Goal: Task Accomplishment & Management: Manage account settings

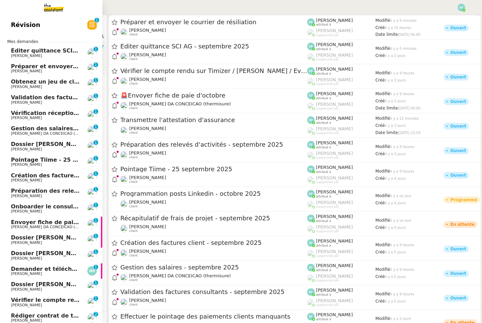
click at [19, 54] on span "[PERSON_NAME]" at bounding box center [26, 56] width 31 height 4
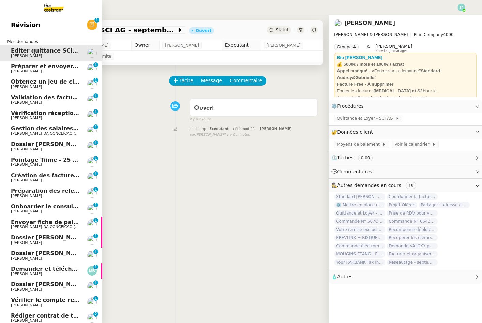
click at [20, 68] on span "Préparer et envoyer le courrier de résiliation" at bounding box center [80, 66] width 139 height 6
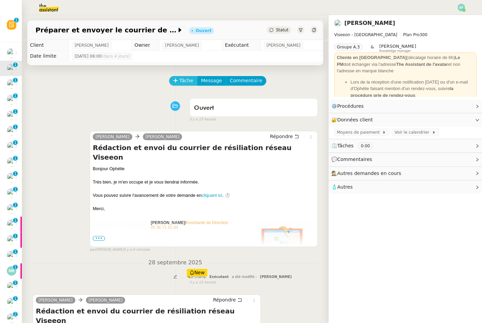
click at [188, 77] on span "Tâche" at bounding box center [186, 81] width 14 height 8
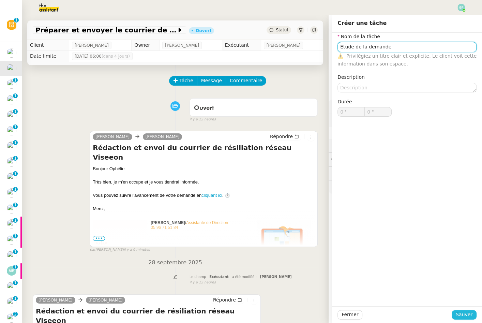
type input "Etude de la demande"
click at [461, 313] on span "Sauver" at bounding box center [464, 315] width 17 height 8
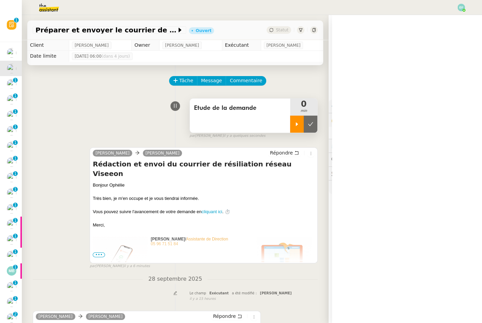
click at [297, 125] on icon at bounding box center [296, 123] width 5 height 5
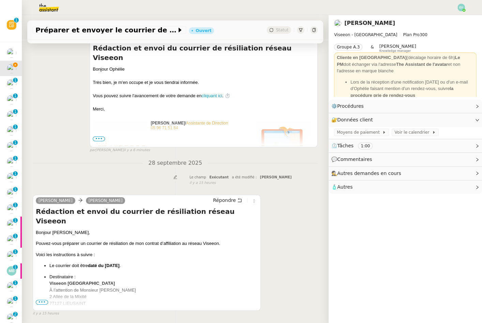
scroll to position [142, 0]
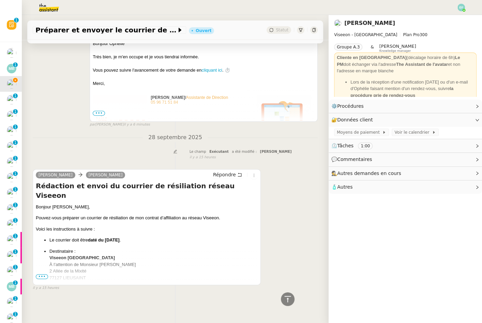
click at [43, 275] on span "•••" at bounding box center [42, 276] width 12 height 5
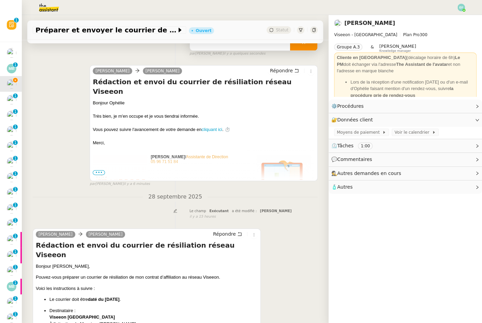
scroll to position [0, 0]
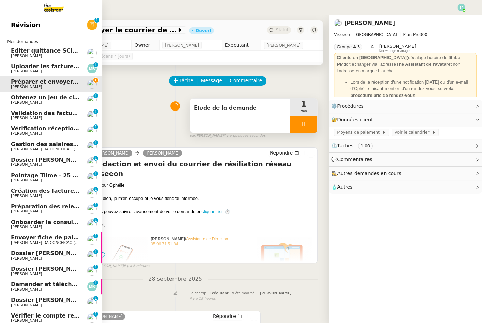
click at [13, 98] on span "Obtenez un jeu de clefs pour la cave" at bounding box center [67, 97] width 112 height 6
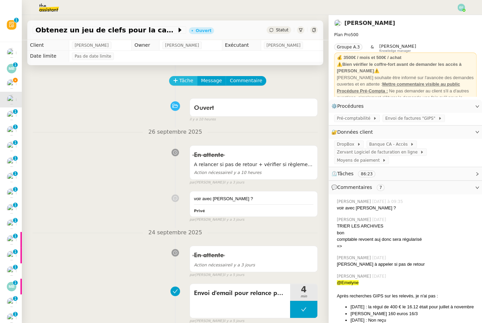
click at [182, 78] on span "Tâche" at bounding box center [186, 81] width 14 height 8
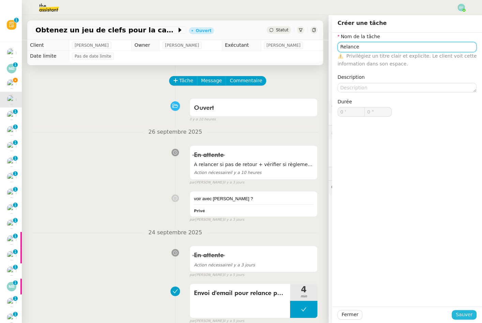
type input "Relance"
click at [464, 313] on span "Sauver" at bounding box center [464, 315] width 17 height 8
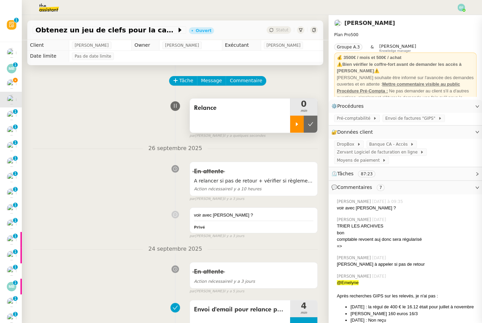
click at [299, 124] on icon at bounding box center [296, 123] width 5 height 5
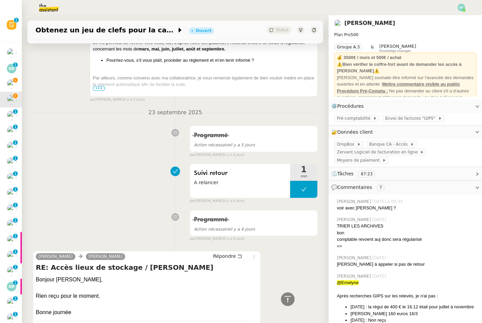
scroll to position [256, 0]
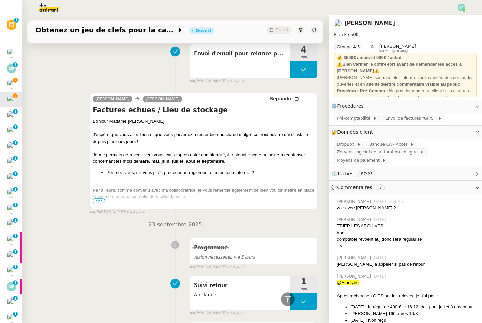
click at [95, 200] on span "•••" at bounding box center [99, 200] width 12 height 5
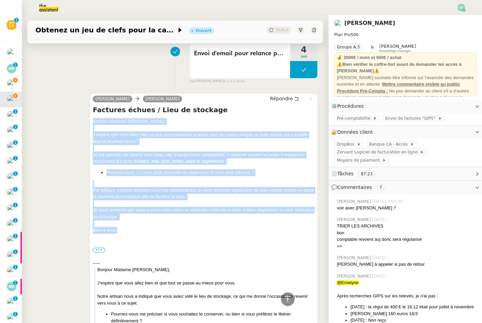
drag, startPoint x: 92, startPoint y: 120, endPoint x: 128, endPoint y: 231, distance: 116.6
copy div "Bonjour Madame [PERSON_NAME], J’espère que vous allez bien et que vous parvenez…"
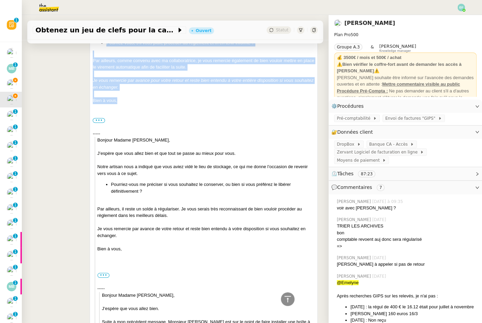
scroll to position [215, 0]
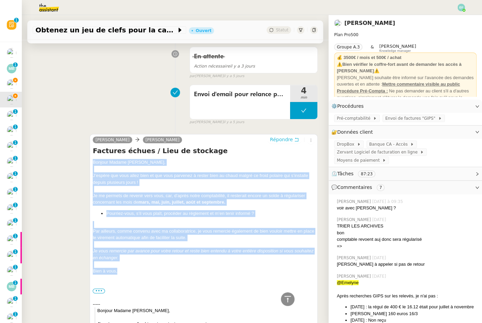
click at [296, 138] on icon at bounding box center [296, 139] width 5 height 5
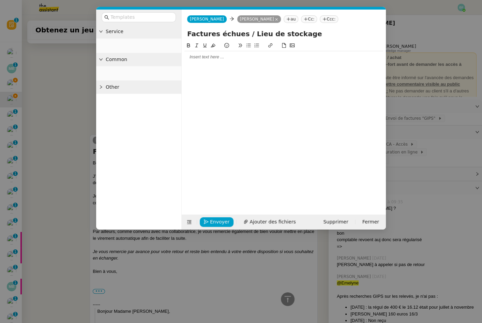
scroll to position [267, 0]
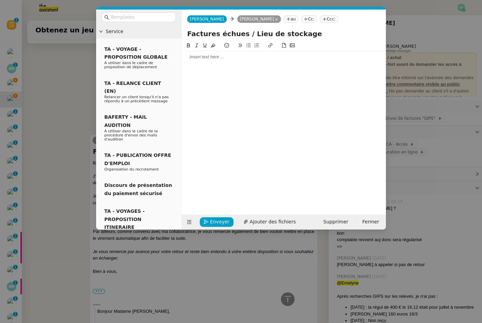
click at [238, 60] on div at bounding box center [284, 57] width 199 height 6
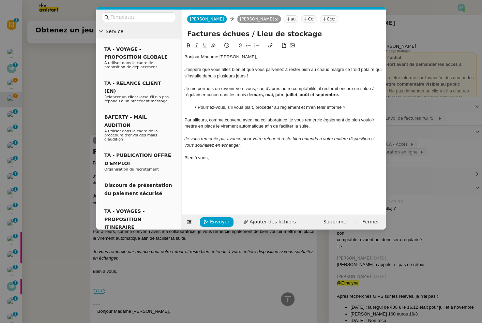
scroll to position [357, 0]
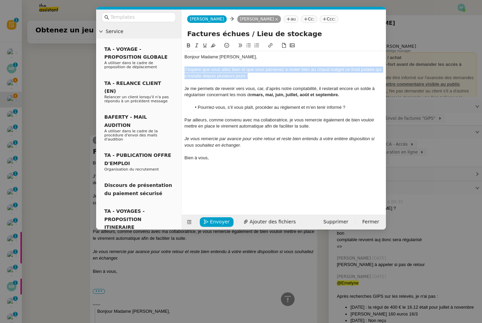
drag, startPoint x: 246, startPoint y: 73, endPoint x: 241, endPoint y: 66, distance: 8.8
click at [241, 67] on div "J’espère que vous allez bien et que vous parvenez à rester bien au chaud malgré…" at bounding box center [284, 73] width 199 height 13
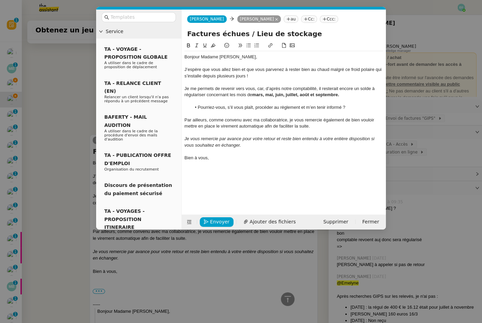
click at [255, 74] on div "J’espère que vous allez bien et que vous parvenez à rester bien au chaud malgré…" at bounding box center [284, 73] width 199 height 13
drag, startPoint x: 251, startPoint y: 73, endPoint x: 242, endPoint y: 68, distance: 11.0
click at [242, 68] on div "J’espère que vous allez bien et que vous parvenez à rester bien au chaud malgré…" at bounding box center [284, 73] width 199 height 13
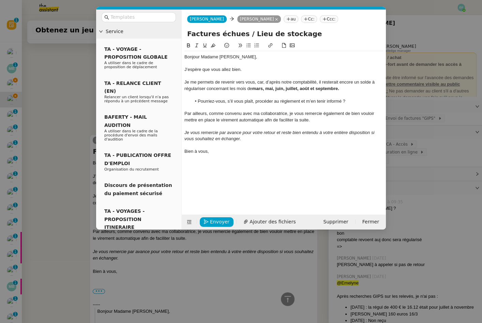
click at [185, 85] on div "Je me permets de revenir vers vous, car, d’après notre comptabilité, il restera…" at bounding box center [284, 85] width 199 height 13
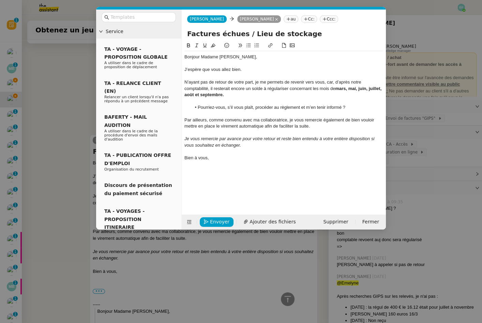
click at [229, 102] on div at bounding box center [284, 101] width 199 height 6
click at [217, 221] on span "Envoyer" at bounding box center [219, 222] width 19 height 8
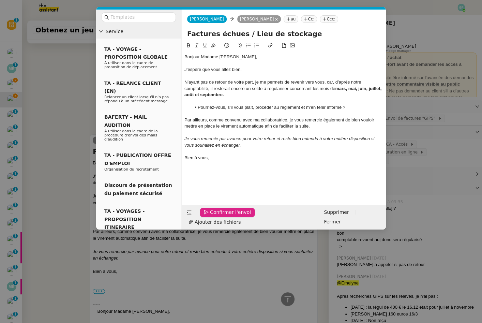
click at [217, 216] on span "Confirmer l'envoi" at bounding box center [230, 212] width 41 height 8
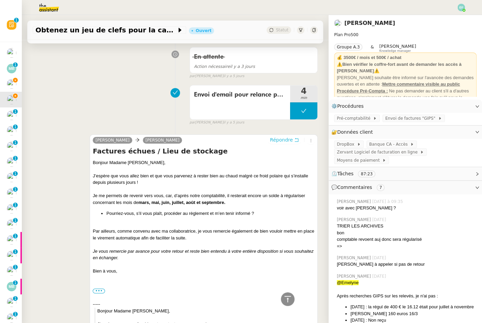
scroll to position [0, 0]
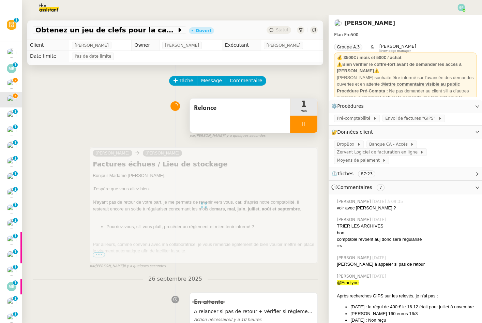
click at [306, 117] on div at bounding box center [303, 124] width 27 height 17
click at [312, 122] on icon at bounding box center [310, 123] width 5 height 5
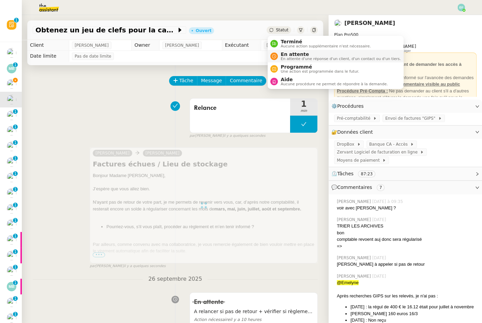
click at [283, 53] on span "En attente" at bounding box center [341, 54] width 120 height 5
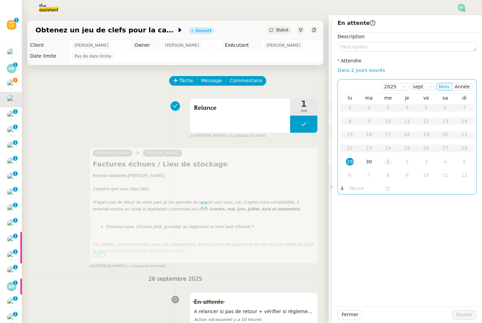
click at [387, 161] on div "1" at bounding box center [389, 162] width 8 height 8
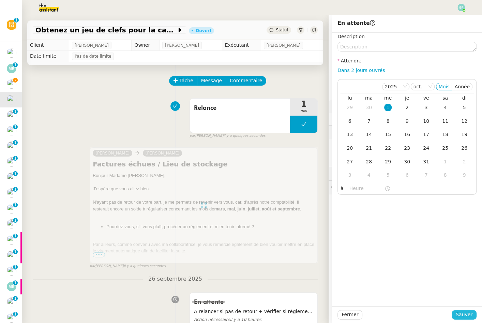
click at [463, 315] on span "Sauver" at bounding box center [464, 315] width 17 height 8
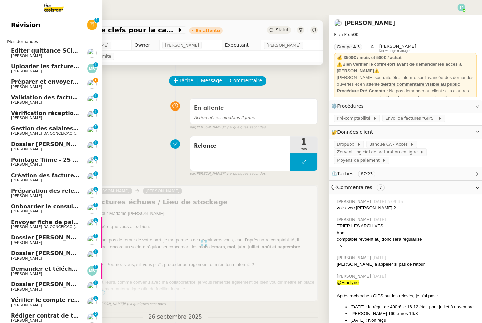
click at [14, 100] on span "Validation des factures consultants - septembre 2025" at bounding box center [93, 97] width 165 height 6
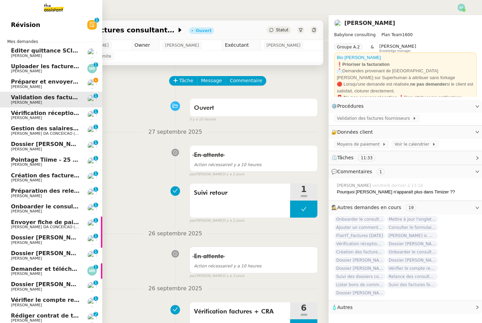
click at [24, 77] on link "Préparer et envoyer le courrier de résiliation [PERSON_NAME]" at bounding box center [51, 84] width 102 height 16
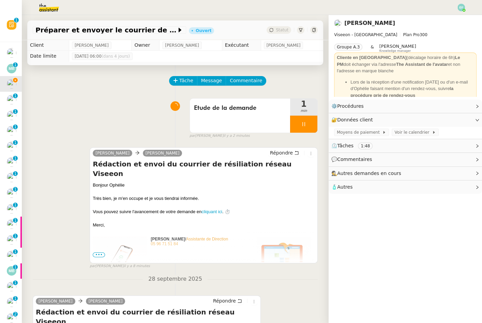
click at [14, 99] on span "Validation des factures consultants - septembre 2025" at bounding box center [12, 97] width 165 height 6
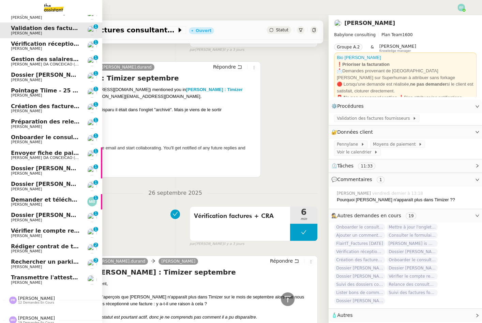
scroll to position [71, 0]
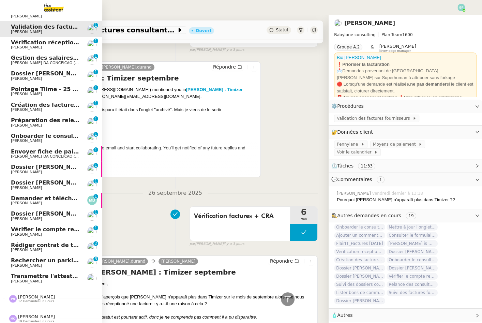
click at [52, 263] on span "Rechercher un parking à vendre à [GEOGRAPHIC_DATA]" at bounding box center [96, 260] width 171 height 6
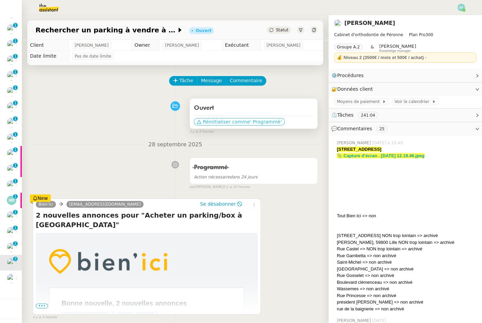
click at [256, 124] on span "' Programmé'" at bounding box center [266, 121] width 32 height 7
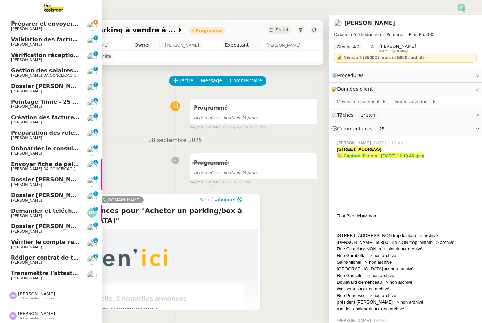
scroll to position [58, 0]
click at [35, 274] on span "Transmettre l'attestation d'assurance" at bounding box center [69, 273] width 116 height 6
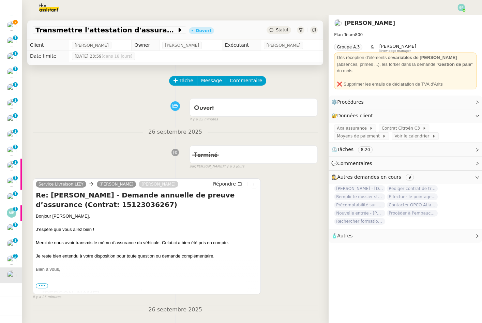
scroll to position [73, 0]
click at [183, 79] on span "Tâche" at bounding box center [186, 81] width 14 height 8
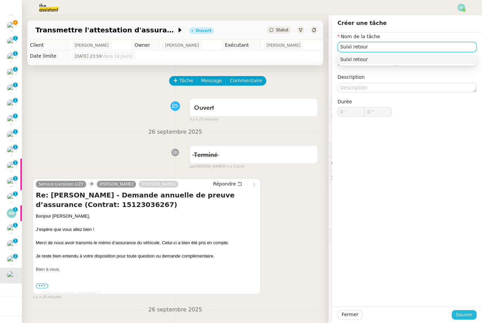
type input "Suivi retour"
click at [466, 313] on span "Sauver" at bounding box center [464, 315] width 17 height 8
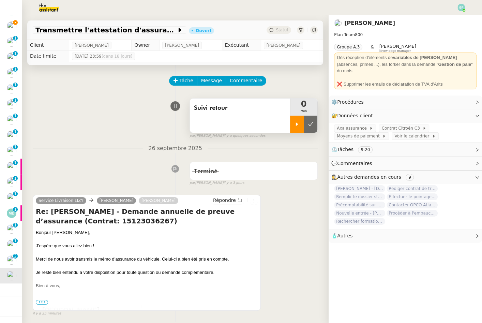
click at [299, 125] on icon at bounding box center [296, 123] width 5 height 5
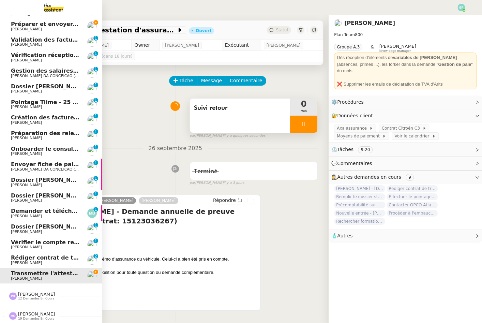
click at [40, 25] on span "Préparer et envoyer le courrier de résiliation" at bounding box center [80, 24] width 139 height 6
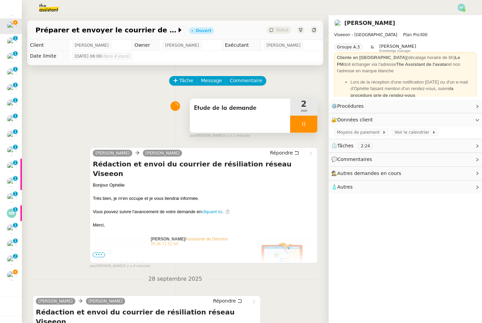
click at [296, 121] on div at bounding box center [303, 124] width 27 height 17
click at [311, 122] on icon at bounding box center [310, 123] width 5 height 5
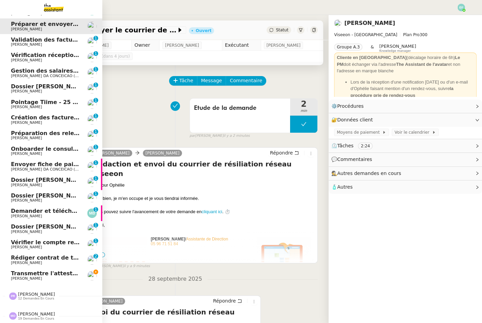
click at [36, 278] on span "[PERSON_NAME]" at bounding box center [26, 278] width 31 height 4
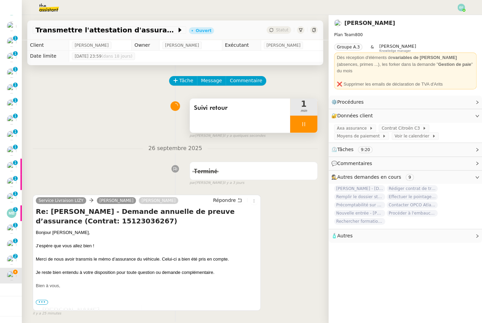
drag, startPoint x: 308, startPoint y: 133, endPoint x: 309, endPoint y: 124, distance: 8.5
click at [309, 126] on div "Suivi retour 1 min false par [PERSON_NAME] il y a quelques secondes" at bounding box center [254, 120] width 128 height 38
click at [309, 124] on div at bounding box center [303, 124] width 27 height 17
click at [309, 124] on icon at bounding box center [310, 124] width 5 height 4
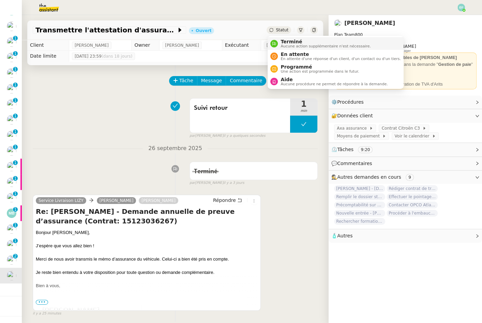
click at [281, 44] on span "Aucune action supplémentaire n'est nécessaire." at bounding box center [326, 46] width 90 height 4
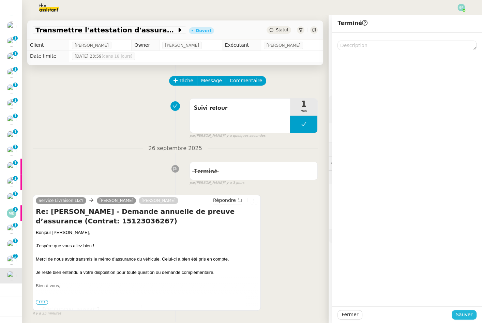
click at [465, 319] on span "Sauver" at bounding box center [464, 315] width 17 height 8
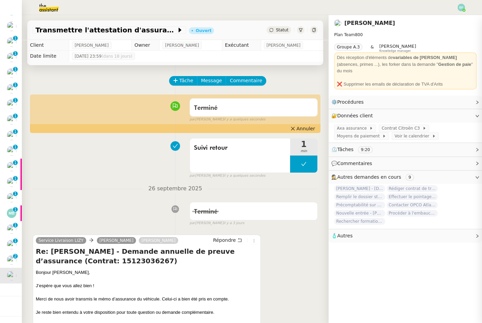
scroll to position [58, 0]
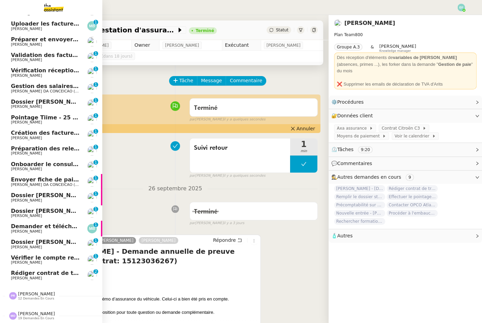
click at [23, 277] on span "[PERSON_NAME]" at bounding box center [26, 278] width 31 height 4
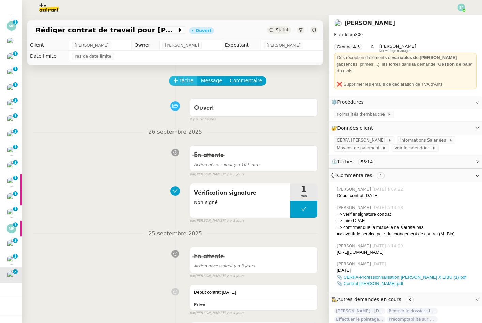
click at [190, 80] on span "Tâche" at bounding box center [186, 81] width 14 height 8
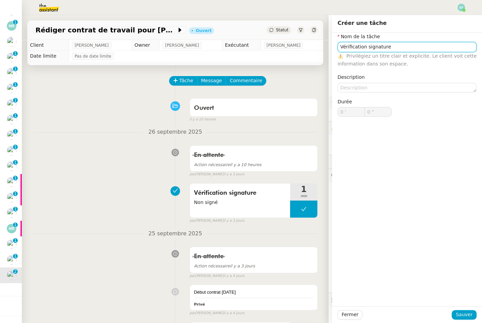
type input "Vérification signature"
click at [465, 321] on div "Fermer Sauver" at bounding box center [407, 314] width 150 height 17
click at [463, 316] on span "Sauver" at bounding box center [464, 315] width 17 height 8
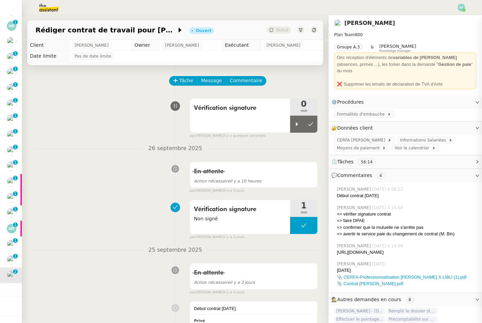
drag, startPoint x: 301, startPoint y: 126, endPoint x: 293, endPoint y: 91, distance: 35.7
click at [301, 126] on div at bounding box center [297, 124] width 14 height 17
drag, startPoint x: 379, startPoint y: 255, endPoint x: 336, endPoint y: 247, distance: 43.0
click at [336, 247] on div "[PERSON_NAME] [DATE] à 14:09 [URL][DOMAIN_NAME]" at bounding box center [405, 249] width 143 height 18
copy div "[URL][DOMAIN_NAME]"
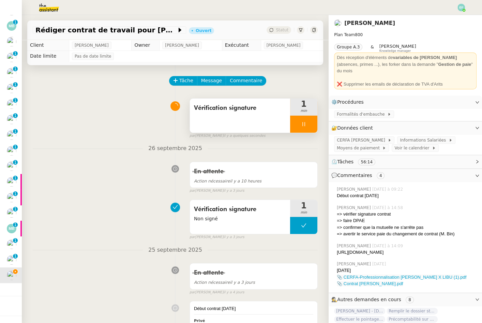
click at [263, 116] on div "Vérification signature" at bounding box center [240, 116] width 100 height 34
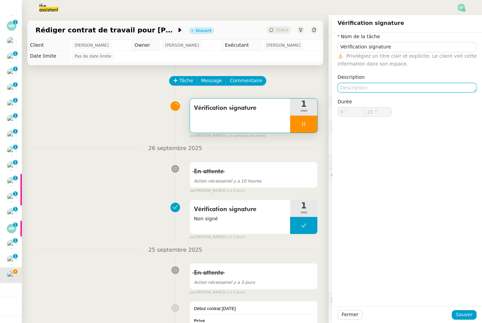
click at [394, 87] on textarea at bounding box center [407, 88] width 139 height 10
type textarea "N"
type input "22 ""
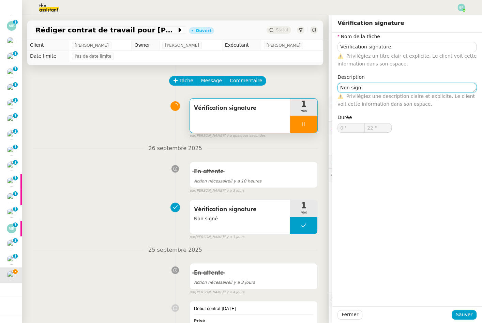
type textarea "Non signé"
type input "23 ""
type textarea "Non signé"
click at [464, 316] on span "Sauver" at bounding box center [464, 315] width 17 height 8
type input "24 ""
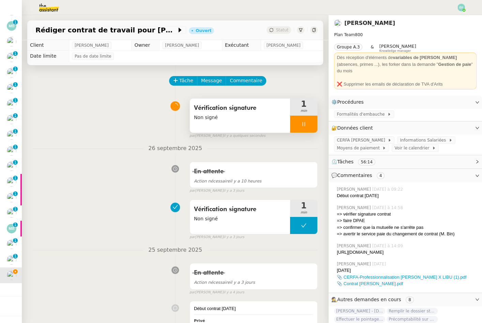
click at [304, 131] on div at bounding box center [303, 124] width 27 height 17
click at [309, 125] on icon at bounding box center [310, 123] width 5 height 5
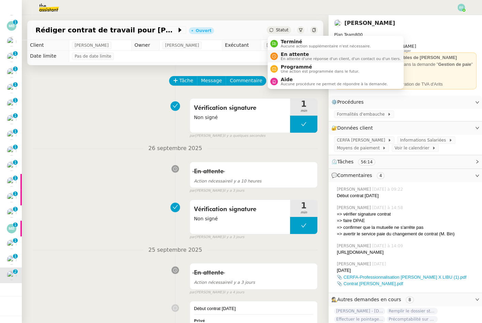
click at [285, 54] on span "En attente" at bounding box center [341, 54] width 120 height 5
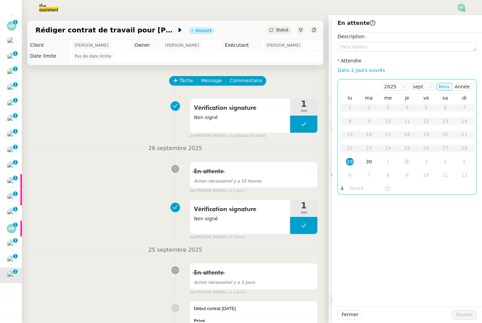
click at [405, 161] on div "2" at bounding box center [408, 162] width 8 height 8
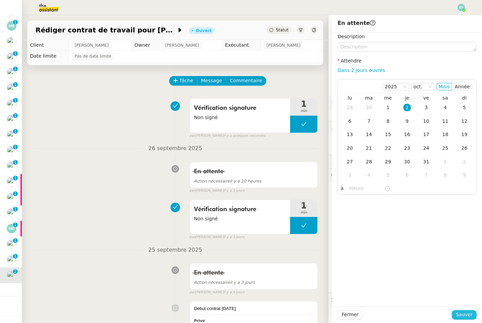
click at [464, 316] on span "Sauver" at bounding box center [464, 315] width 17 height 8
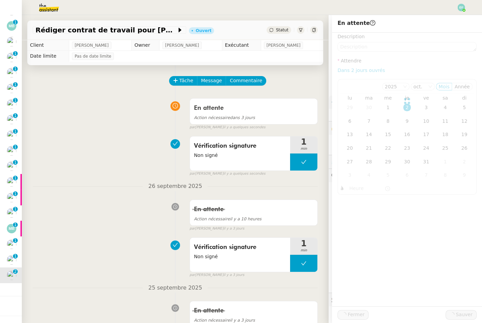
scroll to position [42, 0]
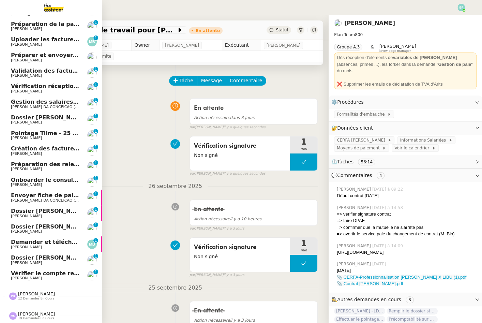
click at [12, 280] on link "Vérifier le compte rendu sur Timizer / [PERSON_NAME] / Evolution timizer [PERSO…" at bounding box center [51, 276] width 102 height 16
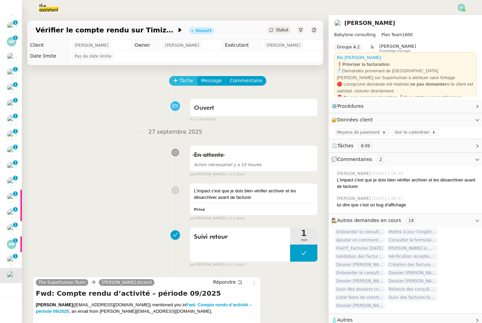
click at [184, 79] on span "Tâche" at bounding box center [186, 81] width 14 height 8
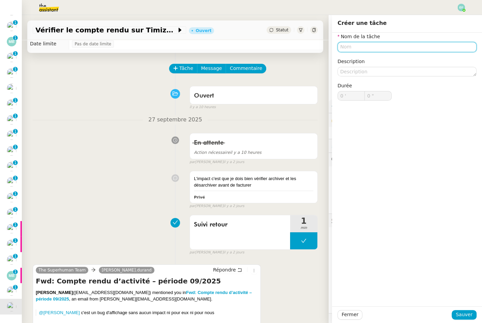
scroll to position [13, 0]
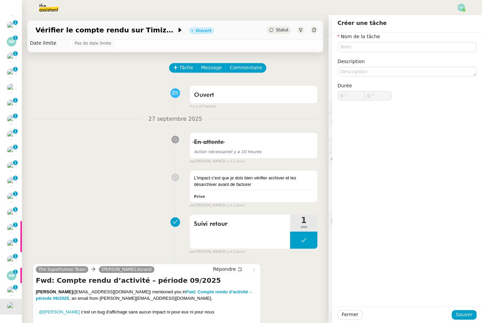
click at [114, 182] on div "L'impact c'est que je dois bien vérifier archiver et les désarchiver avant de f…" at bounding box center [175, 187] width 285 height 41
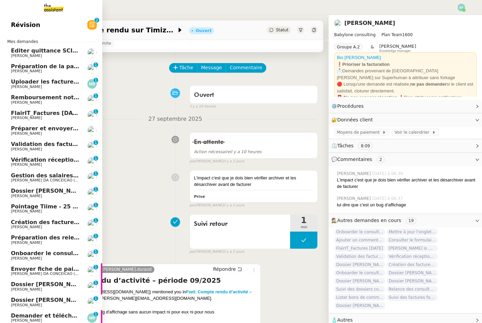
click at [31, 67] on span "Préparation de la paie sur Payfit- septembre 2025" at bounding box center [88, 66] width 154 height 6
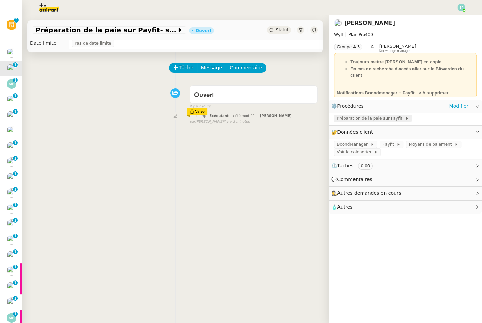
click at [362, 121] on span "Préparation de la paie sur Payfit" at bounding box center [371, 118] width 68 height 7
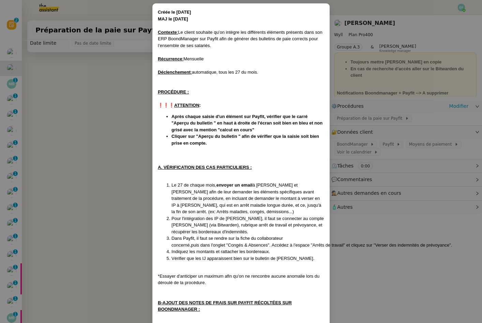
scroll to position [30, 0]
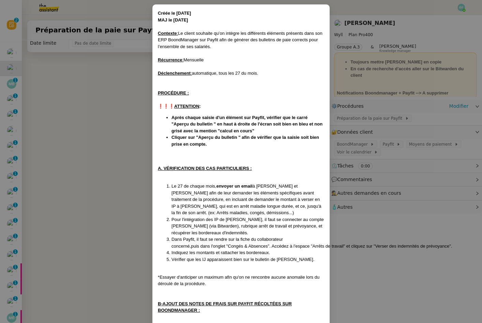
click at [120, 131] on nz-modal-container "Créée le [DATE] MAJ le [DATE] Contexte : Le client souhaite qu’on intègre les d…" at bounding box center [241, 161] width 482 height 323
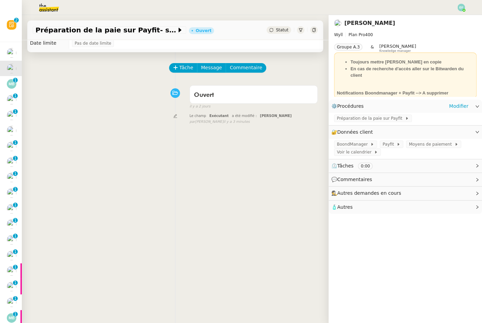
scroll to position [0, 0]
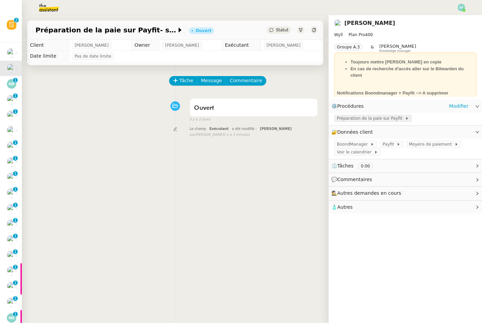
click at [374, 117] on span "Préparation de la paie sur Payfit" at bounding box center [371, 118] width 68 height 7
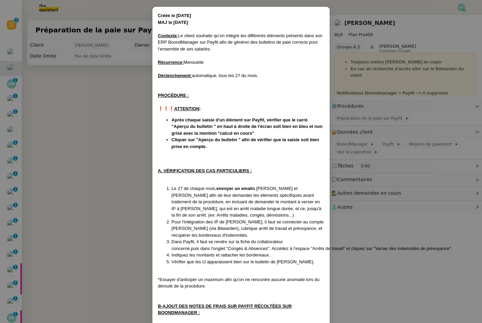
scroll to position [25, 0]
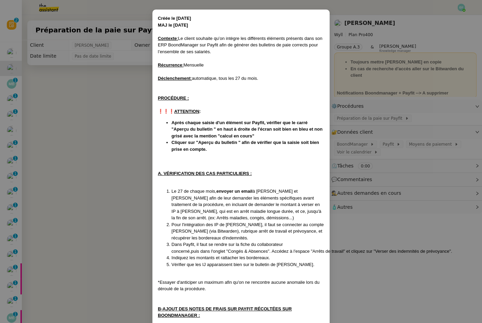
click at [87, 140] on nz-modal-container "Créée le [DATE] MAJ le [DATE] Contexte : Le client souhaite qu’on intègre les d…" at bounding box center [241, 161] width 482 height 323
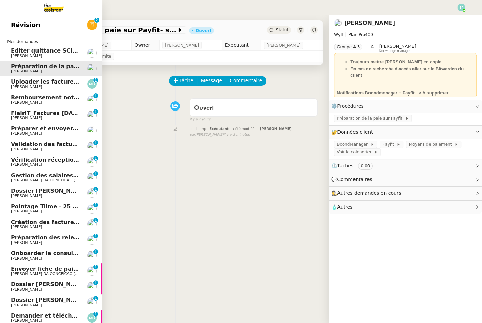
click at [17, 85] on span "Uploader les factures sur [GEOGRAPHIC_DATA]" at bounding box center [83, 81] width 144 height 6
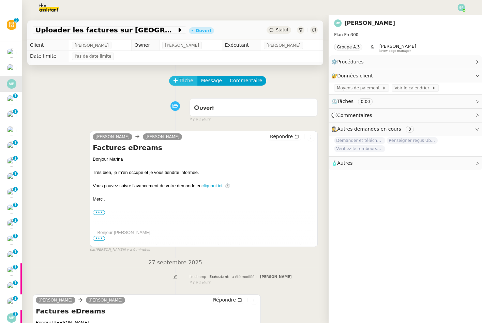
click at [186, 81] on span "Tâche" at bounding box center [186, 81] width 14 height 8
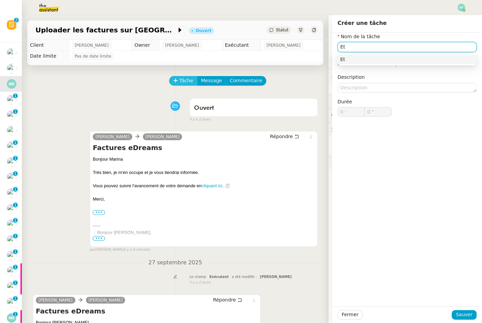
type input "E"
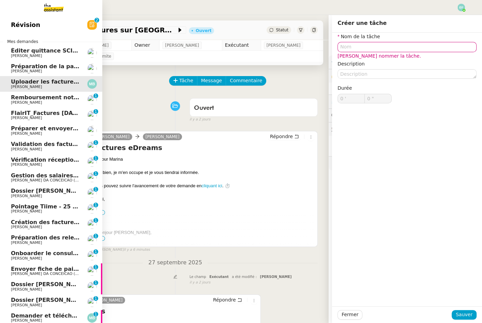
click at [75, 109] on div "Ouvert false [DATE]" at bounding box center [175, 108] width 285 height 27
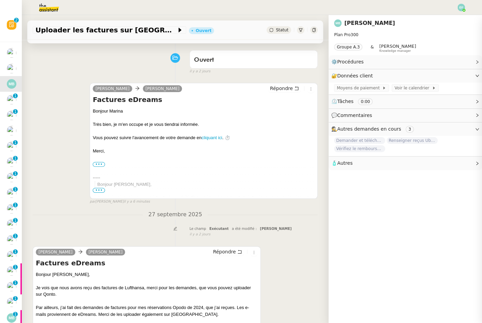
scroll to position [125, 0]
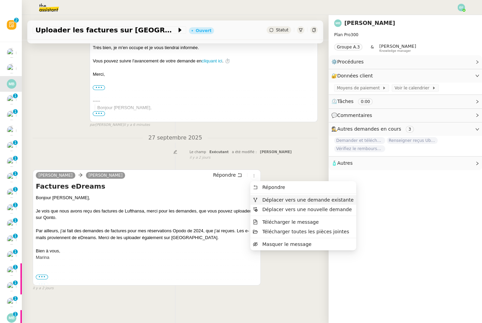
click at [269, 200] on span "Déplacer vers une demande existante" at bounding box center [307, 199] width 91 height 5
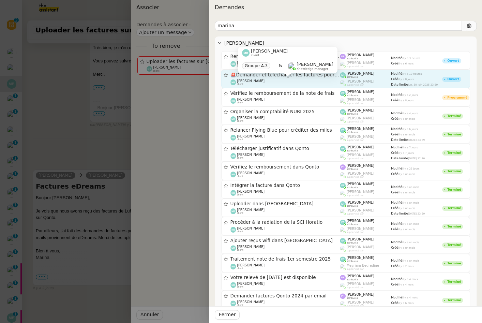
type input "marina"
click at [287, 82] on div "[PERSON_NAME] client" at bounding box center [286, 82] width 110 height 7
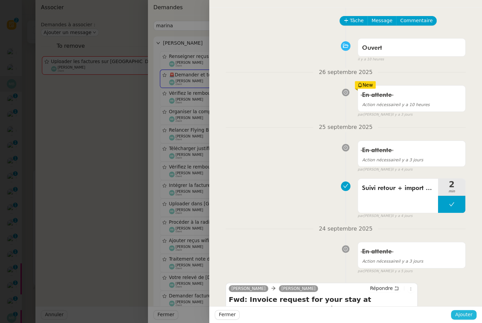
click at [467, 314] on span "Ajouter" at bounding box center [463, 315] width 17 height 8
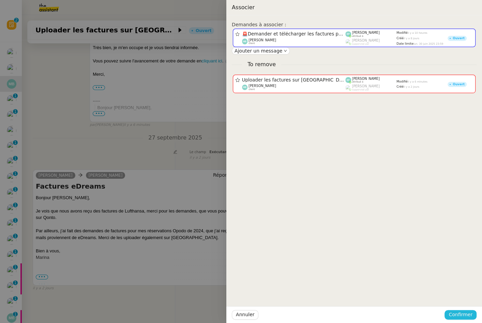
click at [468, 314] on span "Confirmer" at bounding box center [461, 315] width 24 height 8
click at [469, 300] on span "Ajouter" at bounding box center [461, 296] width 17 height 7
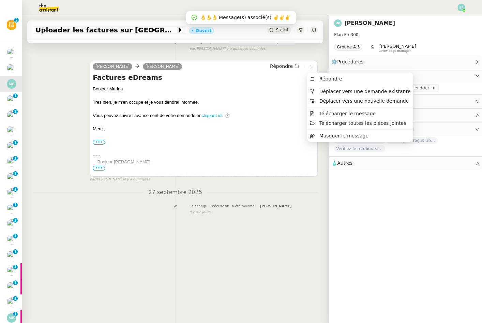
scroll to position [0, 0]
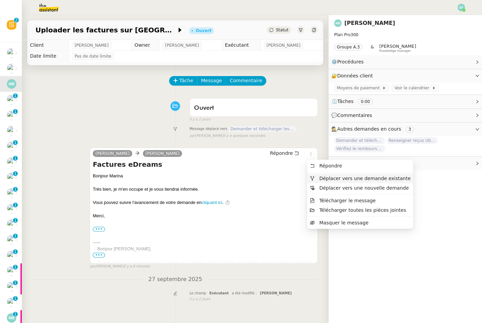
click at [323, 176] on span "Déplacer vers une demande existante" at bounding box center [364, 178] width 91 height 5
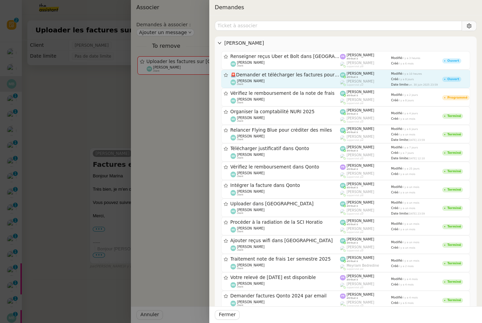
click at [337, 78] on div "🚨 Demander et télécharger les factures pour Qonto [PERSON_NAME] client" at bounding box center [286, 79] width 110 height 14
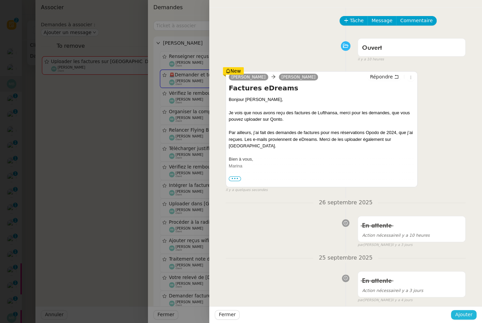
click at [463, 315] on span "Ajouter" at bounding box center [463, 315] width 17 height 8
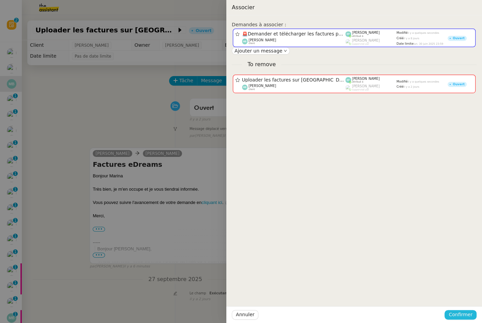
click at [459, 317] on span "Confirmer" at bounding box center [461, 315] width 24 height 8
click at [462, 298] on span "Ajouter" at bounding box center [461, 296] width 17 height 7
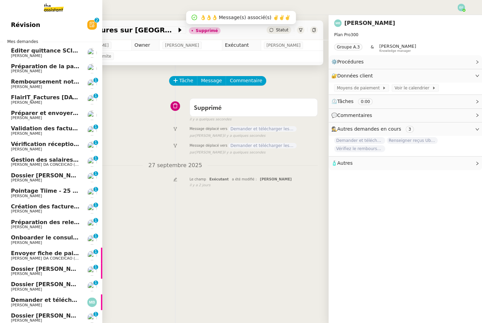
scroll to position [58, 0]
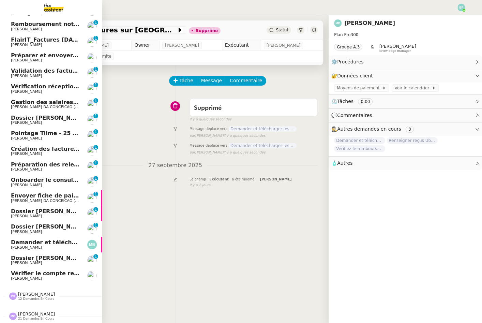
click at [48, 275] on span "Vérifier le compte rendu sur Timizer / [PERSON_NAME] / Evolution timizer" at bounding box center [124, 273] width 226 height 6
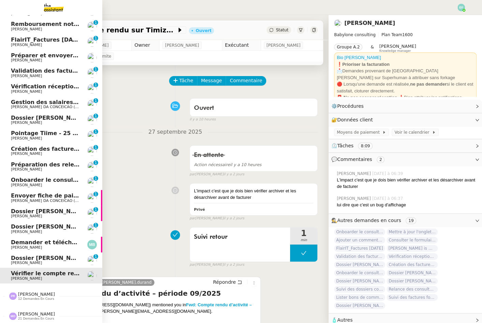
click at [14, 262] on span "[PERSON_NAME]" at bounding box center [26, 263] width 31 height 4
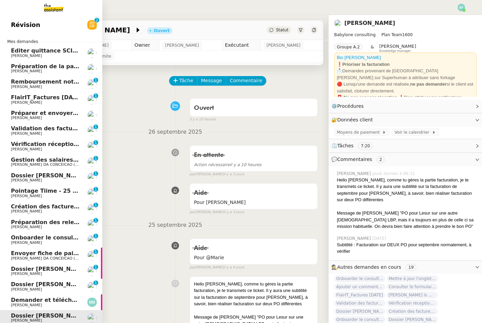
click at [49, 166] on span "[PERSON_NAME] DA CONCEICAO (thermisure)" at bounding box center [54, 164] width 86 height 4
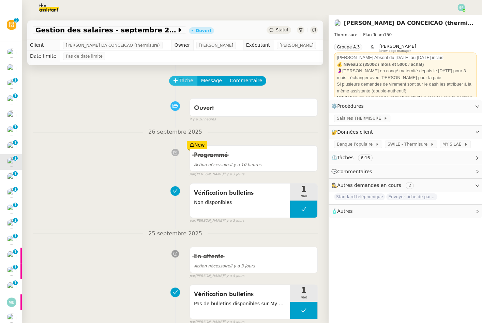
click at [178, 78] on button "Tâche" at bounding box center [183, 81] width 28 height 10
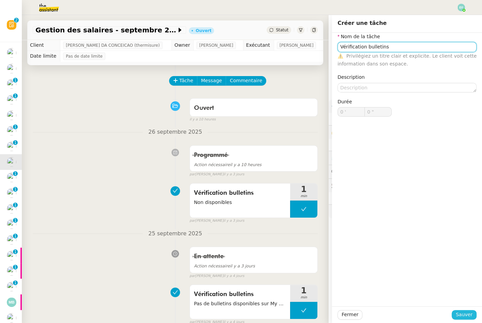
type input "Vérification bulletins"
click at [468, 317] on span "Sauver" at bounding box center [464, 315] width 17 height 8
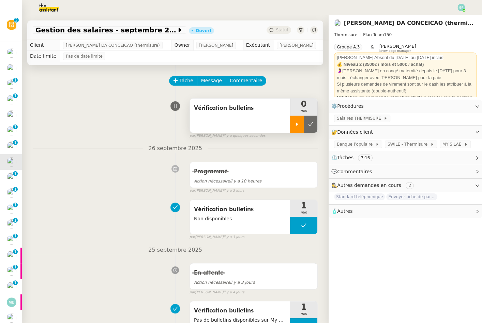
click at [299, 121] on div at bounding box center [297, 124] width 14 height 17
click at [351, 121] on div "Salaires THERMISURE" at bounding box center [406, 119] width 154 height 12
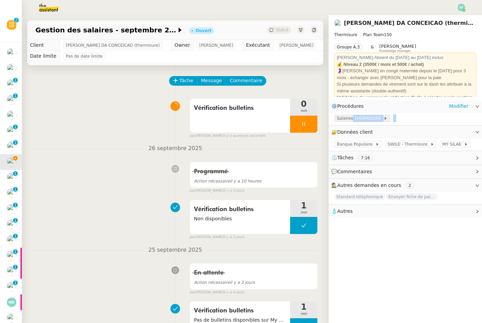
click at [351, 121] on span "Salaires THERMISURE" at bounding box center [360, 118] width 47 height 7
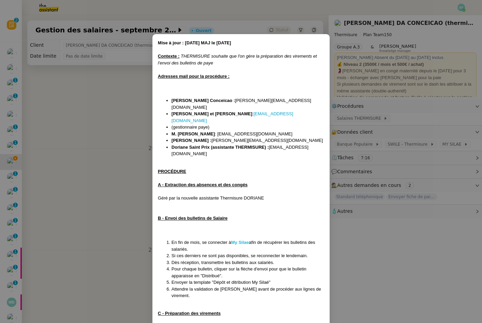
click at [238, 240] on strong "My Silae" at bounding box center [240, 242] width 18 height 5
click at [98, 101] on nz-modal-container "Mise à jour : [DATE] MAJ le [DATE] Contexte : THERMISURE souhaite que l'on gère…" at bounding box center [241, 161] width 482 height 323
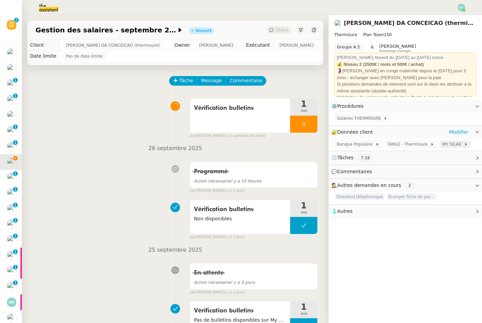
click at [455, 147] on span "MY SILAE" at bounding box center [453, 144] width 21 height 7
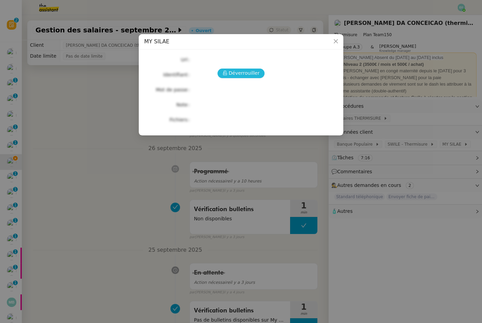
click at [233, 77] on span "Déverrouiller" at bounding box center [244, 73] width 31 height 8
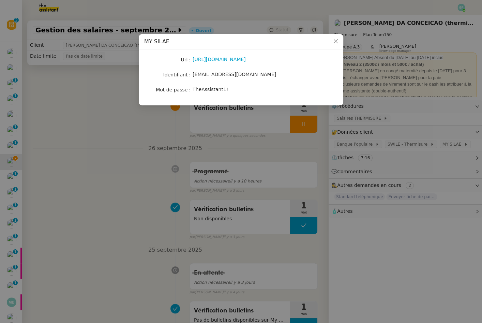
click at [217, 89] on span "TheAssistant1!" at bounding box center [210, 89] width 35 height 5
copy span "TheAssistant1!"
click at [131, 180] on nz-modal-container "MY [PERSON_NAME] [URL][DOMAIN_NAME] Identifiant [EMAIL_ADDRESS][DOMAIN_NAME] Mo…" at bounding box center [241, 161] width 482 height 323
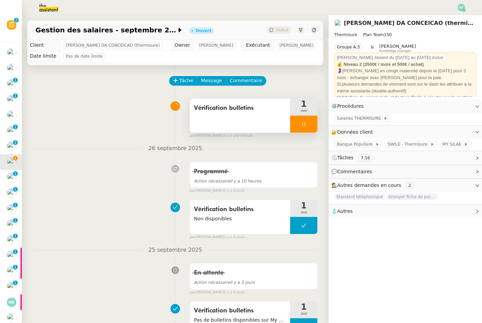
click at [229, 127] on div "Vérification bulletins" at bounding box center [240, 116] width 100 height 34
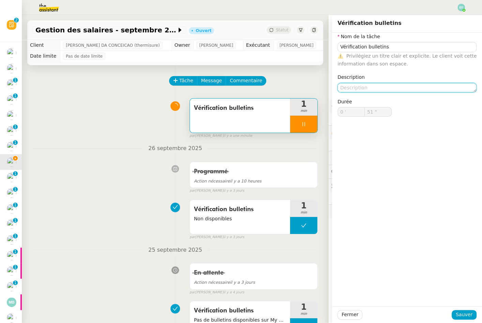
click at [390, 89] on textarea at bounding box center [407, 88] width 139 height 10
type input "52 ""
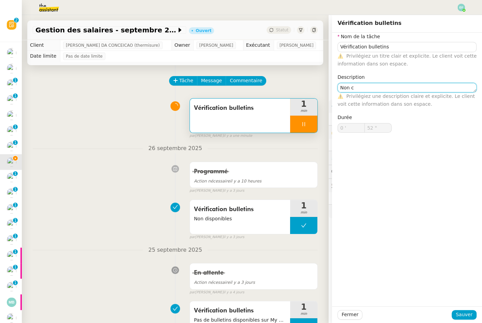
type textarea "Non ci"
type input "53 ""
type textarea "Non dispon"
type input "54 ""
type textarea "Non disponibles"
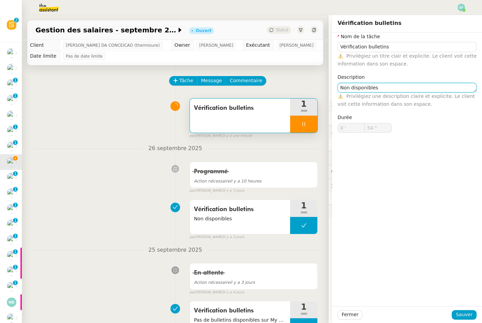
type input "55 ""
type textarea "Non disponibles"
click at [455, 312] on button "Sauver" at bounding box center [464, 315] width 25 height 10
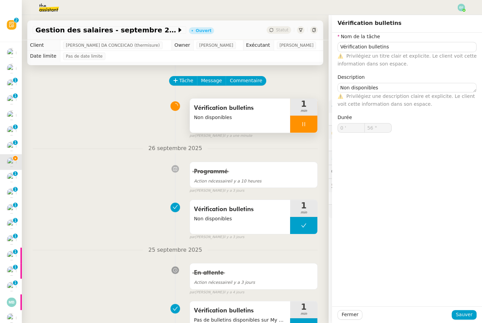
click at [305, 122] on icon at bounding box center [303, 123] width 5 height 5
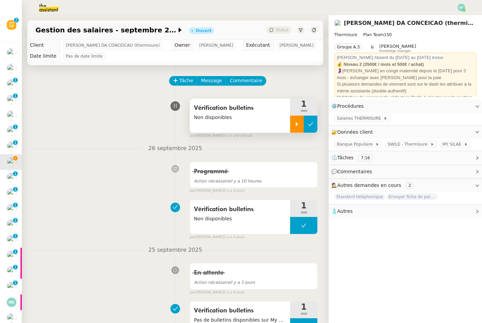
click at [314, 121] on button at bounding box center [311, 124] width 14 height 17
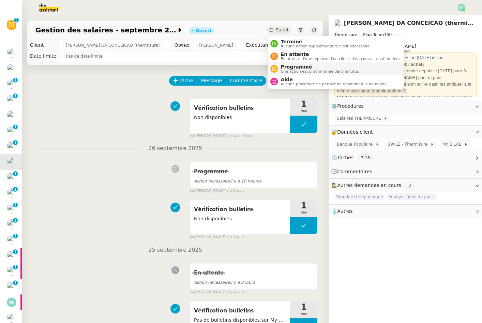
click at [287, 65] on span "Programmé" at bounding box center [320, 66] width 78 height 5
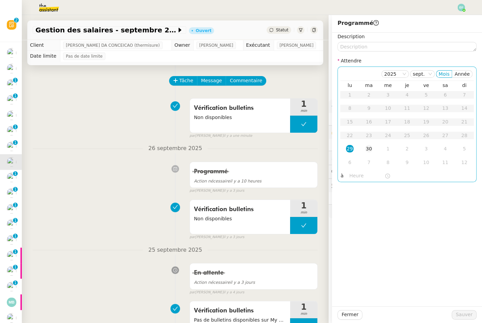
click at [373, 145] on td "30" at bounding box center [369, 149] width 19 height 14
click at [355, 149] on td "29" at bounding box center [350, 149] width 19 height 14
click at [356, 176] on input "text" at bounding box center [367, 176] width 35 height 8
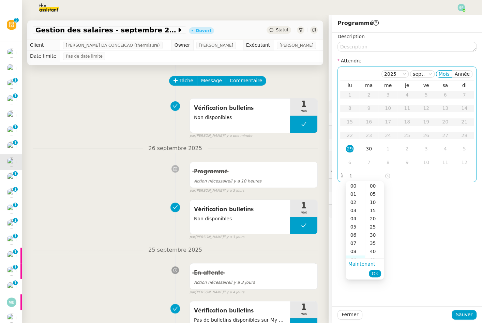
scroll to position [74, 0]
click at [355, 227] on div "14" at bounding box center [355, 227] width 19 height 8
click at [372, 188] on div "00" at bounding box center [374, 186] width 19 height 8
click at [377, 275] on span "Ok" at bounding box center [375, 273] width 6 height 7
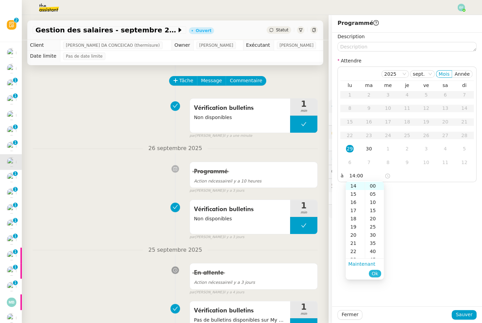
type input "14:00"
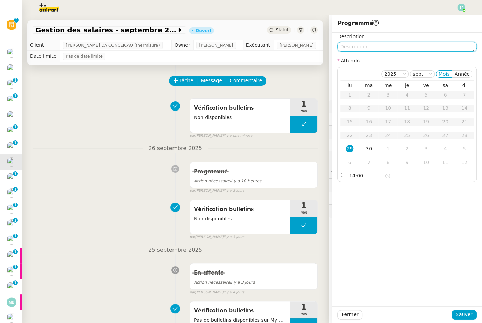
click at [376, 51] on textarea at bounding box center [407, 47] width 139 height 10
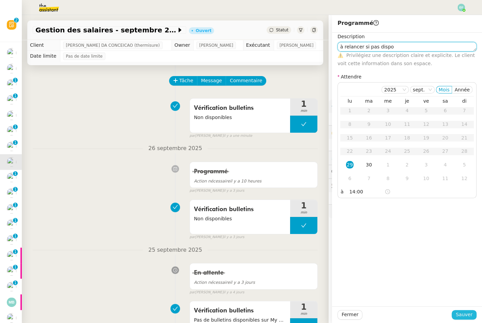
type textarea "à relancer si pas dispo"
click at [462, 316] on span "Sauver" at bounding box center [464, 315] width 17 height 8
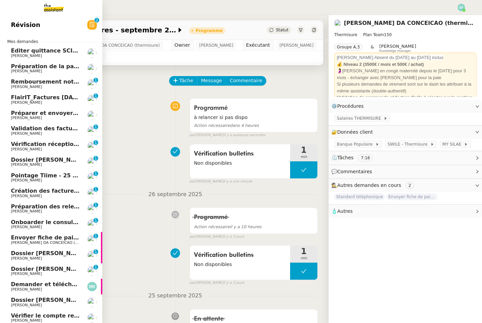
click at [56, 82] on span "Remboursement notes de frais - [DATE]" at bounding box center [72, 81] width 122 height 6
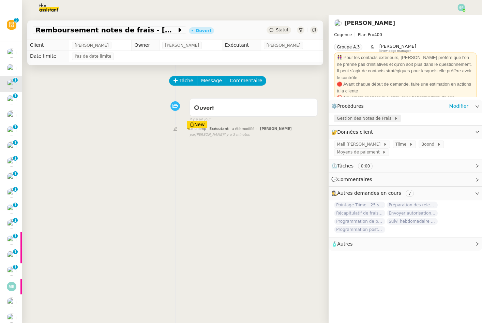
click at [362, 119] on span "Gestion des Notes de Frais" at bounding box center [365, 118] width 57 height 7
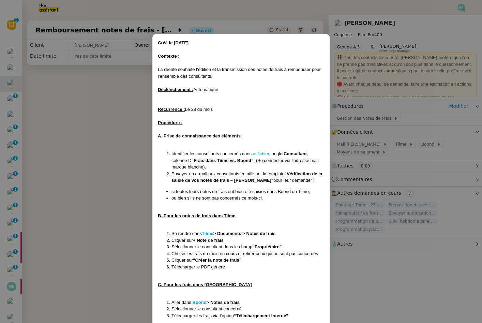
click at [111, 100] on nz-modal-container "Créé le [DATE] Contexte : La cliente souhaite l’édition et la transmission des …" at bounding box center [241, 161] width 482 height 323
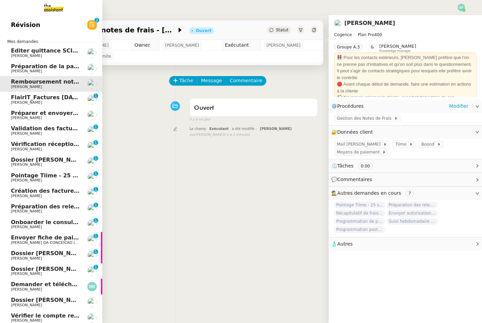
click at [18, 100] on span "FlairIT_Factures [DATE]" at bounding box center [47, 97] width 72 height 6
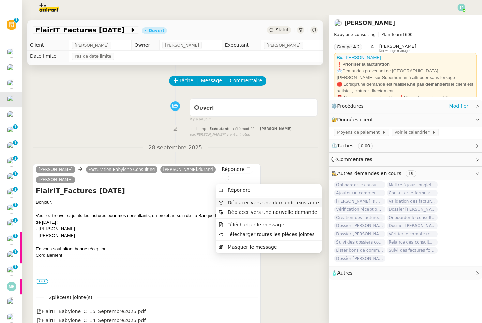
click at [229, 204] on span "Déplacer vers une demande existante" at bounding box center [273, 202] width 91 height 5
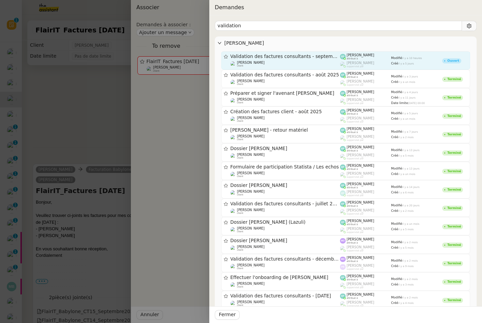
type input "validation"
click at [324, 63] on div "[PERSON_NAME] client" at bounding box center [286, 64] width 110 height 7
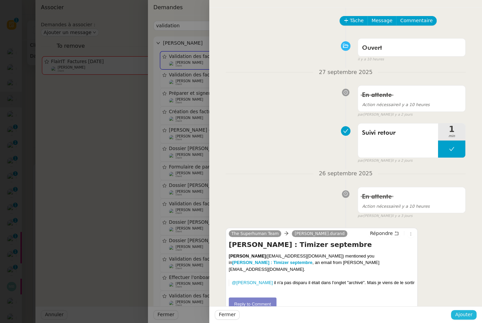
click at [454, 315] on button "Ajouter" at bounding box center [464, 315] width 26 height 10
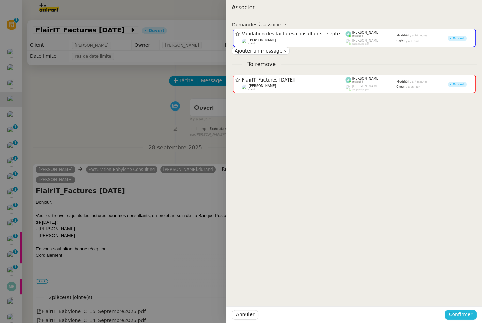
click at [450, 313] on button "Confirmer" at bounding box center [461, 315] width 32 height 10
click at [460, 292] on div "Êtes-vous sûr?" at bounding box center [447, 286] width 49 height 13
click at [460, 297] on span "Ajouter" at bounding box center [461, 296] width 17 height 7
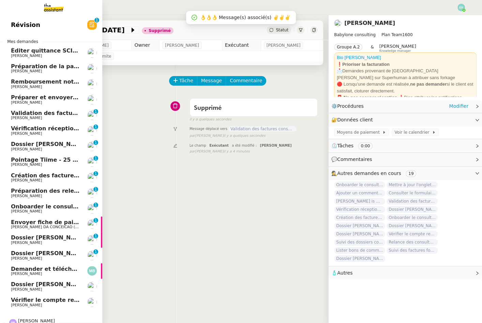
click at [18, 117] on span "[PERSON_NAME]" at bounding box center [26, 118] width 31 height 4
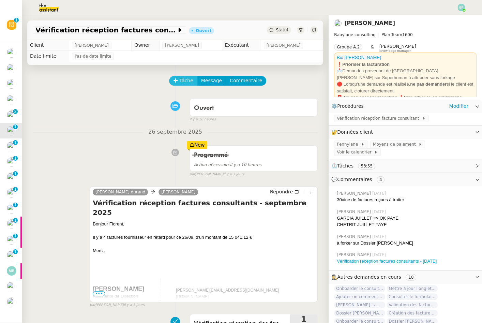
click at [180, 79] on span "Tâche" at bounding box center [186, 81] width 14 height 8
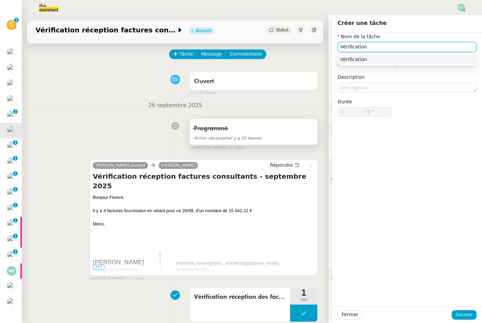
scroll to position [40, 0]
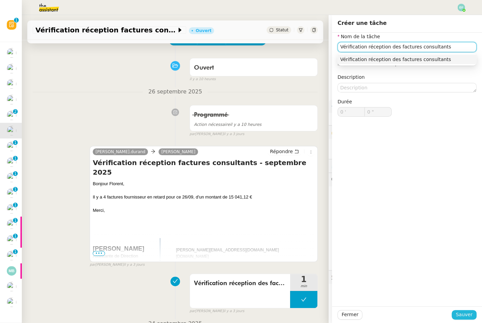
type input "Vérification réception des factures consultants"
click at [456, 315] on button "Sauver" at bounding box center [464, 315] width 25 height 10
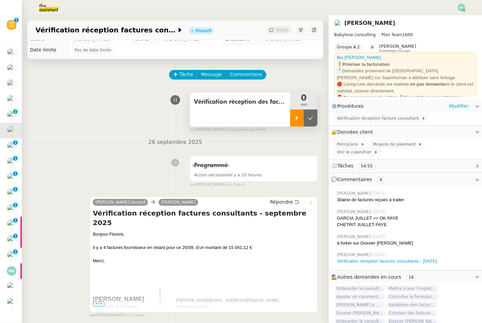
click at [297, 119] on icon at bounding box center [296, 117] width 5 height 5
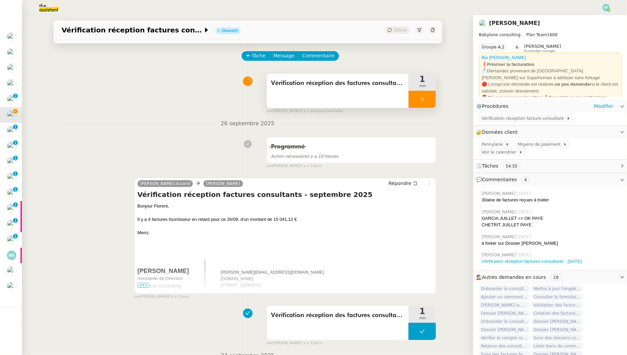
scroll to position [30, 0]
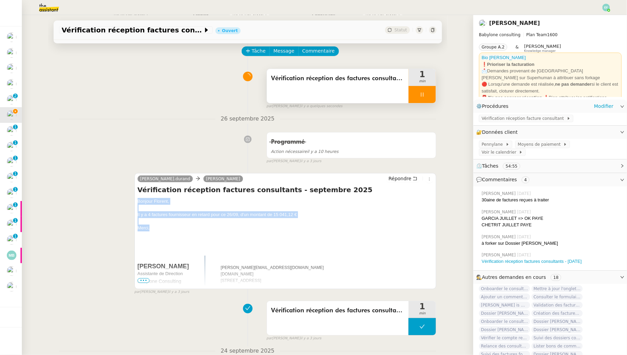
drag, startPoint x: 137, startPoint y: 200, endPoint x: 156, endPoint y: 227, distance: 32.8
click at [156, 227] on div "[PERSON_NAME].[PERSON_NAME] Répondre Vérification réception factures consultant…" at bounding box center [285, 231] width 302 height 116
copy div "Bonjour Florent, Il y a 4 factures fournisseur en retard pour ce 26/09, d'un mo…"
click at [409, 176] on span "Répondre" at bounding box center [399, 178] width 23 height 7
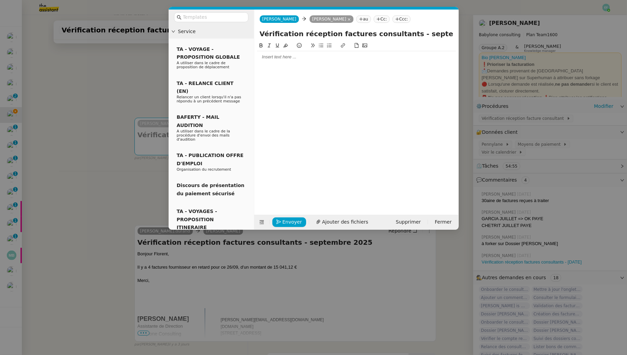
click at [285, 54] on div at bounding box center [356, 57] width 199 height 6
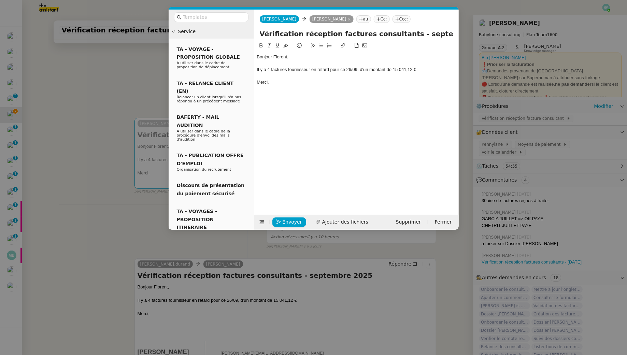
click at [350, 70] on div "Il y a 4 factures fournisseur en retard pour ce 26/09, d'un montant de 15 041,1…" at bounding box center [356, 70] width 199 height 6
click at [290, 87] on div "Bonjour Florent, Il y a 4 factures fournisseur en retard pour ce 29/09, d'un mo…" at bounding box center [356, 69] width 199 height 37
click at [295, 221] on span "Envoyer" at bounding box center [292, 222] width 19 height 8
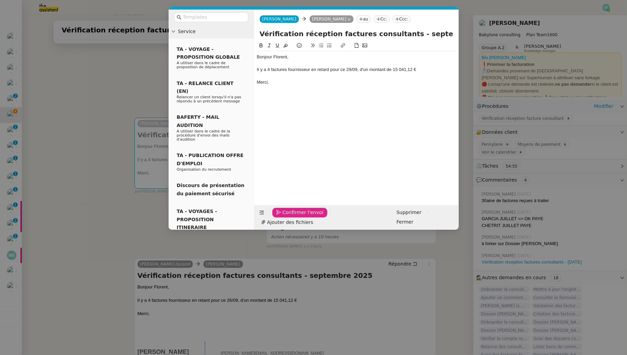
click at [295, 216] on span "Confirmer l'envoi" at bounding box center [303, 212] width 41 height 8
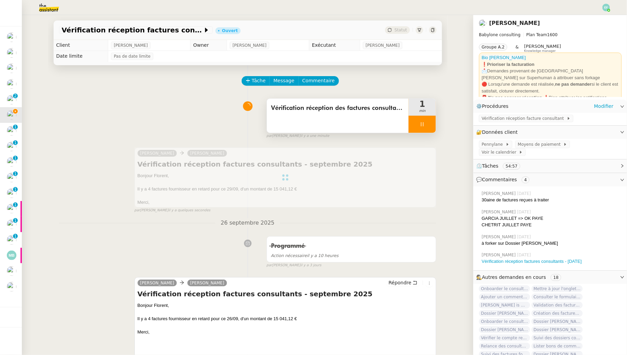
click at [422, 118] on div at bounding box center [421, 124] width 27 height 17
click at [430, 120] on button at bounding box center [429, 124] width 14 height 17
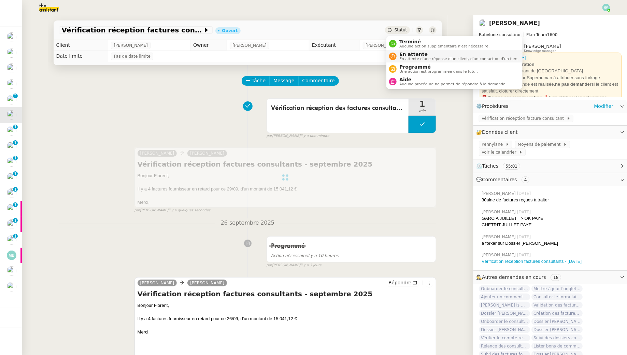
click at [404, 58] on span "En attente d'une réponse d'un client, d'un contact ou d'un tiers." at bounding box center [459, 59] width 120 height 4
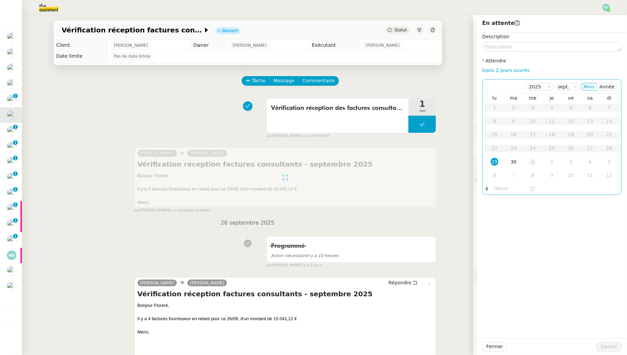
click at [482, 164] on div "1" at bounding box center [533, 162] width 8 height 8
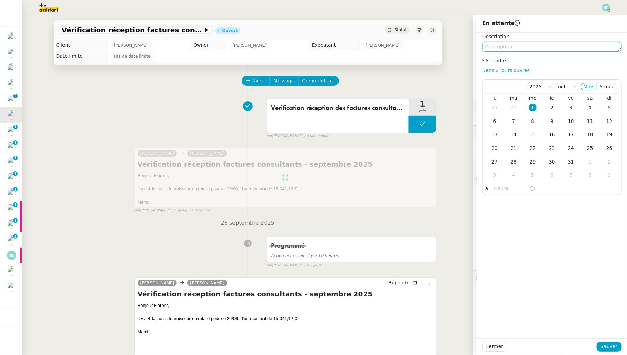
click at [482, 45] on textarea at bounding box center [551, 47] width 139 height 10
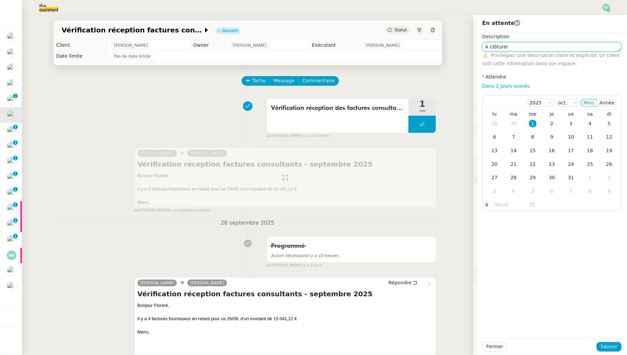
type textarea "A clôturer"
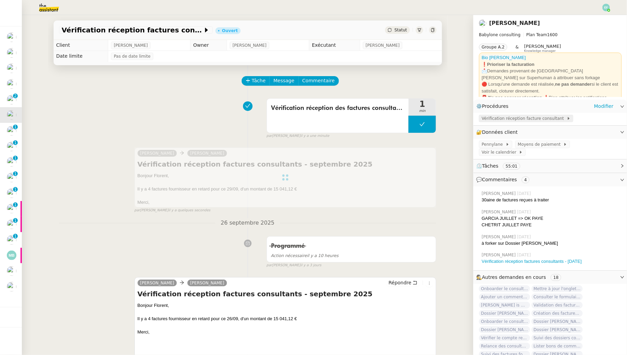
click at [482, 119] on span "Vérification réception facture consultant" at bounding box center [523, 118] width 85 height 7
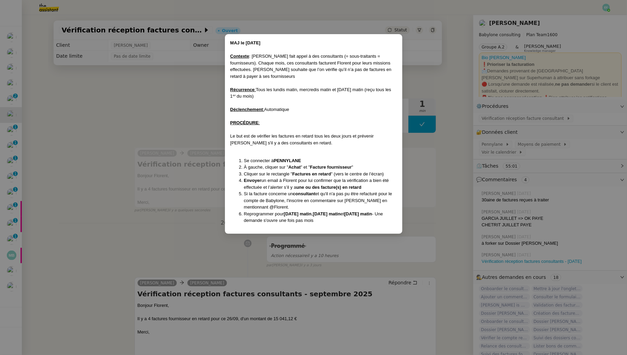
click at [129, 115] on nz-modal-container "MAJ le 18/04/25 Contexte : Florent fait appel à des consultants (= sous-traitan…" at bounding box center [313, 177] width 627 height 355
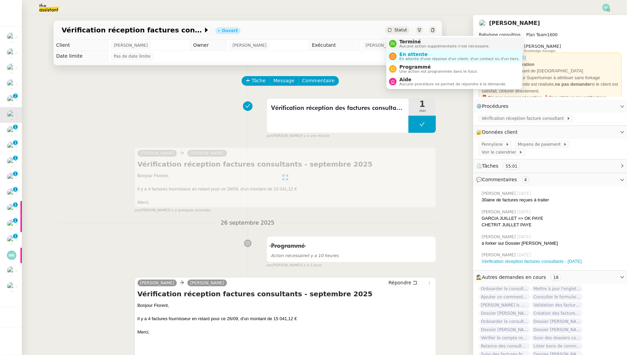
click at [405, 42] on span "Terminé" at bounding box center [444, 41] width 90 height 5
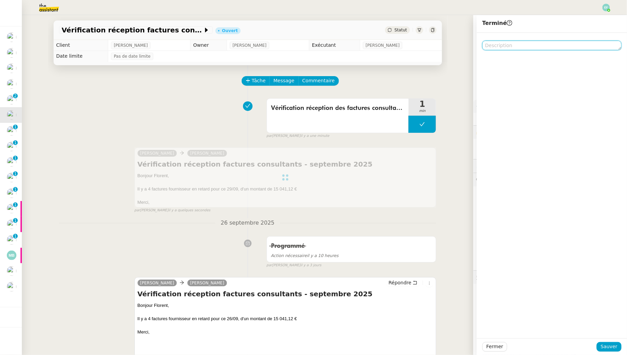
click at [482, 47] on textarea at bounding box center [551, 46] width 139 height 10
type textarea "Nouveau ticket octobre mercredi 1er"
click at [482, 323] on span "Sauver" at bounding box center [609, 347] width 17 height 8
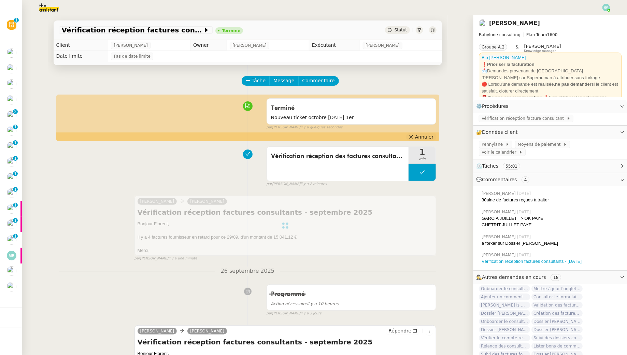
click at [428, 137] on span "Annuler" at bounding box center [424, 136] width 18 height 7
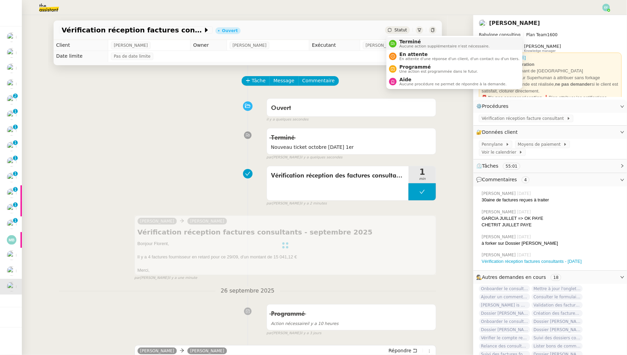
click at [398, 48] on div "Terminé Aucune action supplémentaire n'est nécessaire." at bounding box center [442, 43] width 93 height 9
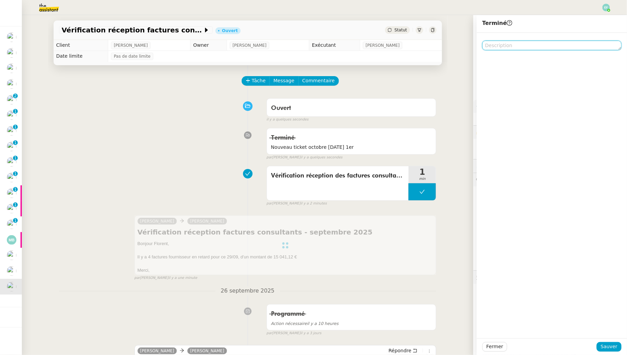
click at [482, 45] on textarea at bounding box center [551, 46] width 139 height 10
click at [482, 46] on textarea "Nouvelle demande 1er octobre" at bounding box center [551, 46] width 139 height 10
type textarea "Nouvelle demande mercredi prochain => 1er octobre"
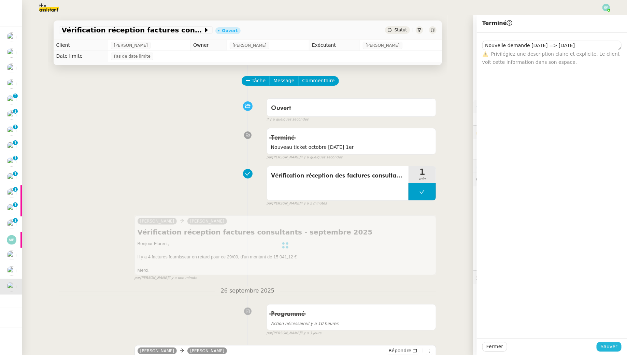
click at [482, 323] on span "Sauver" at bounding box center [609, 347] width 17 height 8
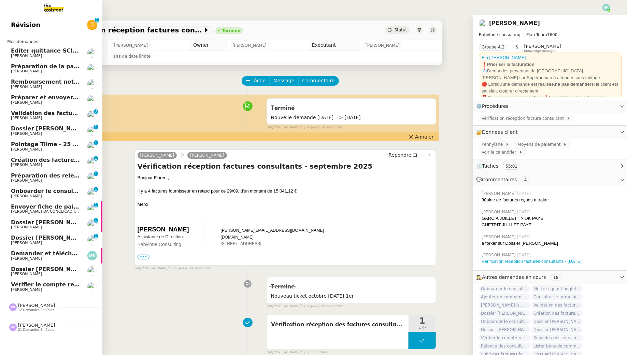
click at [64, 236] on span "Dossier [PERSON_NAME]" at bounding box center [49, 237] width 76 height 6
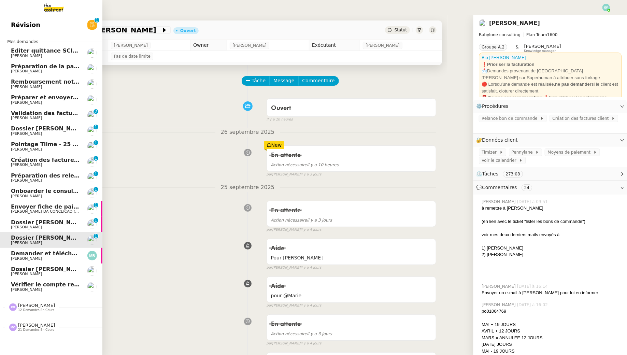
click at [5, 226] on link "Dossier Dragan Josic Florent Seiler 0 1 2 3 4 5 6 7 8 9" at bounding box center [51, 225] width 102 height 16
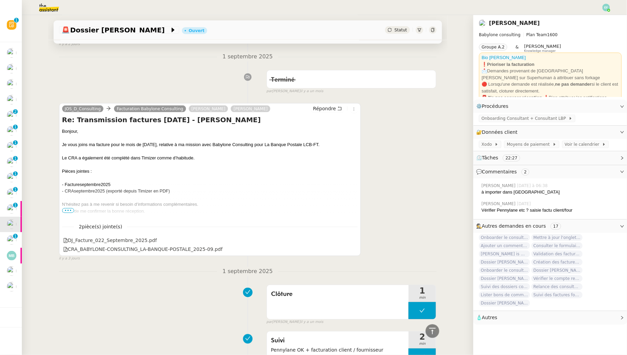
scroll to position [403, 0]
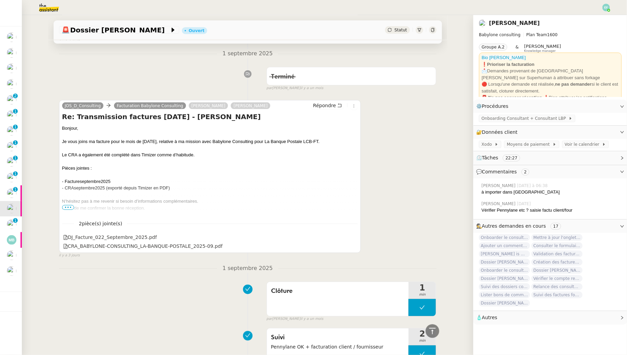
click at [67, 206] on span "•••" at bounding box center [68, 207] width 12 height 5
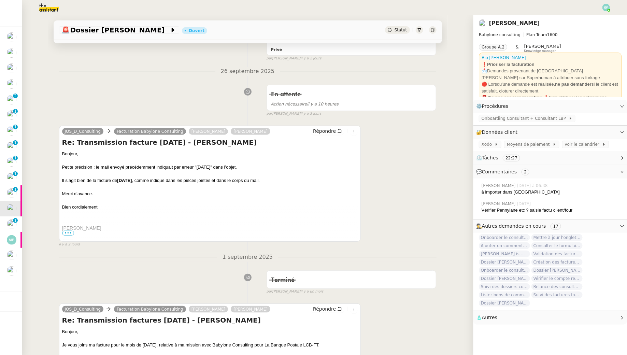
scroll to position [379, 0]
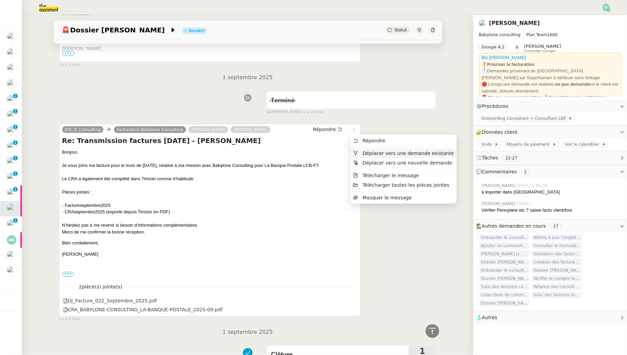
click at [367, 156] on span "Déplacer vers une demande existante" at bounding box center [403, 153] width 101 height 6
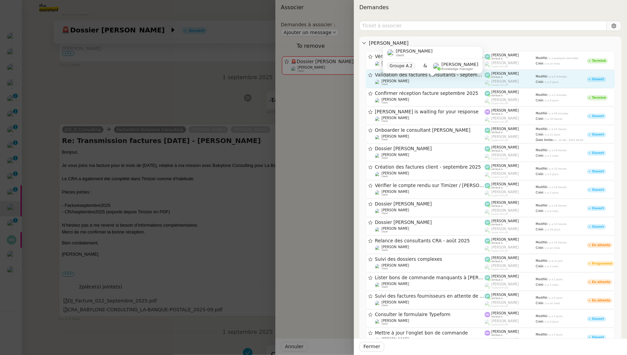
click at [400, 79] on span "[PERSON_NAME]" at bounding box center [395, 81] width 28 height 4
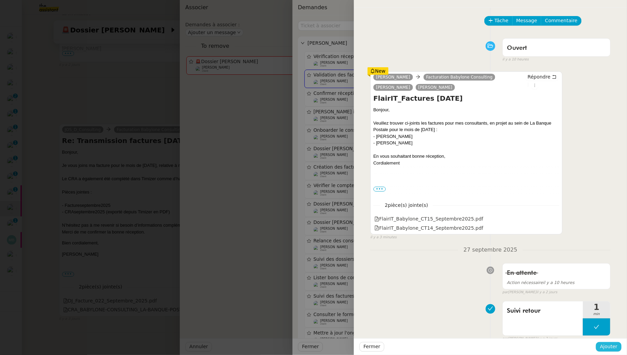
click at [482, 323] on span "Ajouter" at bounding box center [608, 347] width 17 height 8
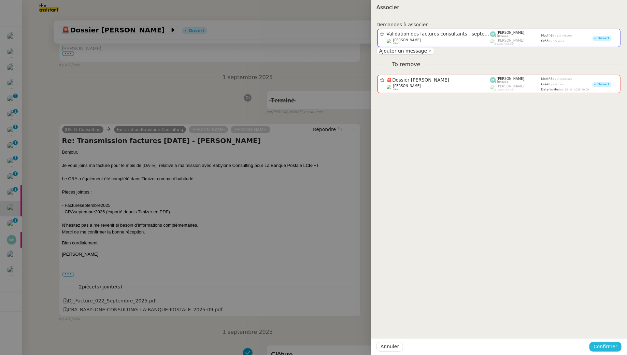
click at [482, 323] on span "Confirmer" at bounding box center [605, 347] width 24 height 8
click at [482, 323] on span "Ajouter" at bounding box center [605, 328] width 17 height 7
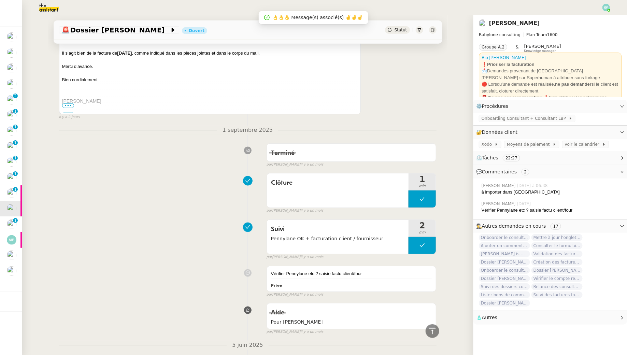
scroll to position [258, 0]
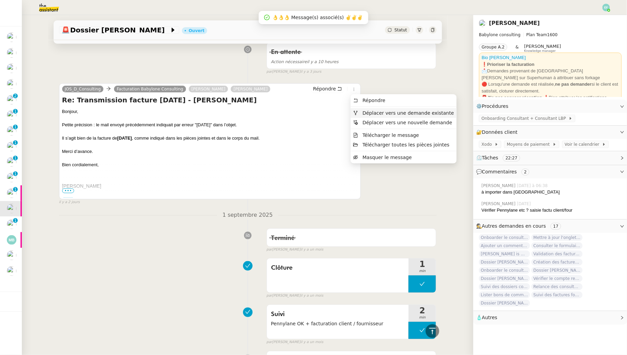
click at [362, 112] on span "Déplacer vers une demande existante" at bounding box center [407, 112] width 91 height 5
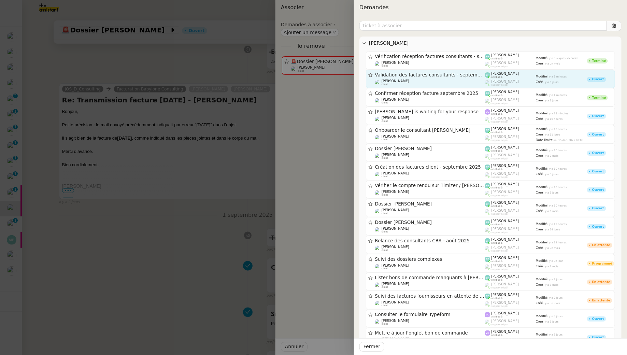
click at [458, 78] on div "Validation des factures consultants - septembre 2025 Florent Seiler client" at bounding box center [430, 79] width 110 height 14
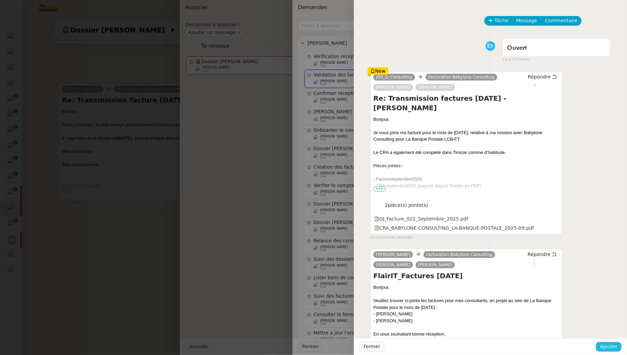
click at [482, 323] on button "Ajouter" at bounding box center [609, 347] width 26 height 10
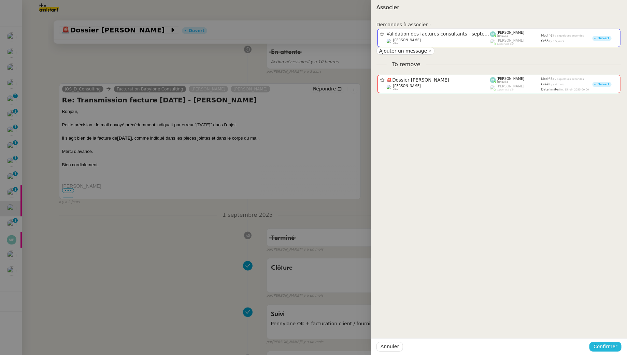
click at [482, 323] on button "Confirmer" at bounding box center [605, 347] width 32 height 10
click at [482, 323] on button "Ajouter" at bounding box center [606, 328] width 23 height 8
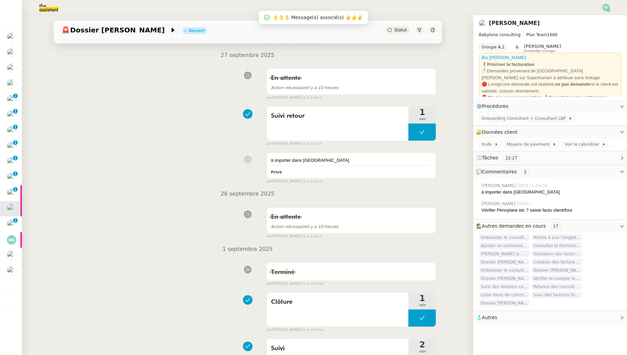
scroll to position [0, 0]
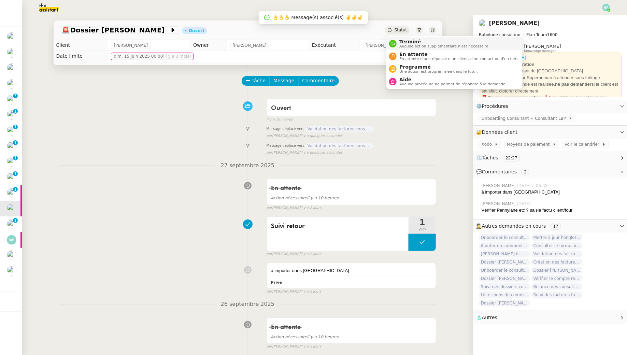
click at [403, 43] on span "Terminé" at bounding box center [444, 41] width 90 height 5
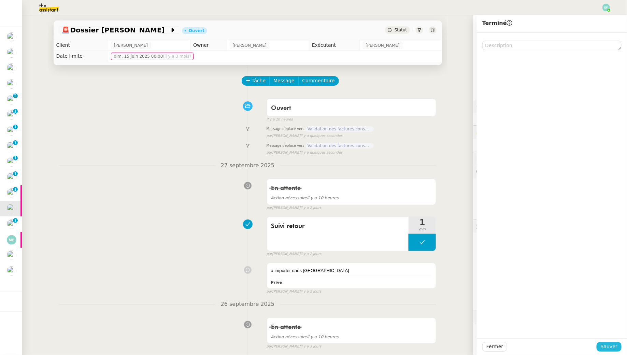
click at [482, 323] on span "Sauver" at bounding box center [609, 347] width 17 height 8
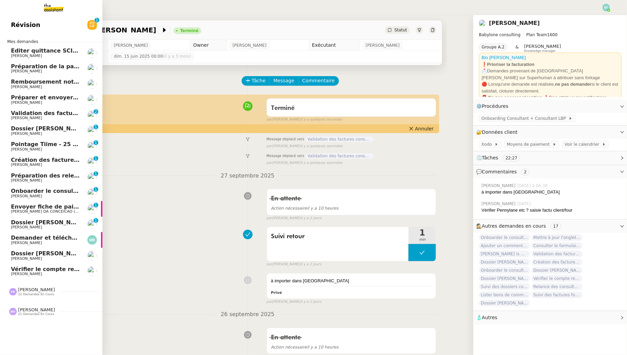
click at [10, 115] on link "Validation des factures consultants - [DATE] [PERSON_NAME] 0 1 2 3 4 5 6 7 8 9" at bounding box center [51, 115] width 102 height 16
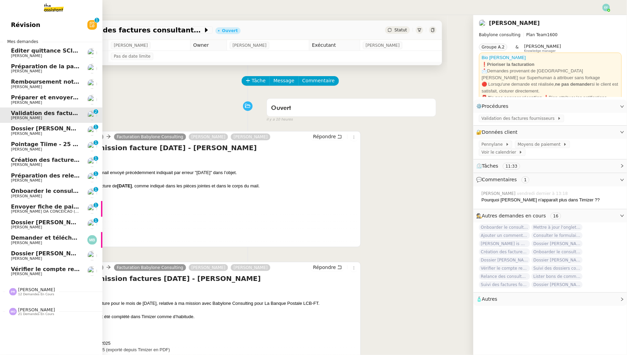
click at [35, 130] on span "Dossier [PERSON_NAME]" at bounding box center [49, 128] width 76 height 6
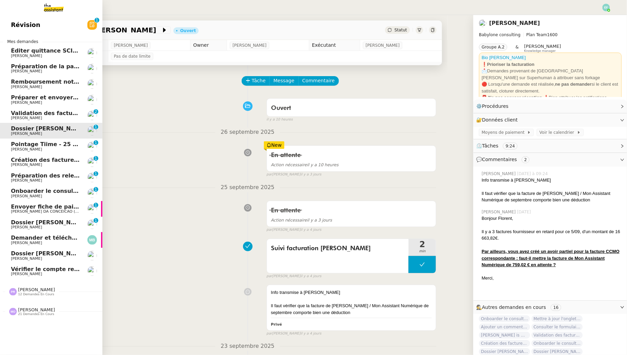
click at [38, 144] on span "Pointage Tiime - 25 septembre 2025" at bounding box center [67, 144] width 112 height 6
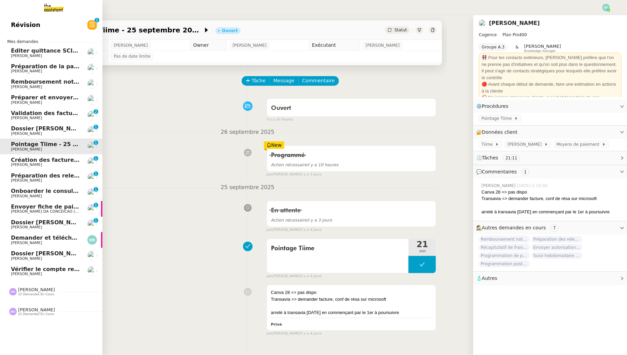
click at [30, 163] on span "[PERSON_NAME]" at bounding box center [26, 164] width 31 height 4
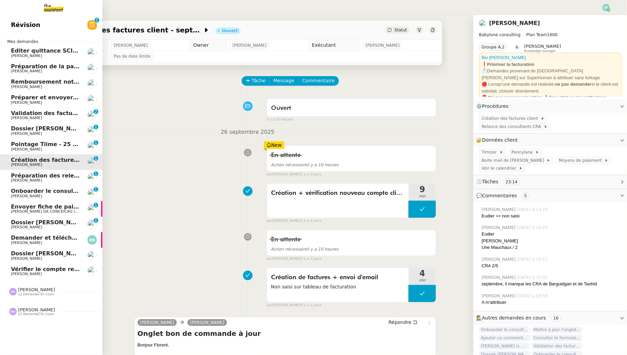
click at [15, 179] on span "[PERSON_NAME]" at bounding box center [26, 180] width 31 height 4
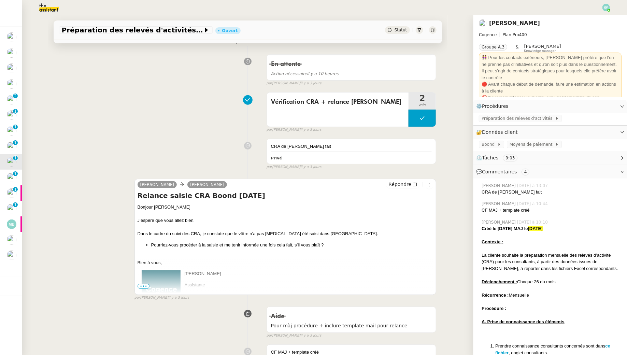
scroll to position [97, 0]
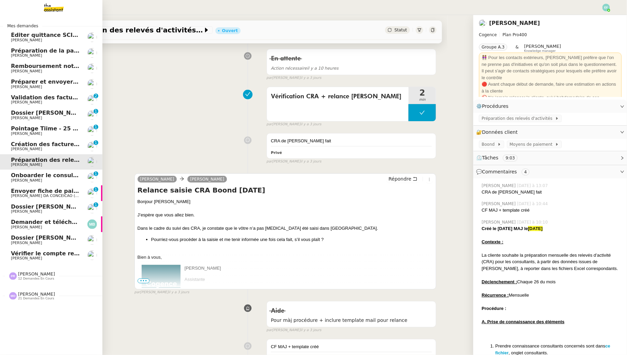
click at [21, 181] on span "[PERSON_NAME]" at bounding box center [26, 180] width 31 height 4
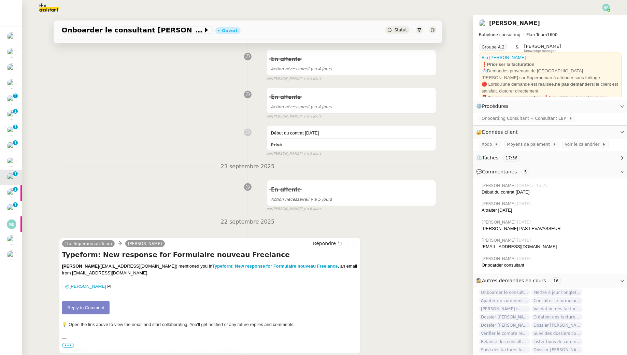
scroll to position [192, 0]
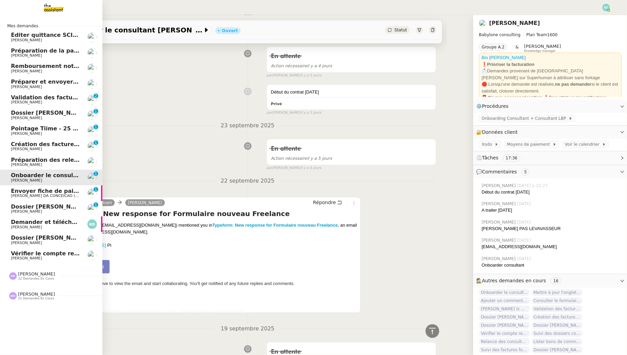
click at [19, 197] on span "[PERSON_NAME] DA CONCEICAO (thermisure)" at bounding box center [54, 195] width 86 height 4
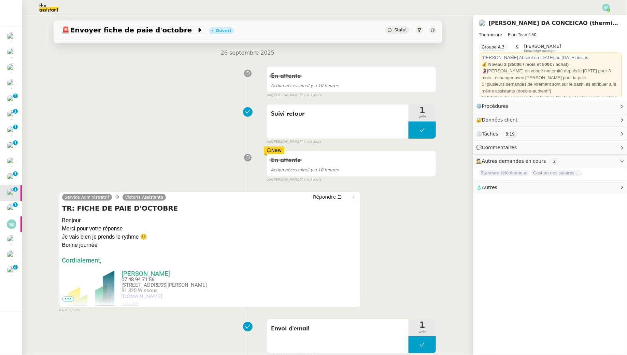
scroll to position [203, 0]
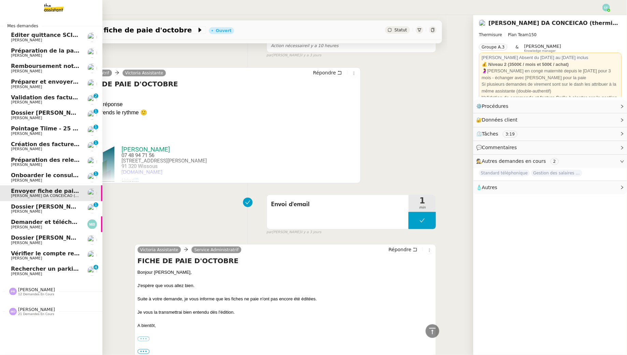
click at [14, 272] on span "[PERSON_NAME]" at bounding box center [26, 274] width 31 height 4
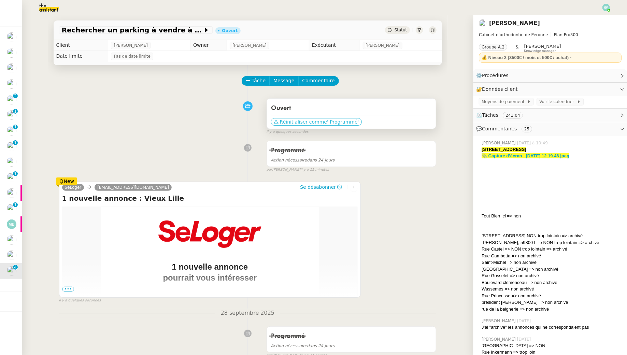
click at [339, 124] on span "' Programmé'" at bounding box center [343, 121] width 32 height 7
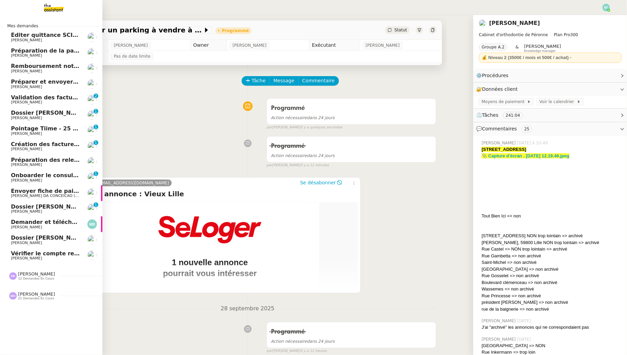
click at [39, 254] on span "Vérifier le compte rendu sur Timizer / [PERSON_NAME] / Evolution timizer" at bounding box center [124, 253] width 226 height 6
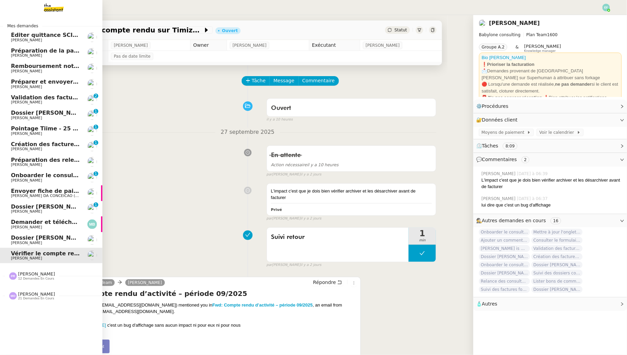
click at [33, 195] on span "[PERSON_NAME] DA CONCEICAO (thermisure)" at bounding box center [54, 195] width 86 height 4
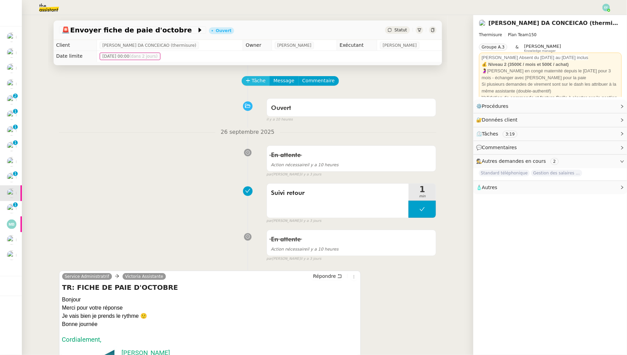
click at [258, 78] on span "Tâche" at bounding box center [259, 81] width 14 height 8
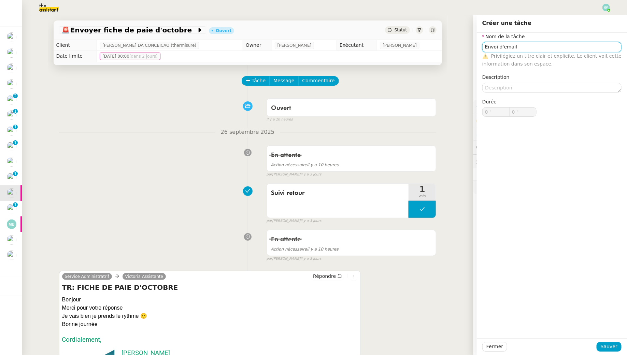
type input "Envoi d'email"
click at [482, 323] on div "Fermer Sauver" at bounding box center [552, 346] width 150 height 17
click at [482, 323] on span "Sauver" at bounding box center [609, 347] width 17 height 8
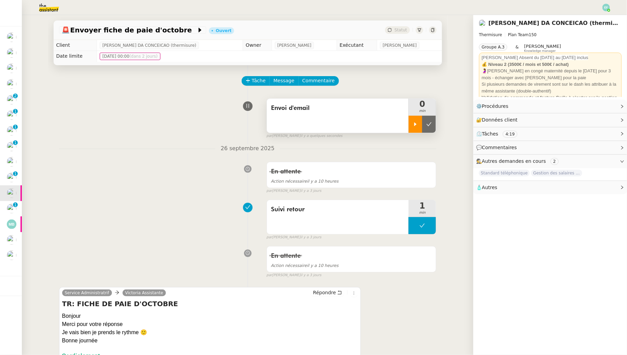
click at [413, 120] on div at bounding box center [415, 124] width 14 height 17
click at [338, 289] on button "Répondre" at bounding box center [327, 293] width 34 height 8
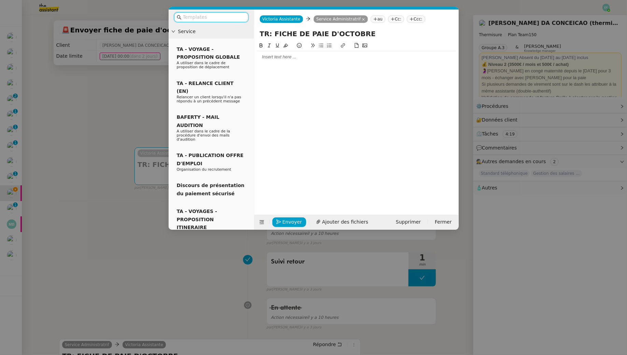
click at [312, 56] on div at bounding box center [356, 57] width 199 height 6
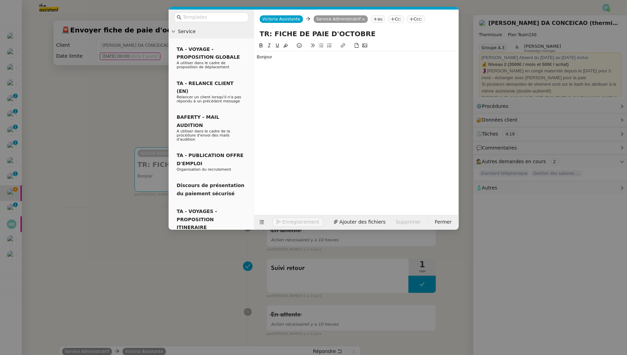
click at [147, 85] on nz-modal-container "Service TA - VOYAGE - PROPOSITION GLOBALE A utiliser dans le cadre de propositi…" at bounding box center [313, 177] width 627 height 355
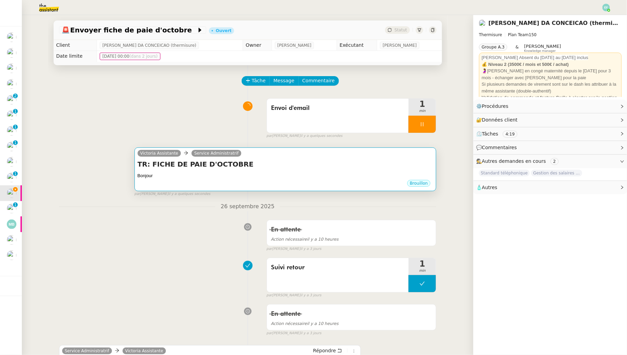
click at [275, 176] on div "Bonjour" at bounding box center [286, 175] width 296 height 7
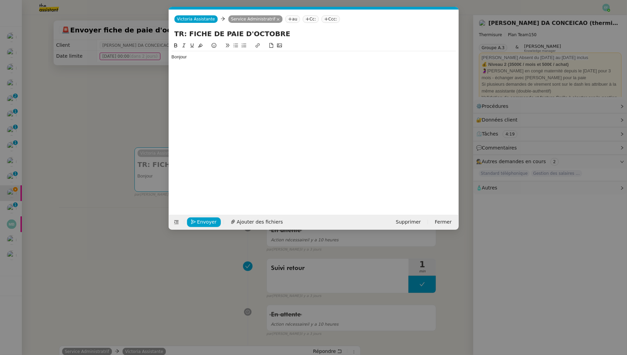
scroll to position [0, 14]
click at [260, 57] on div "Bonjour" at bounding box center [314, 57] width 284 height 6
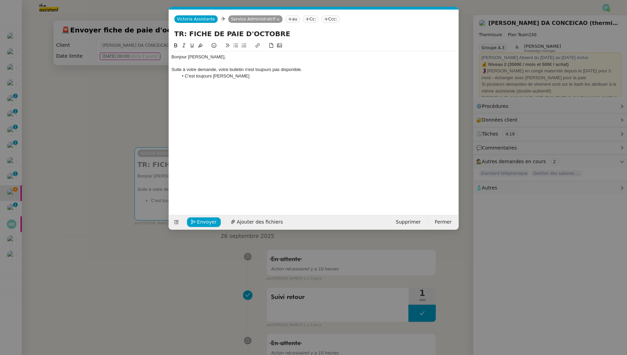
click at [203, 76] on li "C'est toujours Jérémy" at bounding box center [317, 76] width 278 height 6
click at [248, 77] on li "Est-ce bien toujours Jérémy" at bounding box center [317, 76] width 278 height 6
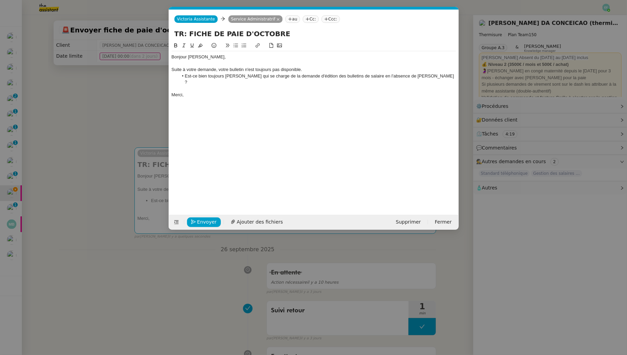
click at [236, 86] on div at bounding box center [314, 89] width 284 height 6
drag, startPoint x: 183, startPoint y: 75, endPoint x: 215, endPoint y: 120, distance: 54.6
click at [183, 75] on li "Est-ce bien toujours Jérémy qui se charge de la demande d'édition des bulletins…" at bounding box center [317, 79] width 278 height 13
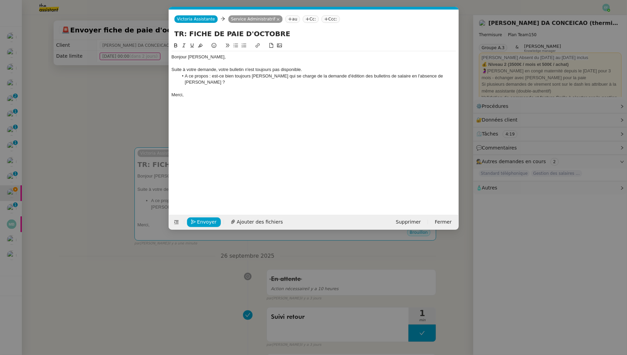
click at [307, 86] on div at bounding box center [314, 89] width 284 height 6
click at [208, 220] on span "Envoyer" at bounding box center [206, 222] width 19 height 8
click at [208, 220] on span "Confirmer l'envoi" at bounding box center [217, 222] width 41 height 8
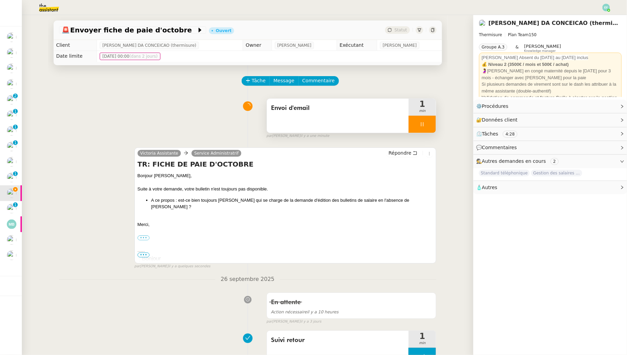
click at [424, 125] on icon at bounding box center [421, 123] width 5 height 5
click at [426, 125] on button at bounding box center [429, 124] width 14 height 17
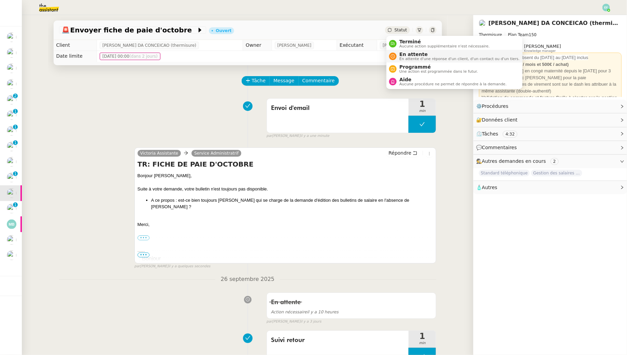
click at [408, 57] on span "En attente d'une réponse d'un client, d'un contact ou d'un tiers." at bounding box center [459, 59] width 120 height 4
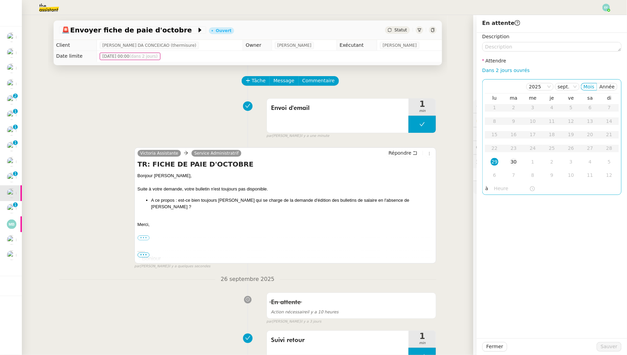
click at [482, 165] on div "30" at bounding box center [514, 162] width 8 height 8
click at [482, 323] on span "Sauver" at bounding box center [609, 347] width 17 height 8
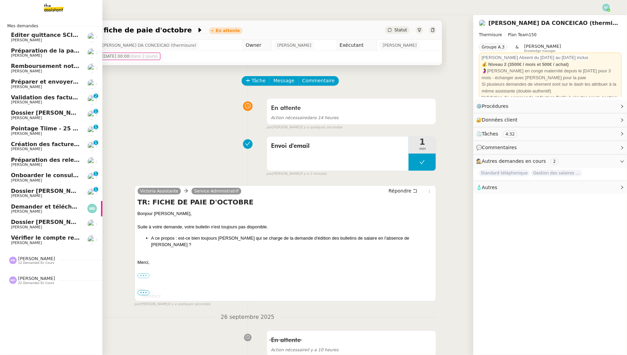
click at [37, 263] on span "12 demandes en cours" at bounding box center [36, 263] width 36 height 4
click at [56, 51] on span "Préparation de la paie sur Payfit- septembre 2025" at bounding box center [88, 50] width 154 height 6
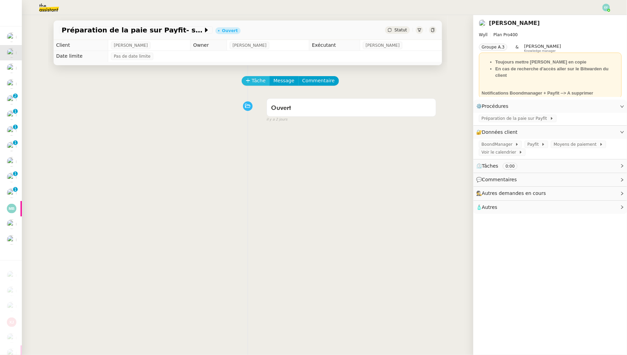
click at [257, 85] on span "Tâche" at bounding box center [259, 81] width 14 height 8
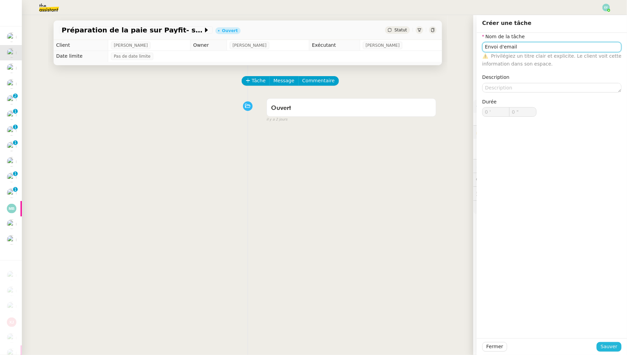
type input "Envoi d'email"
click at [482, 323] on span "Sauver" at bounding box center [609, 347] width 17 height 8
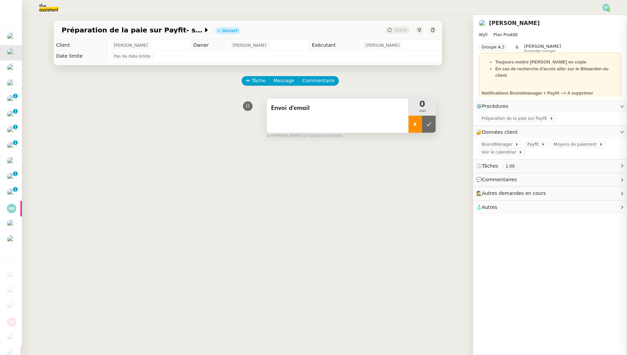
click at [418, 124] on icon at bounding box center [415, 123] width 5 height 5
click at [44, 4] on img at bounding box center [43, 7] width 53 height 15
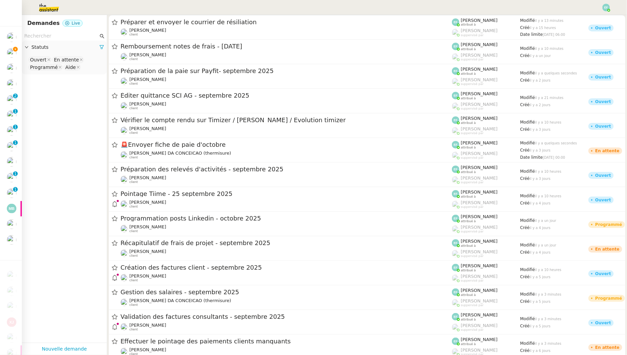
click at [46, 35] on input "text" at bounding box center [61, 36] width 74 height 8
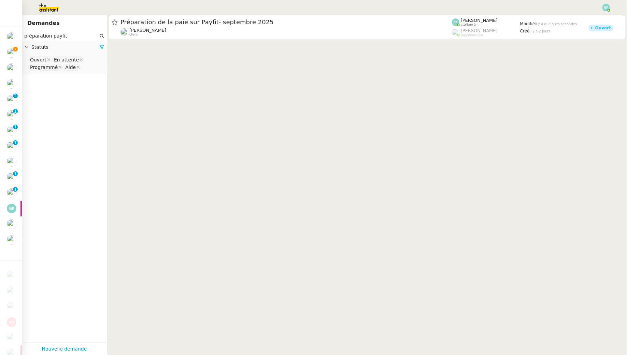
type input "préparation payfit"
click at [80, 71] on nz-select-top-control "Ouvert En attente Programmé Aide" at bounding box center [64, 64] width 74 height 16
type input "ter"
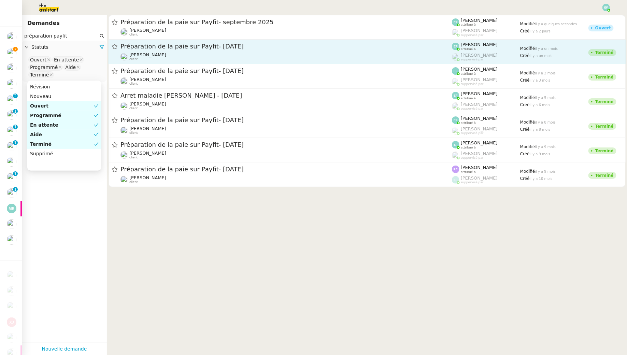
click at [166, 59] on div "Guillaume Champredonde client" at bounding box center [147, 56] width 37 height 9
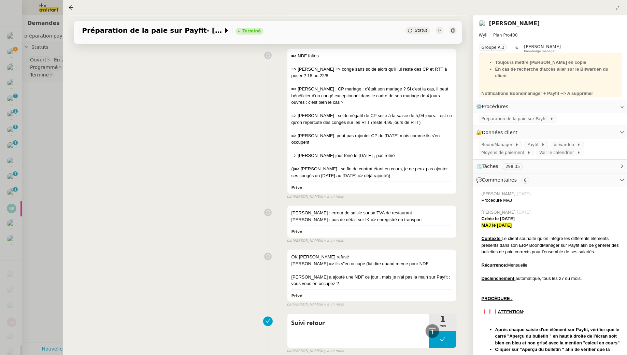
scroll to position [3513, 0]
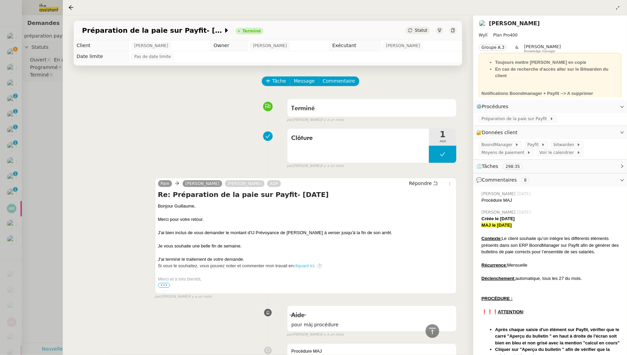
scroll to position [3513, 0]
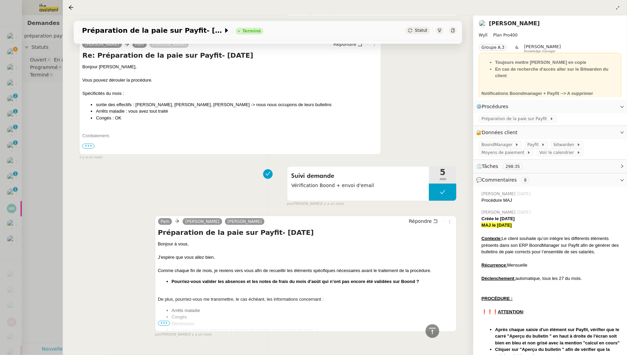
click at [166, 321] on span "•••" at bounding box center [164, 323] width 12 height 5
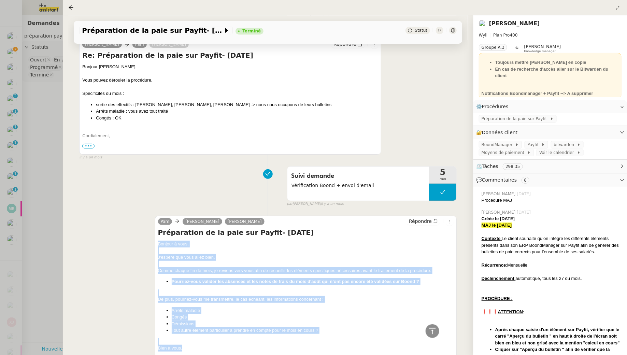
drag, startPoint x: 158, startPoint y: 229, endPoint x: 207, endPoint y: 331, distance: 113.7
click at [207, 331] on div "Bonjour à vous, J'espère que vous allez bien. Comme chaque fin de mois, je revi…" at bounding box center [306, 303] width 296 height 124
copy div "Bonjour à vous, J'espère que vous allez bien. Comme chaque fin de mois, je revi…"
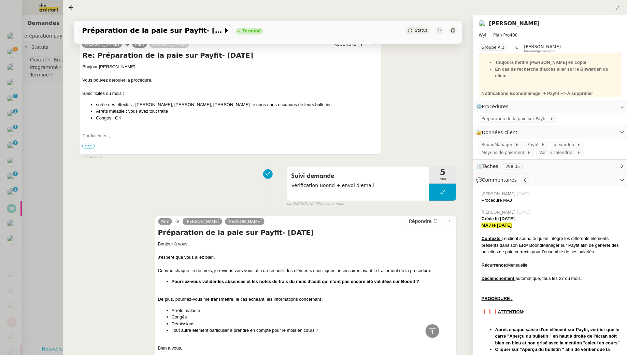
click at [43, 116] on div at bounding box center [313, 177] width 627 height 355
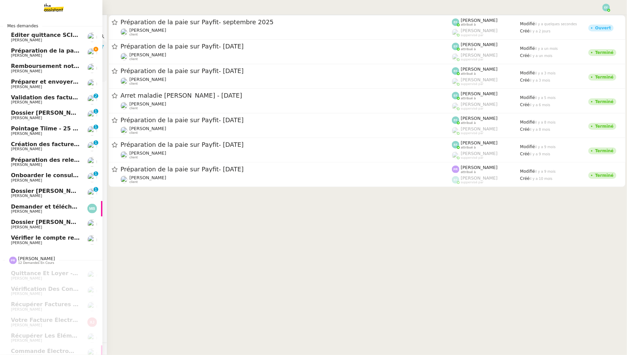
click at [10, 52] on link "Préparation de la paie sur Payfit- [DATE] [PERSON_NAME]" at bounding box center [51, 53] width 102 height 16
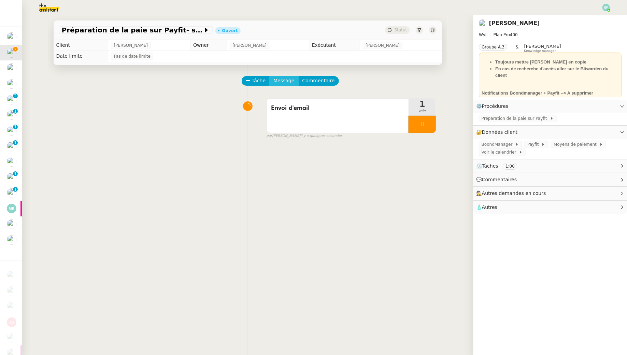
click at [278, 79] on span "Message" at bounding box center [283, 81] width 21 height 8
click at [291, 97] on link "Nouvelle conversation" at bounding box center [315, 101] width 85 height 14
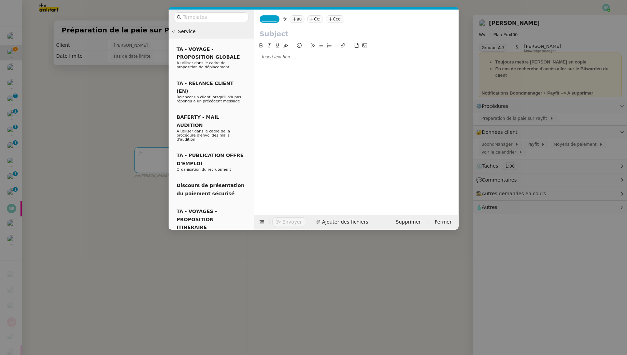
click at [313, 64] on div at bounding box center [356, 123] width 199 height 162
click at [311, 59] on div at bounding box center [356, 57] width 199 height 6
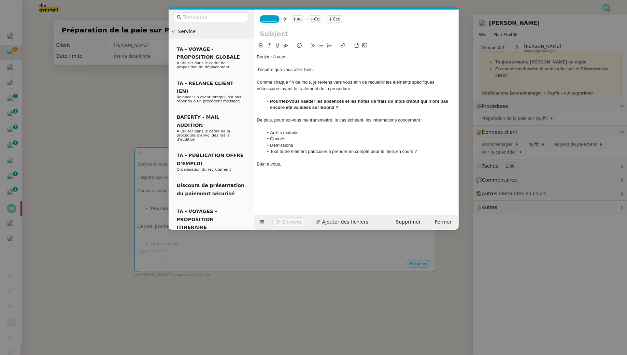
click at [114, 90] on nz-modal-container "Service TA - VOYAGE - PROPOSITION GLOBALE A utiliser dans le cadre de propositi…" at bounding box center [313, 177] width 627 height 355
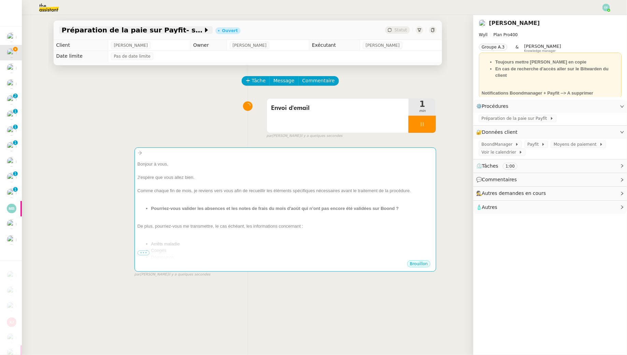
click at [167, 28] on span "Préparation de la paie sur Payfit- septembre 2025" at bounding box center [132, 30] width 141 height 7
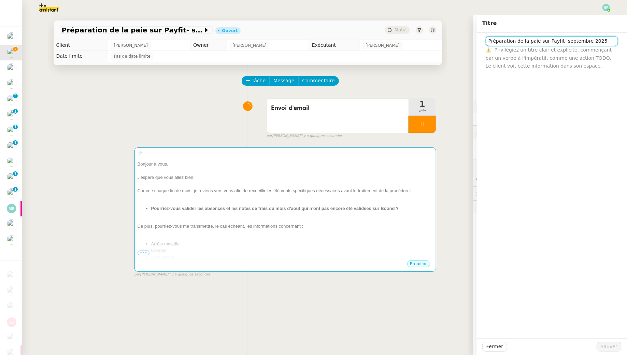
click at [525, 42] on input "Préparation de la paie sur Payfit- septembre 2025" at bounding box center [552, 41] width 132 height 10
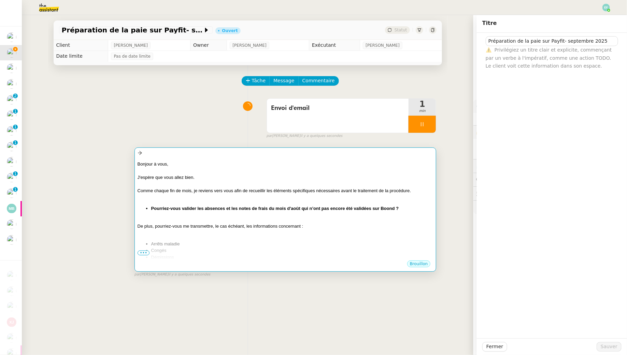
click at [394, 181] on div at bounding box center [286, 183] width 296 height 7
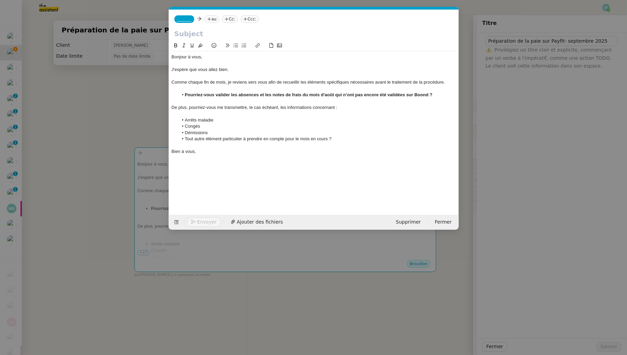
scroll to position [0, 14]
click at [247, 34] on input "text" at bounding box center [313, 34] width 279 height 10
paste input "Préparation de la paie sur Payfit- septembre 2025"
type input "Préparation de la paie sur Payfit- septembre 2025"
click at [186, 18] on span "_______" at bounding box center [184, 19] width 14 height 5
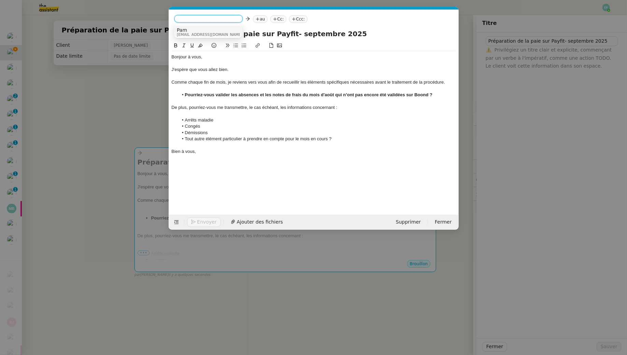
click at [208, 30] on span "Pam" at bounding box center [210, 29] width 66 height 5
click at [205, 19] on nz-tag "au" at bounding box center [206, 19] width 15 height 8
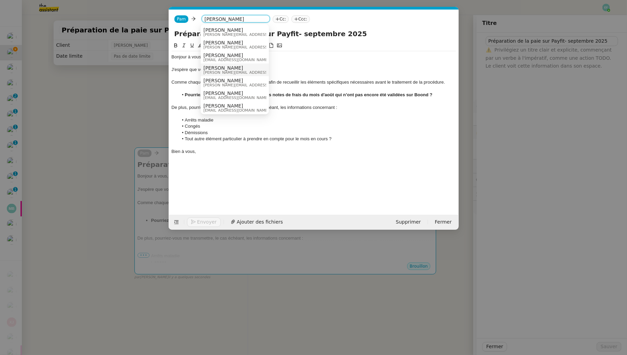
type input "guillaume"
click at [222, 68] on span "[PERSON_NAME]" at bounding box center [251, 67] width 97 height 5
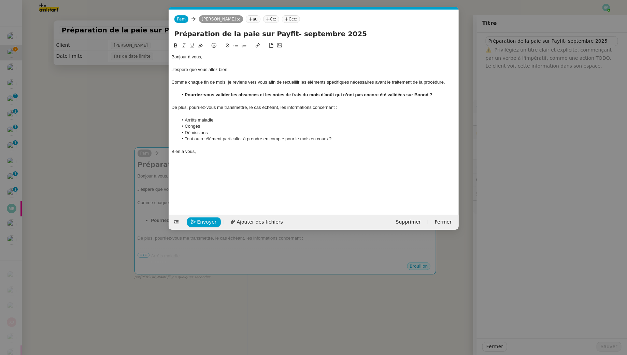
click at [260, 20] on nz-tag "au" at bounding box center [253, 19] width 15 height 8
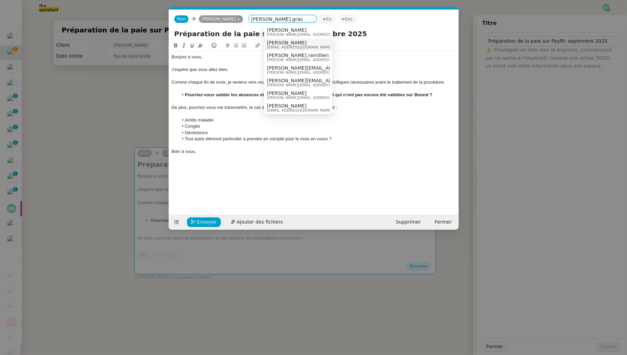
type input "guillaume.gras"
click at [305, 43] on div "Guillaume Gras g.gras@wyll.io" at bounding box center [302, 44] width 71 height 9
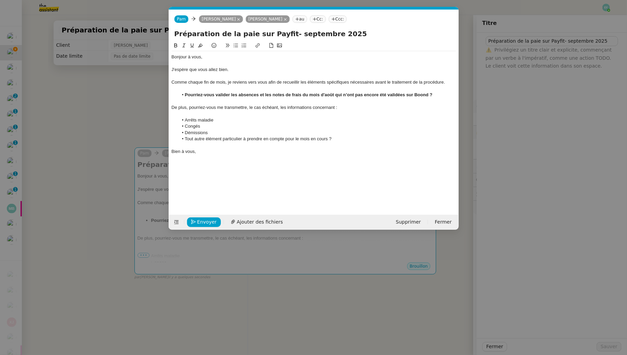
click at [126, 104] on nz-modal-container "Service TA - VOYAGE - PROPOSITION GLOBALE A utiliser dans le cadre de propositi…" at bounding box center [313, 177] width 627 height 355
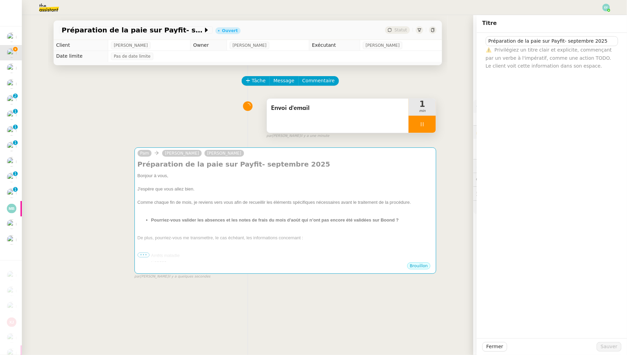
click at [330, 117] on div "Envoi d'email" at bounding box center [338, 116] width 142 height 34
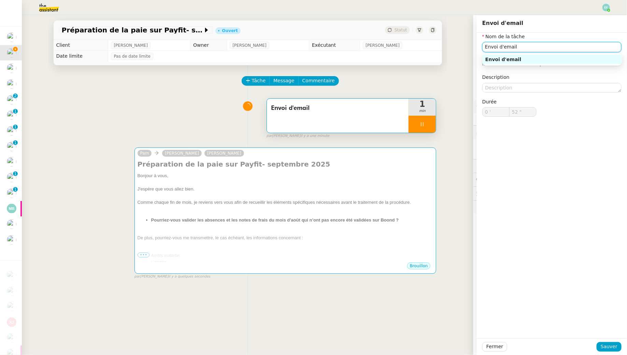
drag, startPoint x: 539, startPoint y: 49, endPoint x: 463, endPoint y: 46, distance: 76.5
click at [463, 46] on app-ticket "Préparation de la paie sur Payfit- septembre 2025 Ouvert Statut Client Guillaum…" at bounding box center [324, 185] width 605 height 340
type input "53 ""
type input "Vérificati"
type input "54 ""
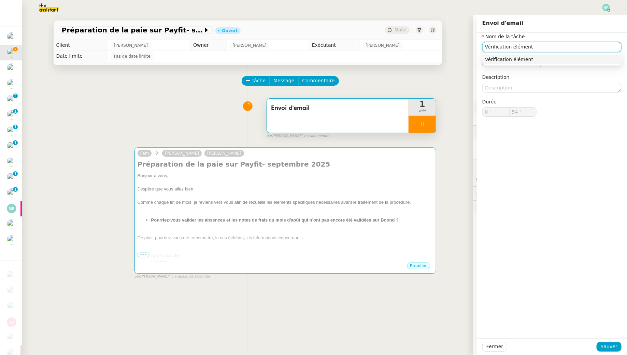
type input "Vérification éléments"
type input "55 ""
type input "Vérification éléments Boon"
type input "56 ""
type input "Vérification éléments Boond"
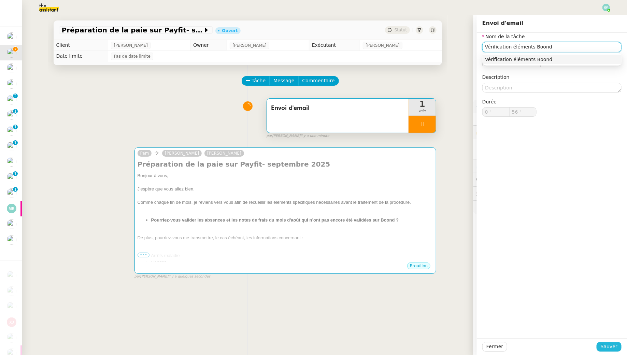
type input "57 ""
type input "Vérification éléments Boond"
click at [609, 345] on span "Sauver" at bounding box center [609, 347] width 17 height 8
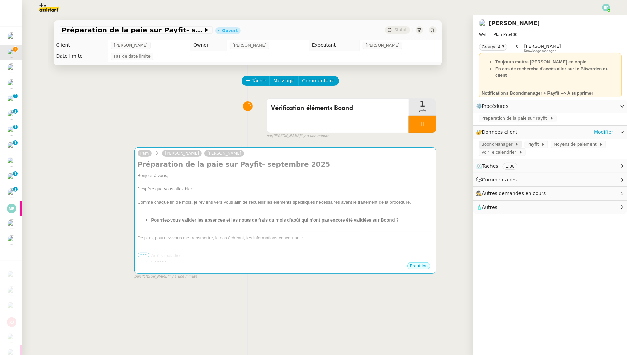
click at [517, 144] on icon at bounding box center [517, 144] width 4 height 4
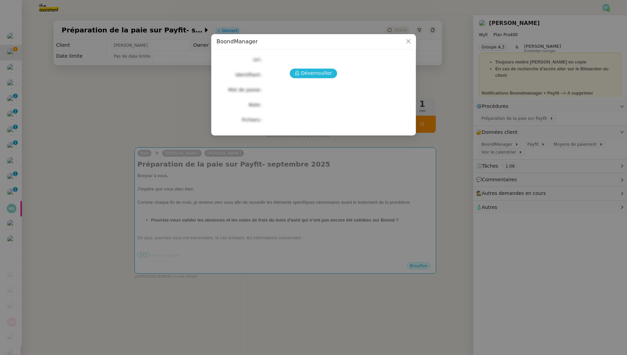
click at [321, 71] on span "Déverrouiller" at bounding box center [316, 73] width 31 height 8
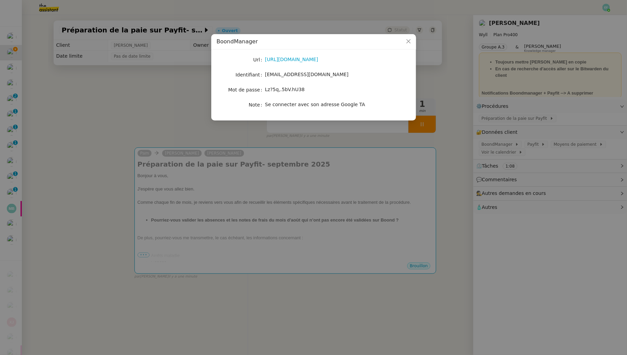
click at [299, 75] on span "[EMAIL_ADDRESS][DOMAIN_NAME]" at bounding box center [307, 74] width 84 height 5
copy span "[EMAIL_ADDRESS][DOMAIN_NAME]"
click at [280, 91] on span "Lz?5q,.5bV.hU38" at bounding box center [285, 89] width 40 height 5
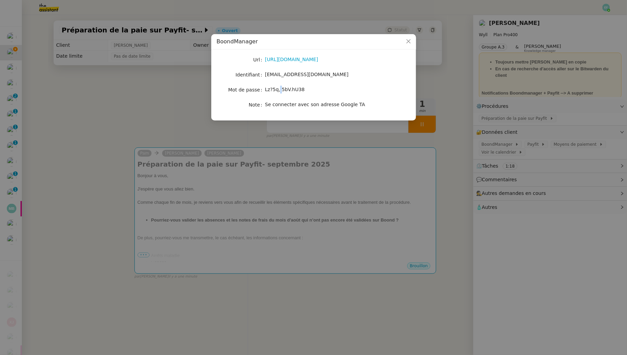
click at [280, 91] on span "Lz?5q,.5bV.hU38" at bounding box center [285, 89] width 40 height 5
copy span "Lz?5q,.5bV.hU38"
click at [164, 105] on nz-modal-container "BoondManager Url https://ui.boondmanager.com/expenses-reports?endMonth=2024-11&…" at bounding box center [313, 177] width 627 height 355
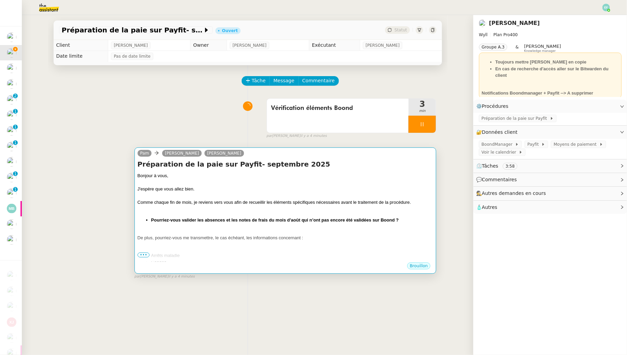
click at [252, 206] on div at bounding box center [286, 209] width 296 height 7
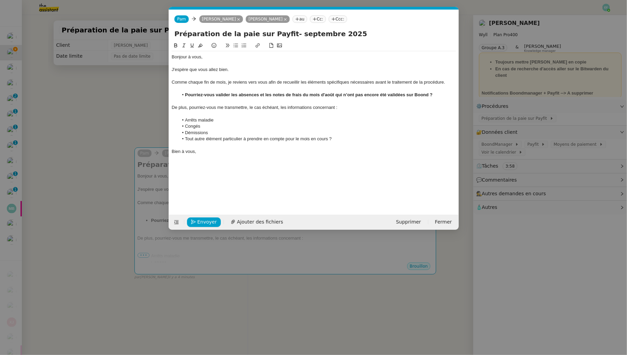
scroll to position [0, 14]
click at [326, 96] on strong "Pourriez-vous valider les absences et les notes de frais du mois d'août qui n’o…" at bounding box center [309, 94] width 248 height 5
click at [204, 115] on div at bounding box center [314, 114] width 284 height 6
drag, startPoint x: 345, startPoint y: 107, endPoint x: 283, endPoint y: 108, distance: 62.1
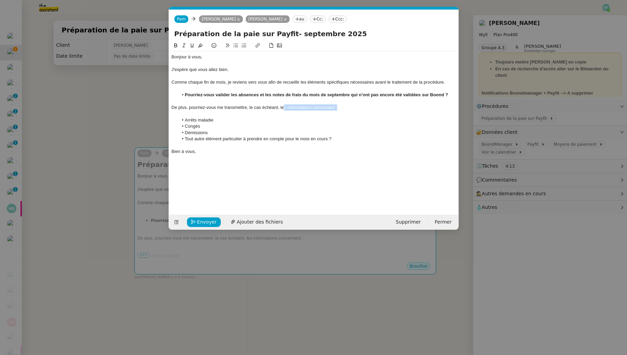
click at [283, 108] on div "De plus, pourriez-vous me transmettre, le cas échéant, les informations concern…" at bounding box center [314, 107] width 284 height 6
click at [302, 107] on div "De plus, pourriez-vous me transmettre, le cas échéant, les informations concern…" at bounding box center [314, 107] width 284 height 6
drag, startPoint x: 351, startPoint y: 106, endPoint x: 296, endPoint y: 109, distance: 55.4
click at [296, 109] on div "De plus, pourriez-vous me transmettre, le cas échéant, les informations concern…" at bounding box center [314, 107] width 284 height 6
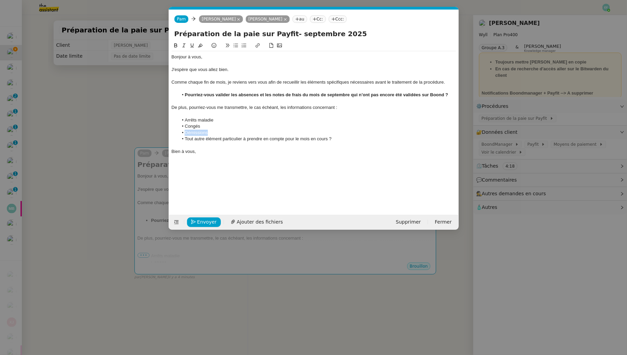
drag, startPoint x: 214, startPoint y: 132, endPoint x: 179, endPoint y: 132, distance: 34.1
click at [179, 132] on li "Démissions" at bounding box center [317, 133] width 278 height 6
click at [200, 127] on li "Congés" at bounding box center [317, 126] width 278 height 6
click at [117, 124] on nz-modal-container "Service TA - VOYAGE - PROPOSITION GLOBALE A utiliser dans le cadre de propositi…" at bounding box center [313, 177] width 627 height 355
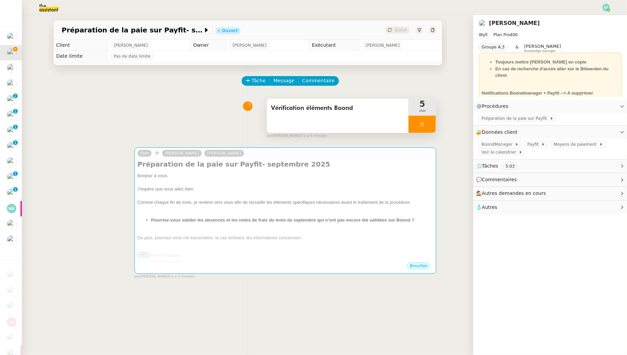
click at [431, 129] on div at bounding box center [421, 124] width 27 height 17
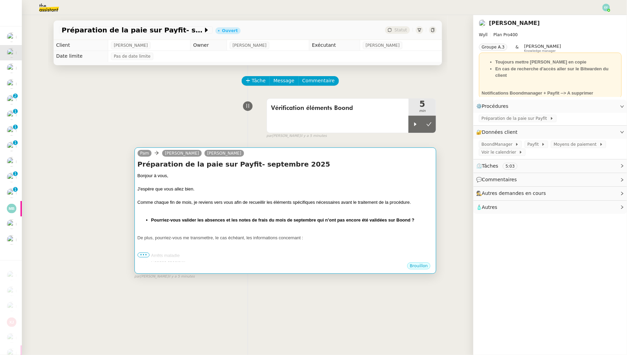
click at [376, 180] on div at bounding box center [286, 182] width 296 height 7
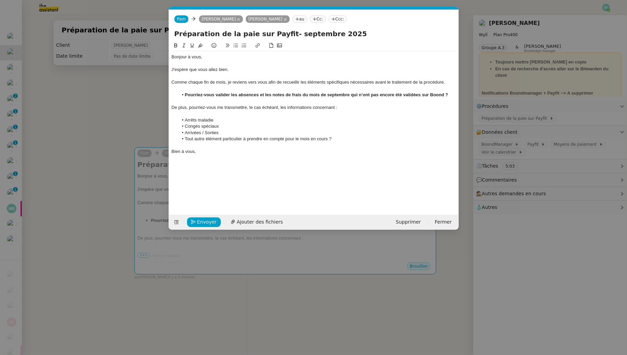
click at [227, 134] on li "Arrivées / Sorties" at bounding box center [317, 133] width 278 height 6
click at [141, 107] on nz-modal-container "Service TA - VOYAGE - PROPOSITION GLOBALE A utiliser dans le cadre de propositi…" at bounding box center [313, 177] width 627 height 355
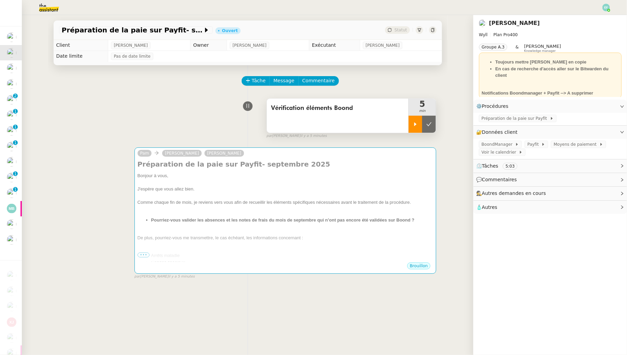
click at [416, 126] on icon at bounding box center [415, 123] width 5 height 5
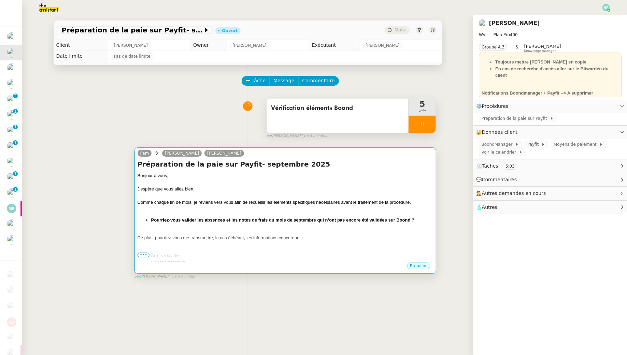
click at [356, 184] on div at bounding box center [286, 182] width 296 height 7
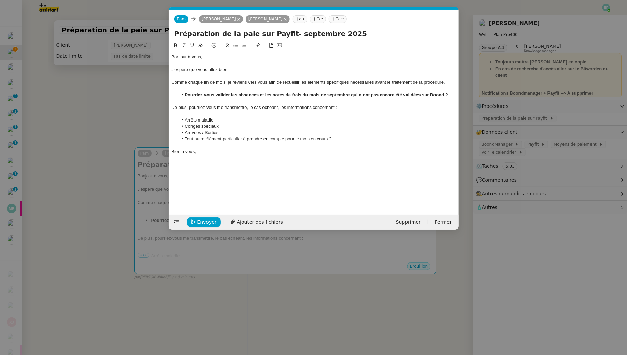
click at [198, 113] on div at bounding box center [314, 114] width 284 height 6
drag, startPoint x: 222, startPoint y: 119, endPoint x: 201, endPoint y: 122, distance: 21.0
click at [201, 122] on li "Congés spéciaux" at bounding box center [317, 120] width 278 height 6
drag, startPoint x: 263, startPoint y: 119, endPoint x: 208, endPoint y: 119, distance: 54.9
click at [208, 119] on li "Congés pour événement particulier" at bounding box center [317, 120] width 278 height 6
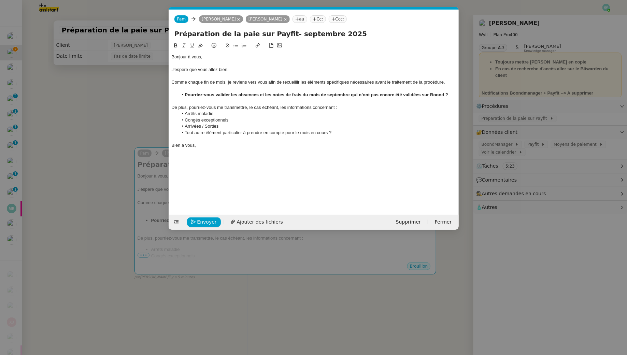
click at [226, 128] on li "Arrivées / Sorties" at bounding box center [317, 126] width 278 height 6
click at [221, 145] on div "Bien à vous," at bounding box center [314, 145] width 284 height 6
click at [205, 221] on span "Envoyer" at bounding box center [206, 222] width 19 height 8
click at [205, 221] on span "Confirmer l'envoi" at bounding box center [217, 222] width 41 height 8
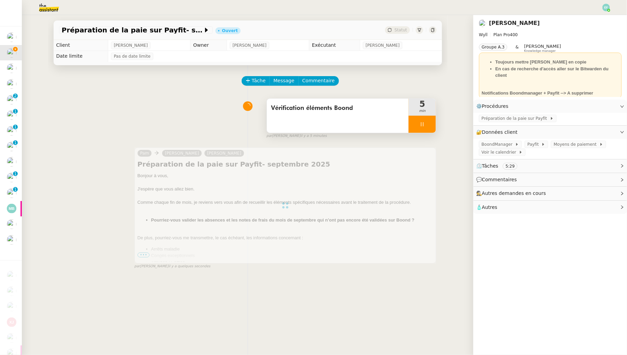
click at [355, 117] on div "Vérification éléments Boond" at bounding box center [338, 116] width 142 height 34
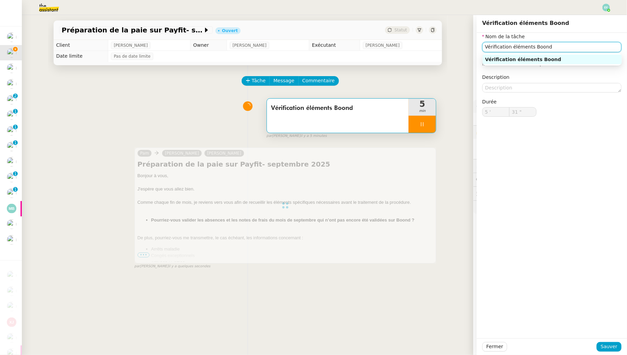
click at [562, 46] on input "Vérification éléments Boond" at bounding box center [551, 47] width 139 height 10
type input "32 ""
type input "Vérification éléments Boond + en"
type input "33 ""
type input "Vérification éléments Boond + envoi d'emai"
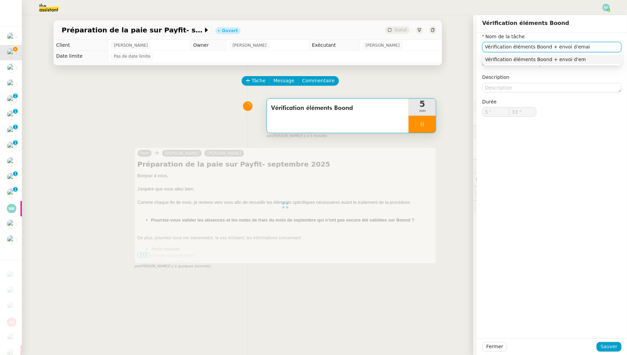
type input "34 ""
type input "Vérification éléments Boond + envoi d'email"
type input "35 ""
type input "Vérification éléments Boond"
type input "5 '"
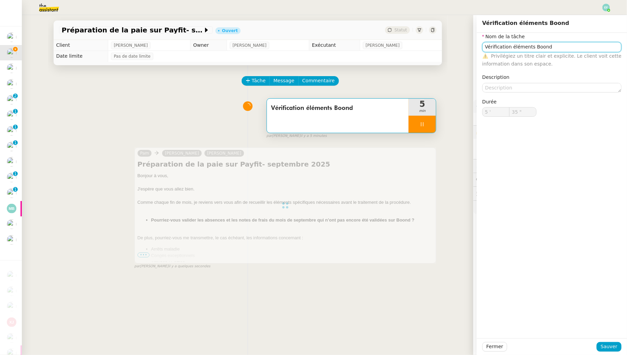
type input "36 ""
type input "Vérification éléments Boond + envoi"
type input "37 ""
type input "Vérification éléments Boond + envoi d'emi"
type input "38 ""
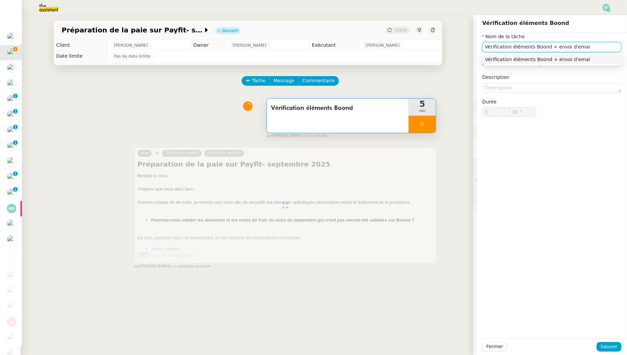
type input "Vérification éléments Boond + envoi d'email"
type input "39 ""
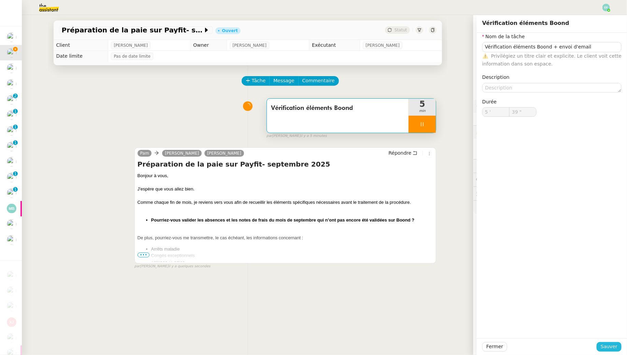
type input "Vérification éléments Boond"
type input "5 '"
type input "40 ""
click at [611, 348] on span "Sauver" at bounding box center [609, 347] width 17 height 8
type input "Vérification éléments Boond"
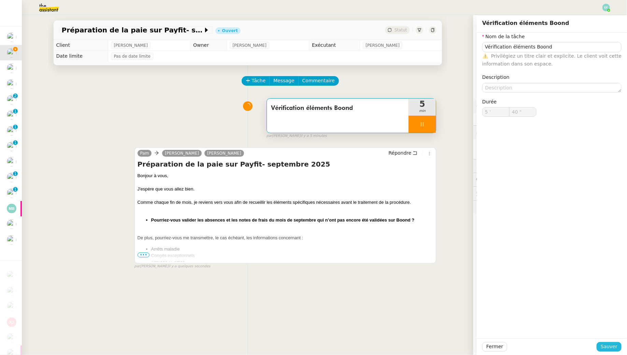
type input "5 '"
type input "40 ""
type input "Vérification éléments Boond"
type input "5 '"
type input "40 ""
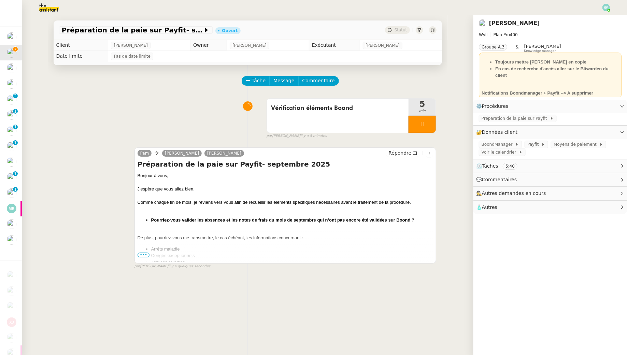
click at [428, 120] on div at bounding box center [421, 124] width 27 height 17
click at [431, 121] on button at bounding box center [429, 124] width 14 height 17
click at [384, 121] on div "Vérification éléments Boond" at bounding box center [338, 116] width 142 height 34
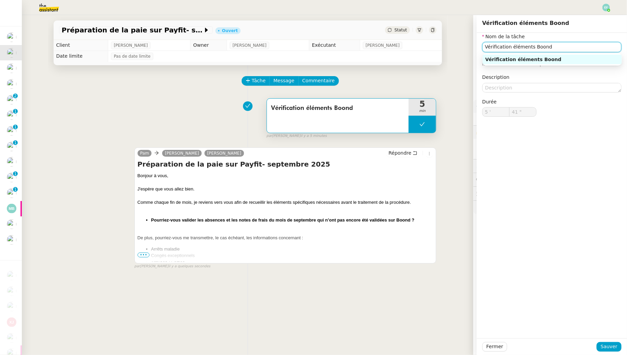
click at [583, 51] on input "Vérification éléments Boond" at bounding box center [551, 47] width 139 height 10
type input "Vérification éléments Boond + envoi d'email"
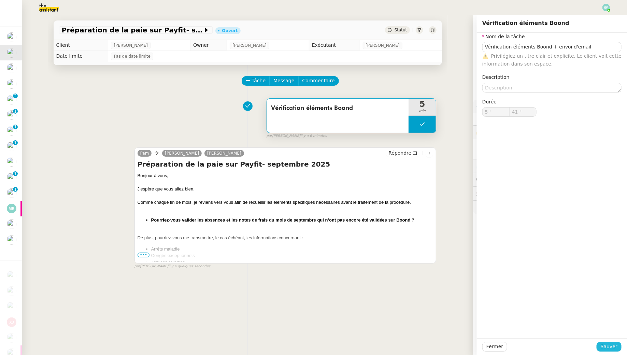
click at [608, 344] on span "Sauver" at bounding box center [609, 347] width 17 height 8
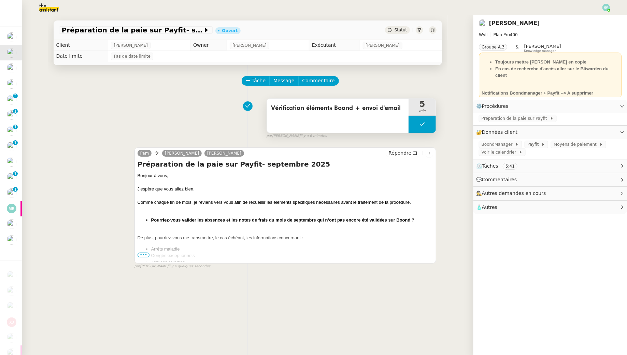
click at [419, 124] on button at bounding box center [421, 124] width 27 height 17
click at [419, 124] on div at bounding box center [415, 124] width 14 height 17
click at [425, 126] on icon at bounding box center [421, 123] width 5 height 5
click at [434, 126] on button at bounding box center [429, 124] width 14 height 17
click at [144, 254] on span "•••" at bounding box center [144, 254] width 12 height 5
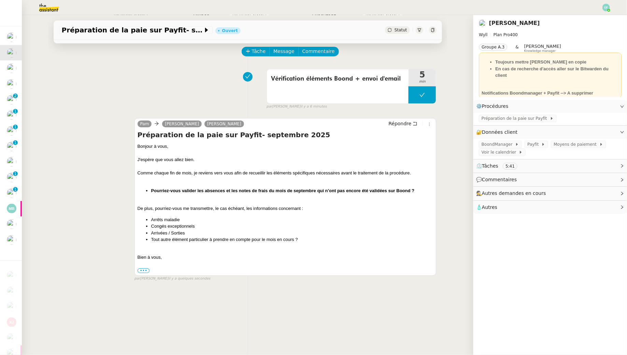
scroll to position [31, 0]
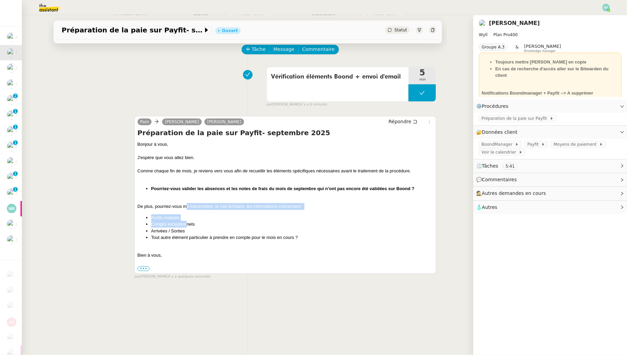
drag, startPoint x: 187, startPoint y: 207, endPoint x: 187, endPoint y: 223, distance: 16.4
click at [187, 223] on div "Bonjour à vous, J'espère que vous allez bien. Comme chaque fin de mois, je revi…" at bounding box center [286, 206] width 296 height 131
click at [187, 223] on li "Congés exceptionnels" at bounding box center [292, 224] width 282 height 7
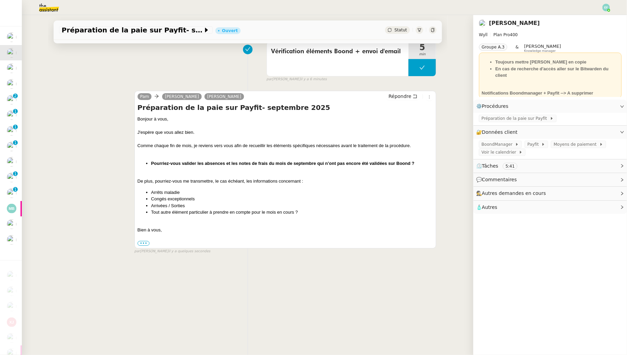
scroll to position [87, 0]
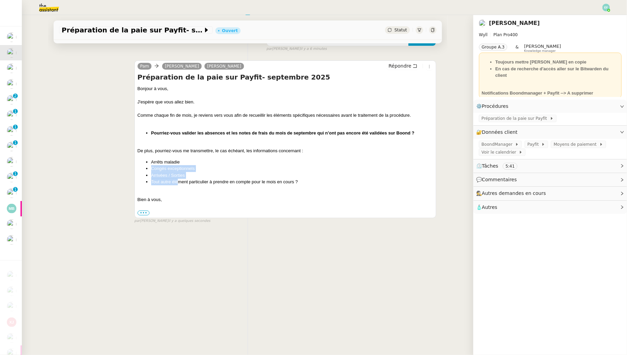
drag, startPoint x: 178, startPoint y: 161, endPoint x: 178, endPoint y: 181, distance: 19.8
click at [178, 181] on ul "Arrêts maladie Congés exceptionnels Arrivées / Sorties Tout autre élément parti…" at bounding box center [286, 172] width 296 height 27
click at [178, 181] on li "Tout autre élément particulier à prendre en compte pour le mois en cours ?" at bounding box center [292, 181] width 282 height 7
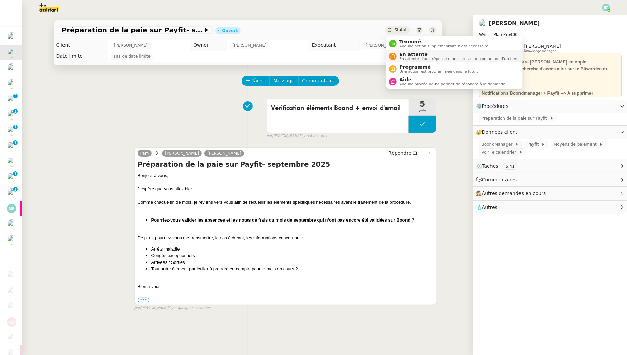
click at [403, 53] on span "En attente" at bounding box center [459, 54] width 120 height 5
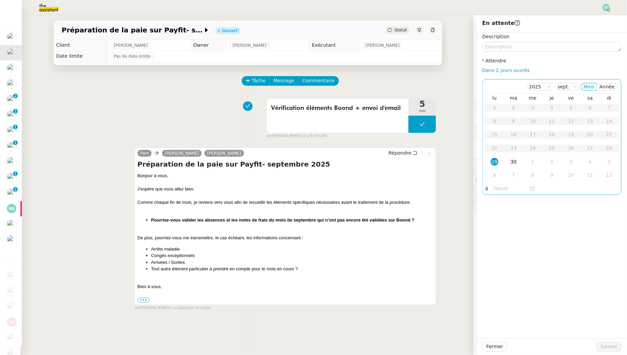
click at [510, 161] on div "30" at bounding box center [514, 162] width 8 height 8
click at [608, 348] on span "Sauver" at bounding box center [609, 347] width 17 height 8
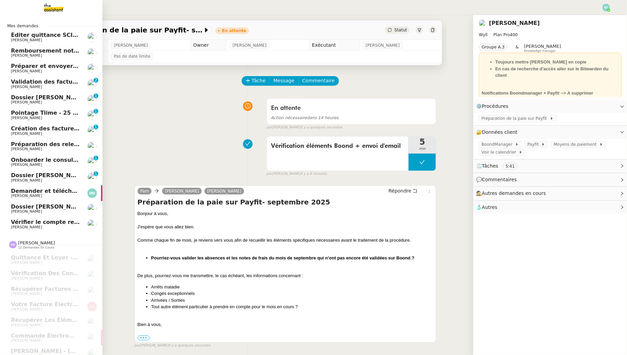
click at [48, 164] on span "[PERSON_NAME]" at bounding box center [45, 165] width 69 height 4
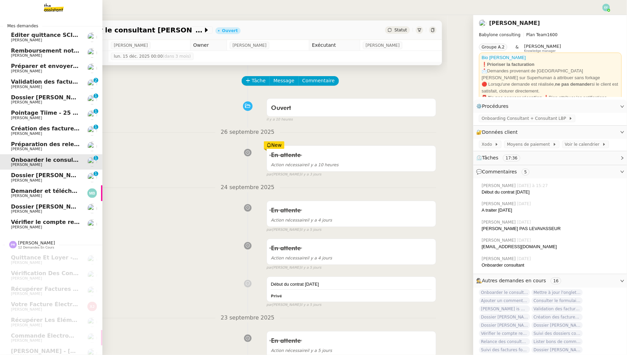
click at [17, 180] on span "[PERSON_NAME]" at bounding box center [26, 180] width 31 height 4
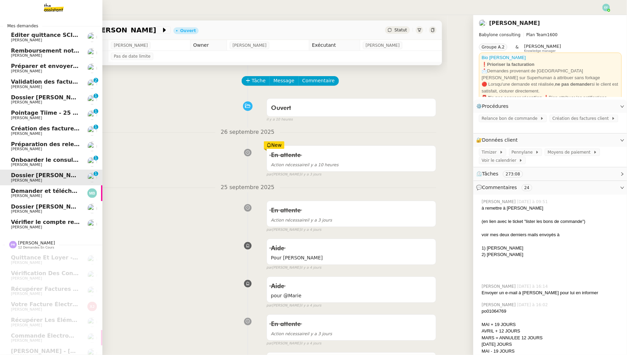
click at [20, 222] on span "Vérifier le compte rendu sur Timizer / [PERSON_NAME] / Evolution timizer" at bounding box center [124, 222] width 226 height 6
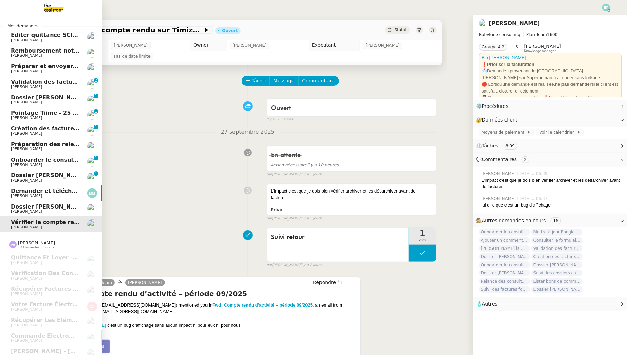
click at [18, 83] on span "Validation des factures consultants - septembre 2025" at bounding box center [93, 81] width 165 height 6
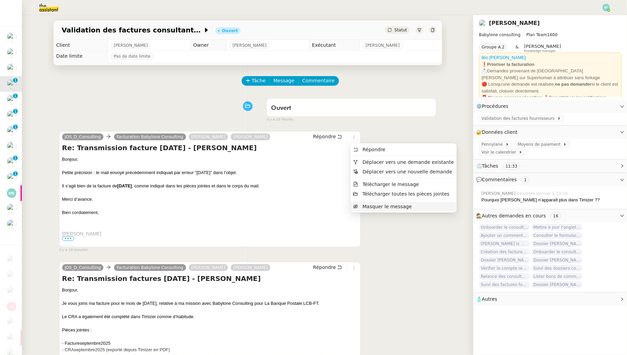
click at [369, 209] on li "Masquer le message" at bounding box center [403, 207] width 106 height 10
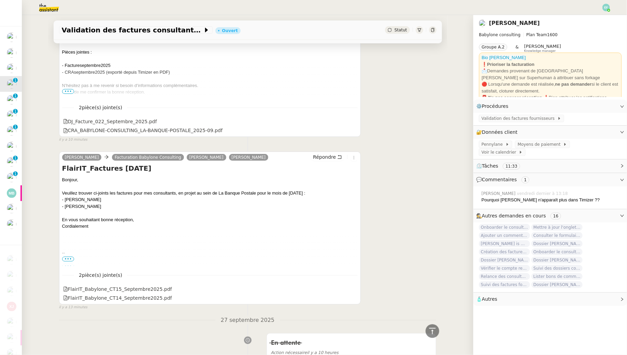
scroll to position [166, 0]
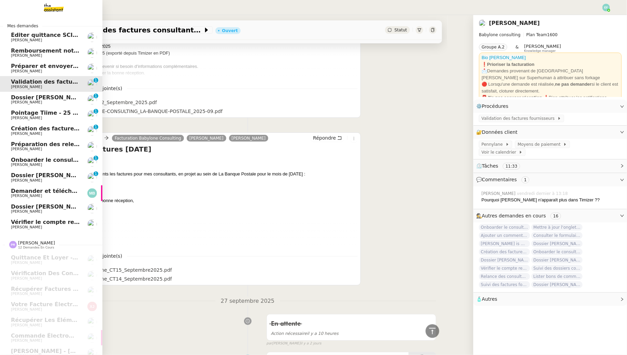
click at [4, 184] on link "Dossier [PERSON_NAME] 0 1 2 3 4 5 6 7 8 9" at bounding box center [51, 178] width 102 height 16
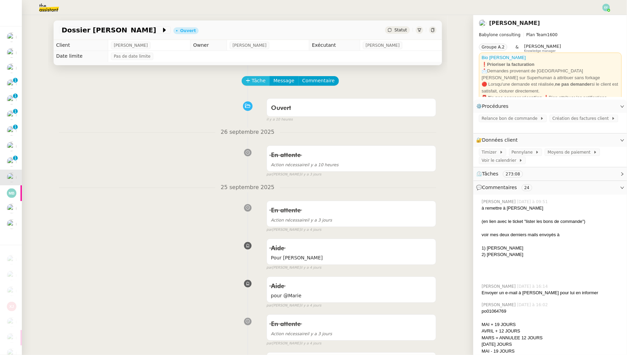
click at [254, 84] on span "Tâche" at bounding box center [259, 81] width 14 height 8
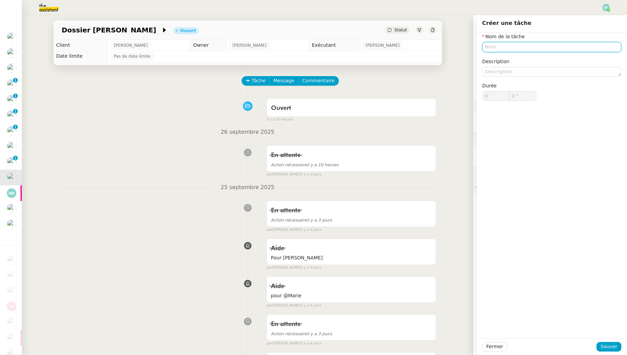
click at [547, 48] on input "text" at bounding box center [551, 47] width 139 height 10
type input "Relance"
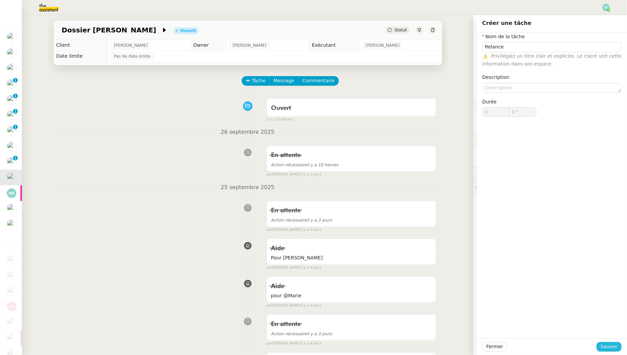
click at [606, 349] on span "Sauver" at bounding box center [609, 347] width 17 height 8
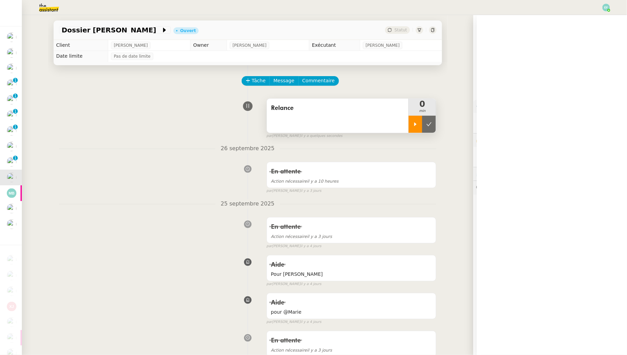
click at [417, 123] on icon at bounding box center [415, 123] width 5 height 5
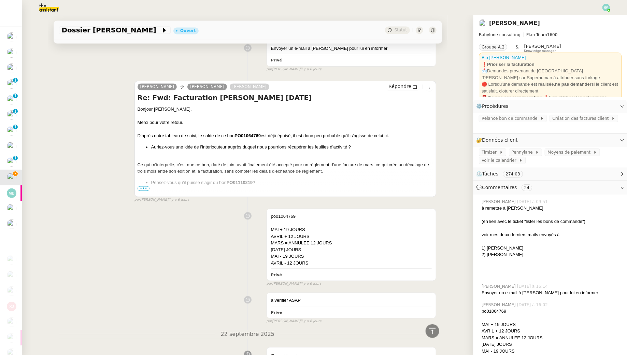
scroll to position [620, 0]
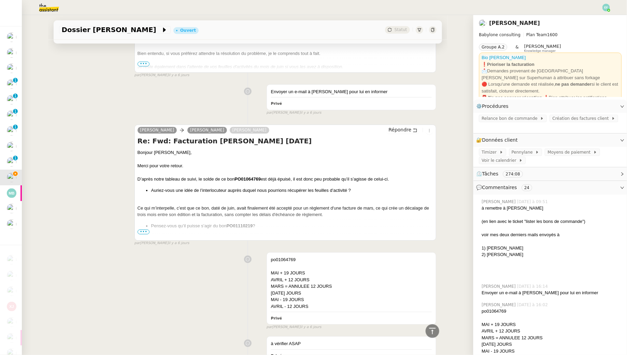
click at [144, 230] on span "•••" at bounding box center [144, 232] width 12 height 5
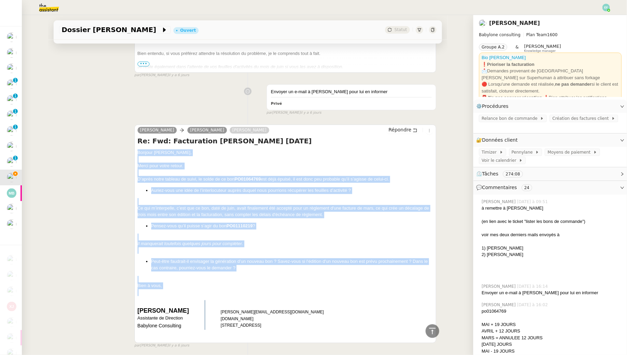
drag, startPoint x: 133, startPoint y: 149, endPoint x: 177, endPoint y: 287, distance: 144.6
click at [177, 287] on div "Claudine Durand Vincent Mougey Florent Seiler Répondre Re: Fwd: Facturation Moh…" at bounding box center [247, 233] width 377 height 230
copy div "Bonjour Vincent, Merci pour votre retour. D’après notre tableau de suivi, le so…"
click at [412, 127] on button "Répondre" at bounding box center [403, 130] width 34 height 8
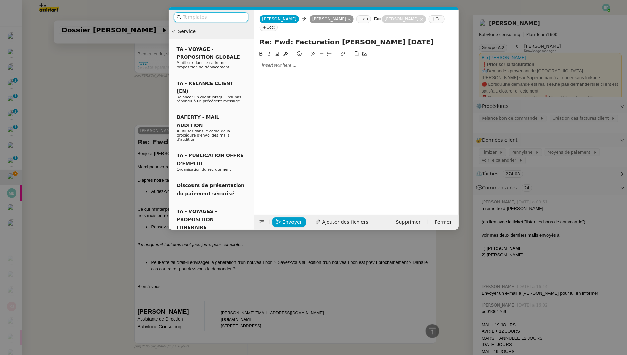
scroll to position [672, 0]
click at [316, 68] on div at bounding box center [356, 65] width 199 height 6
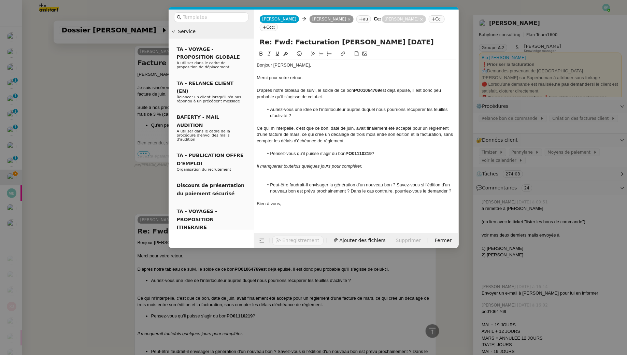
scroll to position [762, 0]
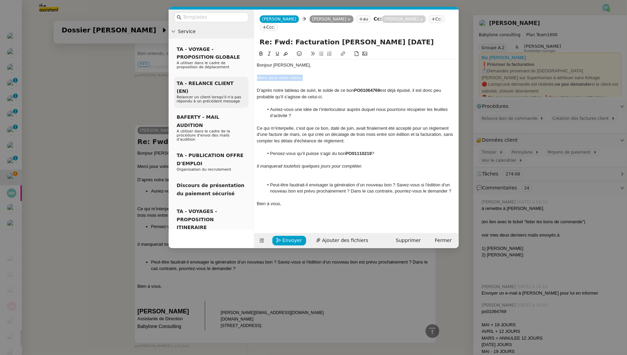
drag, startPoint x: 309, startPoint y: 78, endPoint x: 243, endPoint y: 78, distance: 66.5
click at [243, 78] on nz-layout "Service TA - VOYAGE - PROPOSITION GLOBALE A utiliser dans le cadre de propositi…" at bounding box center [314, 129] width 290 height 238
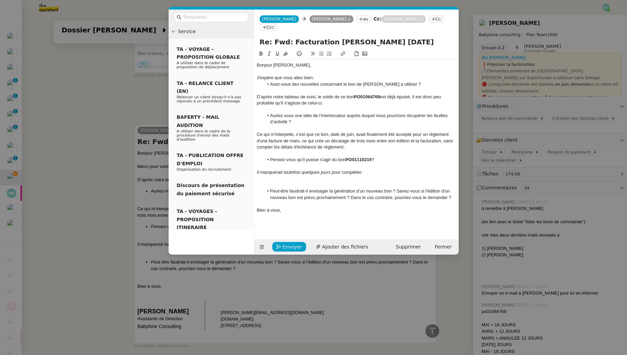
click at [400, 84] on li "Avez-vous des nouvelles concernant le bon de Mohamed Taohid a utiliser ?" at bounding box center [359, 84] width 192 height 6
click at [260, 96] on div "D’après notre tableau de suivi, le solde de ce bon PO01064769 est déjà épuisé, …" at bounding box center [356, 100] width 199 height 13
click at [327, 77] on div "J'espère que vous allez bien." at bounding box center [356, 78] width 199 height 6
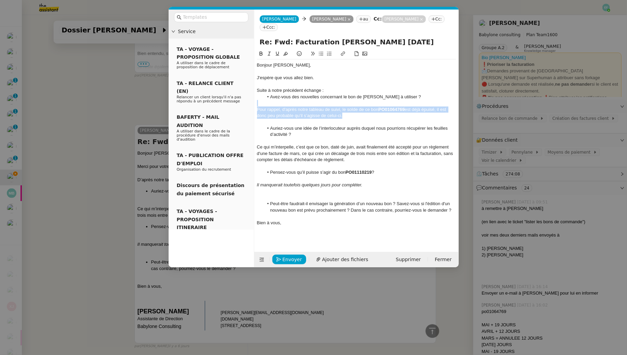
drag, startPoint x: 358, startPoint y: 115, endPoint x: 371, endPoint y: 104, distance: 17.9
click at [371, 104] on div "Bonjour Vincent, J'espère que vous allez bien. Suite à notre précédent échange …" at bounding box center [356, 150] width 199 height 182
click at [368, 111] on div "Pour rappel, d'après notre tableau de suivi, le solde de ce bon PO01064769 est …" at bounding box center [356, 112] width 199 height 13
click at [342, 121] on div at bounding box center [356, 122] width 199 height 6
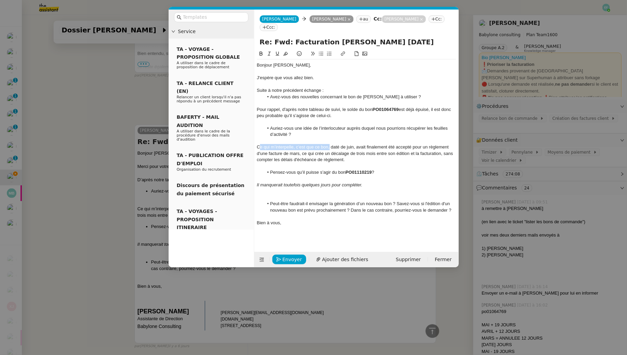
drag, startPoint x: 329, startPoint y: 146, endPoint x: 259, endPoint y: 146, distance: 70.3
click at [259, 146] on div "Ce qui m’interpelle, c’est que ce bon, daté de juin, avait finalement été accep…" at bounding box center [356, 153] width 199 height 19
click at [310, 200] on div at bounding box center [356, 197] width 199 height 6
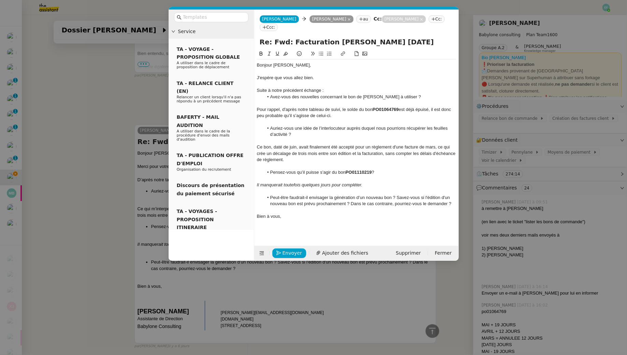
click at [284, 178] on div at bounding box center [356, 178] width 199 height 6
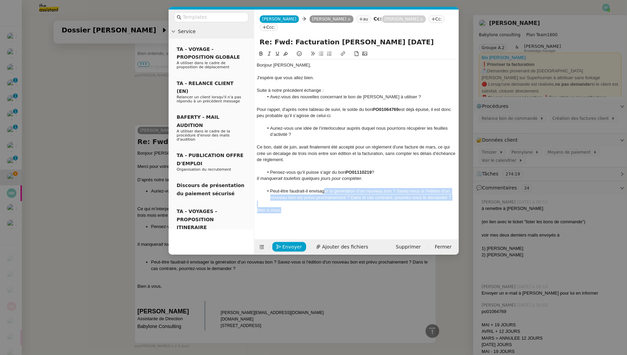
drag, startPoint x: 325, startPoint y: 189, endPoint x: 326, endPoint y: 207, distance: 18.1
click at [326, 207] on div "Bonjour Vincent, J'espère que vous allez bien. Suite à notre précédent échange …" at bounding box center [356, 143] width 199 height 169
click at [326, 207] on div "Bien à vous," at bounding box center [356, 210] width 199 height 6
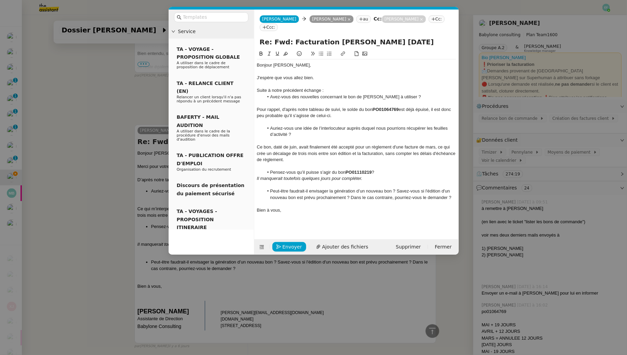
click at [317, 212] on div "Bien à vous," at bounding box center [356, 210] width 199 height 6
click at [420, 18] on icon at bounding box center [421, 19] width 3 height 3
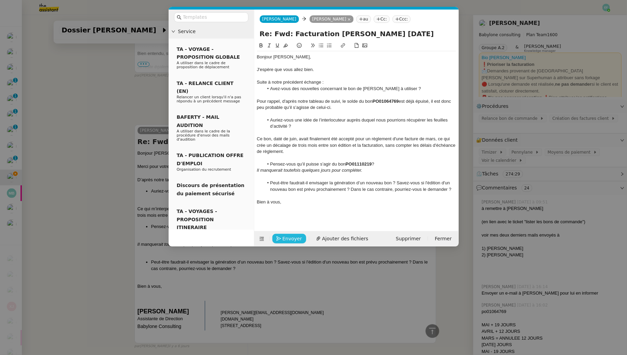
click at [292, 241] on span "Envoyer" at bounding box center [292, 239] width 19 height 8
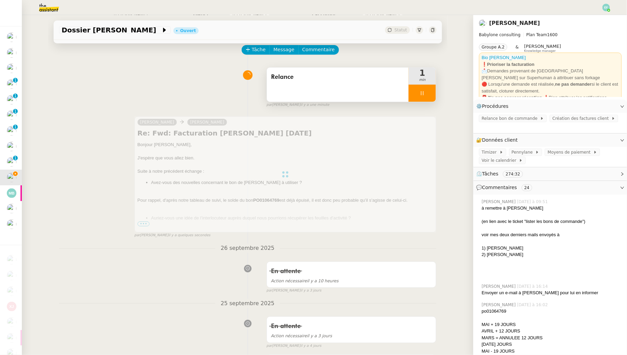
scroll to position [0, 0]
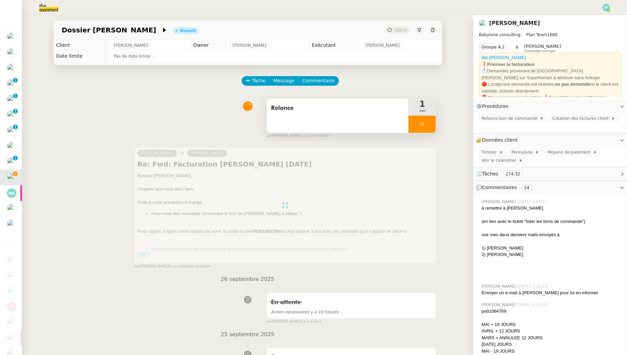
click at [421, 124] on icon at bounding box center [421, 123] width 5 height 5
click at [430, 119] on button at bounding box center [429, 124] width 14 height 17
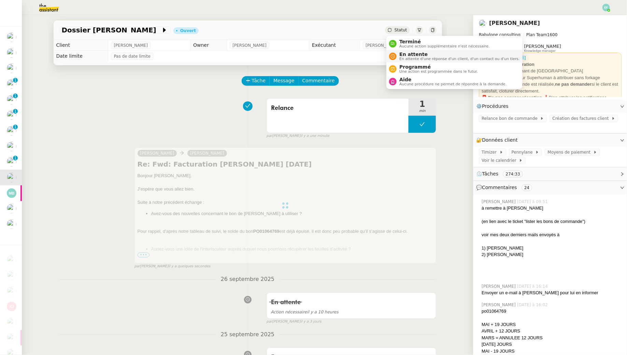
click at [397, 59] on div "En attente En attente d'une réponse d'un client, d'un contact ou d'un tiers." at bounding box center [457, 56] width 123 height 9
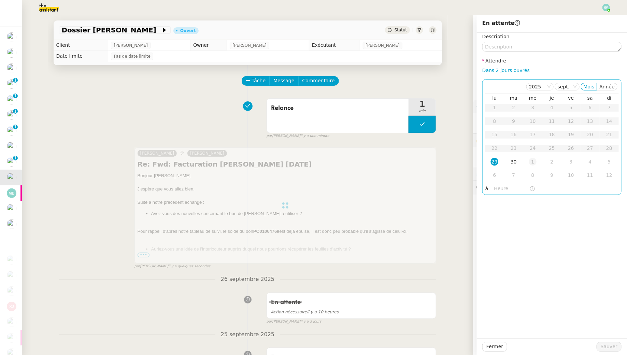
click at [533, 159] on div "1" at bounding box center [533, 162] width 8 height 8
click at [613, 345] on span "Sauver" at bounding box center [609, 347] width 17 height 8
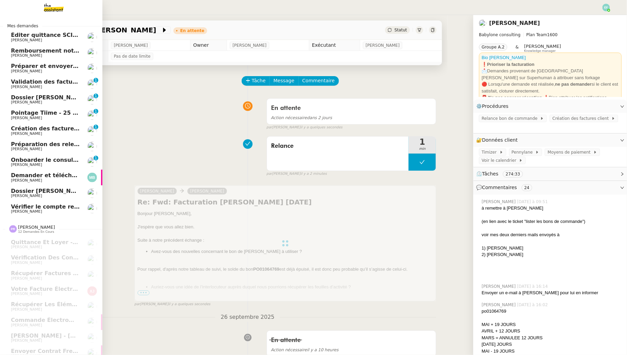
click at [20, 38] on span "[PERSON_NAME]" at bounding box center [26, 40] width 31 height 4
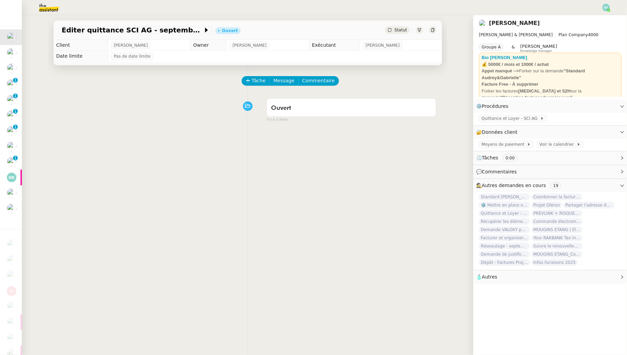
click at [605, 9] on img at bounding box center [606, 8] width 8 height 8
click at [601, 16] on li "Suivi" at bounding box center [587, 20] width 44 height 10
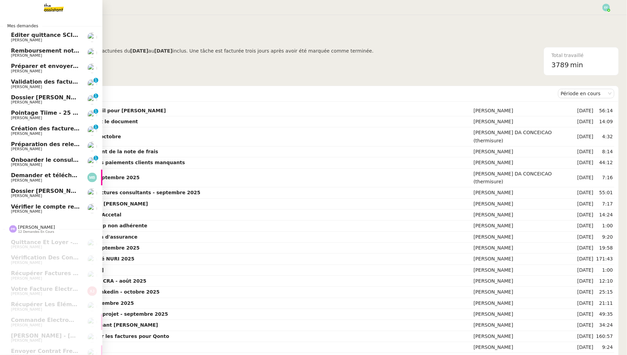
click at [20, 164] on span "[PERSON_NAME]" at bounding box center [26, 164] width 31 height 4
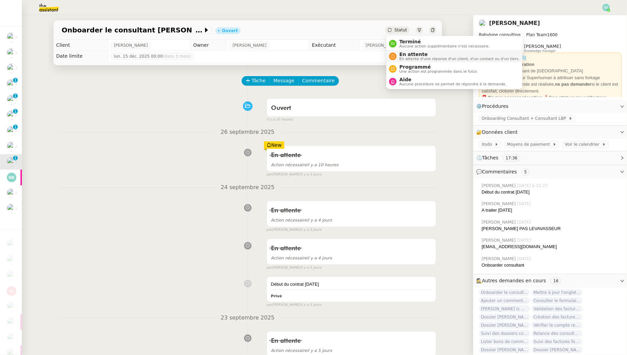
click at [402, 57] on span "En attente d'une réponse d'un client, d'un contact ou d'un tiers." at bounding box center [459, 59] width 120 height 4
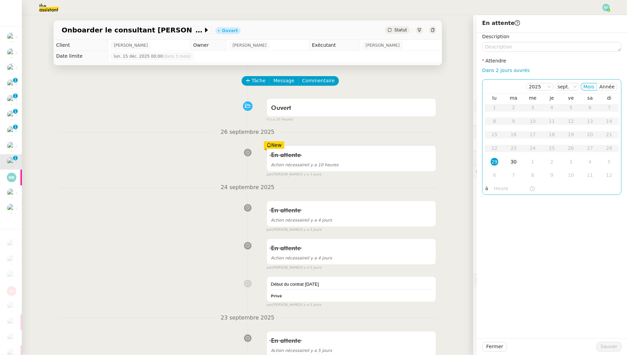
click at [515, 160] on div "30" at bounding box center [514, 162] width 8 height 8
click at [606, 349] on span "Sauver" at bounding box center [609, 347] width 17 height 8
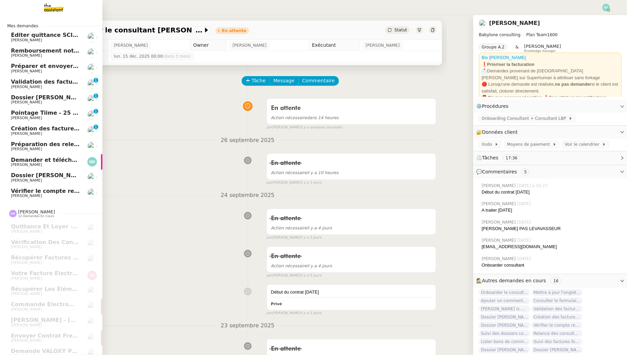
click at [12, 148] on span "[PERSON_NAME]" at bounding box center [26, 149] width 31 height 4
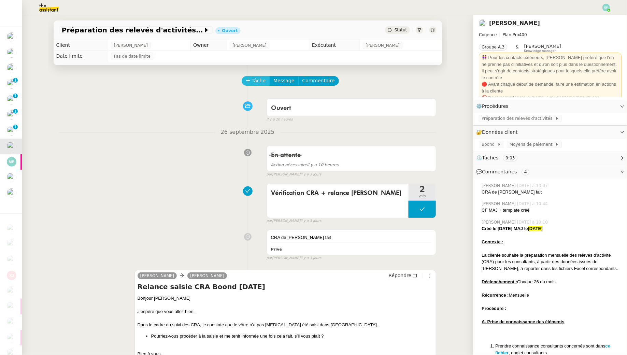
click at [257, 82] on span "Tâche" at bounding box center [259, 81] width 14 height 8
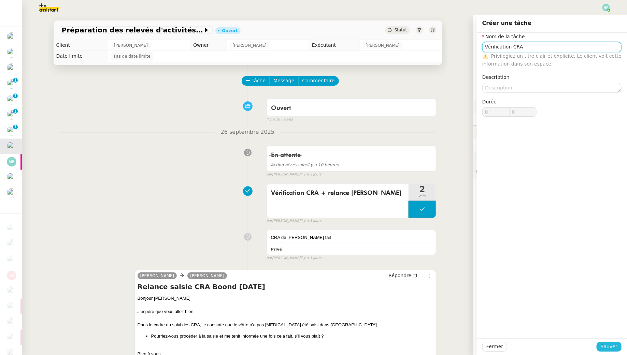
type input "Vérification CRA"
click at [613, 346] on span "Sauver" at bounding box center [609, 347] width 17 height 8
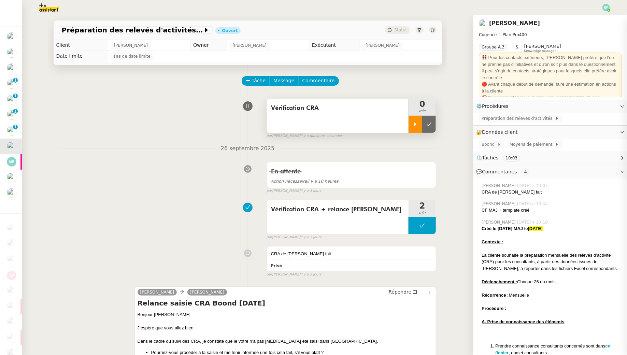
click at [412, 129] on div at bounding box center [415, 124] width 14 height 17
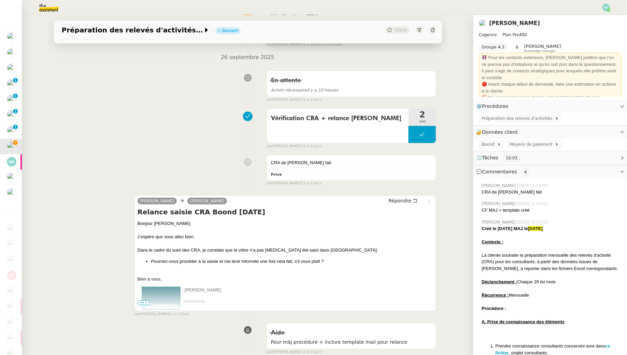
scroll to position [101, 0]
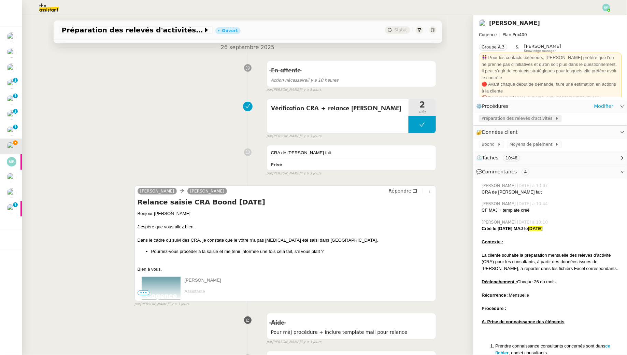
click at [525, 117] on span "Préparation des relevés d'activités" at bounding box center [517, 118] width 73 height 7
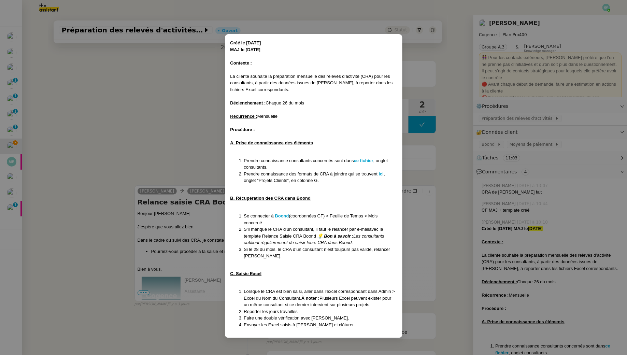
click at [204, 162] on nz-modal-container "Créé le 23/05/25 MAJ le 26/09/25 Contexte : La cliente souhaite la préparation …" at bounding box center [313, 177] width 627 height 355
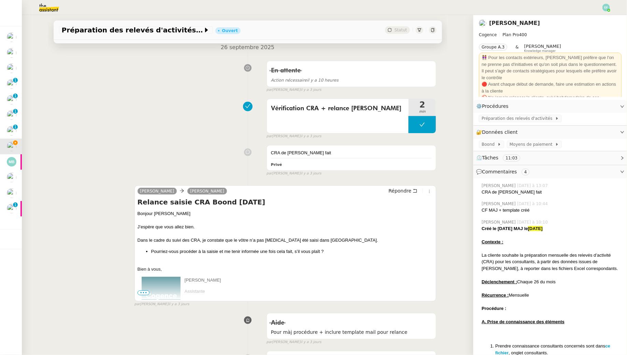
scroll to position [0, 0]
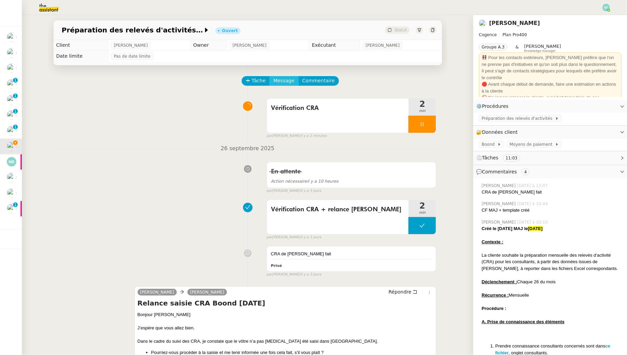
click at [283, 78] on span "Message" at bounding box center [283, 81] width 21 height 8
click at [290, 99] on span "Nouvelle conversation" at bounding box center [314, 100] width 60 height 5
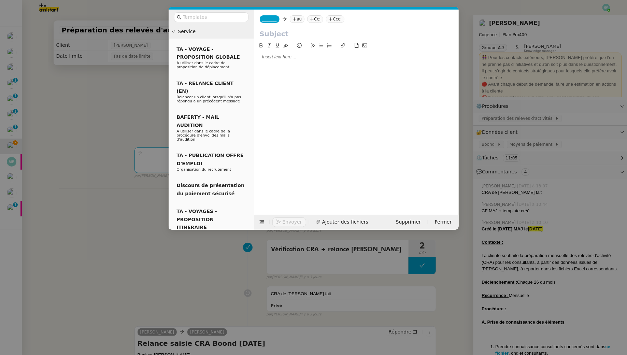
click at [276, 18] on span "_______" at bounding box center [269, 19] width 14 height 5
click at [280, 29] on span "[PERSON_NAME]" at bounding box center [310, 29] width 97 height 5
click at [309, 21] on nz-tag "au" at bounding box center [316, 19] width 15 height 8
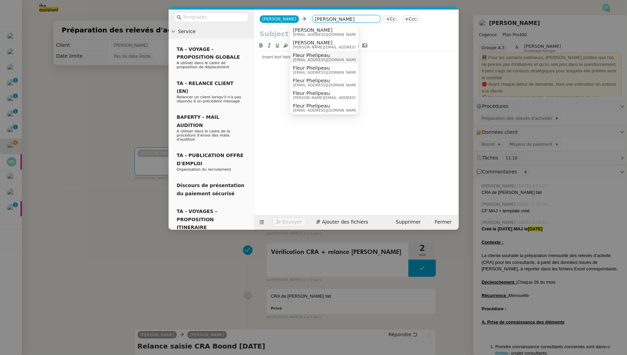
type input "juliette"
click at [328, 50] on nz-option-item "Juliette Rihal juliette.rihal@cogence-consulting.com" at bounding box center [324, 44] width 68 height 13
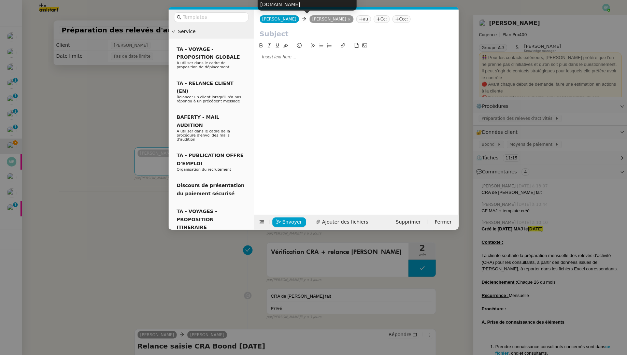
click at [118, 91] on nz-modal-container "Service TA - VOYAGE - PROPOSITION GLOBALE A utiliser dans le cadre de propositi…" at bounding box center [313, 177] width 627 height 355
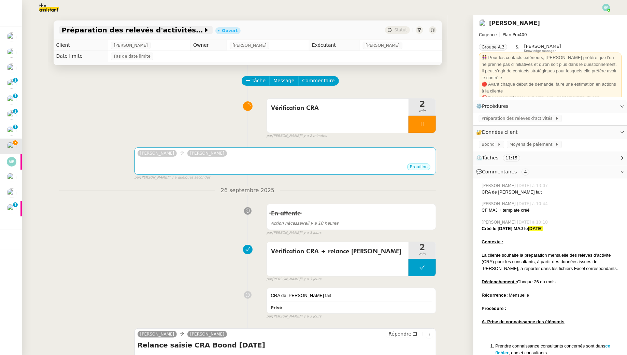
click at [149, 33] on span "Préparation des relevés d'activités - septembre 2025" at bounding box center [132, 30] width 141 height 7
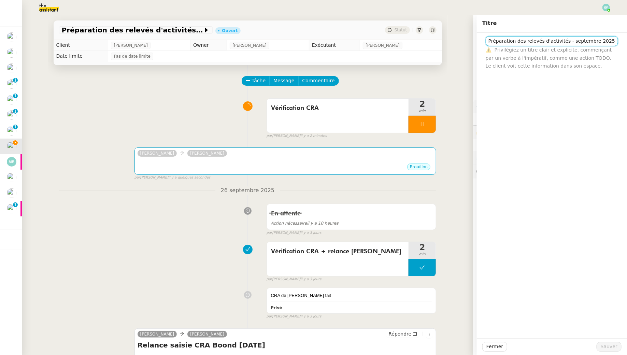
click at [543, 40] on input "Préparation des relevés d'activités - septembre 2025" at bounding box center [552, 41] width 132 height 10
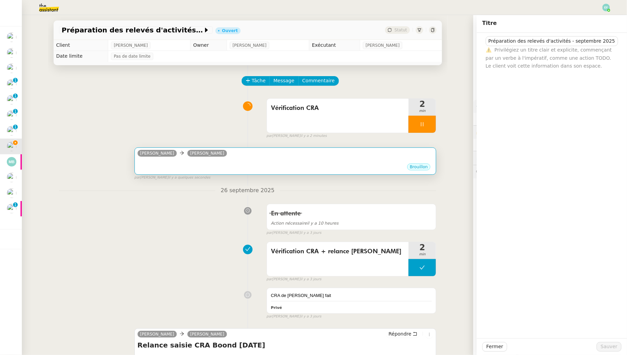
click at [378, 163] on div "•••" at bounding box center [286, 160] width 296 height 3
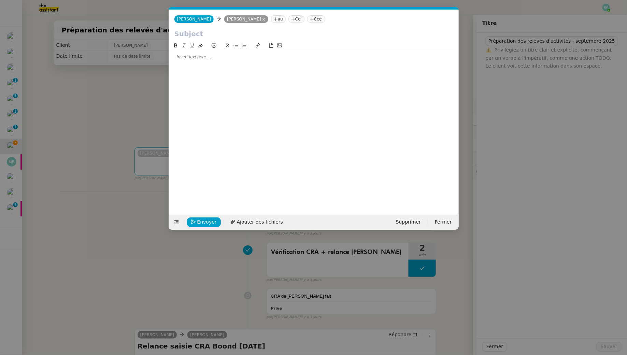
scroll to position [0, 14]
click at [250, 35] on input "text" at bounding box center [313, 34] width 279 height 10
paste input "Préparation des relevés d'activités - septembre 2025"
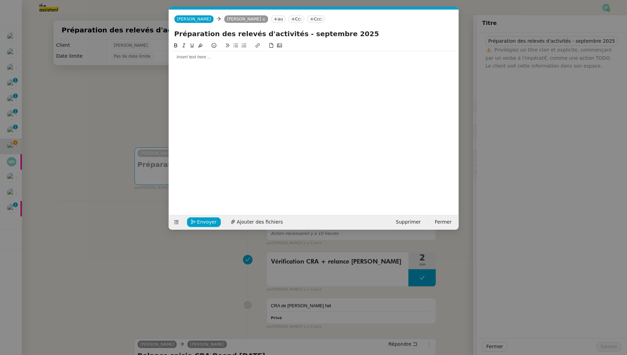
type input "Préparation des relevés d'activités - septembre 2025"
click at [223, 58] on div at bounding box center [314, 57] width 284 height 6
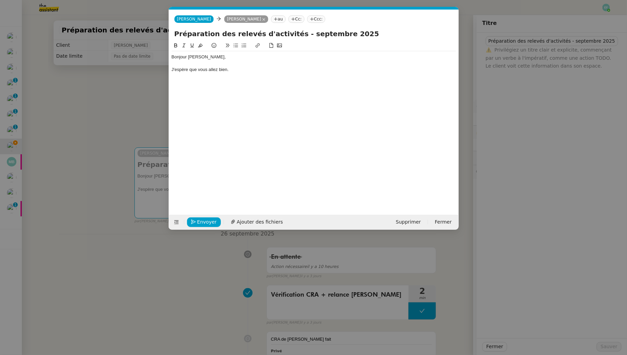
click at [81, 131] on nz-modal-container "Service TA - VOYAGE - PROPOSITION GLOBALE A utiliser dans le cadre de propositi…" at bounding box center [313, 177] width 627 height 355
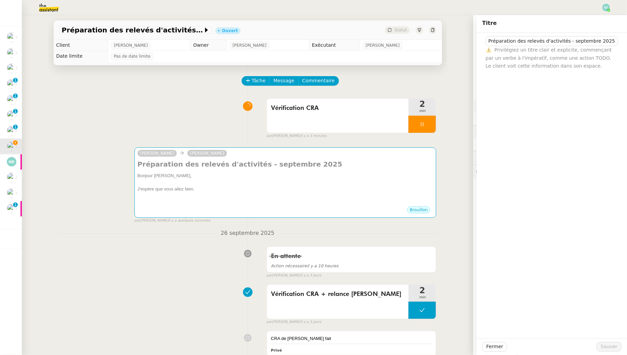
click at [95, 128] on div "Vérification CRA 2 min false par Emelyne F. il y a 3 minutes" at bounding box center [247, 117] width 377 height 44
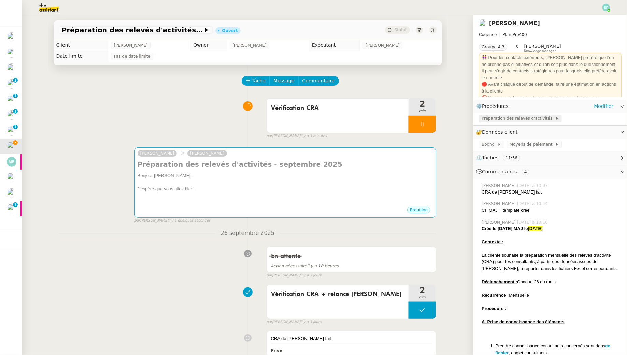
click at [504, 116] on span "Préparation des relevés d'activités" at bounding box center [517, 118] width 73 height 7
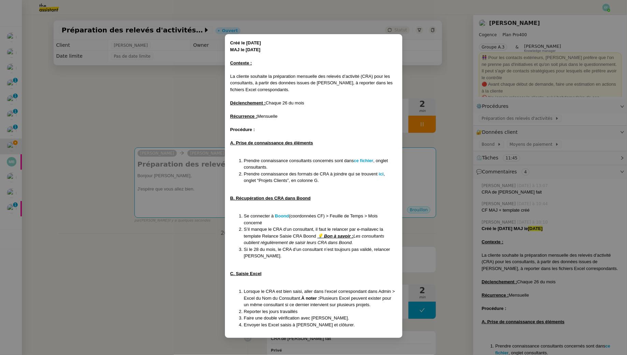
click at [191, 115] on nz-modal-container "Créé le 23/05/25 MAJ le 26/09/25 Contexte : La cliente souhaite la préparation …" at bounding box center [313, 177] width 627 height 355
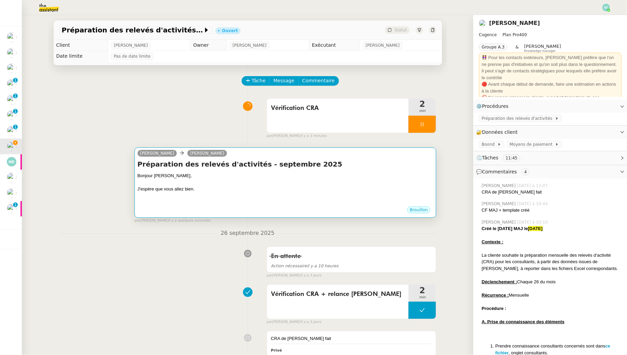
click at [225, 177] on div "Bonjour Juliette," at bounding box center [286, 175] width 296 height 7
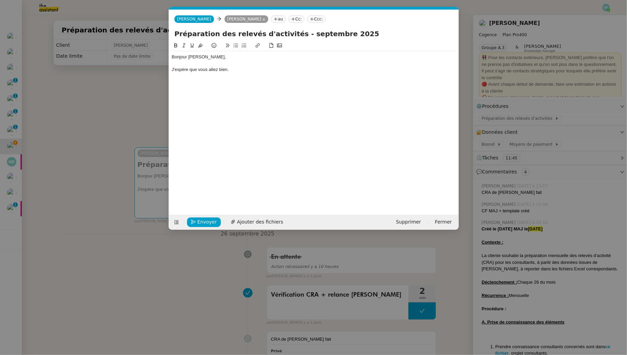
scroll to position [0, 14]
click at [242, 74] on div at bounding box center [314, 76] width 284 height 6
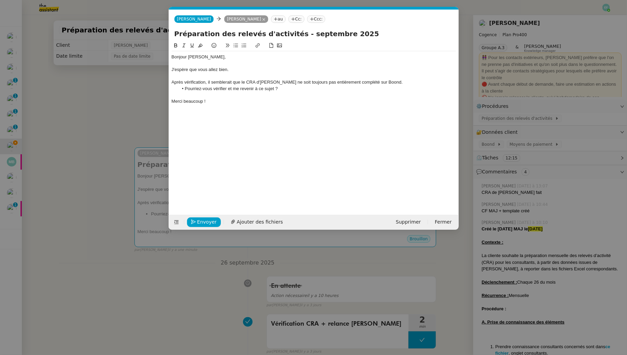
click at [233, 67] on div "J'espère que vous allez bien." at bounding box center [314, 70] width 284 height 6
click at [251, 84] on div "Après vérification, il semblerait que le CRA d'Antoine ne soit toujours pas ent…" at bounding box center [314, 82] width 284 height 6
click at [294, 73] on div at bounding box center [314, 76] width 284 height 6
click at [286, 89] on li "Pourriez-vous vérifier et me revenir à ce sujet ?" at bounding box center [317, 89] width 278 height 6
click at [390, 80] on div "Après vérification, il semblerait que le CRA d'Antoine ne soit toujours pas ent…" at bounding box center [314, 82] width 284 height 6
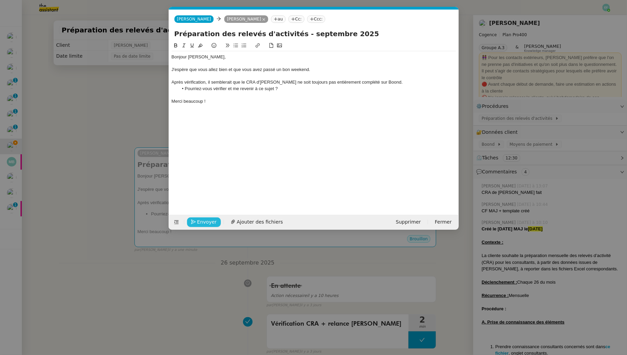
click at [204, 220] on span "Envoyer" at bounding box center [206, 222] width 19 height 8
click at [204, 220] on span "Confirmer l'envoi" at bounding box center [217, 222] width 41 height 8
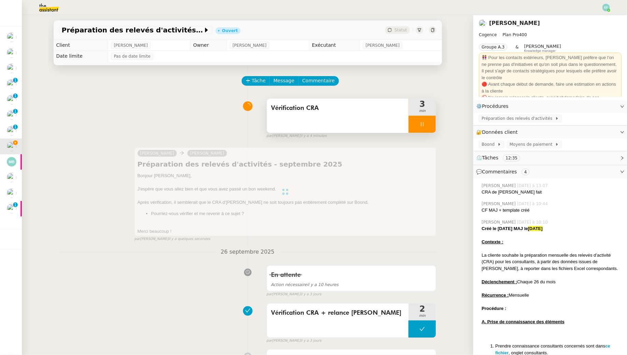
click at [336, 117] on div "Vérification CRA" at bounding box center [338, 116] width 142 height 34
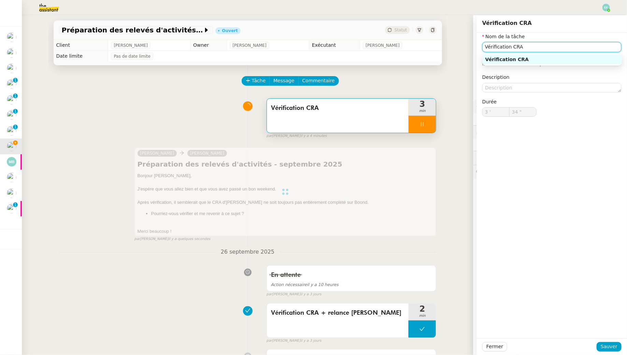
click at [544, 49] on input "Vérification CRA" at bounding box center [551, 47] width 139 height 10
type input "Vérification CRA +"
type input "35 ""
type input "Vérification CRA + envoi d'"
type input "36 ""
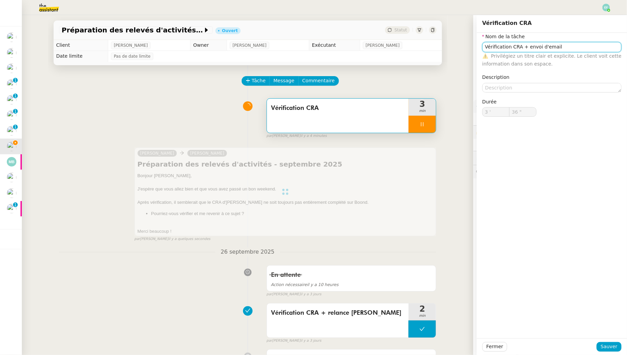
type input "Vérification CRA"
type input "3 '"
click at [610, 347] on span "Sauver" at bounding box center [609, 347] width 17 height 8
type input "38 ""
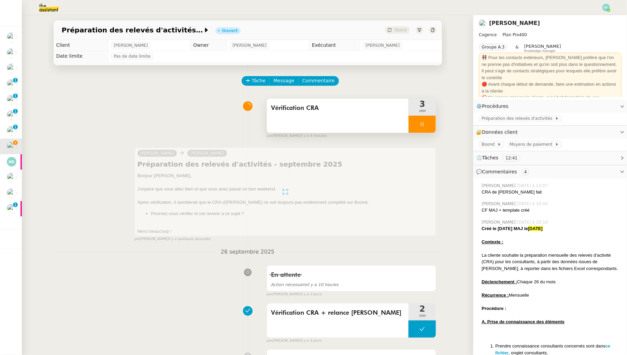
click at [435, 127] on div at bounding box center [421, 124] width 27 height 17
click at [435, 127] on button at bounding box center [429, 124] width 14 height 17
click at [380, 112] on span "Vérification CRA" at bounding box center [338, 108] width 134 height 10
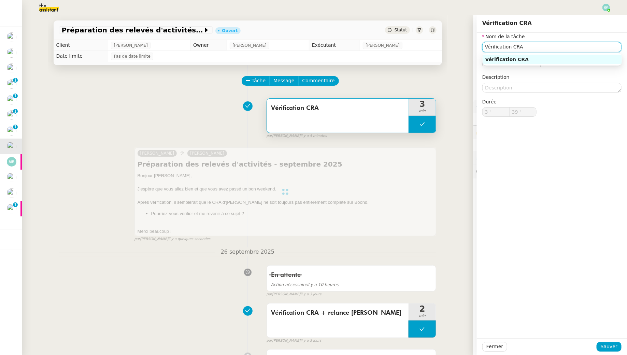
click at [530, 48] on input "Vérification CRA" at bounding box center [551, 47] width 139 height 10
type input "Vérification CRA + envoi d'email"
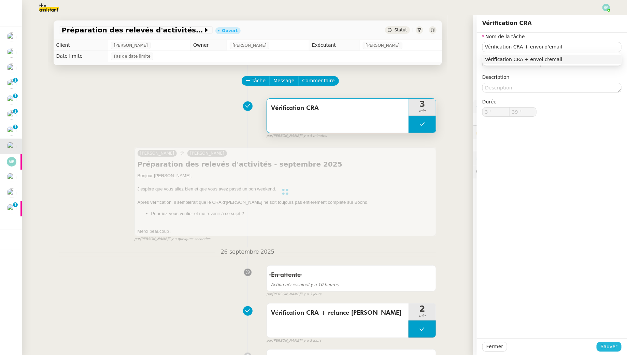
click at [607, 348] on span "Sauver" at bounding box center [609, 347] width 17 height 8
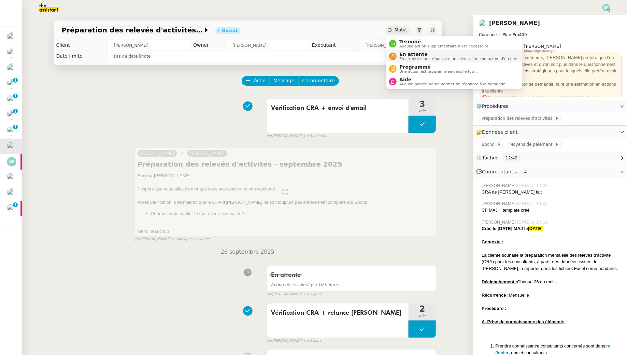
click at [399, 54] on div "En attente En attente d'une réponse d'un client, d'un contact ou d'un tiers." at bounding box center [457, 56] width 123 height 9
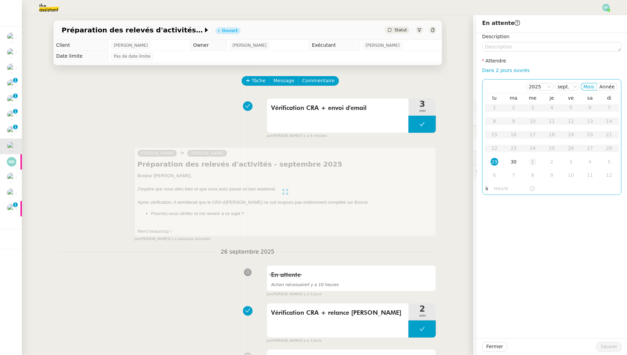
click at [530, 161] on div "1" at bounding box center [533, 162] width 8 height 8
click at [608, 350] on span "Sauver" at bounding box center [609, 347] width 17 height 8
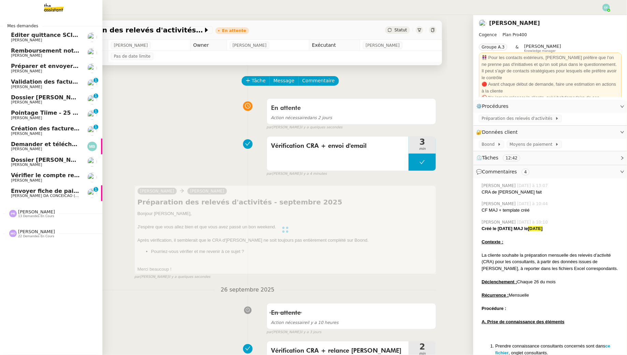
click at [15, 189] on span "Envoyer fiche de paie d'octobre" at bounding box center [59, 191] width 97 height 6
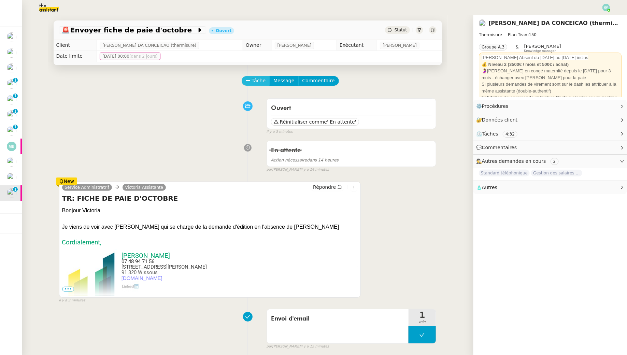
click at [252, 82] on span "Tâche" at bounding box center [259, 81] width 14 height 8
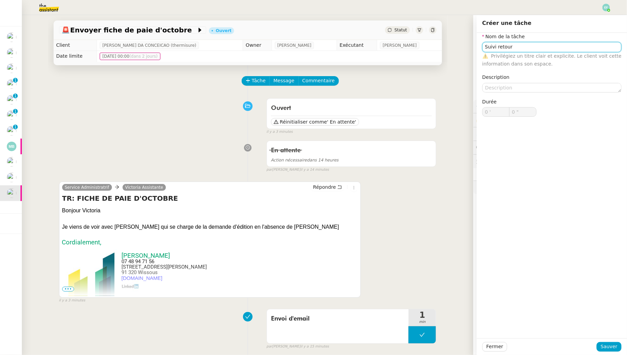
type input "Suivi retour"
click at [611, 352] on div "Fermer Sauver" at bounding box center [552, 346] width 150 height 17
click at [608, 348] on span "Sauver" at bounding box center [609, 347] width 17 height 8
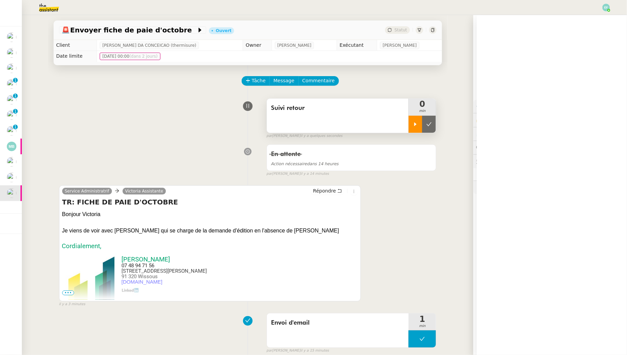
click at [420, 128] on div at bounding box center [415, 124] width 14 height 17
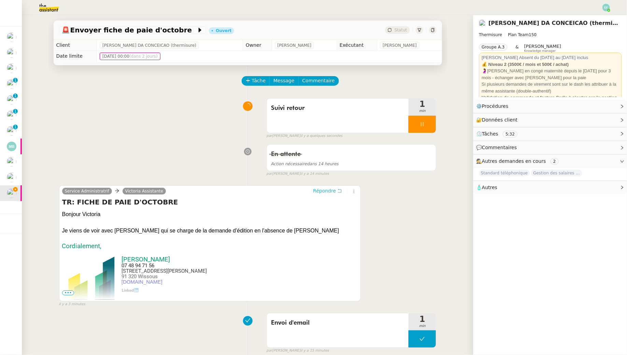
click at [332, 190] on span "Répondre" at bounding box center [324, 190] width 23 height 7
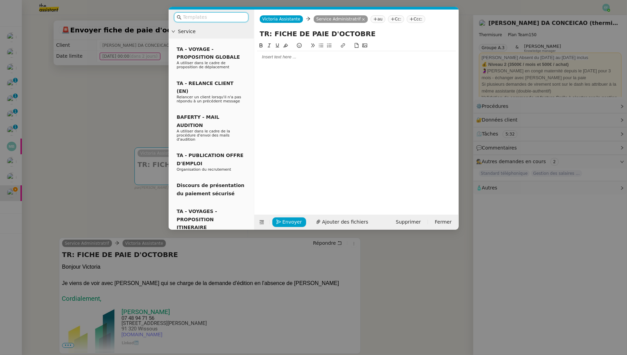
click at [359, 61] on div at bounding box center [356, 57] width 199 height 12
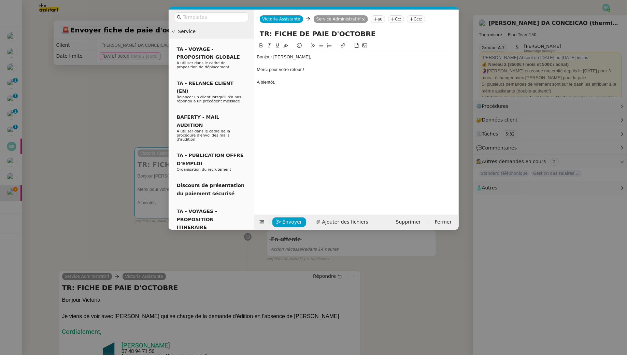
click at [281, 226] on div "Envoyer Ajouter des fichiers" at bounding box center [315, 222] width 116 height 10
click at [281, 220] on button "Envoyer" at bounding box center [289, 222] width 34 height 10
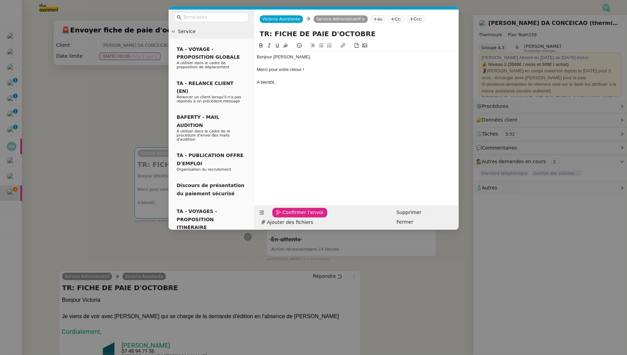
click at [281, 217] on button "Confirmer l'envoi" at bounding box center [299, 213] width 55 height 10
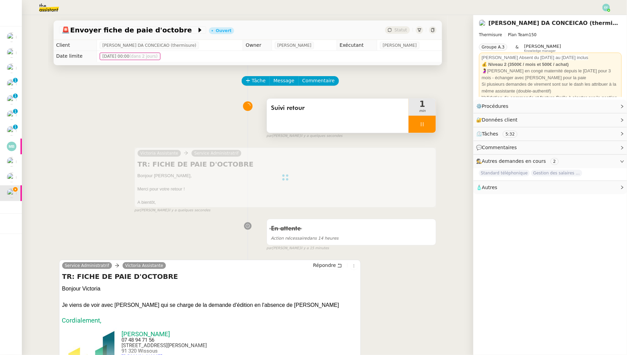
click at [425, 121] on div at bounding box center [421, 124] width 27 height 17
click at [426, 121] on button at bounding box center [429, 124] width 14 height 17
click at [358, 121] on div "Suivi retour" at bounding box center [338, 116] width 142 height 34
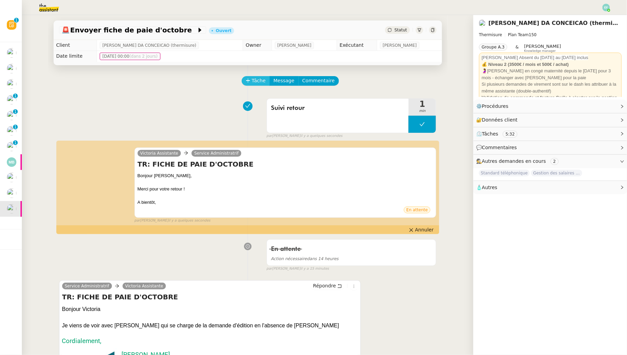
click at [256, 83] on span "Tâche" at bounding box center [259, 81] width 14 height 8
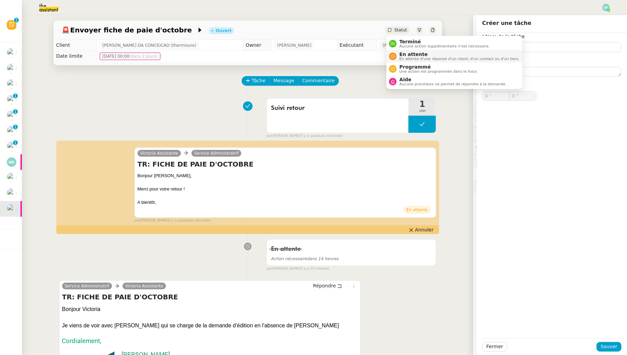
click at [406, 58] on span "En attente d'une réponse d'un client, d'un contact ou d'un tiers." at bounding box center [459, 59] width 120 height 4
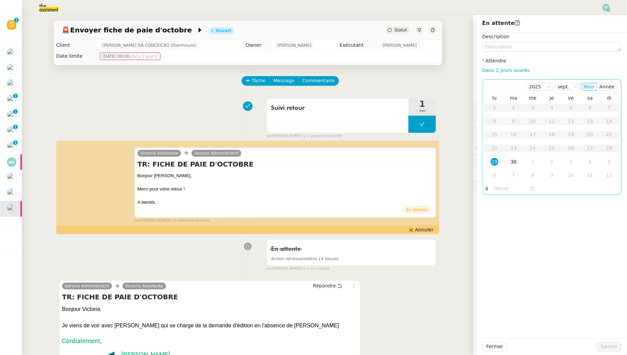
click at [516, 164] on div "30" at bounding box center [514, 162] width 8 height 8
click at [615, 344] on span "Sauver" at bounding box center [609, 347] width 17 height 8
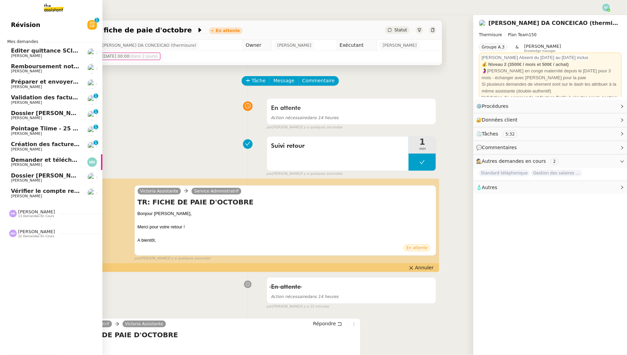
click at [23, 158] on span "Demander et télécharger les factures pour Qonto" at bounding box center [87, 160] width 152 height 6
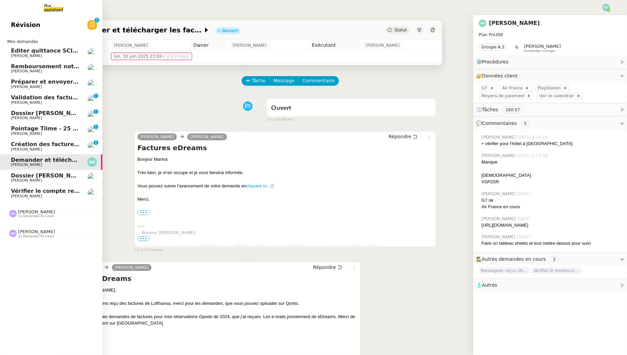
click at [19, 69] on div "Remboursement notes de frais - septembre 2025 Juliette Rihal" at bounding box center [45, 68] width 69 height 10
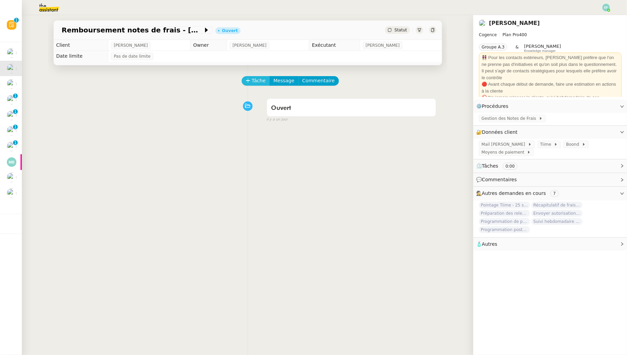
click at [255, 79] on span "Tâche" at bounding box center [259, 81] width 14 height 8
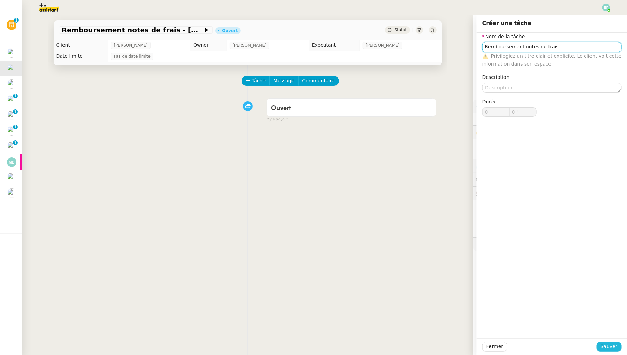
type input "Remboursement notes de frais"
click at [606, 347] on span "Sauver" at bounding box center [609, 347] width 17 height 8
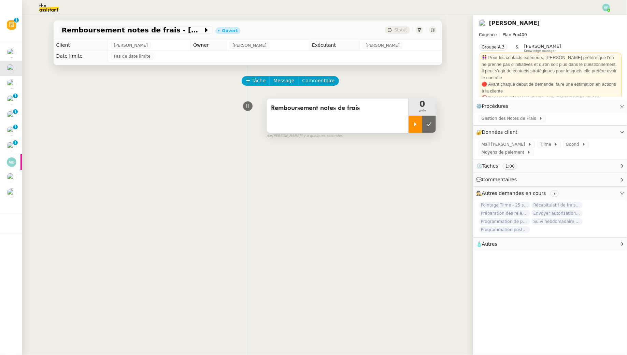
click at [416, 124] on icon at bounding box center [415, 124] width 2 height 4
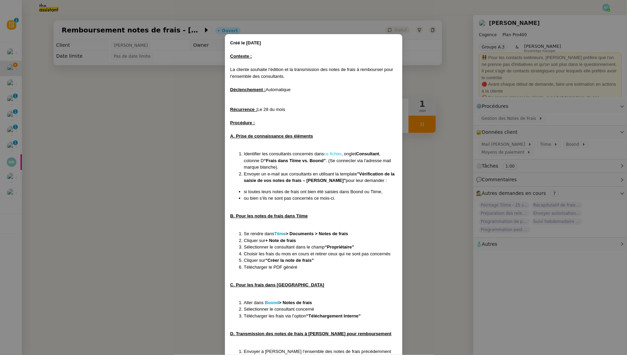
click at [339, 155] on link "ce fichier" at bounding box center [332, 153] width 17 height 5
click at [131, 110] on nz-modal-container "Créé le [DATE] Contexte : La cliente souhaite l’édition et la transmission des …" at bounding box center [313, 177] width 627 height 355
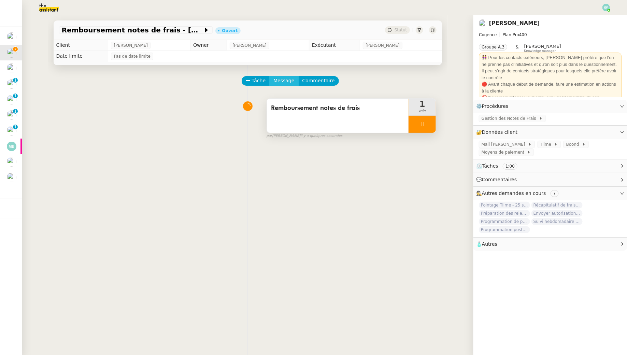
click at [288, 80] on span "Message" at bounding box center [283, 81] width 21 height 8
click at [289, 104] on link "Nouvelle conversation" at bounding box center [315, 101] width 85 height 14
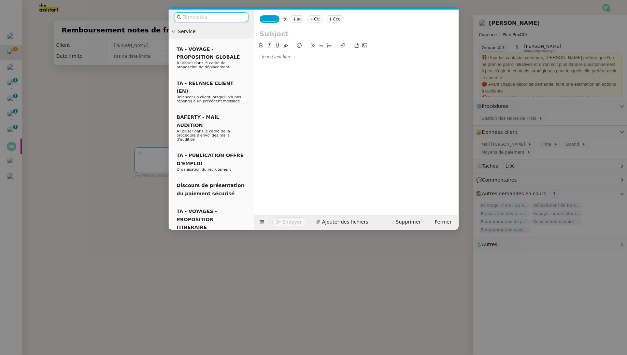
click at [236, 22] on div at bounding box center [211, 17] width 85 height 15
click at [236, 20] on input "text" at bounding box center [213, 17] width 61 height 8
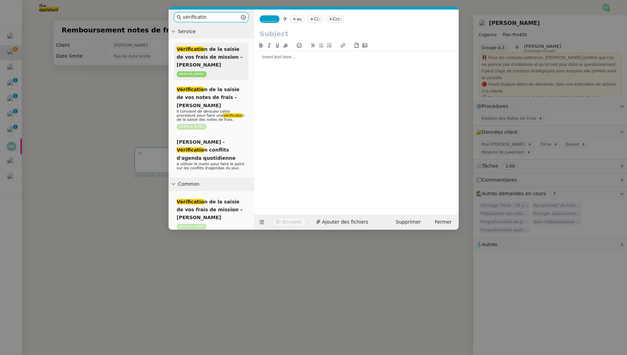
type input "vérificatin"
click at [219, 63] on div "Vérificatio n de la saisie de vos frais de mission – Mois Année Juliette Rihal" at bounding box center [211, 62] width 74 height 38
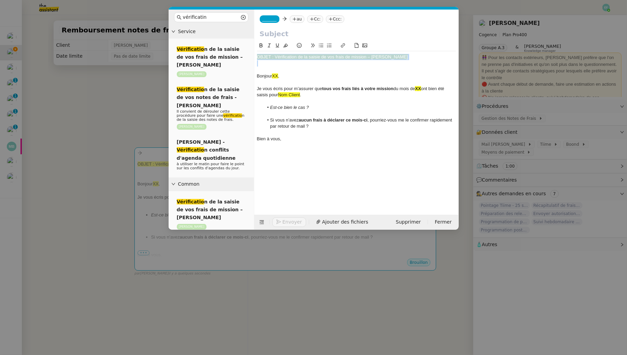
drag, startPoint x: 407, startPoint y: 61, endPoint x: 254, endPoint y: 57, distance: 153.2
click at [254, 57] on nz-layout "vérificatin Service Vérificatio n de la saisie de vos frais de mission – Mois A…" at bounding box center [314, 120] width 290 height 220
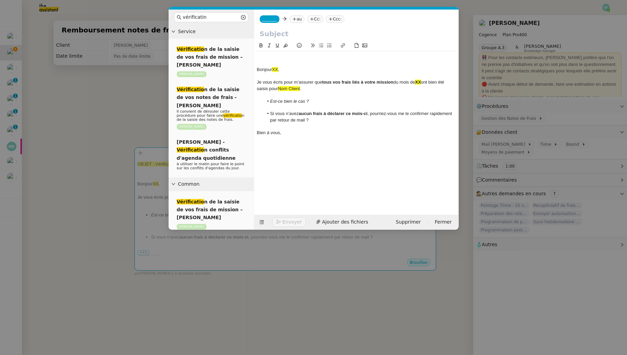
click at [264, 35] on input "text" at bounding box center [356, 34] width 193 height 10
paste input "OBJET : Vérification de la saisie de vos frais de mission – Mois Année"
drag, startPoint x: 281, startPoint y: 34, endPoint x: 236, endPoint y: 34, distance: 44.7
click at [236, 34] on nz-layout "vérificatin Service Vérificatio n de la saisie de vos frais de mission – Mois A…" at bounding box center [314, 120] width 290 height 220
click at [283, 34] on input "OBJET : Vérification de la saisie de vos frais de mission – Mois Année" at bounding box center [356, 34] width 193 height 10
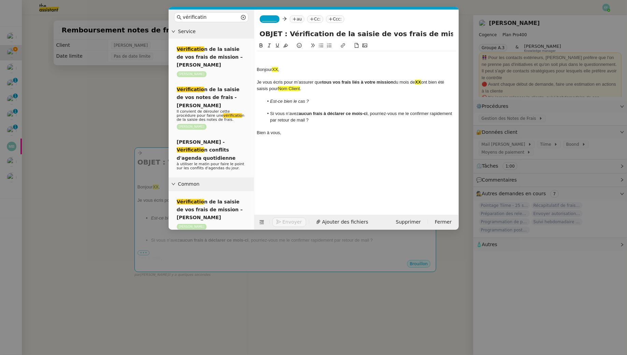
drag, startPoint x: 286, startPoint y: 34, endPoint x: 248, endPoint y: 33, distance: 38.6
click at [248, 33] on nz-layout "vérificatin Service Vérificatio n de la saisie de vos frais de mission – Mois A…" at bounding box center [314, 120] width 290 height 220
click at [422, 33] on input "Vérification de la saisie de vos frais de mission – Mois Année" at bounding box center [356, 34] width 193 height 10
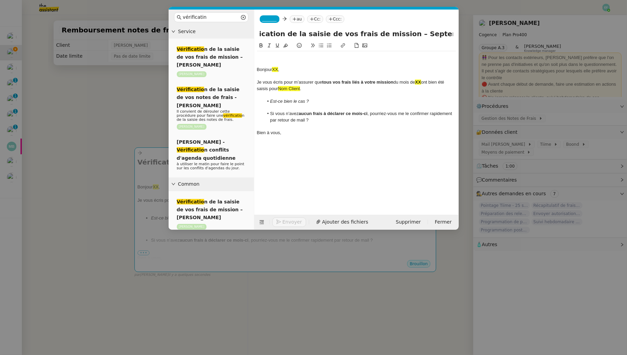
drag, startPoint x: 448, startPoint y: 32, endPoint x: 460, endPoint y: 32, distance: 11.9
click at [460, 32] on nz-modal-container "vérificatin Service Vérificatio n de la saisie de vos frais de mission – Mois A…" at bounding box center [313, 177] width 627 height 355
click at [442, 32] on input "Vérification de la saisie de vos frais de mission – Septembre Année" at bounding box center [356, 34] width 193 height 10
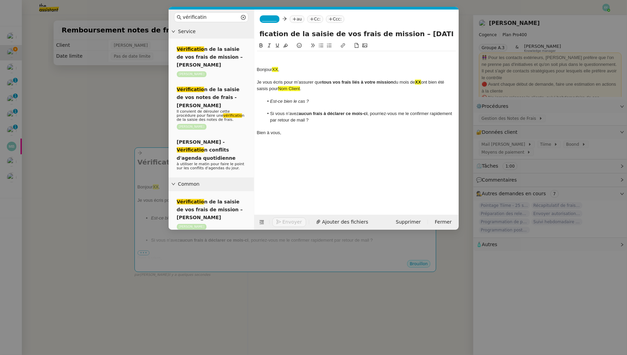
type input "Vérification de la saisie de vos frais de mission – Septembre 2025"
click at [279, 18] on nz-tag "_______" at bounding box center [270, 19] width 20 height 8
click at [303, 30] on span "[PERSON_NAME]" at bounding box center [310, 29] width 97 height 5
click at [309, 20] on nz-tag "au" at bounding box center [316, 19] width 15 height 8
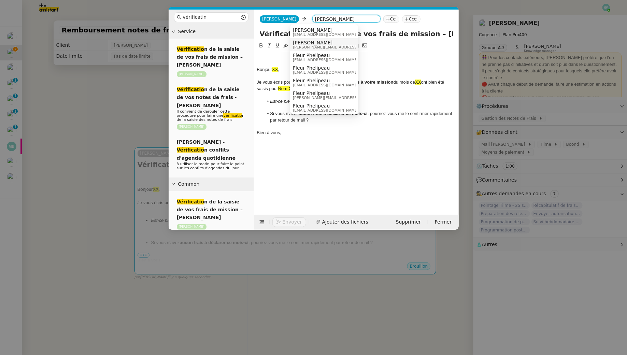
type input "juliette"
click at [315, 45] on span "juliette.rihal@cogence-consulting.com" at bounding box center [341, 47] width 97 height 4
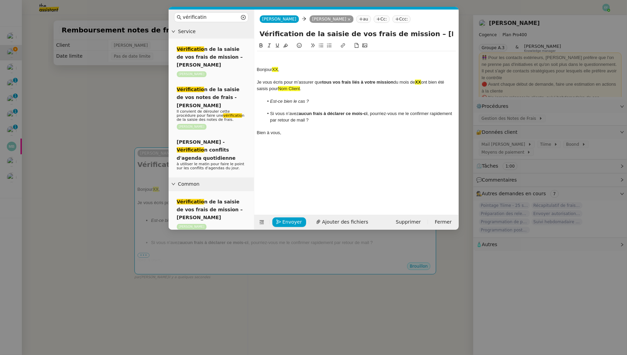
click at [258, 68] on div "Bonjour XX ," at bounding box center [356, 70] width 199 height 6
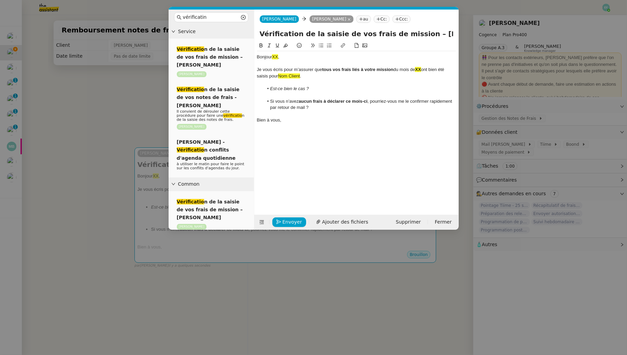
click at [286, 56] on div "Bonjour XX ," at bounding box center [356, 57] width 199 height 6
click at [420, 68] on strong "XX" at bounding box center [418, 69] width 6 height 5
drag, startPoint x: 346, startPoint y: 79, endPoint x: 299, endPoint y: 76, distance: 47.5
click at [299, 76] on div "Bonjour Juliette Je vous écris pour m’assurer que tous vos frais liés à votre m…" at bounding box center [356, 88] width 199 height 75
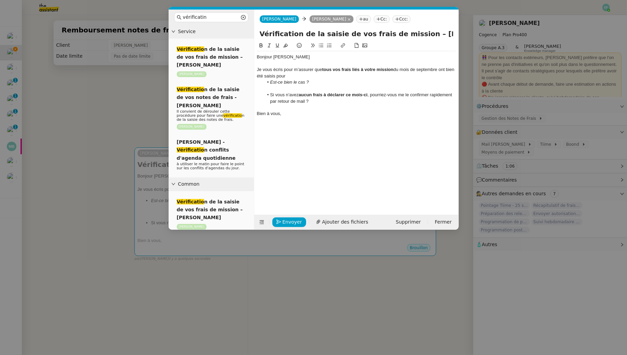
click at [322, 59] on div "Bonjour Juliette" at bounding box center [356, 57] width 199 height 6
click at [316, 75] on div "Je vous écris pour m’assurer que tous vos frais liés à votre mission du mois de…" at bounding box center [356, 73] width 199 height 13
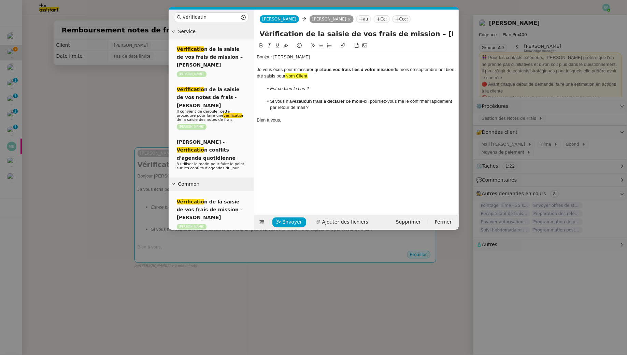
click at [95, 92] on nz-modal-container "vérificatin Service Vérificatio n de la saisie de vos frais de mission – Mois A…" at bounding box center [313, 177] width 627 height 355
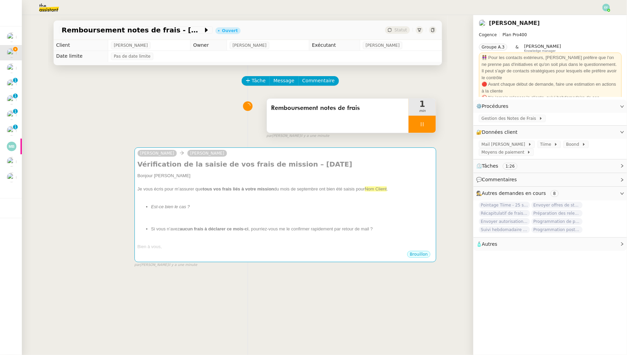
click at [426, 125] on div at bounding box center [421, 124] width 27 height 17
click at [50, 7] on img at bounding box center [43, 7] width 53 height 15
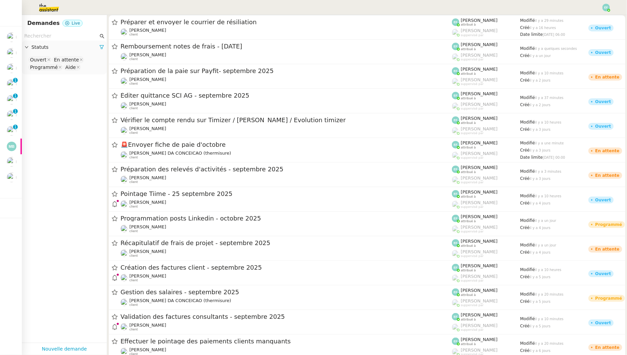
click at [47, 37] on input "text" at bounding box center [61, 36] width 74 height 8
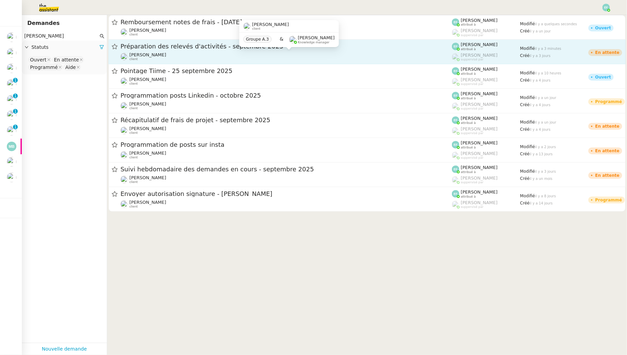
type input "juliette rihal"
click at [186, 55] on div "Juliette Rihal client" at bounding box center [285, 56] width 331 height 9
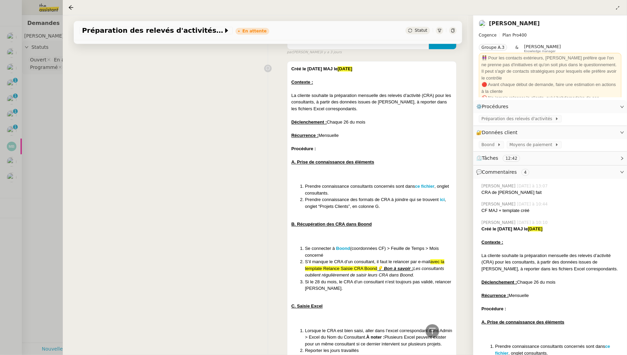
scroll to position [850, 0]
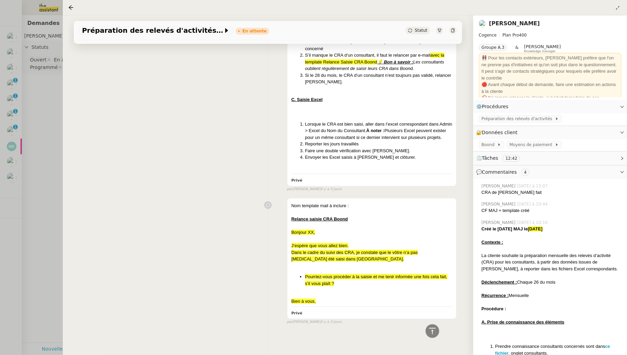
click at [39, 150] on div at bounding box center [313, 177] width 627 height 355
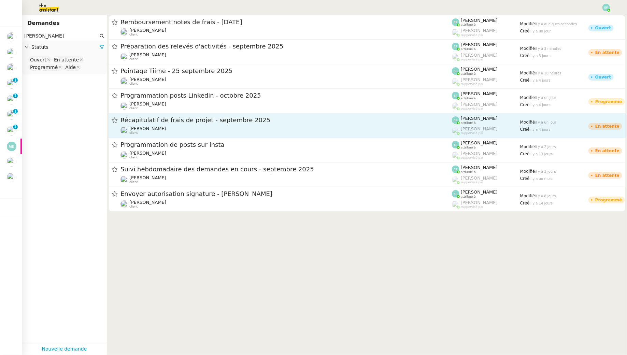
click at [217, 124] on div "Récapitulatif de frais de projet - septembre 2025" at bounding box center [285, 120] width 331 height 9
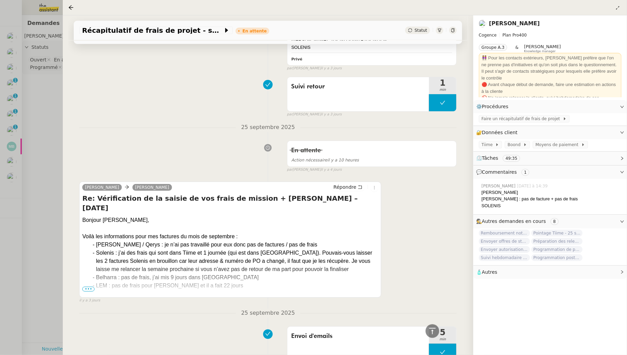
scroll to position [350, 0]
drag, startPoint x: 96, startPoint y: 232, endPoint x: 218, endPoint y: 232, distance: 121.5
click at [218, 240] on div "Ezio / Qerys : je n’ai pas travaillé pour eux donc pas de factures / pas de fra…" at bounding box center [237, 244] width 282 height 8
click at [86, 289] on span "•••" at bounding box center [88, 288] width 12 height 5
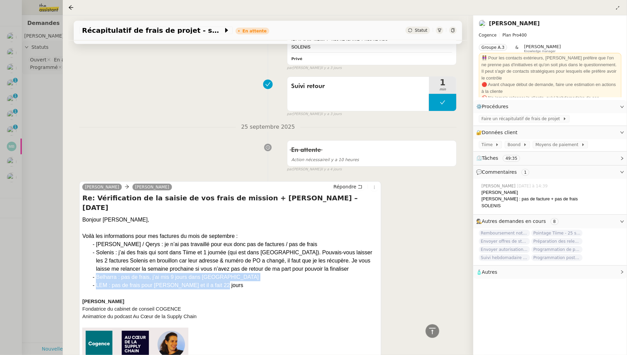
drag, startPoint x: 226, startPoint y: 275, endPoint x: 85, endPoint y: 265, distance: 140.6
click at [85, 265] on ul "Ezio / Qerys : je n’ai pas travaillé pour eux donc pas de factures / pas de fra…" at bounding box center [230, 264] width 296 height 49
click at [47, 89] on div at bounding box center [313, 177] width 627 height 355
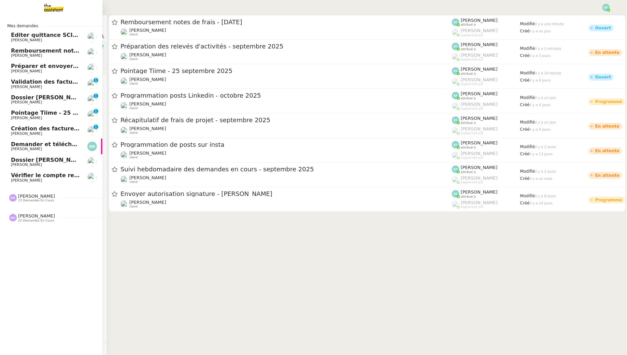
click at [35, 55] on span "[PERSON_NAME]" at bounding box center [45, 56] width 69 height 4
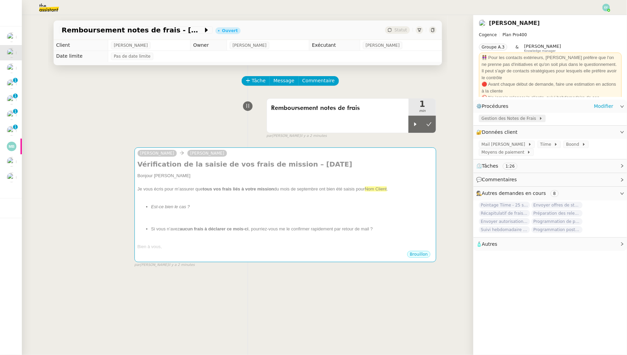
click at [499, 118] on span "Gestion des Notes de Frais" at bounding box center [509, 118] width 57 height 7
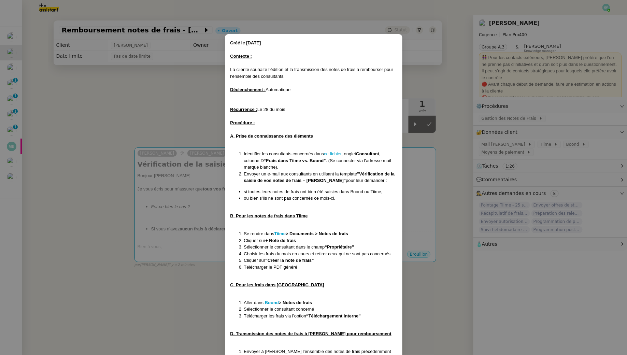
click at [179, 113] on nz-modal-container "Créé le [DATE] Contexte : La cliente souhaite l’édition et la transmission des …" at bounding box center [313, 177] width 627 height 355
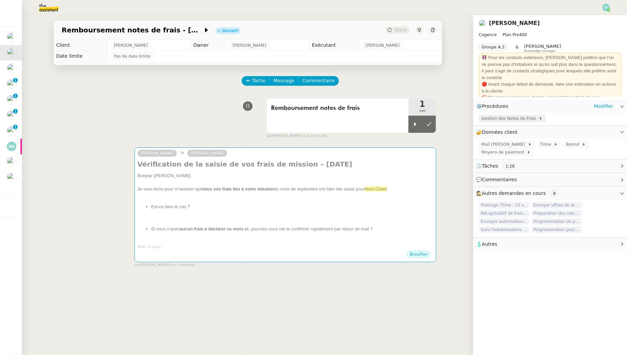
click at [508, 119] on span "Gestion des Notes de Frais" at bounding box center [509, 118] width 57 height 7
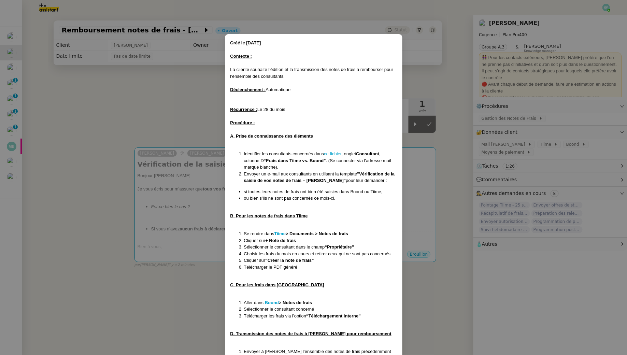
click at [202, 101] on nz-modal-container "Créé le [DATE] Contexte : La cliente souhaite l’édition et la transmission des …" at bounding box center [313, 177] width 627 height 355
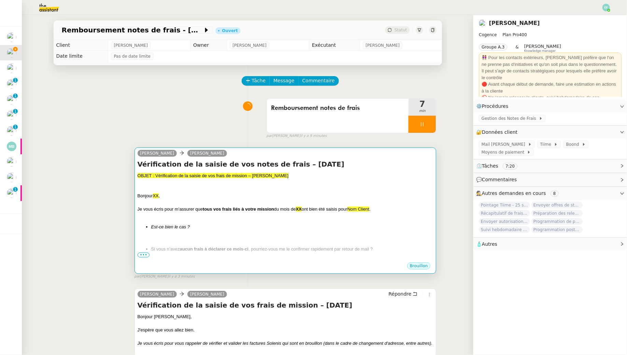
click at [218, 185] on div at bounding box center [286, 182] width 296 height 7
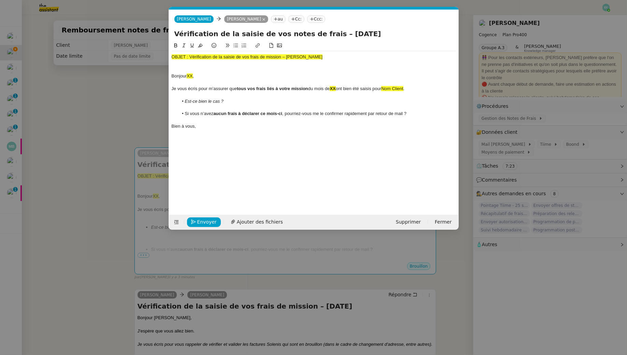
scroll to position [0, 14]
drag, startPoint x: 327, startPoint y: 60, endPoint x: 172, endPoint y: 57, distance: 154.6
click at [172, 57] on div "OBJET : Vérification de la saisie de vos frais de mission – Mois Année Bonjour …" at bounding box center [314, 91] width 284 height 81
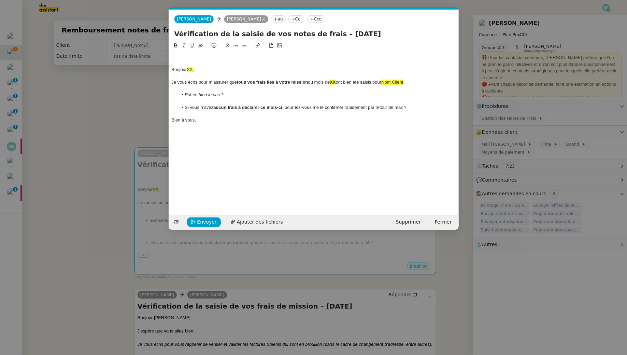
click at [171, 70] on nz-spin "Bonjour XX , Je vous écris pour m’assurer que tous vos frais liés à votre missi…" at bounding box center [314, 124] width 290 height 165
click at [173, 70] on div "Bonjour XX ," at bounding box center [314, 70] width 284 height 6
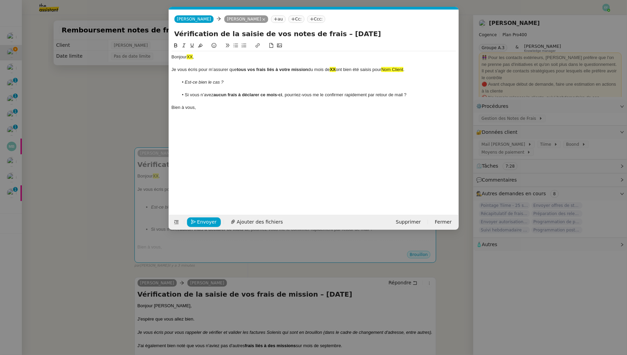
click at [216, 57] on div "Bonjour XX ," at bounding box center [314, 57] width 284 height 6
click at [335, 71] on strong "XX" at bounding box center [333, 69] width 6 height 5
drag, startPoint x: 428, startPoint y: 73, endPoint x: 406, endPoint y: 71, distance: 21.5
click at [406, 71] on div "Bonjour Antoine, Je vous écris pour m’assurer que tous vos frais liés à votre m…" at bounding box center [314, 82] width 284 height 62
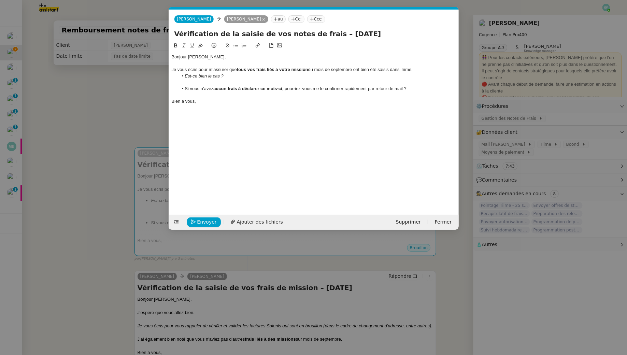
click at [217, 83] on div at bounding box center [314, 82] width 284 height 6
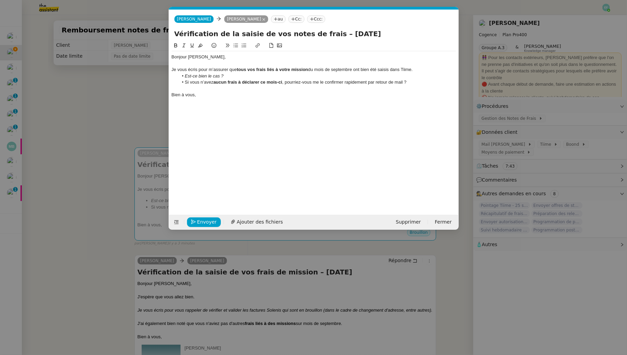
click at [222, 103] on div "Bonjour Antoine, Je vous écris pour m’assurer que tous vos frais liés à votre m…" at bounding box center [314, 123] width 284 height 162
click at [194, 222] on icon "button" at bounding box center [193, 221] width 5 height 5
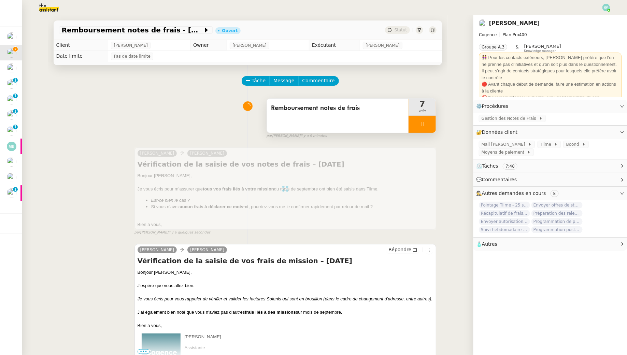
click at [371, 129] on div "Remboursement notes de frais" at bounding box center [338, 116] width 142 height 34
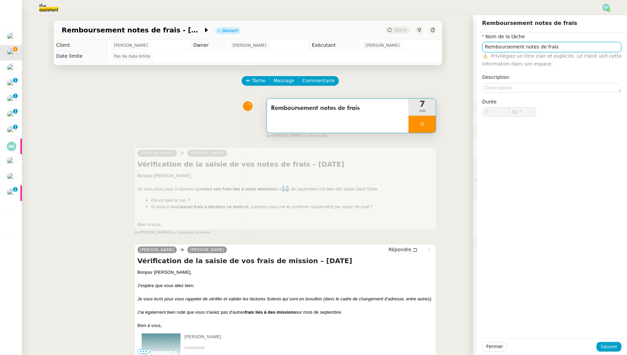
click at [500, 48] on input "Remboursement notes de frais" at bounding box center [551, 47] width 139 height 10
type input "52 ""
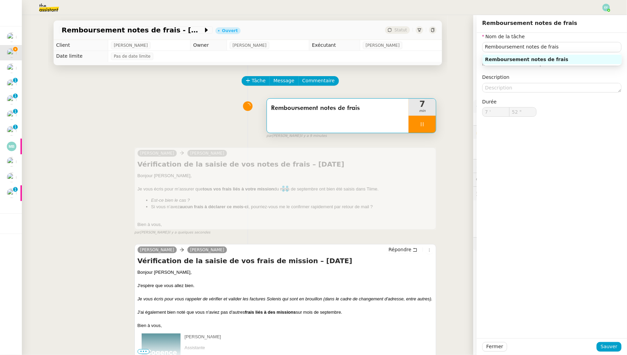
type input "Remboursement notes de frais"
type input "7 '"
type input "52 ""
click at [615, 341] on div "Fermer Sauver" at bounding box center [552, 346] width 150 height 17
click at [616, 346] on span "Sauver" at bounding box center [609, 347] width 17 height 8
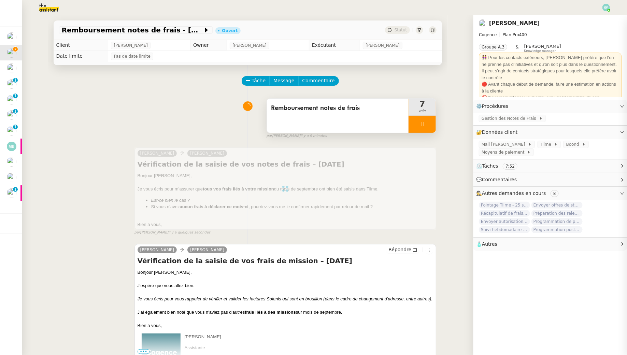
click at [431, 118] on div at bounding box center [421, 124] width 27 height 17
click at [431, 118] on button at bounding box center [429, 124] width 14 height 17
click at [374, 115] on div "Remboursement notes de frais" at bounding box center [338, 116] width 142 height 34
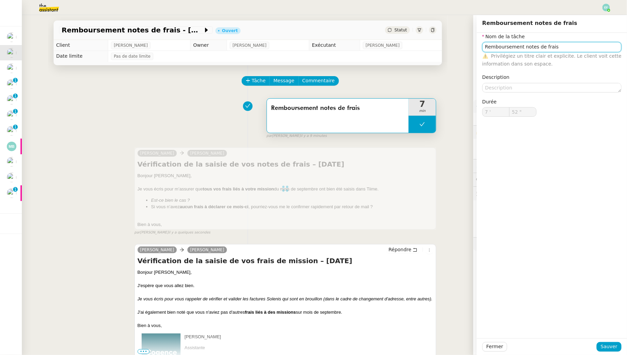
click at [503, 47] on input "Remboursement notes de frais" at bounding box center [551, 47] width 139 height 10
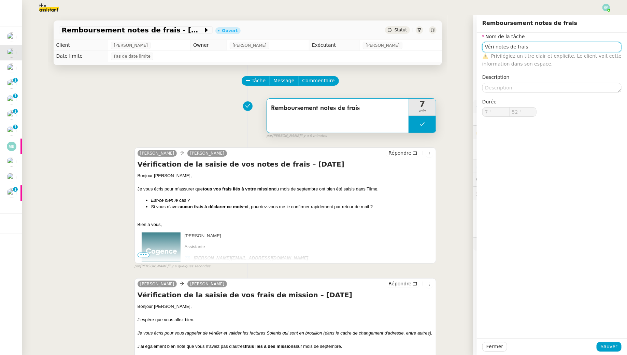
type input "Remboursement notes de frais"
type input "7 '"
type input "52 ""
type input "Remboursement notes de frais"
type input "7 '"
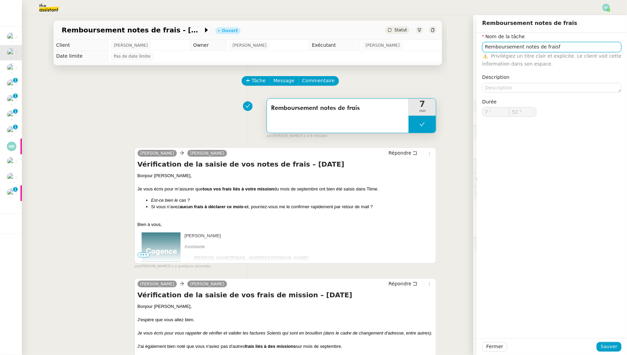
type input "52 ""
type input "Remboursement notes de frais"
type input "7 '"
type input "52 ""
drag, startPoint x: 577, startPoint y: 45, endPoint x: 472, endPoint y: 44, distance: 105.1
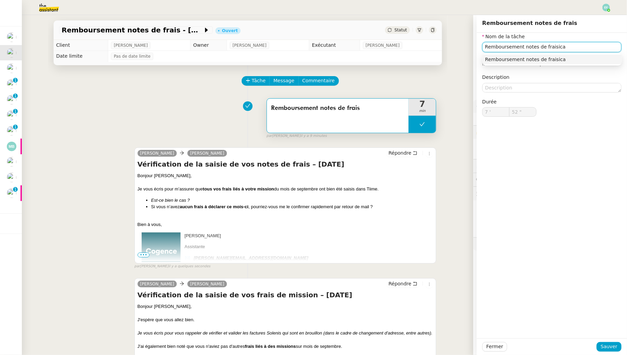
click at [472, 44] on app-ticket "Remboursement notes de frais - septembre 2025 Ouvert Statut Client Juliette Rih…" at bounding box center [324, 185] width 605 height 340
type input "Vérification notes de frais + envoi d'emails"
click at [604, 347] on span "Sauver" at bounding box center [609, 347] width 17 height 8
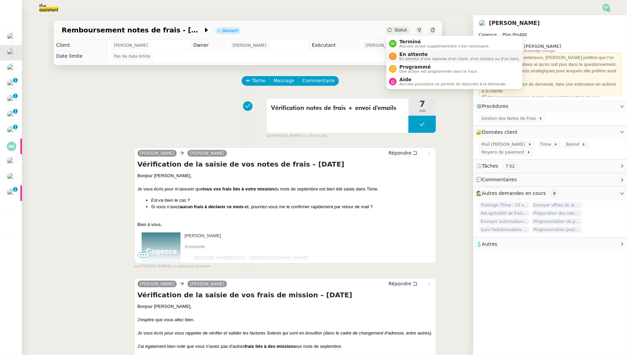
click at [399, 55] on span "En attente" at bounding box center [459, 54] width 120 height 5
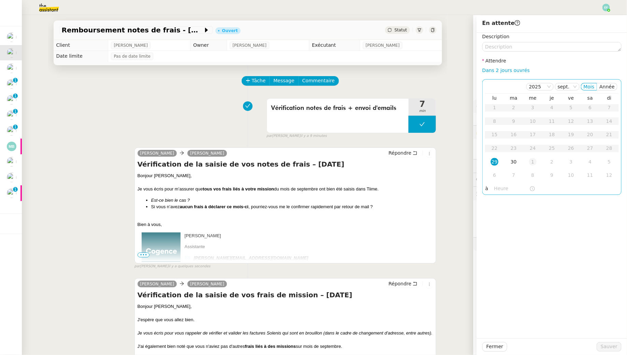
click at [535, 158] on div "1" at bounding box center [533, 162] width 8 height 8
click at [610, 348] on span "Sauver" at bounding box center [609, 347] width 17 height 8
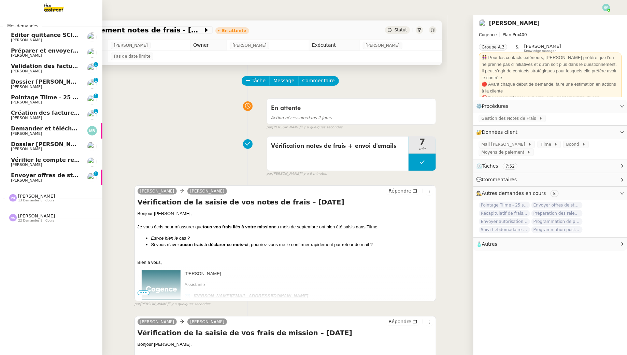
click at [14, 70] on span "[PERSON_NAME]" at bounding box center [26, 71] width 31 height 4
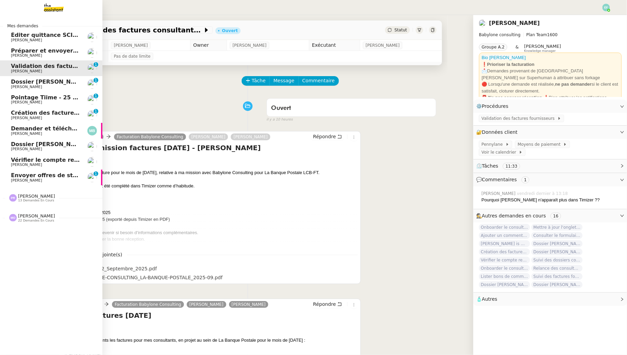
click at [18, 82] on span "Dossier [PERSON_NAME]" at bounding box center [49, 81] width 76 height 6
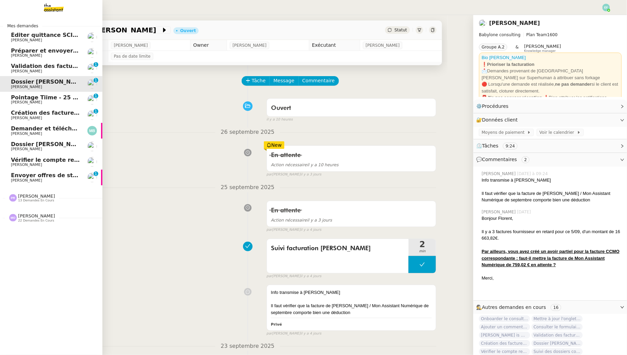
click at [54, 101] on span "[PERSON_NAME]" at bounding box center [45, 102] width 69 height 4
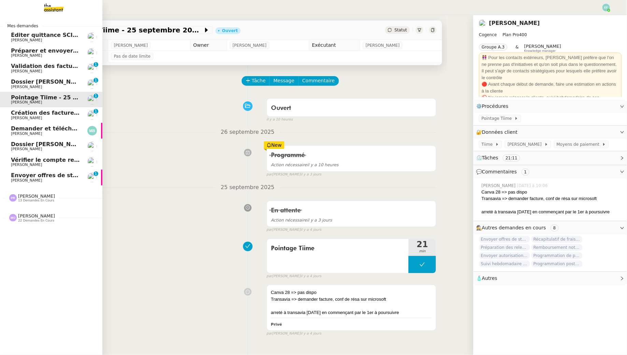
click at [60, 116] on span "[PERSON_NAME]" at bounding box center [45, 118] width 69 height 4
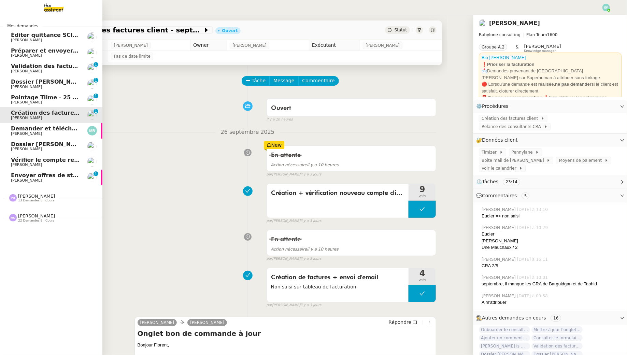
click at [75, 133] on span "[PERSON_NAME]" at bounding box center [45, 134] width 69 height 4
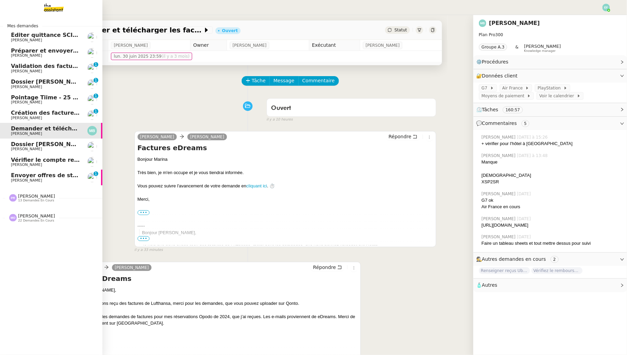
click at [73, 146] on span "Dossier [PERSON_NAME]" at bounding box center [45, 144] width 69 height 6
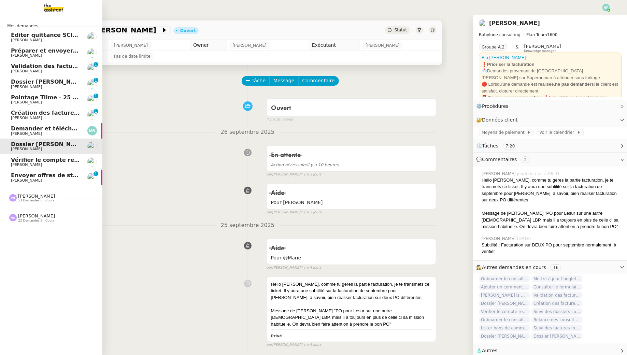
click at [72, 160] on span "Vérifier le compte rendu sur Timizer / [PERSON_NAME] / Evolution timizer" at bounding box center [124, 160] width 226 height 6
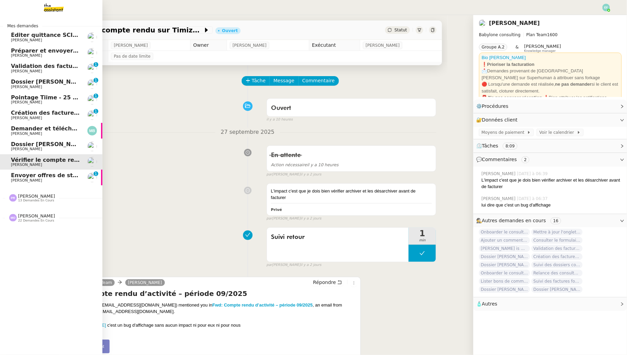
click at [71, 176] on span "Envoyer offres de stage aux écoles" at bounding box center [64, 175] width 107 height 6
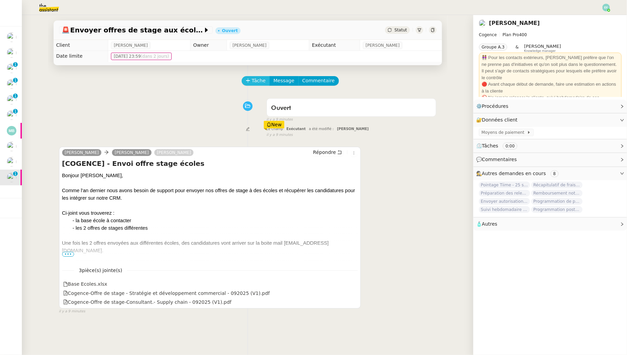
click at [256, 80] on span "Tâche" at bounding box center [259, 81] width 14 height 8
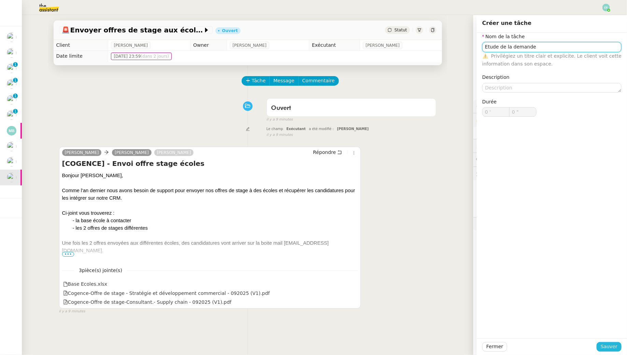
type input "Etude de la demande"
click at [617, 344] on span "Sauver" at bounding box center [609, 347] width 17 height 8
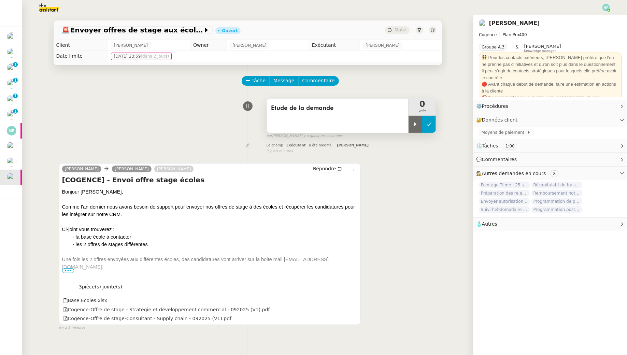
click at [424, 125] on button at bounding box center [429, 124] width 14 height 17
click at [70, 273] on div at bounding box center [210, 275] width 296 height 8
click at [69, 266] on div "Une fois les 2 offres envoyées aux différentes écoles, des candidatures vont ar…" at bounding box center [210, 263] width 296 height 15
click at [69, 270] on span "•••" at bounding box center [68, 270] width 12 height 5
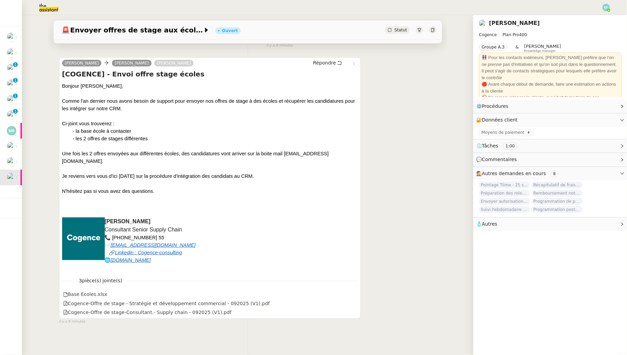
scroll to position [107, 0]
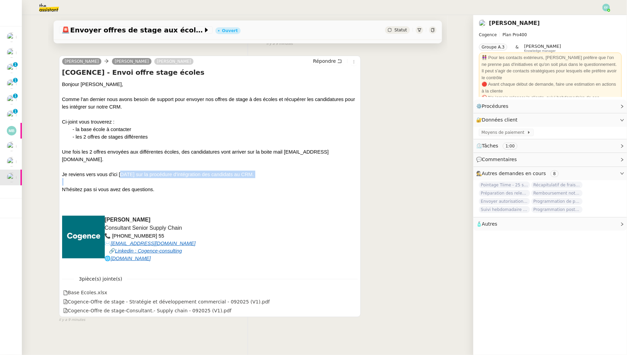
drag, startPoint x: 124, startPoint y: 175, endPoint x: 129, endPoint y: 181, distance: 7.6
click at [128, 181] on div "Bonjour Louise, Comme l'an dernier nous avons besoin de support pour envoyer no…" at bounding box center [210, 175] width 296 height 189
click at [129, 181] on div at bounding box center [210, 182] width 296 height 8
click at [355, 300] on icon at bounding box center [353, 301] width 5 height 5
click at [355, 311] on icon at bounding box center [353, 310] width 5 height 5
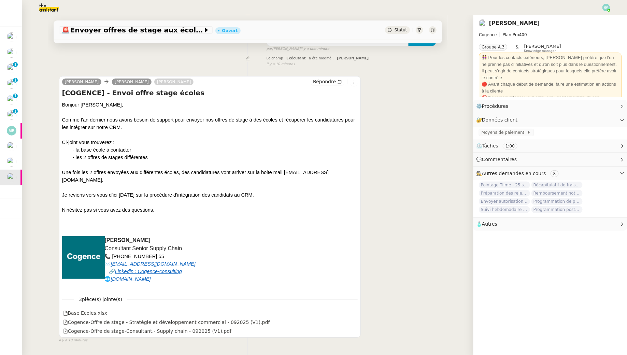
scroll to position [0, 0]
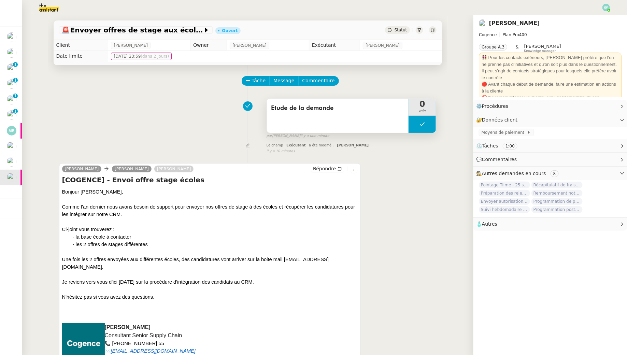
click at [418, 129] on button at bounding box center [421, 124] width 27 height 17
click at [414, 129] on div at bounding box center [415, 124] width 14 height 17
click at [343, 169] on button "Répondre" at bounding box center [327, 169] width 34 height 8
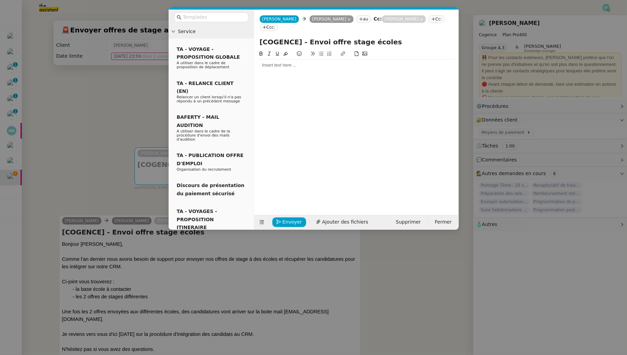
click at [294, 62] on div at bounding box center [356, 65] width 199 height 6
click at [125, 100] on nz-modal-container "Service TA - VOYAGE - PROPOSITION GLOBALE A utiliser dans le cadre de propositi…" at bounding box center [313, 177] width 627 height 355
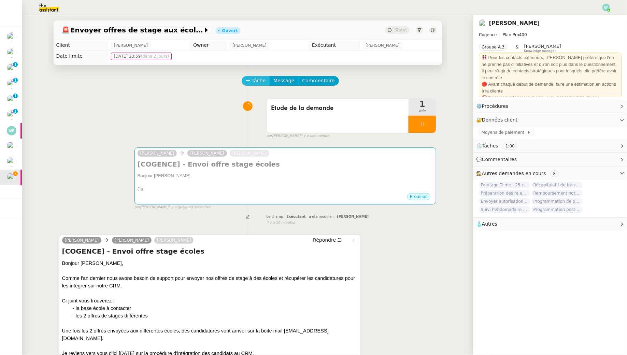
click at [259, 79] on span "Tâche" at bounding box center [259, 81] width 14 height 8
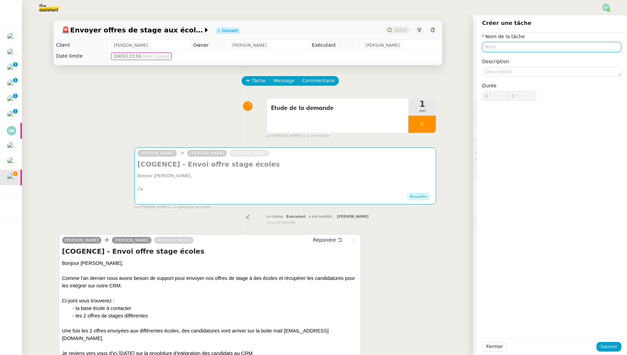
click at [498, 47] on input "text" at bounding box center [551, 47] width 139 height 10
type input "Envoi d'email"
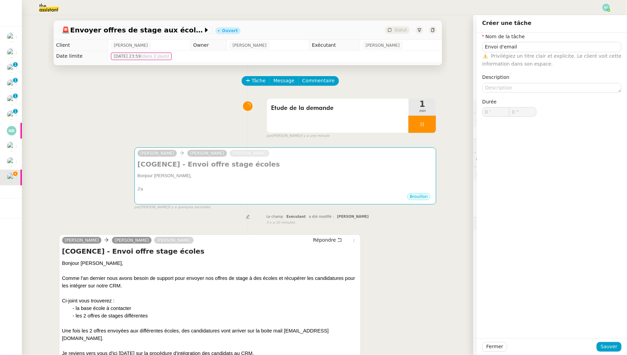
click at [607, 351] on div "Fermer Sauver" at bounding box center [552, 346] width 150 height 17
click at [605, 344] on span "Sauver" at bounding box center [609, 347] width 17 height 8
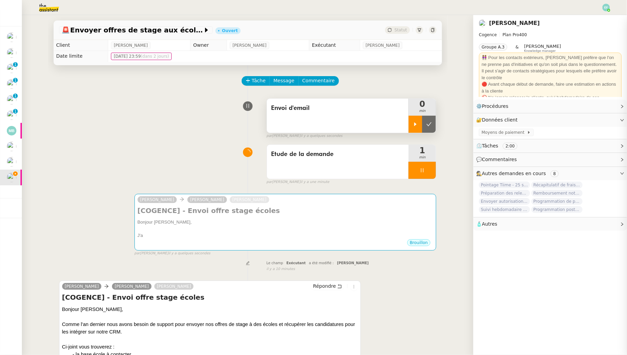
click at [412, 119] on div at bounding box center [415, 124] width 14 height 17
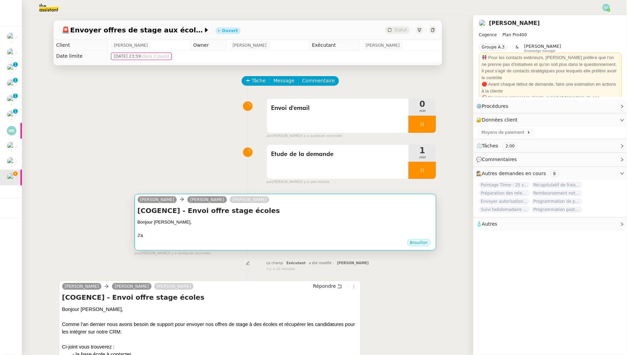
click at [334, 232] on div "J'a" at bounding box center [286, 235] width 296 height 7
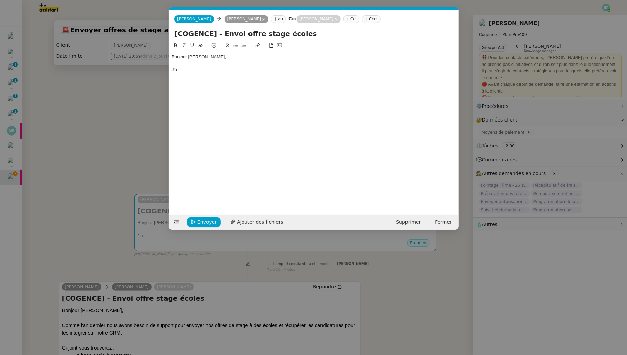
scroll to position [0, 14]
click at [217, 71] on div "J'a" at bounding box center [314, 70] width 284 height 6
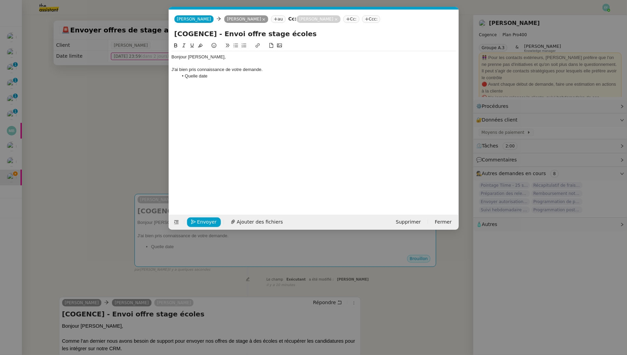
click at [101, 135] on nz-modal-container "Service TA - VOYAGE - PROPOSITION GLOBALE A utiliser dans le cadre de propositi…" at bounding box center [313, 177] width 627 height 355
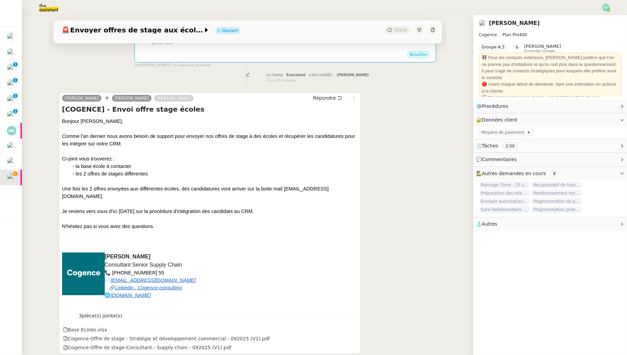
scroll to position [241, 0]
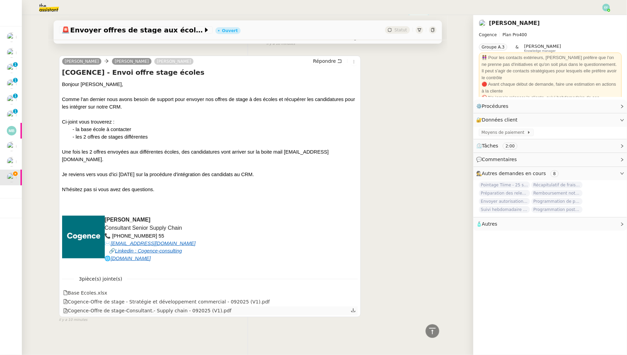
click at [356, 310] on icon at bounding box center [353, 310] width 5 height 5
click at [354, 301] on icon at bounding box center [353, 301] width 5 height 5
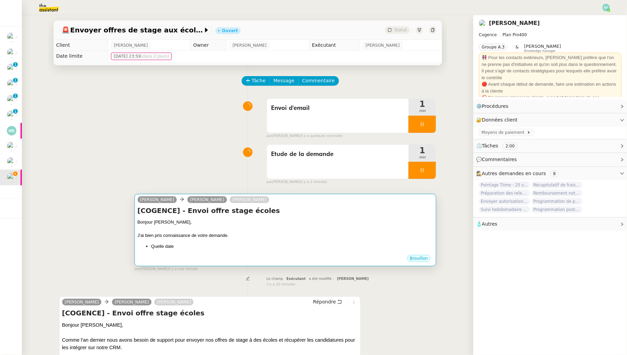
click at [337, 221] on div "Bonjour [PERSON_NAME]," at bounding box center [286, 222] width 296 height 7
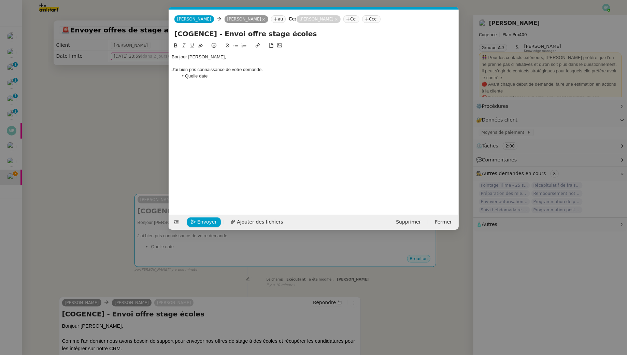
scroll to position [0, 14]
click at [232, 77] on li "Quelle date" at bounding box center [317, 76] width 278 height 6
click at [267, 71] on div "J'ai bien pris connaissance de votre demande." at bounding box center [314, 70] width 284 height 6
click at [128, 107] on nz-modal-container "Service TA - VOYAGE - PROPOSITION GLOBALE A utiliser dans le cadre de propositi…" at bounding box center [313, 177] width 627 height 355
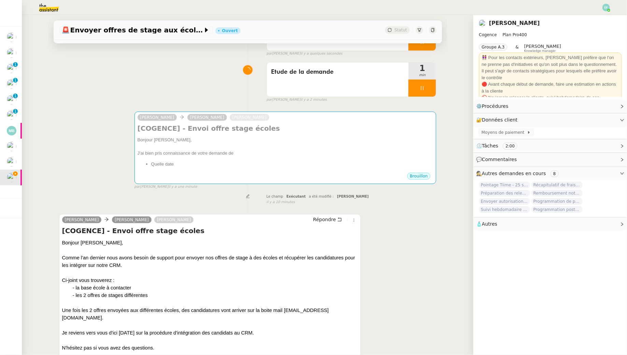
scroll to position [117, 0]
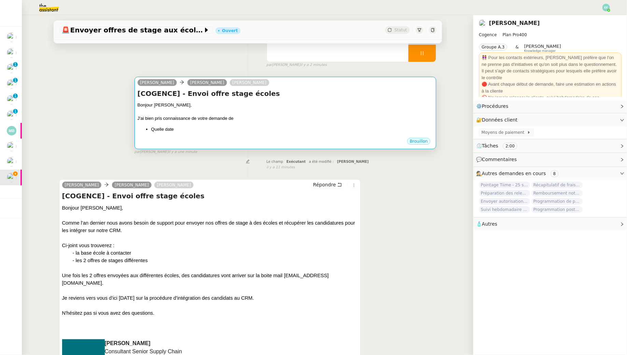
click at [246, 116] on div "J'ai bien pris connaissance de votre demande de" at bounding box center [286, 118] width 296 height 7
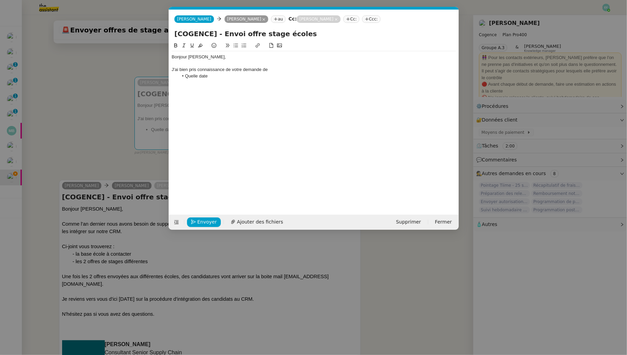
scroll to position [0, 14]
click at [280, 70] on div "J'ai bien pris connaissance de votre demande de" at bounding box center [314, 70] width 284 height 6
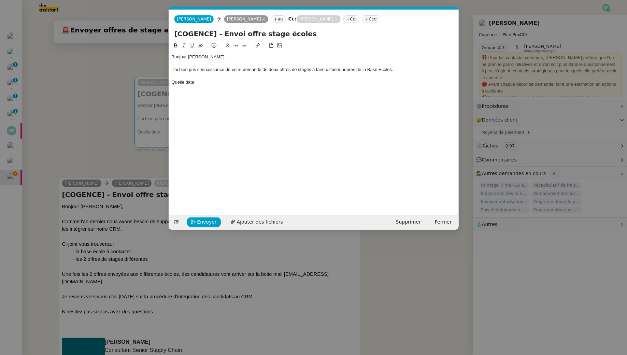
click at [173, 81] on div "Quelle date" at bounding box center [314, 82] width 284 height 6
click at [387, 71] on div "J'ai bien pris connaissance de votre demande de deux offres de stages à faire d…" at bounding box center [314, 70] width 284 height 6
click at [0, 0] on lt-span "Écoles" at bounding box center [0, 0] width 0 height 0
click at [186, 75] on li "uelle date" at bounding box center [317, 76] width 278 height 6
click at [95, 96] on nz-modal-container "Service TA - VOYAGE - PROPOSITION GLOBALE A utiliser dans le cadre de propositi…" at bounding box center [313, 177] width 627 height 355
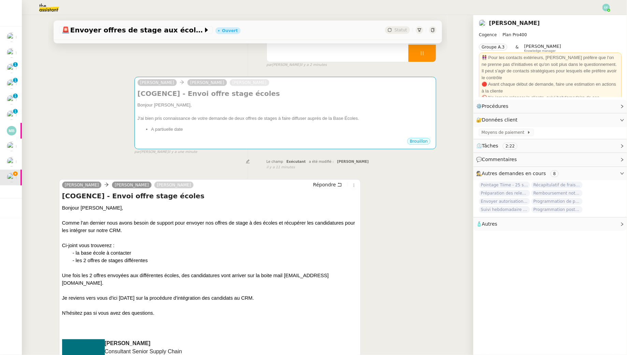
scroll to position [0, 0]
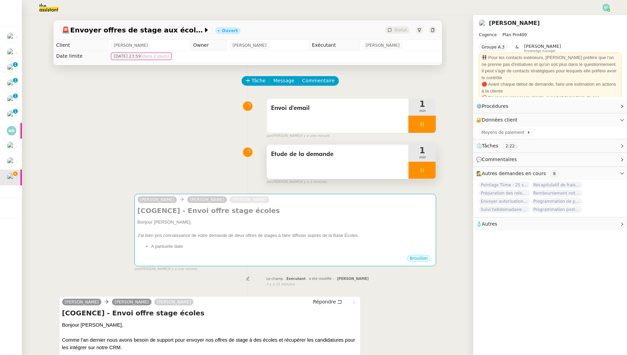
click at [429, 174] on div at bounding box center [421, 170] width 27 height 17
click at [431, 174] on button at bounding box center [429, 170] width 14 height 17
click at [422, 166] on button at bounding box center [421, 170] width 27 height 17
click at [417, 166] on div at bounding box center [415, 170] width 14 height 17
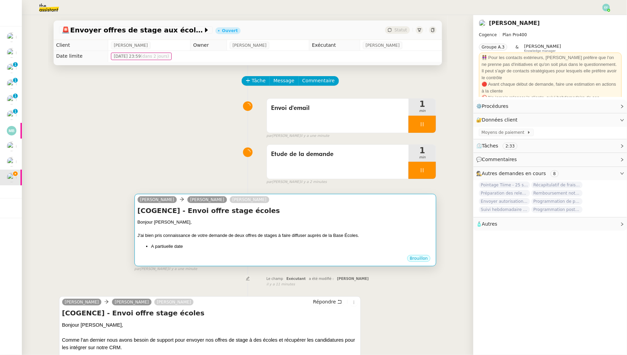
click at [401, 216] on div "[COGENCE] - Envoi offre stage écoles Bonjour Antoine, J'ai bien pris connaissan…" at bounding box center [286, 230] width 296 height 48
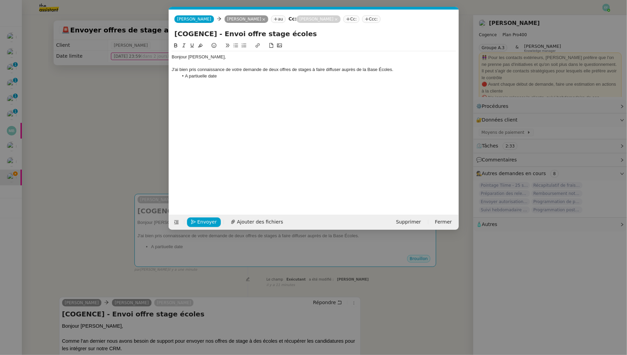
scroll to position [0, 14]
click at [198, 74] on li "A partiuelle date" at bounding box center [317, 76] width 278 height 6
click at [255, 73] on li "A partir de quelle date" at bounding box center [317, 76] width 278 height 6
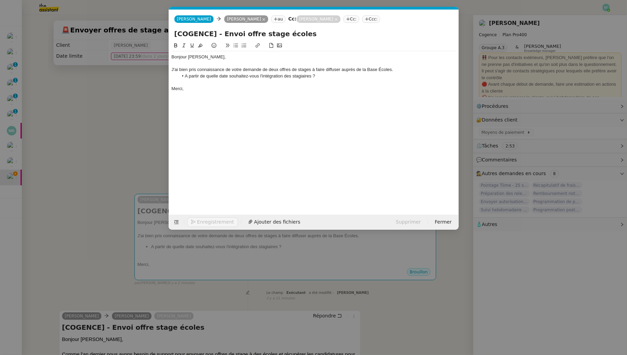
click at [199, 74] on li "A partir de quelle date souhaitez-vous l'intégration des stagiaires ?" at bounding box center [317, 76] width 278 height 6
click at [0, 0] on lt-span "À partir" at bounding box center [0, 0] width 0 height 0
click at [218, 84] on div at bounding box center [314, 82] width 284 height 6
click at [208, 55] on div "Bonjour [PERSON_NAME]," at bounding box center [314, 57] width 284 height 6
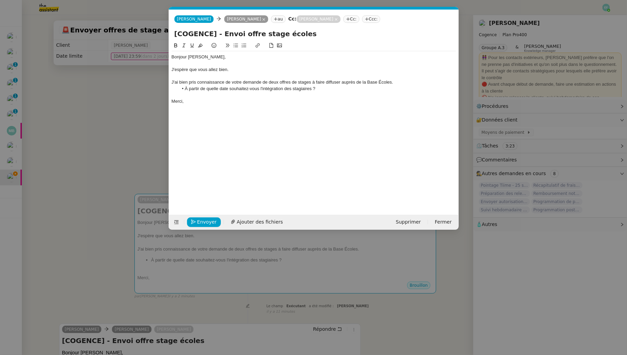
drag, startPoint x: 367, startPoint y: 81, endPoint x: 375, endPoint y: 90, distance: 12.3
click at [367, 81] on div "J'ai bien pris connaissance de votre demande de deux offres de stages à faire d…" at bounding box center [314, 82] width 284 height 6
click at [122, 100] on nz-modal-container "Service TA - VOYAGE - PROPOSITION GLOBALE A utiliser dans le cadre de propositi…" at bounding box center [313, 177] width 627 height 355
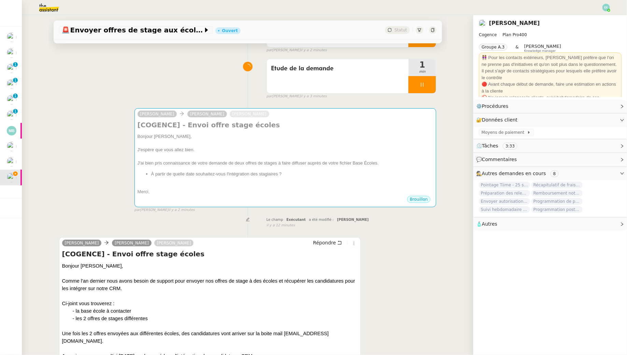
scroll to position [0, 0]
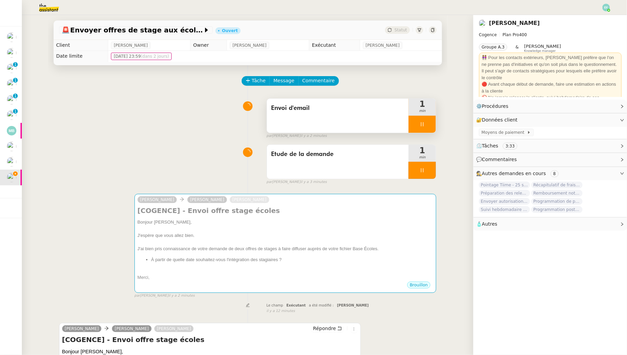
click at [428, 122] on div at bounding box center [421, 124] width 27 height 17
click at [428, 122] on icon at bounding box center [428, 123] width 5 height 5
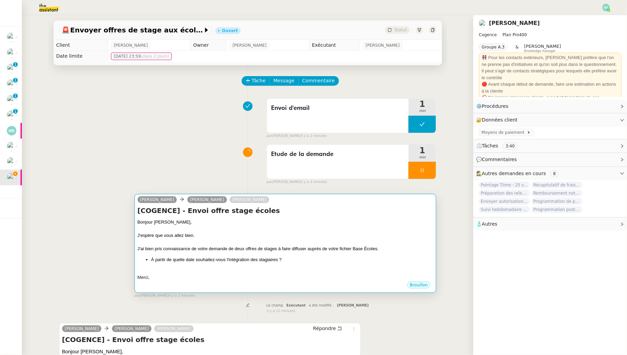
click at [356, 202] on div "Louise Antoine Bayard Juliette Rihal" at bounding box center [286, 201] width 296 height 10
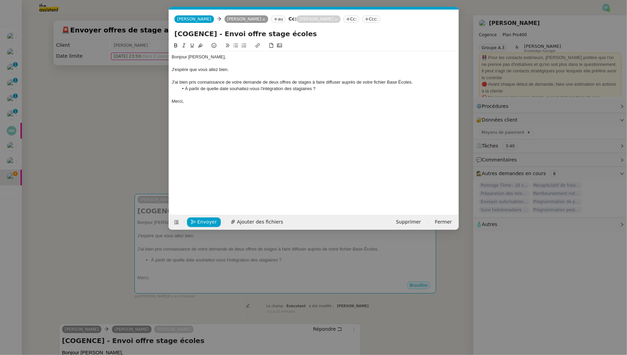
scroll to position [0, 14]
drag, startPoint x: 239, startPoint y: 64, endPoint x: 238, endPoint y: 84, distance: 20.2
click at [238, 84] on div "Bonjour Antoine, J'espère que vous allez bien. J'ai bien pris connaissance de v…" at bounding box center [314, 79] width 284 height 56
click at [238, 84] on div "J'ai bien pris connaissance de votre demande de deux offres de stages à faire d…" at bounding box center [314, 82] width 284 height 6
click at [200, 223] on span "Envoyer" at bounding box center [206, 222] width 19 height 8
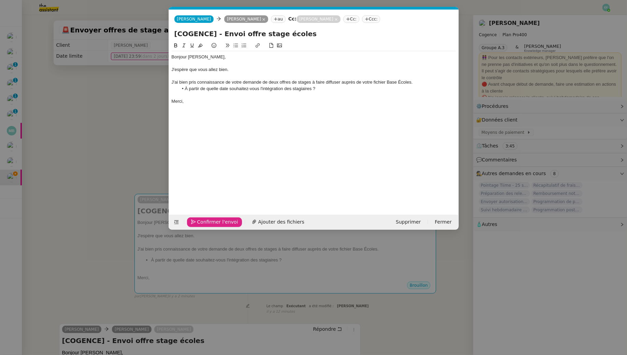
click at [200, 223] on span "Confirmer l'envoi" at bounding box center [217, 222] width 41 height 8
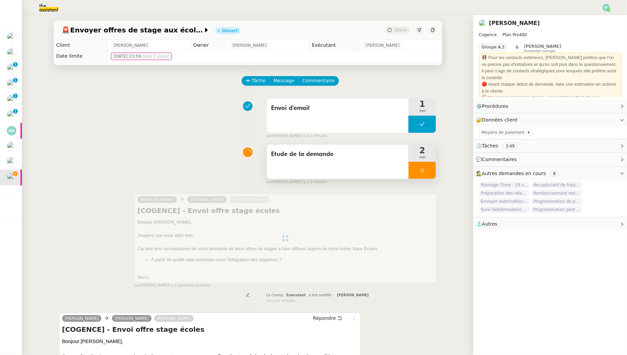
click at [432, 170] on div at bounding box center [421, 170] width 27 height 17
click at [432, 170] on button at bounding box center [429, 170] width 14 height 17
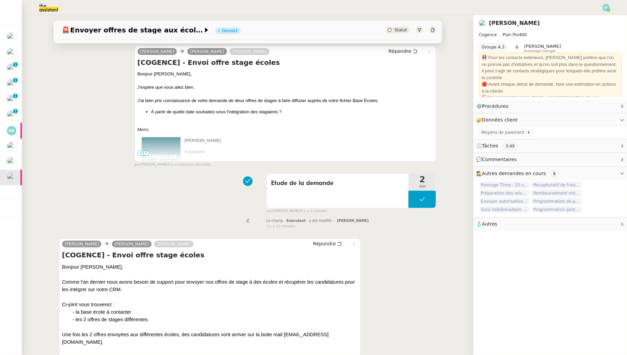
scroll to position [0, 0]
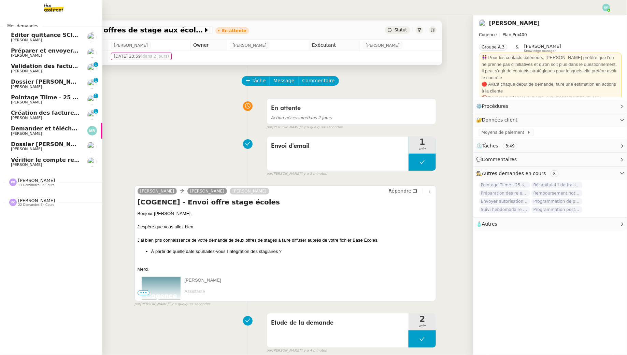
click at [43, 70] on span "[PERSON_NAME]" at bounding box center [45, 71] width 69 height 4
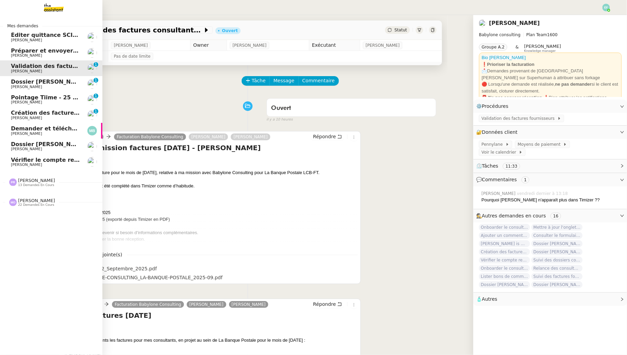
click at [56, 100] on span "Pointage Tiime - 25 septembre 2025" at bounding box center [67, 97] width 112 height 6
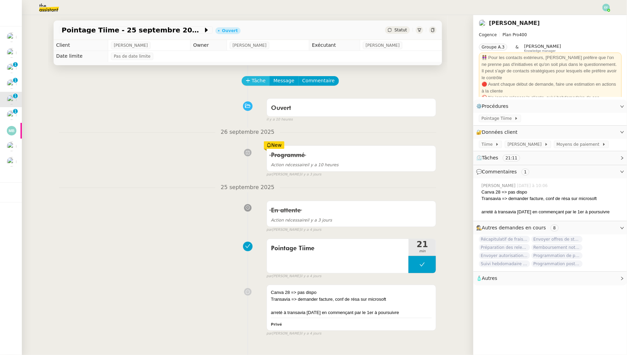
click at [247, 84] on button "Tâche" at bounding box center [256, 81] width 28 height 10
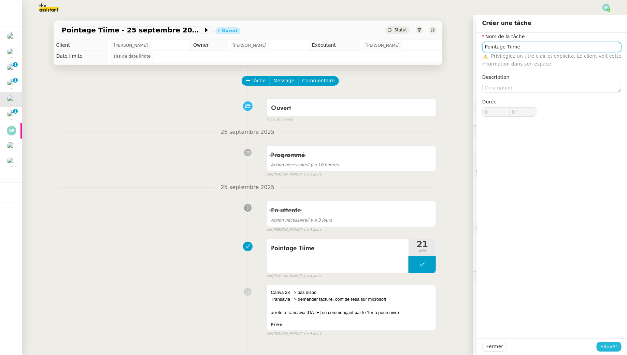
type input "Pointage Tiime"
click at [609, 345] on span "Sauver" at bounding box center [609, 347] width 17 height 8
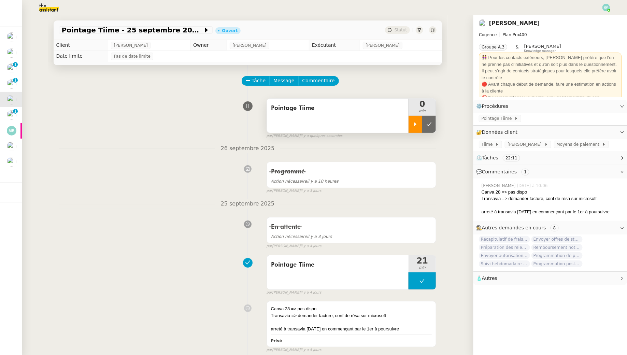
click at [418, 120] on div at bounding box center [415, 124] width 14 height 17
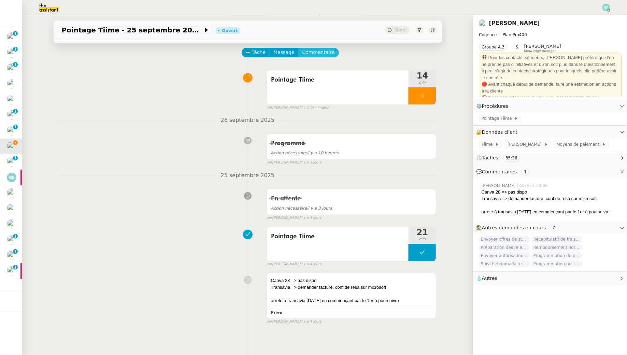
click at [319, 54] on span "Commentaire" at bounding box center [318, 52] width 32 height 8
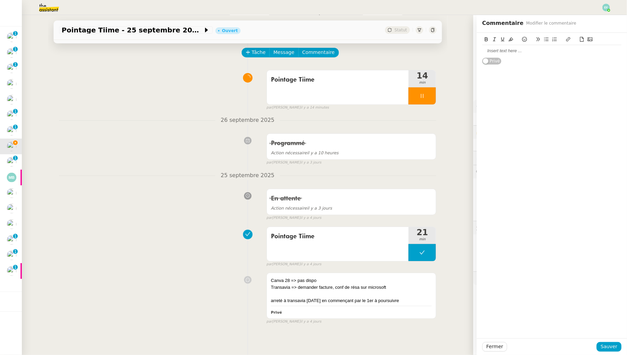
click at [503, 52] on div at bounding box center [551, 51] width 139 height 6
click at [613, 347] on span "Sauver" at bounding box center [609, 347] width 17 height 8
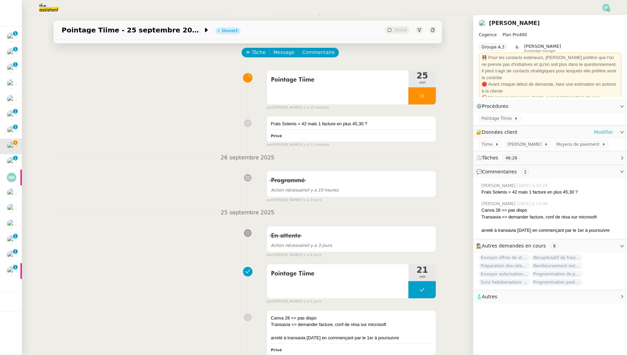
click at [604, 129] on link "Modifier" at bounding box center [603, 132] width 19 height 8
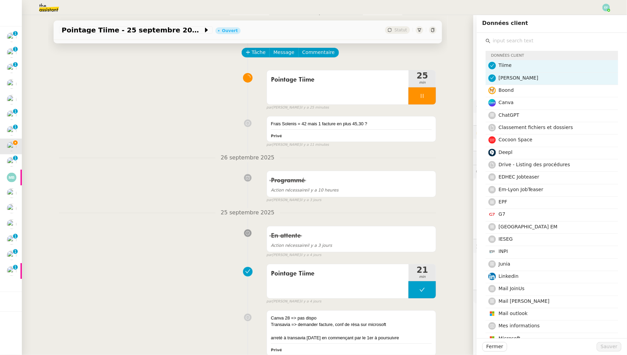
click at [497, 39] on input "text" at bounding box center [554, 40] width 128 height 9
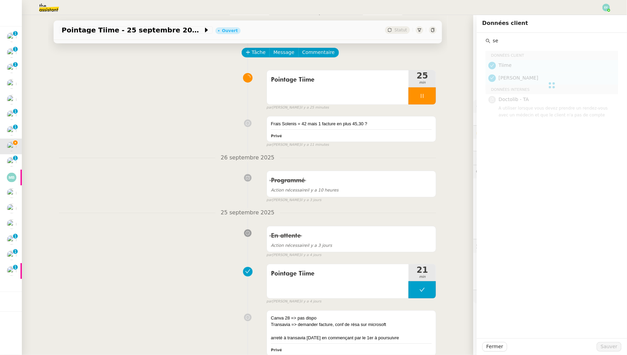
type input "s"
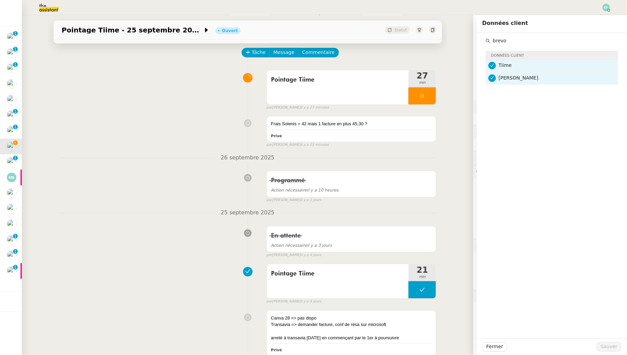
type input "brevo"
click at [254, 113] on div "Frais Solenis = 42 mais 1 facture en plus 45,30 ? Privé false par Emelyne F. il…" at bounding box center [247, 130] width 377 height 34
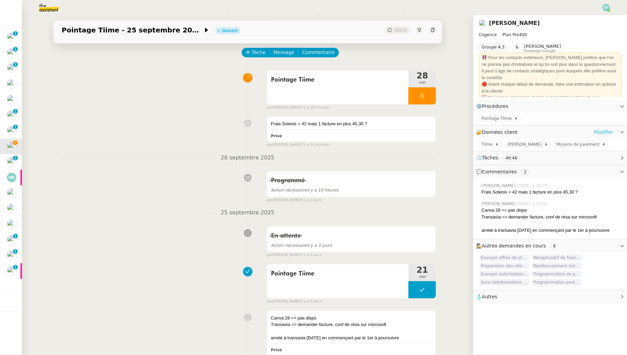
click at [601, 132] on link "Modifier" at bounding box center [603, 132] width 19 height 8
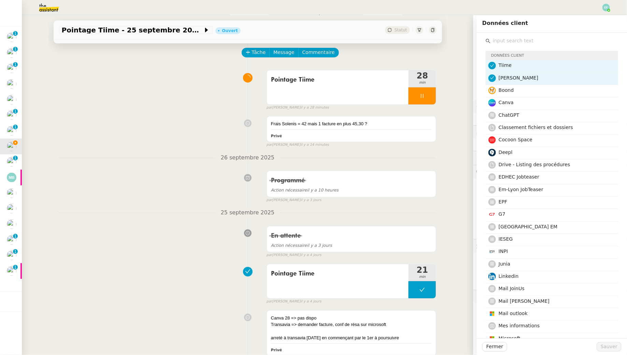
click at [543, 43] on input "text" at bounding box center [554, 40] width 128 height 9
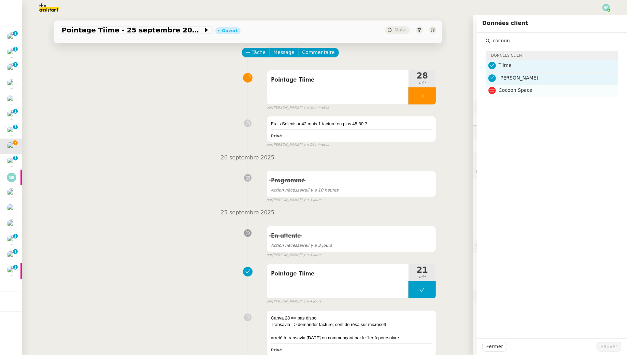
type input "cocoon"
click at [539, 88] on h4 "Cocoon Space" at bounding box center [555, 90] width 115 height 8
click at [612, 344] on span "Sauver" at bounding box center [609, 347] width 17 height 8
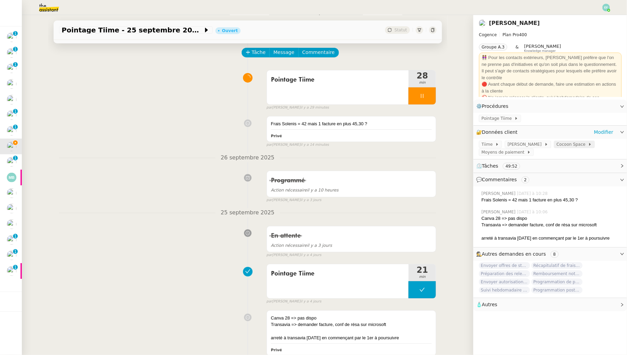
click at [556, 145] on span "Cocoon Space" at bounding box center [572, 144] width 32 height 7
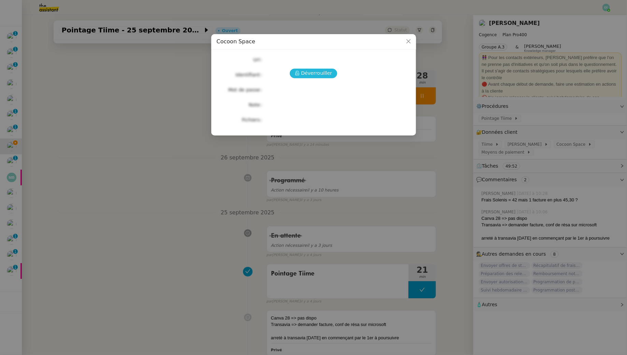
click at [319, 74] on span "Déverrouiller" at bounding box center [316, 73] width 31 height 8
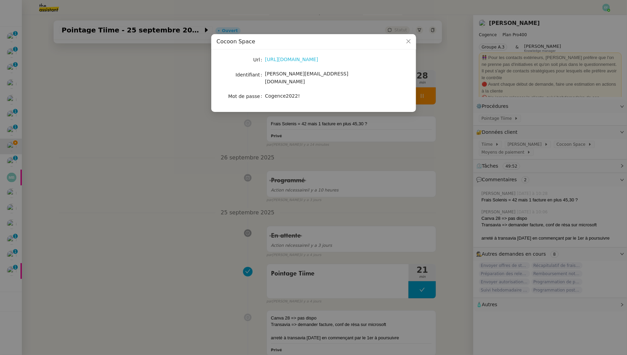
click at [298, 61] on link "https://www.cocoon-space.com" at bounding box center [291, 59] width 53 height 5
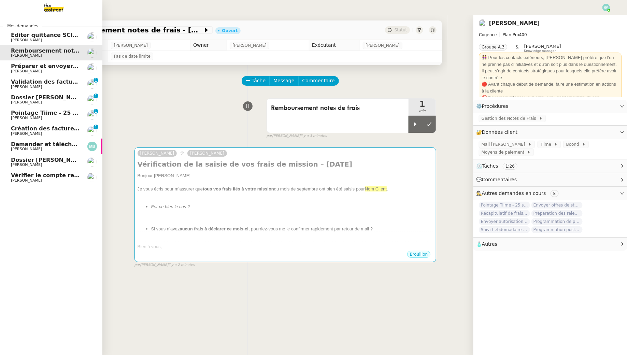
click at [56, 3] on img at bounding box center [48, 7] width 53 height 15
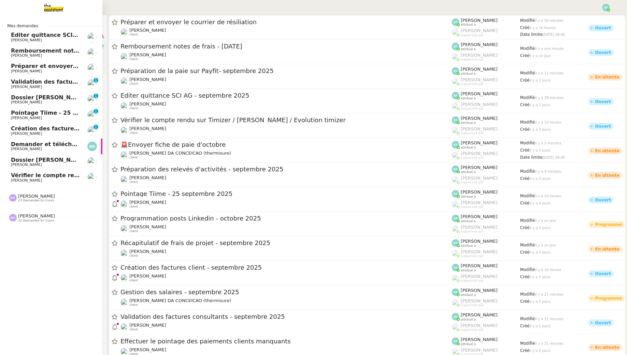
click at [10, 52] on link "Remboursement notes de frais - septembre 2025 Juliette Rihal" at bounding box center [51, 53] width 102 height 16
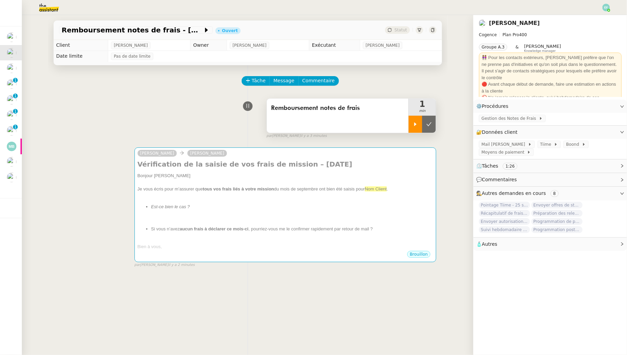
click at [415, 124] on icon at bounding box center [415, 124] width 2 height 4
click at [47, 2] on img at bounding box center [43, 7] width 53 height 15
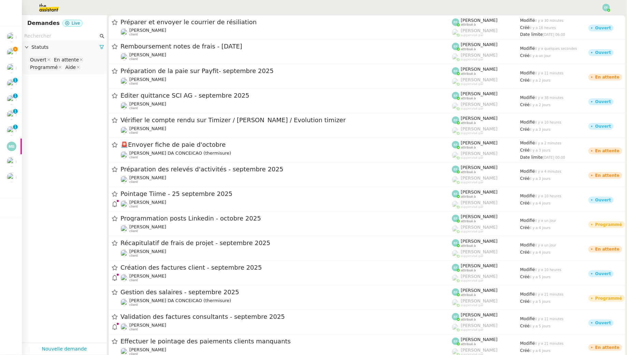
click at [57, 35] on input "text" at bounding box center [61, 36] width 74 height 8
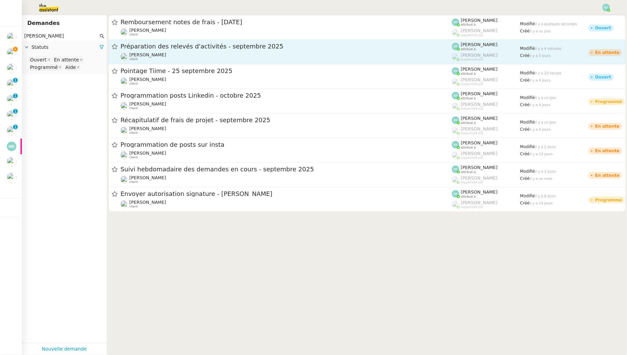
type input "juliette rihal"
click at [183, 63] on link "Préparation des relevés d'activités - septembre 2025 Juliette Rihal client Emel…" at bounding box center [367, 52] width 517 height 25
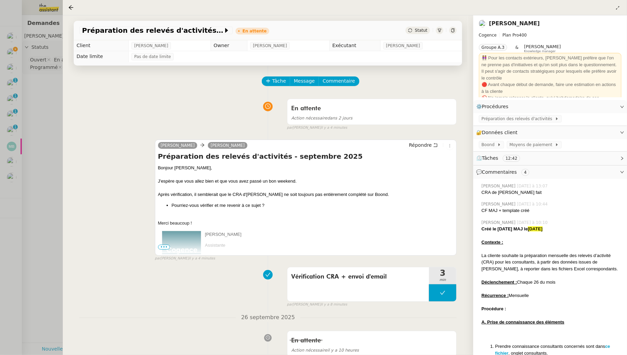
click at [32, 100] on div at bounding box center [313, 177] width 627 height 355
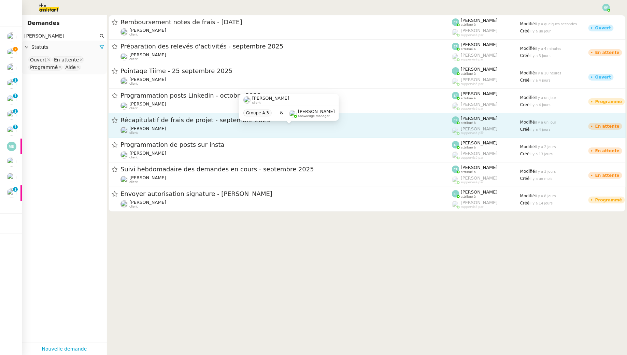
click at [249, 130] on div "Juliette Rihal client" at bounding box center [285, 130] width 331 height 9
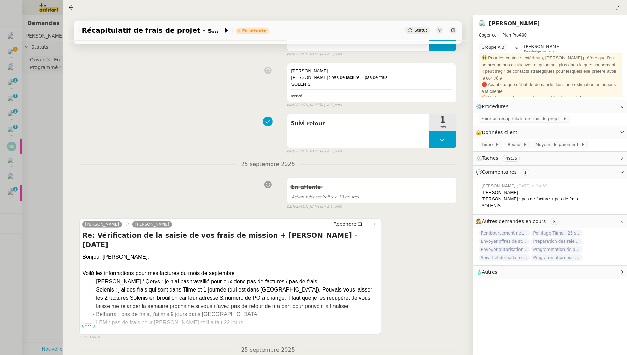
scroll to position [407, 0]
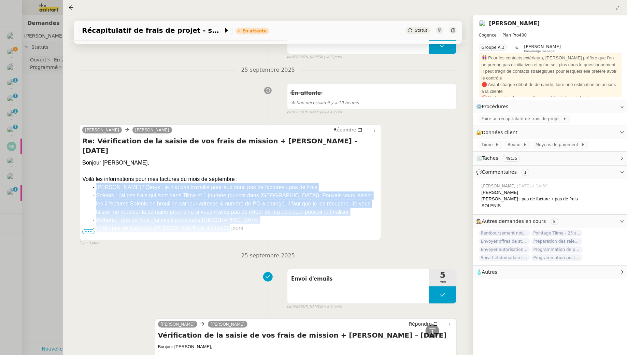
drag, startPoint x: 87, startPoint y: 176, endPoint x: 221, endPoint y: 219, distance: 140.4
click at [221, 219] on ul "Ezio / Qerys : je n’ai pas travaillé pour eux donc pas de factures / pas de fra…" at bounding box center [230, 207] width 296 height 49
copy ul "Ezio / Qerys : je n’ai pas travaillé pour eux donc pas de factures / pas de fra…"
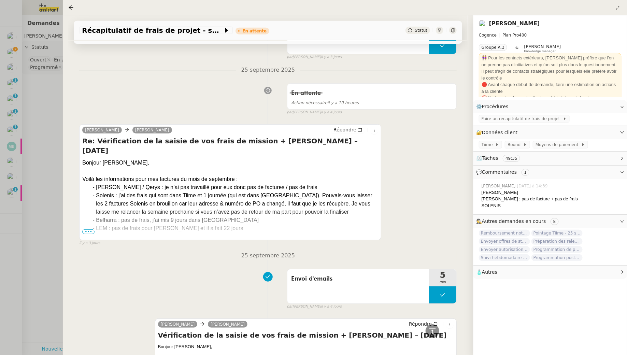
click at [53, 146] on div at bounding box center [313, 177] width 627 height 355
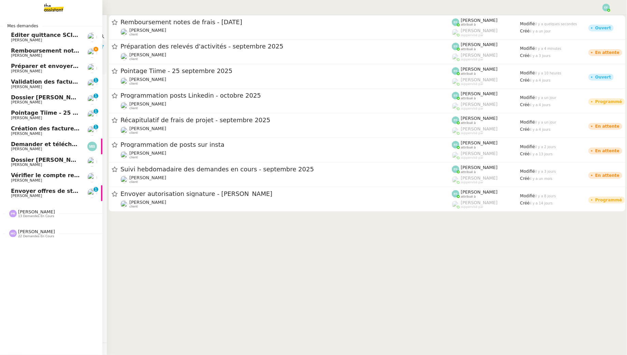
click at [12, 52] on span "Remboursement notes de frais - [DATE]" at bounding box center [72, 50] width 122 height 6
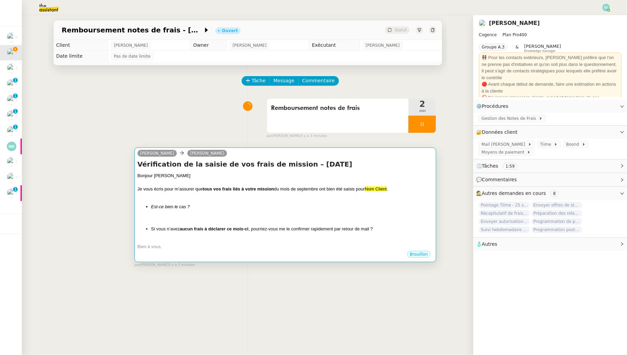
click at [251, 218] on div at bounding box center [286, 218] width 296 height 7
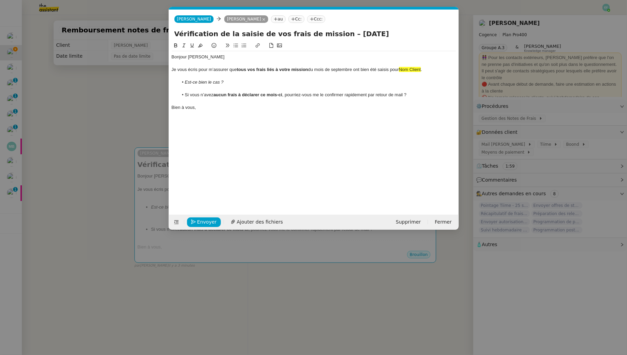
scroll to position [0, 14]
click at [422, 95] on li "Si vous n’avez aucun frais à déclarer ce mois-ci , pourriez-vous me le confirme…" at bounding box center [317, 95] width 278 height 6
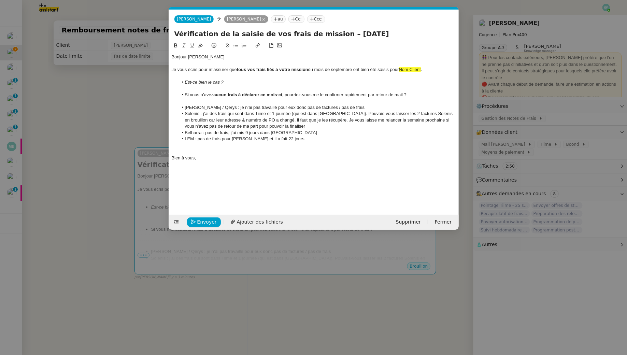
click at [236, 74] on div at bounding box center [314, 76] width 284 height 6
click at [222, 65] on div at bounding box center [314, 63] width 284 height 6
click at [217, 71] on div "Je vous écris pour m’assurer que tous vos frais liés à votre mission du mois de…" at bounding box center [314, 70] width 284 height 6
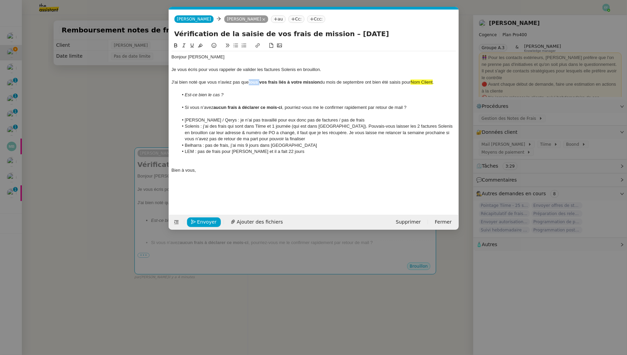
drag, startPoint x: 260, startPoint y: 83, endPoint x: 247, endPoint y: 83, distance: 12.6
click at [247, 83] on div "J'ai bien noté que vous n'aviez pas que tous vos frais liés à votre mission du …" at bounding box center [314, 82] width 284 height 6
click at [261, 83] on strong "vos frais liés à votre mission" at bounding box center [287, 81] width 61 height 5
click at [288, 82] on strong "frais liés à votre mission" at bounding box center [283, 81] width 52 height 5
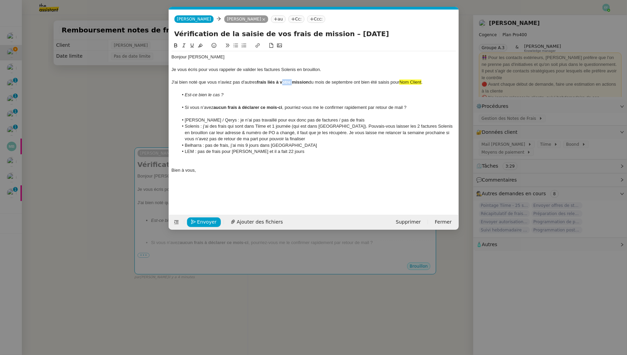
click at [288, 82] on strong "frais liés à votre mission" at bounding box center [283, 81] width 52 height 5
click at [309, 82] on div "J'ai bien noté que vous n'aviez pas d'autres frais liés à des mission du mois d…" at bounding box center [314, 82] width 284 height 6
click at [305, 82] on strong "frais liés à des mission" at bounding box center [281, 81] width 48 height 5
drag, startPoint x: 357, startPoint y: 82, endPoint x: 429, endPoint y: 83, distance: 72.7
click at [429, 83] on div "J'ai bien noté que vous n'aviez pas d'autres frais liés à des missions sur mois…" at bounding box center [314, 82] width 284 height 6
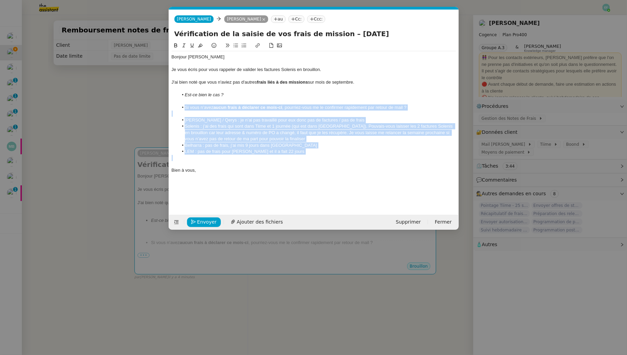
drag, startPoint x: 176, startPoint y: 106, endPoint x: 208, endPoint y: 160, distance: 62.3
click at [208, 160] on div "Bonjour Juliette Je vous écris pour vous rappeler de valider les factures Solen…" at bounding box center [314, 113] width 284 height 125
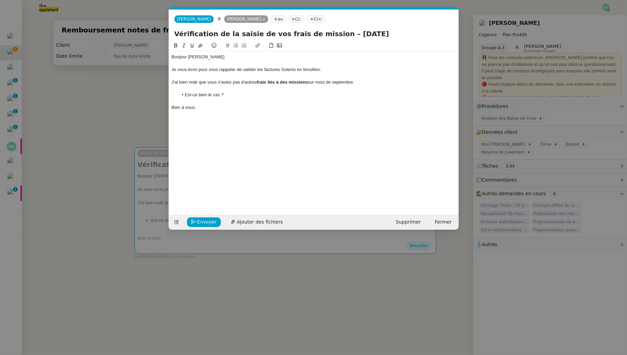
click at [294, 69] on div "Je vous écris pour vous rappeler de valider les factures Solenis en brouillon." at bounding box center [314, 70] width 284 height 6
click at [0, 0] on lt-div "Correction" at bounding box center [0, 0] width 0 height 0
click at [298, 69] on div "Je vous écris pour vous rappeler de valider les factures Solenis en brouillon." at bounding box center [314, 70] width 284 height 6
click at [215, 57] on div "Bonjour Juliette" at bounding box center [314, 57] width 284 height 6
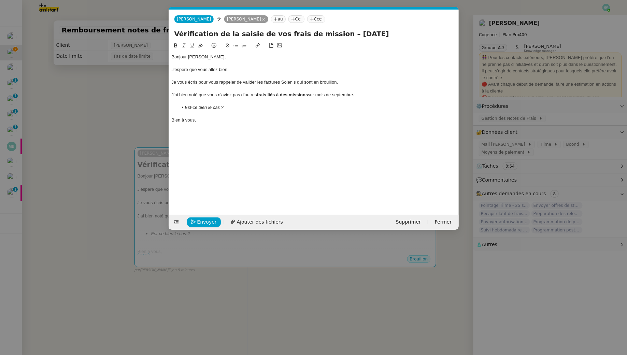
click at [248, 81] on div "Je vous écris pour vous rappeler de valider les factures Solenis qui sont en br…" at bounding box center [314, 82] width 284 height 6
click at [186, 43] on button at bounding box center [184, 46] width 8 height 8
click at [361, 84] on div "Je vous écris pour vous rappeler de valider les factures Solenis qui sont en br…" at bounding box center [314, 82] width 284 height 6
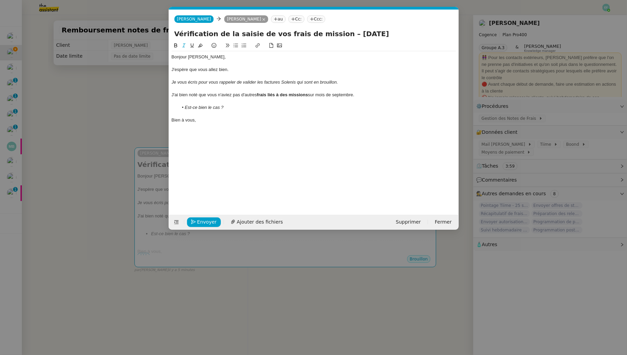
click at [249, 81] on em "Je vous écris pour vous rappeler de valider les factures Solenis qui sont en br…" at bounding box center [255, 81] width 167 height 5
click at [368, 83] on div "Je vous écris pour vous rappeler de vérifier et valider les factures Solenis qu…" at bounding box center [314, 82] width 284 height 6
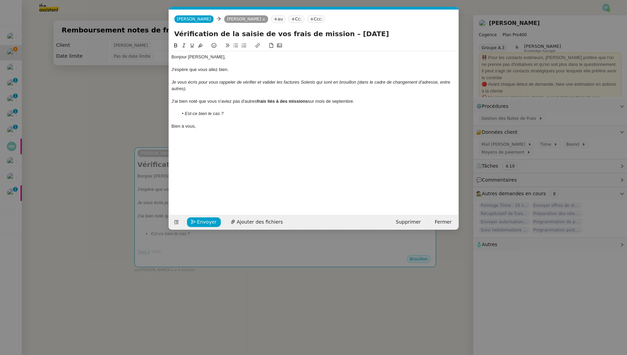
click at [238, 91] on div "Je vous écris pour vous rappeler de vérifier et valider les factures Solenis qu…" at bounding box center [314, 85] width 284 height 13
click at [240, 92] on div at bounding box center [314, 95] width 284 height 6
click at [238, 86] on div "Je vous écris pour vous rappeler de vérifier et valider les factures Solenis qu…" at bounding box center [314, 85] width 284 height 13
click at [257, 109] on div at bounding box center [314, 107] width 284 height 6
click at [249, 114] on li "Est-ce bien le cas ?" at bounding box center [317, 114] width 278 height 6
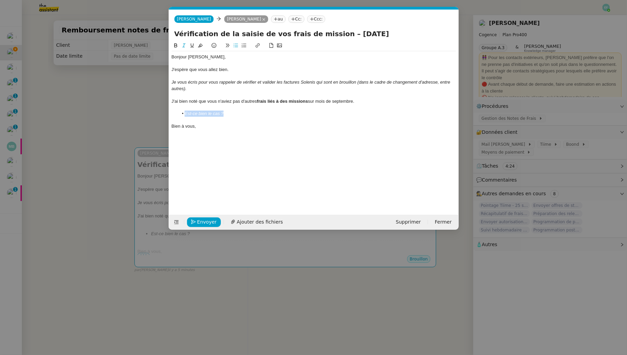
drag, startPoint x: 254, startPoint y: 114, endPoint x: 168, endPoint y: 113, distance: 85.7
click at [169, 113] on form "Louise Louise Juliette Rihal au Cc: Ccc: Vérification de la saisie de vos frais…" at bounding box center [314, 120] width 290 height 220
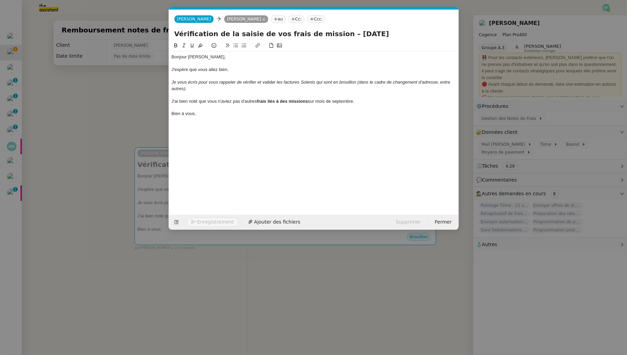
click at [178, 100] on div "J'ai bien noté que vous n'aviez pas d'autres frais liés à des missions sur mois…" at bounding box center [314, 101] width 284 height 6
click at [261, 105] on div at bounding box center [314, 107] width 284 height 6
click at [202, 218] on span "Envoyer" at bounding box center [206, 222] width 19 height 8
click at [202, 218] on span "Confirmer l'envoi" at bounding box center [217, 222] width 41 height 8
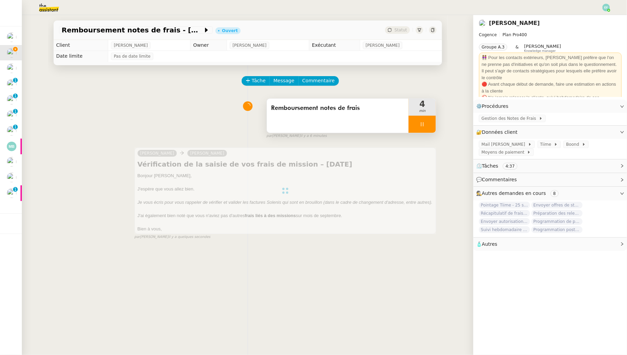
click at [292, 108] on span "Remboursement notes de frais" at bounding box center [338, 108] width 134 height 10
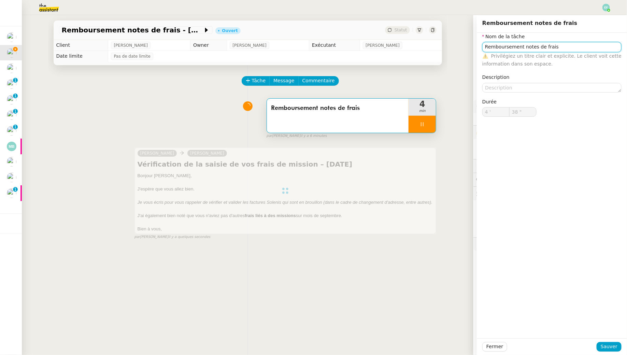
click at [494, 45] on input "Remboursement notes de frais" at bounding box center [551, 47] width 139 height 10
click at [495, 42] on nz-form-item "Nom de la tâche Remboursement notes de frais ⚠️ Privilégiez un titre clair et e…" at bounding box center [551, 50] width 139 height 35
click at [495, 42] on nz-form-label "Nom de la tâche" at bounding box center [503, 37] width 43 height 9
type input "41 ""
drag, startPoint x: 520, startPoint y: 47, endPoint x: 473, endPoint y: 47, distance: 47.4
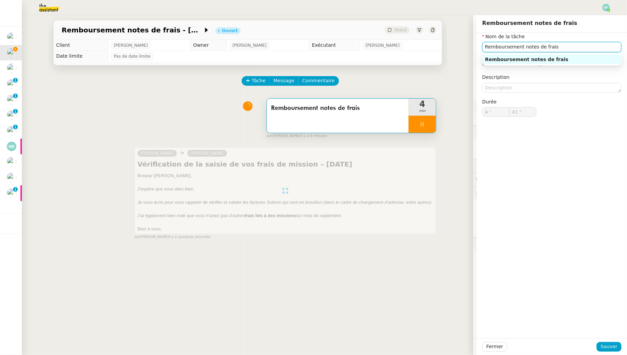
click at [473, 47] on app-ticket "Remboursement notes de frais - septembre 2025 Ouvert Statut Client Juliette Rih…" at bounding box center [324, 185] width 605 height 340
type input "Remboursement notes de frais"
type input "4 '"
type input "42 ""
type input "Remboursement notes de frais"
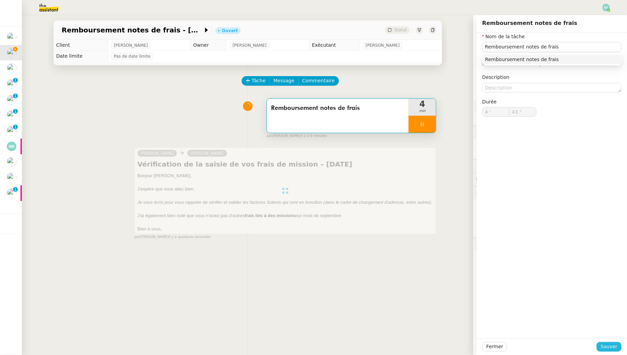
click at [614, 345] on span "Sauver" at bounding box center [609, 347] width 17 height 8
type input "44 ""
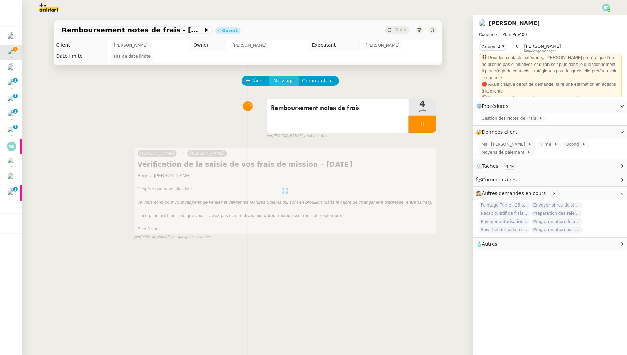
click at [280, 82] on span "Message" at bounding box center [283, 81] width 21 height 8
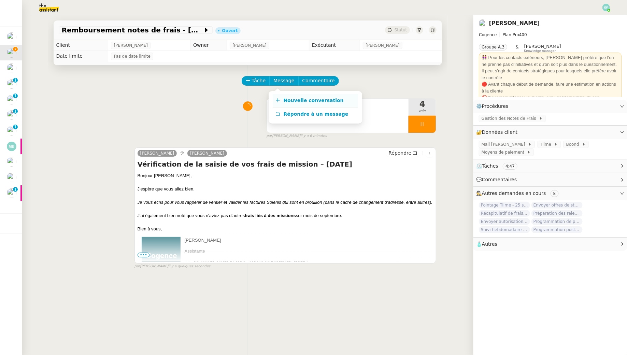
click at [287, 100] on span "Nouvelle conversation" at bounding box center [314, 100] width 60 height 5
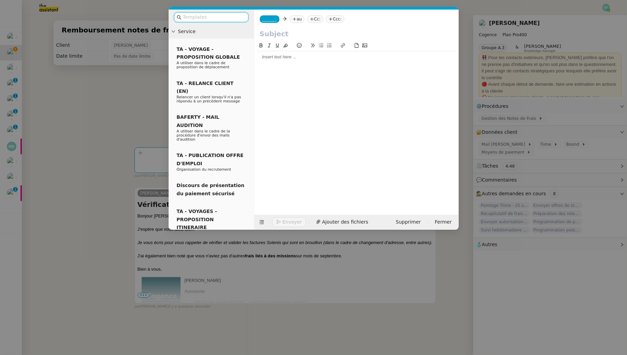
click at [128, 84] on nz-modal-container "Service TA - VOYAGE - PROPOSITION GLOBALE A utiliser dans le cadre de propositi…" at bounding box center [313, 177] width 627 height 355
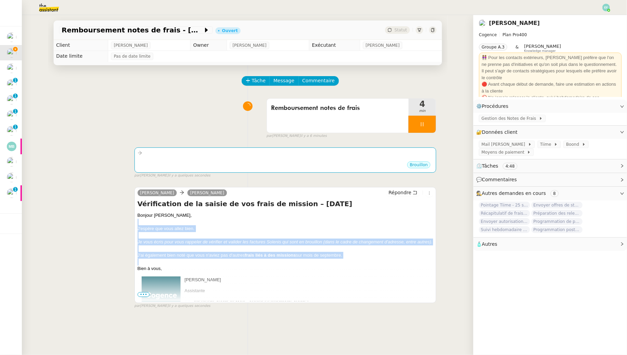
drag, startPoint x: 181, startPoint y: 265, endPoint x: 133, endPoint y: 220, distance: 65.6
click at [133, 220] on div "Louise Juliette Rihal Répondre Vérification de la saisie de vos frais de missio…" at bounding box center [247, 245] width 377 height 128
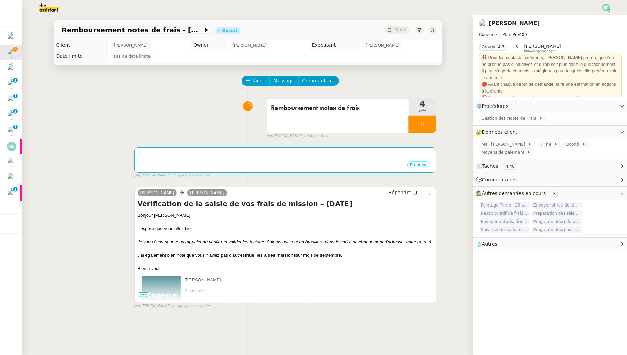
click at [144, 220] on div at bounding box center [286, 222] width 296 height 7
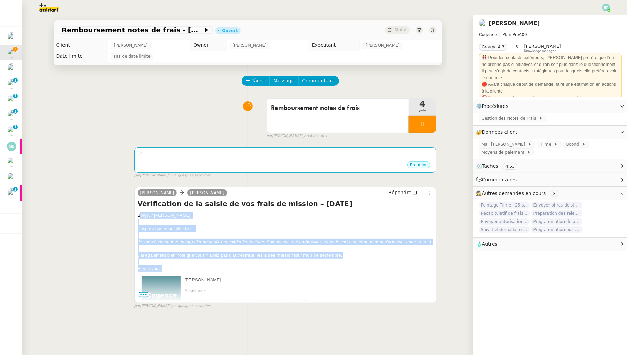
drag, startPoint x: 139, startPoint y: 214, endPoint x: 173, endPoint y: 267, distance: 62.8
click at [173, 267] on div "Bonjour Juliette, J'espère que vous allez bien. Je vous écris pour vous rappele…" at bounding box center [286, 269] width 296 height 115
copy div "onjour Juliette, J'espère que vous allez bien. Je vous écris pour vous rappeler…"
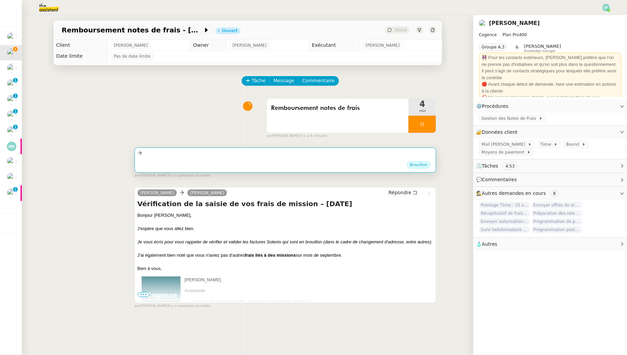
click at [197, 158] on div "•••" at bounding box center [286, 158] width 296 height 3
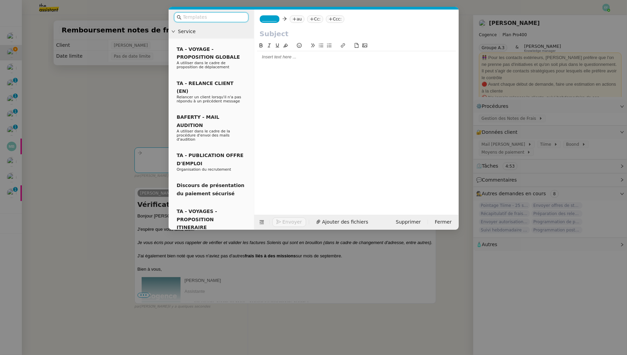
click at [128, 91] on nz-modal-container "Service TA - VOYAGE - PROPOSITION GLOBALE A utiliser dans le cadre de propositi…" at bounding box center [313, 177] width 627 height 355
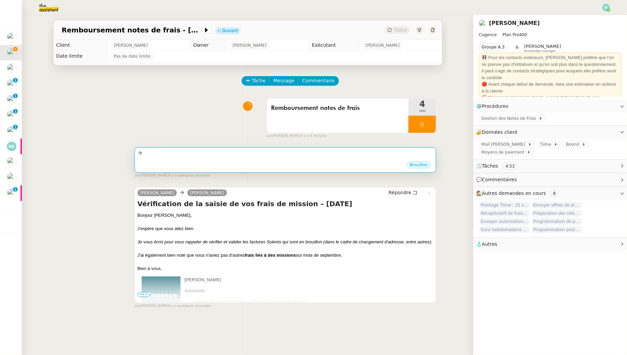
click at [215, 157] on div "•••" at bounding box center [286, 158] width 296 height 3
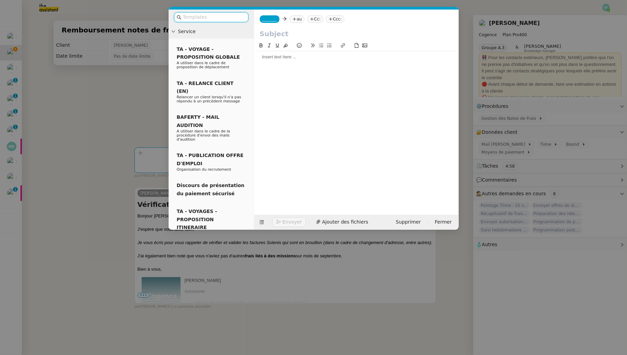
click at [230, 16] on input "text" at bounding box center [213, 17] width 61 height 8
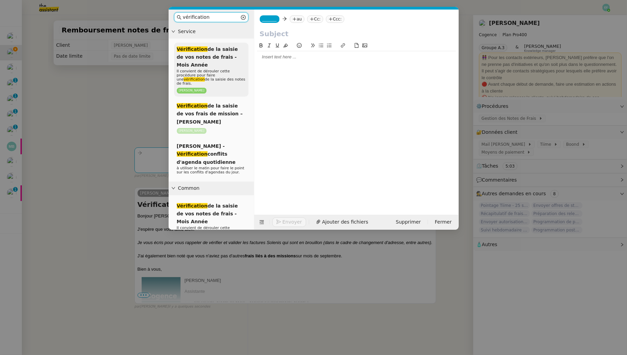
type input "vérification"
click at [224, 69] on span "Il convient de dérouler cette procédure pour faire une vérification de la saisi…" at bounding box center [211, 77] width 69 height 17
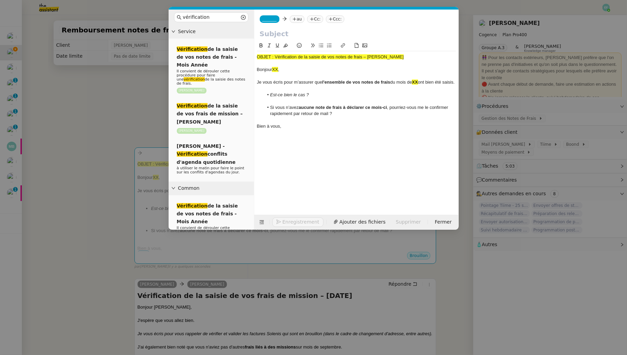
click at [273, 20] on span "_______" at bounding box center [269, 19] width 14 height 5
click at [297, 32] on span "[PERSON_NAME]" at bounding box center [310, 29] width 97 height 5
click at [309, 20] on nz-tag "au" at bounding box center [316, 19] width 15 height 8
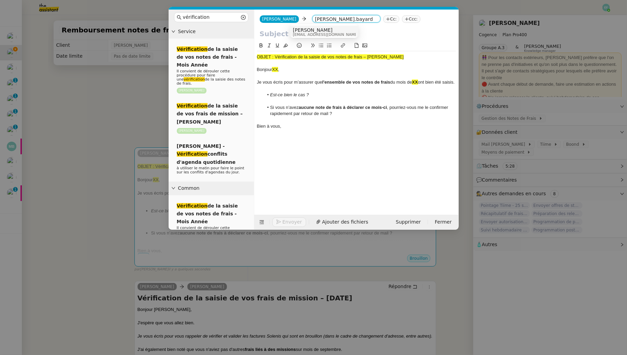
type input "antoine.bayard"
click at [316, 33] on span "antoine.bayard@cogence-consulting.com" at bounding box center [326, 35] width 66 height 4
click at [111, 104] on nz-modal-container "vérification Service Vérification de la saisie de vos notes de frais - Mois Ann…" at bounding box center [313, 177] width 627 height 355
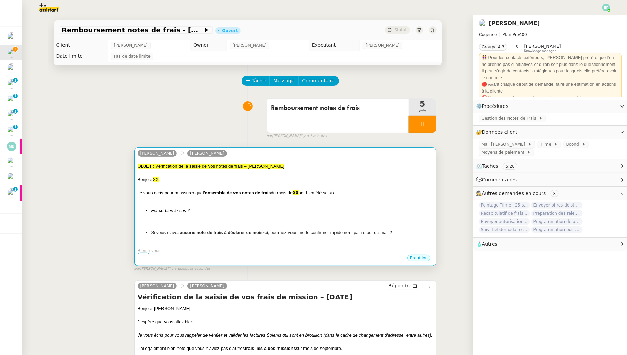
click at [209, 187] on div at bounding box center [286, 186] width 296 height 7
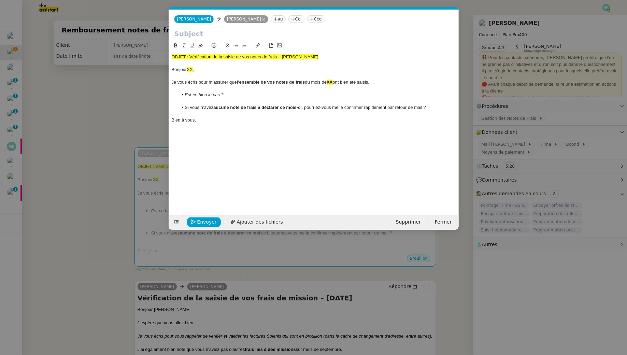
scroll to position [0, 38]
drag, startPoint x: 310, startPoint y: 58, endPoint x: 139, endPoint y: 55, distance: 171.0
click at [139, 55] on nz-modal-container "vérification Service Vérification de la saisie de vos notes de frais - Mois Ann…" at bounding box center [313, 177] width 627 height 355
click at [180, 32] on input "text" at bounding box center [313, 34] width 279 height 10
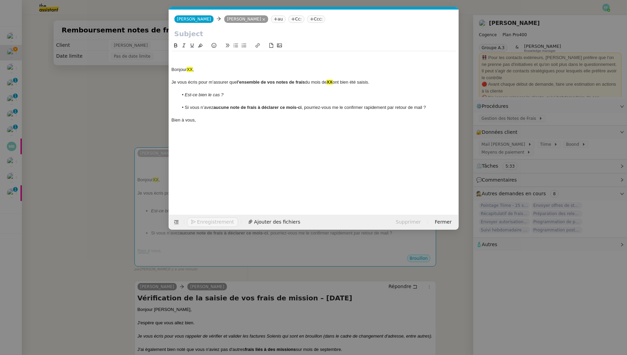
paste input "OBJET : Vérification de la saisie de vos notes de frais – Mois Année"
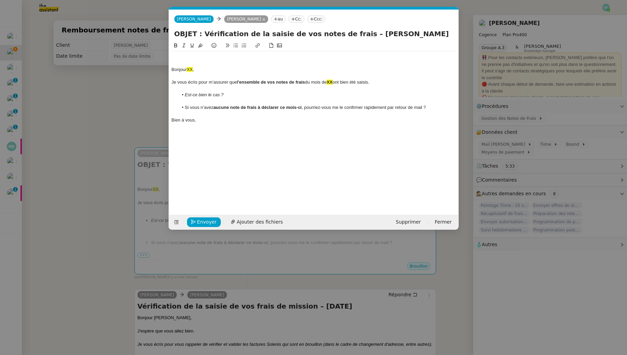
drag, startPoint x: 202, startPoint y: 33, endPoint x: 161, endPoint y: 28, distance: 41.9
click at [161, 28] on nz-modal-container "vérification Service Vérification de la saisie de vos notes de frais - Mois Ann…" at bounding box center [313, 177] width 627 height 355
click at [330, 35] on input "Vérification de la saisie de vos notes de frais – Mois Année" at bounding box center [313, 34] width 279 height 10
click at [367, 31] on input "Vérification de la saisie de vos notes de frais – Septembre Année" at bounding box center [313, 34] width 279 height 10
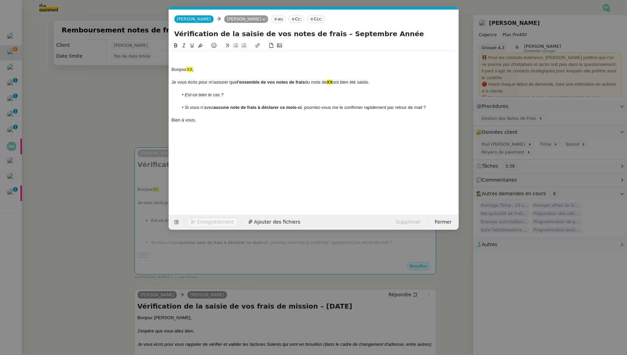
click at [367, 31] on input "Vérification de la saisie de vos notes de frais – Septembre Année" at bounding box center [313, 34] width 279 height 10
type input "Vérification de la saisie de vos notes de frais – Septembre 2025"
click at [173, 70] on div "Bonjour XX ," at bounding box center [314, 70] width 284 height 6
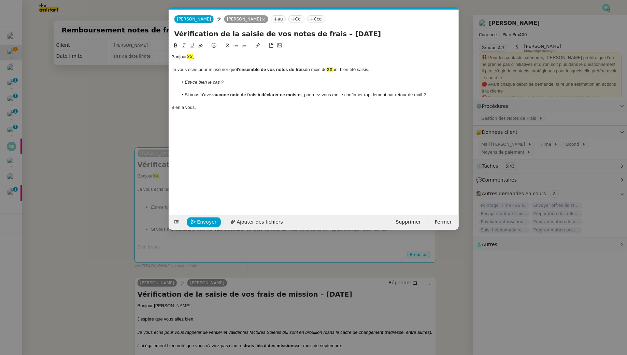
click at [214, 57] on div "Bonjour XX ," at bounding box center [314, 57] width 284 height 6
click at [332, 69] on strong "XX" at bounding box center [330, 69] width 6 height 5
click at [349, 69] on strong "septembre" at bounding box center [338, 69] width 23 height 5
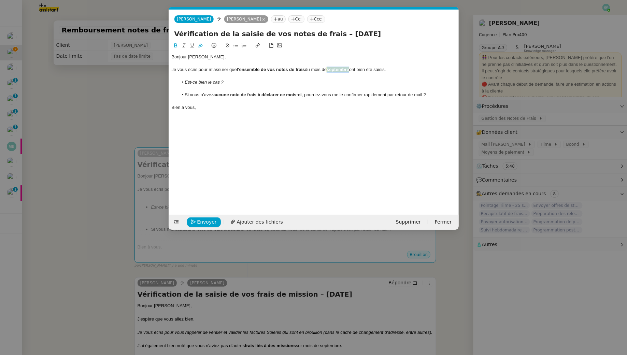
click at [200, 45] on icon at bounding box center [200, 45] width 5 height 5
click at [208, 64] on div at bounding box center [314, 63] width 284 height 6
click at [223, 90] on div at bounding box center [314, 89] width 284 height 6
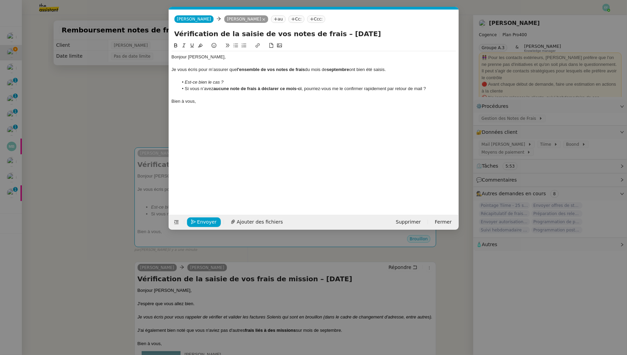
click at [217, 76] on div at bounding box center [314, 76] width 284 height 6
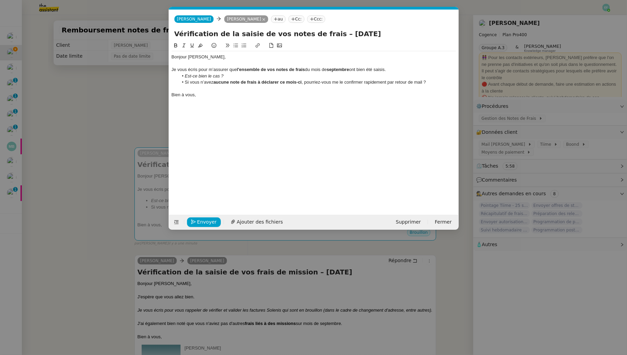
click at [217, 94] on div "Bien à vous," at bounding box center [314, 95] width 284 height 6
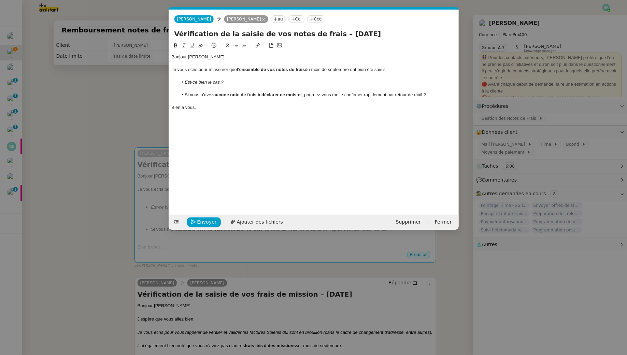
click at [342, 68] on div "Je vous écris pour m’assurer que l'ensemble de vos notes de frais du mois de se…" at bounding box center [314, 70] width 284 height 6
drag, startPoint x: 219, startPoint y: 112, endPoint x: 215, endPoint y: 110, distance: 4.6
click at [215, 110] on div "Bonjour Antoine, Je vous écris pour m’assurer que l'ensemble de vos notes de fr…" at bounding box center [314, 82] width 284 height 62
drag, startPoint x: 227, startPoint y: 115, endPoint x: 176, endPoint y: 80, distance: 61.4
click at [170, 72] on nz-spin "Bonjour Antoine, Je vous écris pour m’assurer que l'ensemble de vos notes de fr…" at bounding box center [314, 124] width 290 height 165
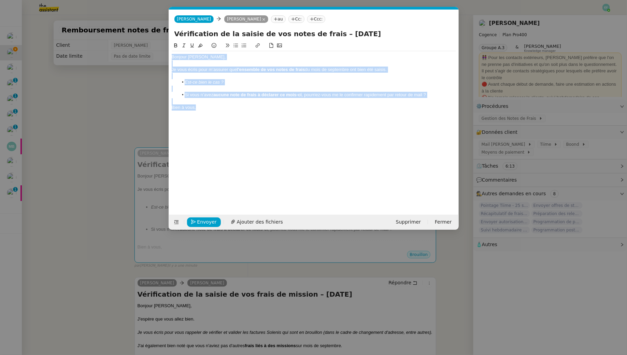
drag, startPoint x: 201, startPoint y: 111, endPoint x: 159, endPoint y: 39, distance: 83.5
click at [159, 39] on nz-modal-container "vérification Service Vérification de la saisie de vos notes de frais - Mois Ann…" at bounding box center [313, 177] width 627 height 355
click at [179, 220] on icon at bounding box center [176, 222] width 9 height 5
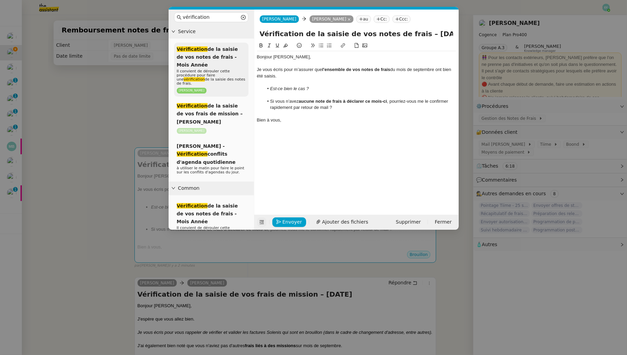
click at [218, 87] on p "[PERSON_NAME]" at bounding box center [211, 90] width 69 height 6
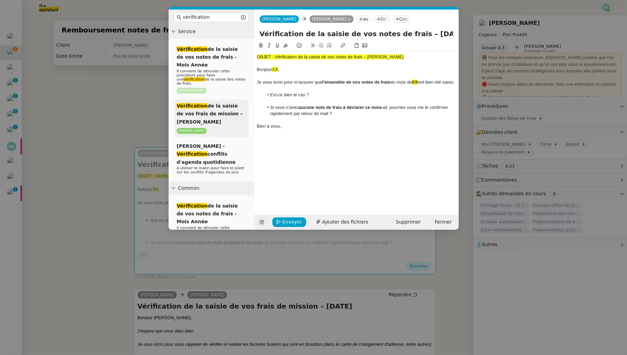
click at [219, 118] on div "Vérification de la saisie de vos frais de mission – Mois Année Juliette Rihal" at bounding box center [211, 118] width 74 height 38
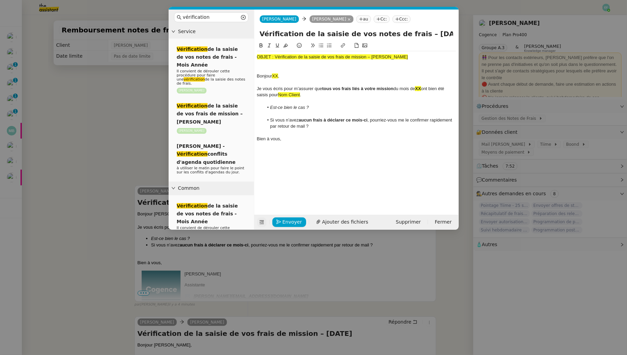
click at [411, 227] on div "Envoyer Ajouter des fichiers Supprimer Fermer" at bounding box center [356, 222] width 204 height 15
click at [411, 222] on span "Supprimer" at bounding box center [408, 222] width 25 height 8
click at [466, 207] on button "OK" at bounding box center [472, 204] width 12 height 8
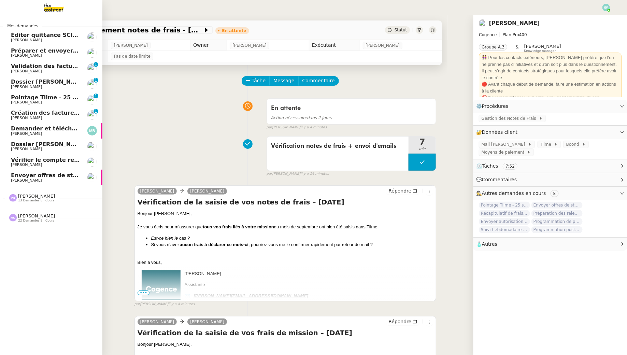
click at [17, 32] on span "Éditer quittance SCI AG - septembre 2025" at bounding box center [75, 35] width 129 height 6
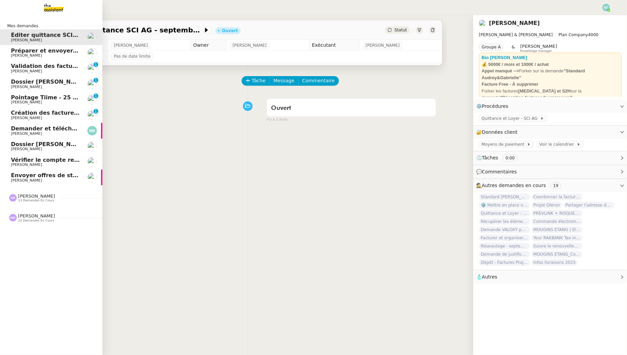
click at [13, 181] on span "[PERSON_NAME]" at bounding box center [26, 180] width 31 height 4
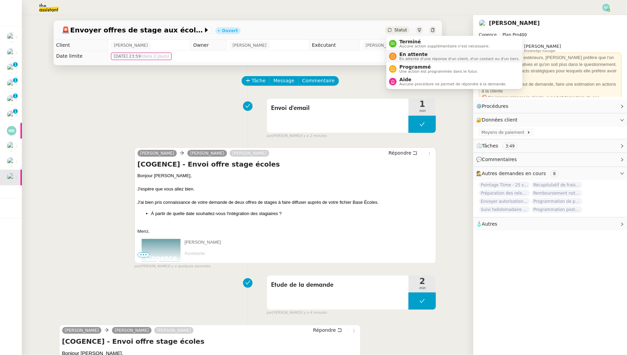
click at [398, 57] on div "En attente En attente d'une réponse d'un client, d'un contact ou d'un tiers." at bounding box center [457, 56] width 123 height 9
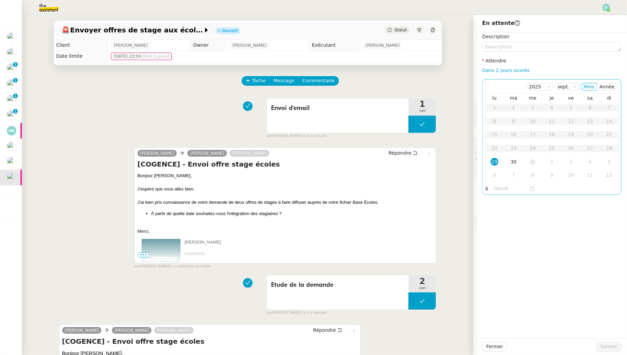
click at [531, 163] on div "1" at bounding box center [533, 162] width 8 height 8
click at [604, 346] on span "Sauver" at bounding box center [609, 347] width 17 height 8
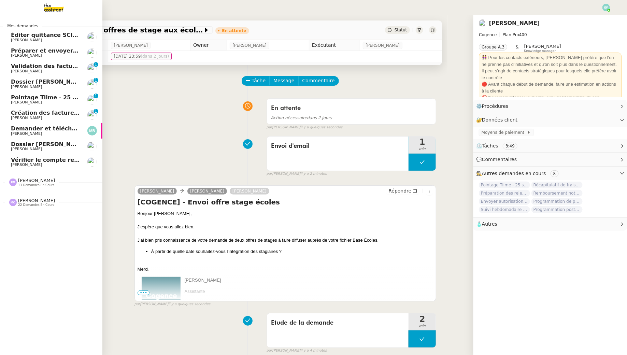
click at [26, 162] on span "[PERSON_NAME]" at bounding box center [26, 164] width 31 height 4
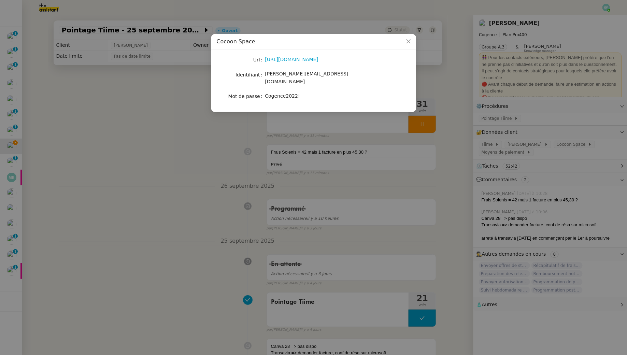
scroll to position [28, 0]
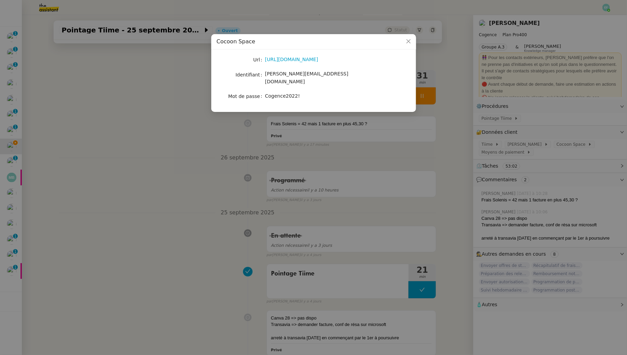
click at [186, 127] on nz-modal-container "Cocoon Space Url [URL][DOMAIN_NAME] Identifiant [PERSON_NAME][EMAIL_ADDRESS][DO…" at bounding box center [313, 177] width 627 height 355
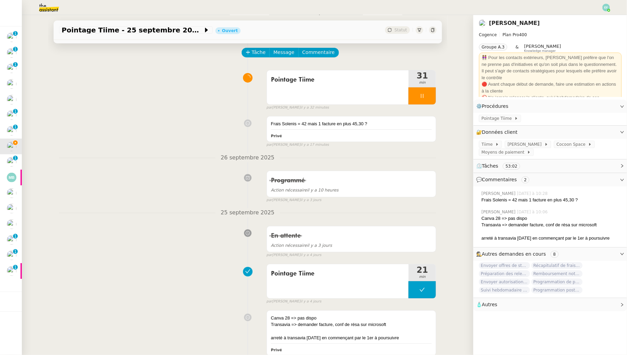
scroll to position [0, 0]
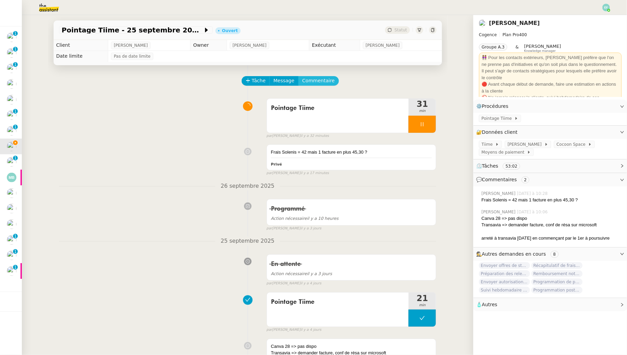
click at [319, 81] on span "Commentaire" at bounding box center [318, 81] width 32 height 8
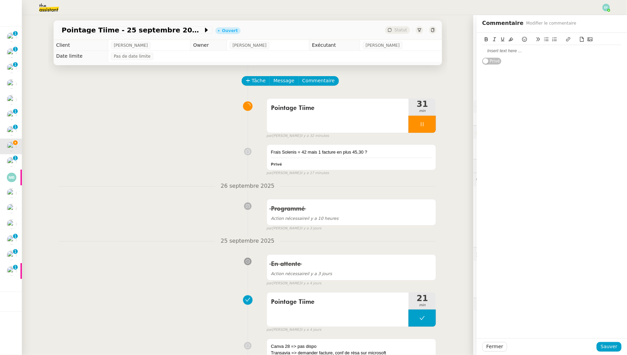
click at [515, 53] on div at bounding box center [551, 51] width 139 height 6
click at [610, 349] on span "Sauver" at bounding box center [609, 347] width 17 height 8
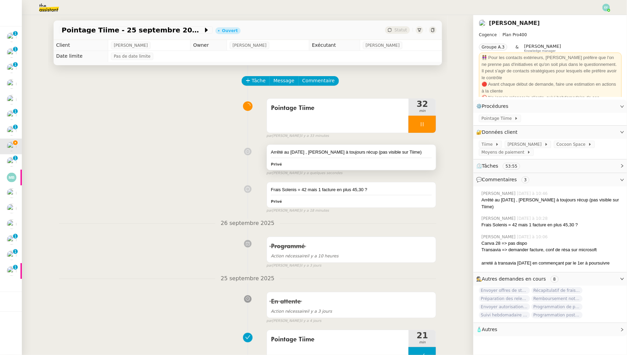
click at [325, 153] on div "Arrêté au 26 septembre , Canva à toujours récup (pas visible sur Tiime)" at bounding box center [351, 152] width 161 height 7
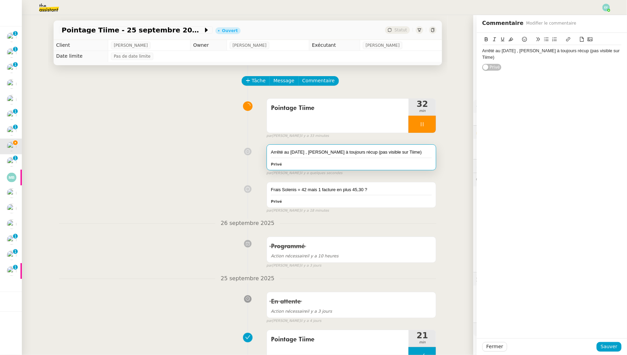
click at [548, 58] on div "Arrêté au 26 septembre , Canva à toujours récup (pas visible sur Tiime)" at bounding box center [551, 54] width 139 height 13
click at [603, 347] on span "Sauver" at bounding box center [609, 347] width 17 height 8
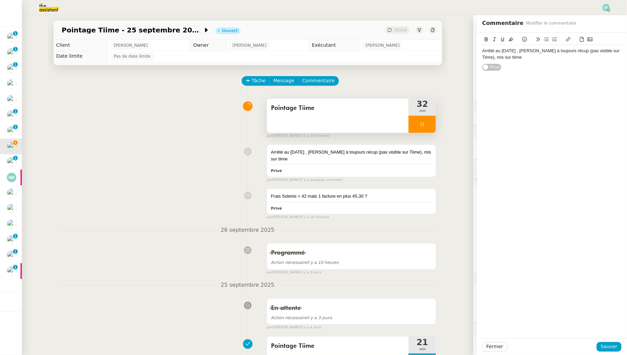
click at [424, 122] on icon at bounding box center [421, 123] width 5 height 5
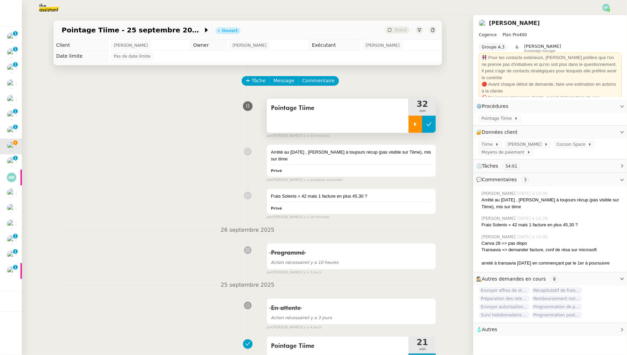
click at [428, 122] on icon at bounding box center [428, 123] width 5 height 5
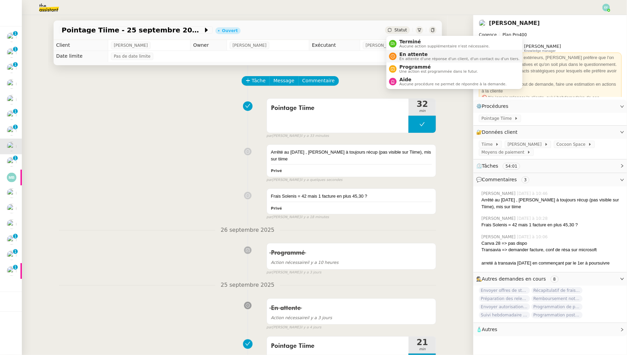
click at [407, 59] on span "En attente d'une réponse d'un client, d'un contact ou d'un tiers." at bounding box center [459, 59] width 120 height 4
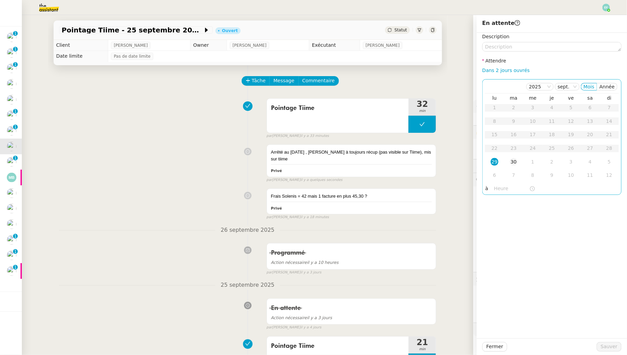
click at [513, 163] on div "30" at bounding box center [514, 162] width 8 height 8
click at [608, 346] on span "Sauver" at bounding box center [609, 347] width 17 height 8
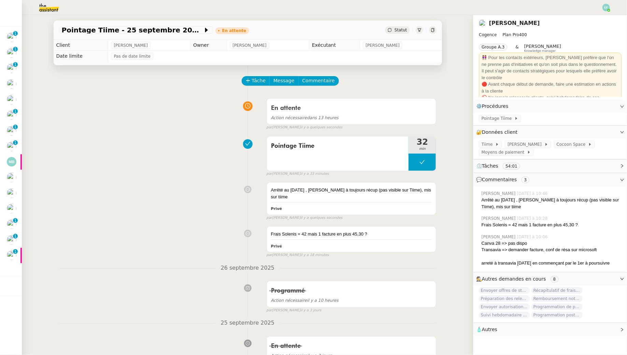
click at [604, 7] on img at bounding box center [606, 8] width 8 height 8
click at [599, 18] on li "Suivi" at bounding box center [587, 20] width 44 height 10
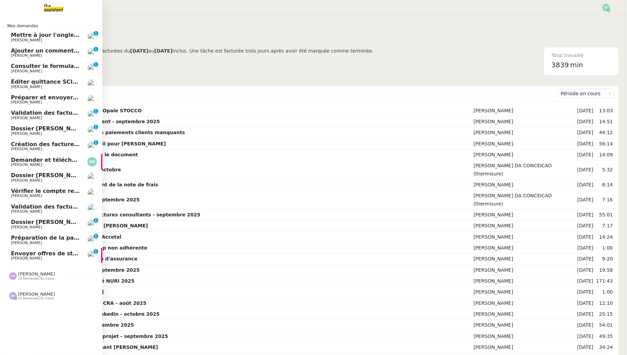
click at [31, 254] on span "Envoyer offres de stage aux écoles" at bounding box center [64, 253] width 107 height 6
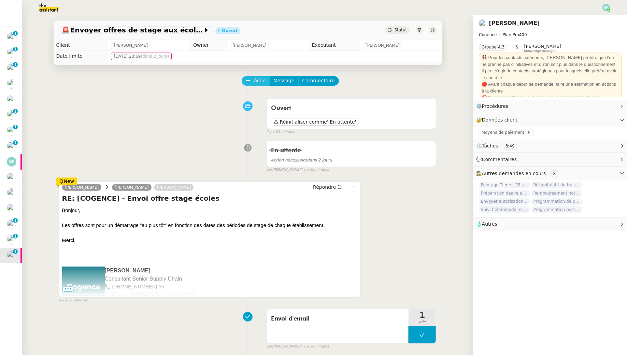
click at [252, 81] on span "Tâche" at bounding box center [259, 81] width 14 height 8
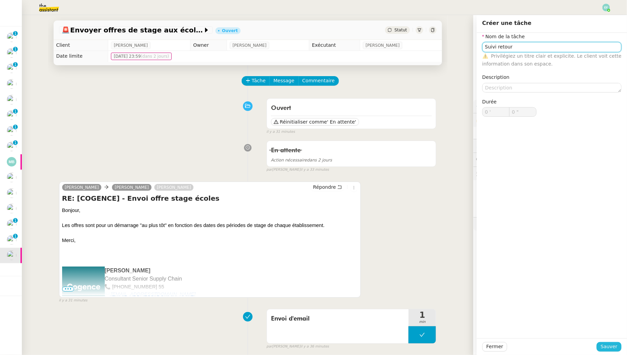
type input "Suivi retour"
click at [611, 348] on span "Sauver" at bounding box center [609, 347] width 17 height 8
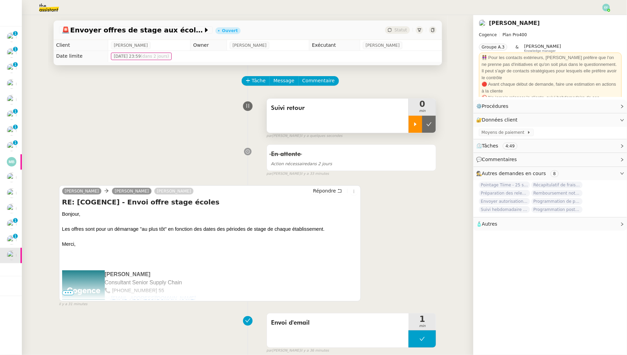
click at [414, 121] on div at bounding box center [415, 124] width 14 height 17
click at [428, 126] on div at bounding box center [421, 124] width 27 height 17
click at [428, 126] on icon at bounding box center [428, 123] width 5 height 5
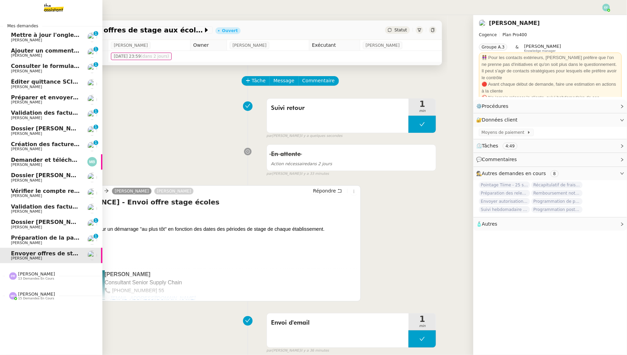
click at [12, 241] on span "[PERSON_NAME]" at bounding box center [26, 243] width 31 height 4
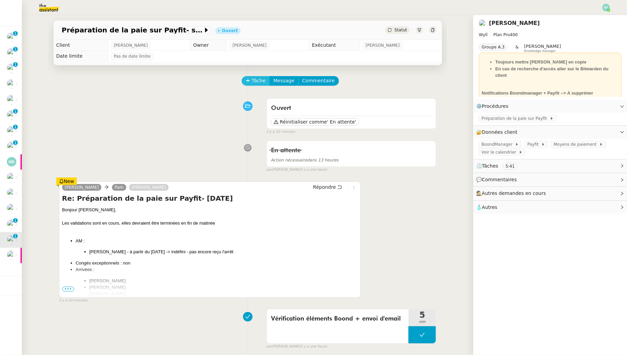
click at [255, 84] on span "Tâche" at bounding box center [259, 81] width 14 height 8
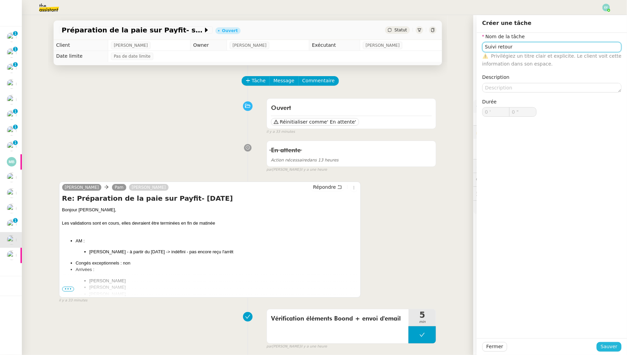
type input "Suivi retour"
click at [603, 346] on span "Sauver" at bounding box center [609, 347] width 17 height 8
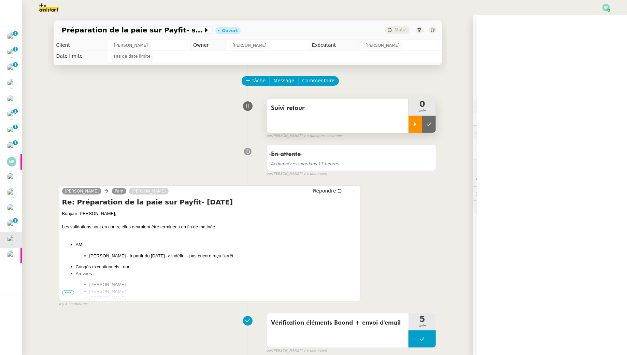
click at [419, 121] on div at bounding box center [415, 124] width 14 height 17
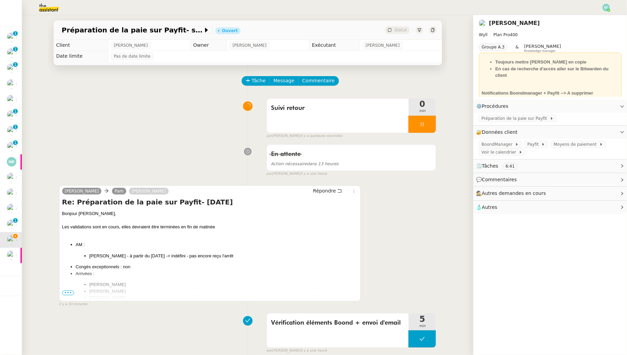
click at [68, 293] on span "•••" at bounding box center [68, 292] width 12 height 5
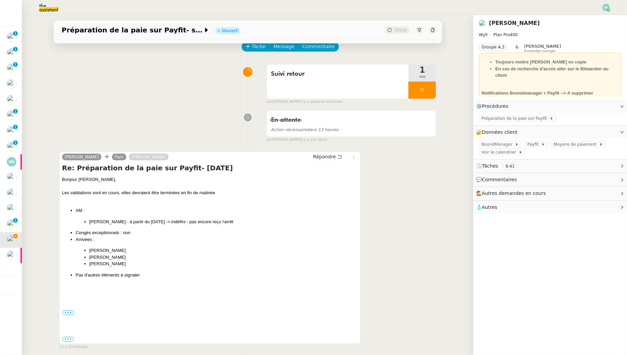
scroll to position [36, 0]
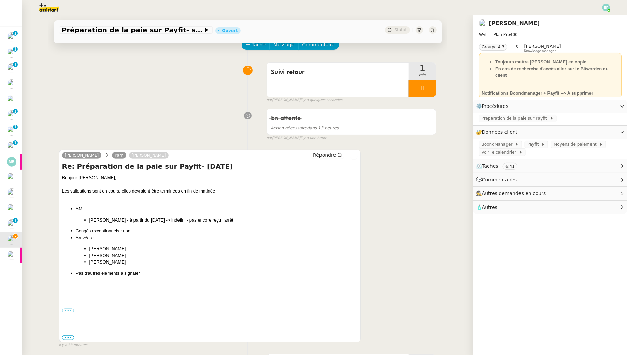
click at [71, 308] on label "•••" at bounding box center [68, 310] width 12 height 5
click at [0, 0] on input "•••" at bounding box center [0, 0] width 0 height 0
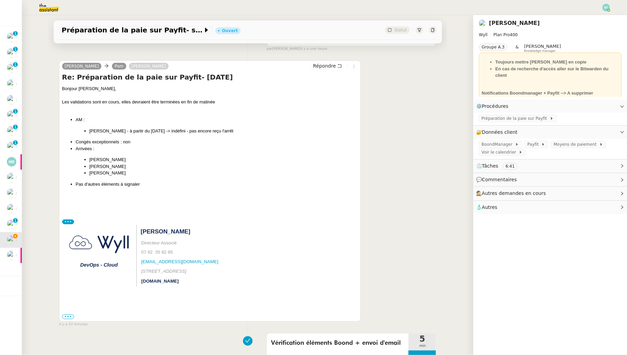
scroll to position [164, 0]
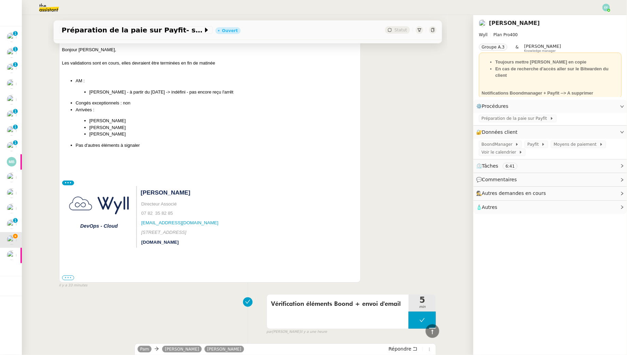
click at [67, 277] on label "•••" at bounding box center [68, 277] width 12 height 5
click at [0, 0] on input "•••" at bounding box center [0, 0] width 0 height 0
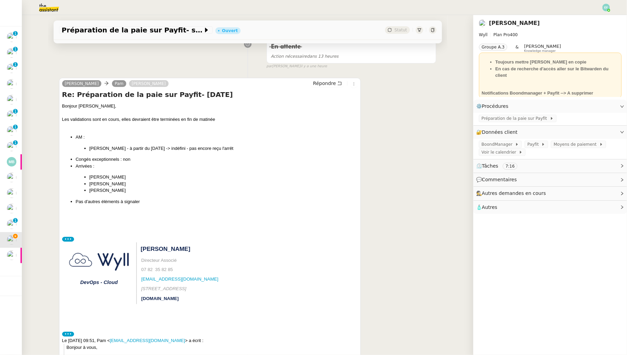
scroll to position [0, 0]
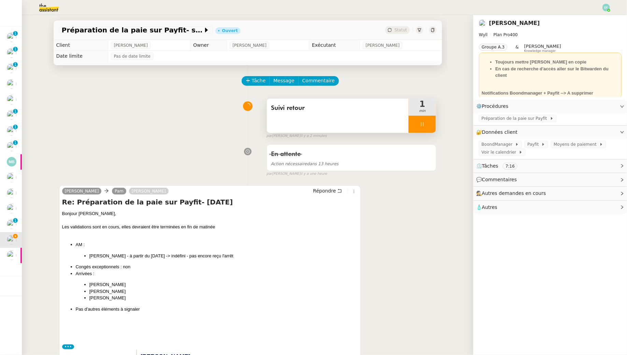
click at [422, 120] on div at bounding box center [421, 124] width 27 height 17
click at [429, 123] on icon at bounding box center [428, 123] width 5 height 5
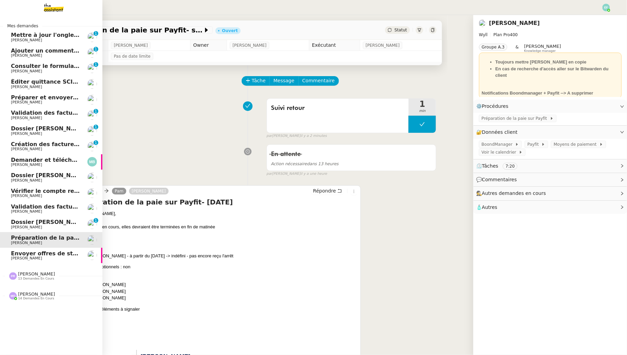
click at [21, 223] on span "Dossier [PERSON_NAME]" at bounding box center [49, 222] width 76 height 6
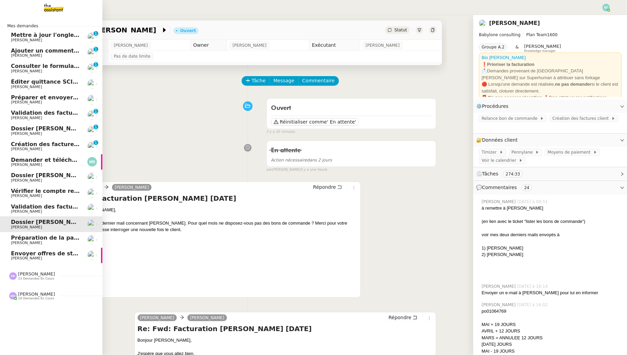
click at [17, 242] on span "[PERSON_NAME]" at bounding box center [26, 243] width 31 height 4
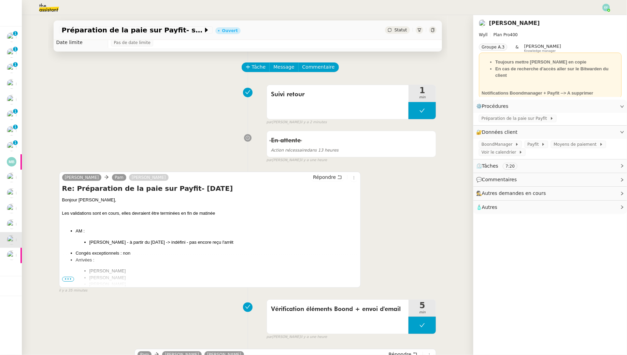
scroll to position [14, 0]
click at [68, 278] on span "•••" at bounding box center [68, 278] width 12 height 5
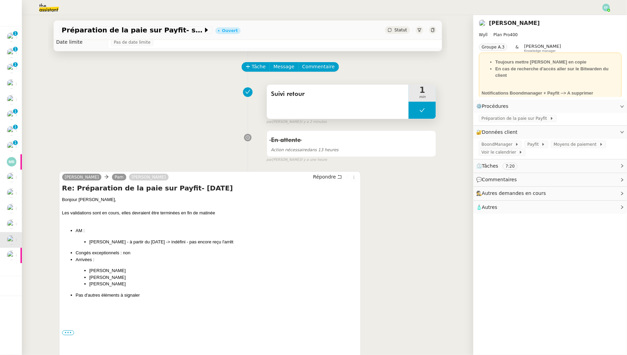
click at [415, 111] on button at bounding box center [421, 110] width 27 height 17
click at [415, 111] on icon at bounding box center [415, 110] width 2 height 4
click at [426, 108] on div at bounding box center [421, 110] width 27 height 17
click at [432, 109] on button at bounding box center [429, 110] width 14 height 17
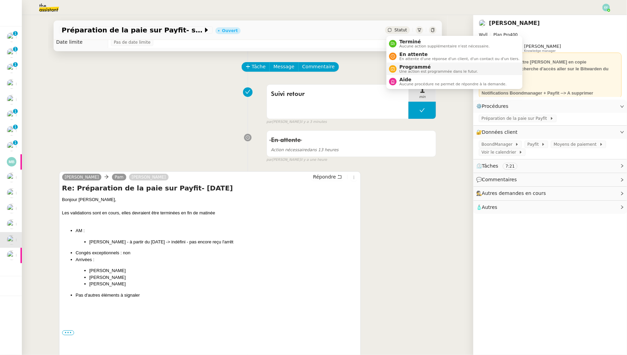
click at [404, 65] on span "Programmé" at bounding box center [438, 66] width 78 height 5
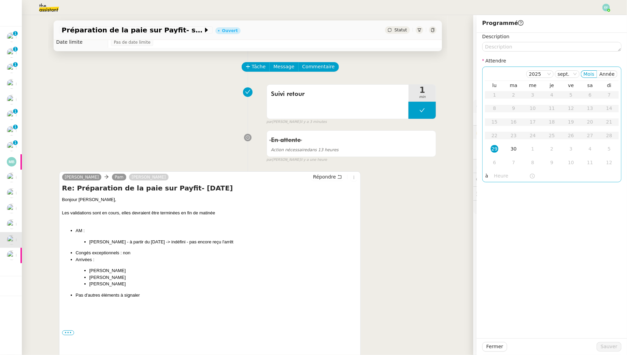
click at [497, 150] on div "29" at bounding box center [495, 149] width 8 height 8
click at [497, 178] on input "text" at bounding box center [511, 176] width 35 height 8
click at [503, 194] on div "11" at bounding box center [499, 194] width 19 height 8
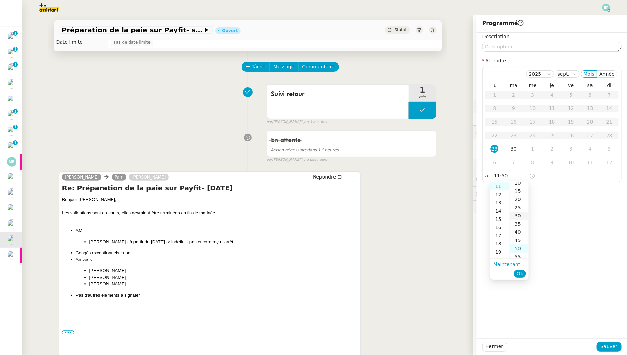
click at [518, 215] on div "30" at bounding box center [519, 216] width 19 height 8
type input "11:30"
click at [602, 348] on button "Sauver" at bounding box center [608, 347] width 25 height 10
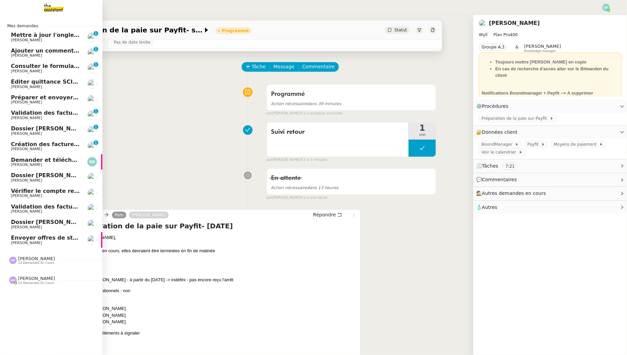
click at [63, 34] on span "Mettre à jour l'onglet bon de commande" at bounding box center [73, 35] width 124 height 6
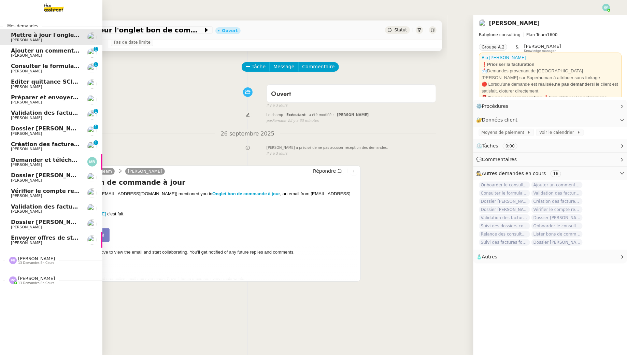
click at [30, 57] on span "[PERSON_NAME]" at bounding box center [26, 55] width 31 height 4
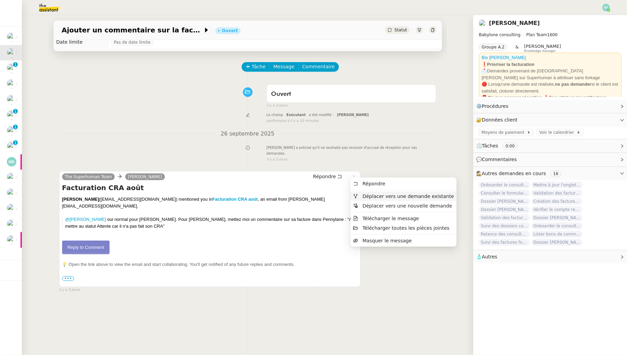
click at [359, 197] on span "Déplacer vers une demande existante" at bounding box center [403, 196] width 101 height 6
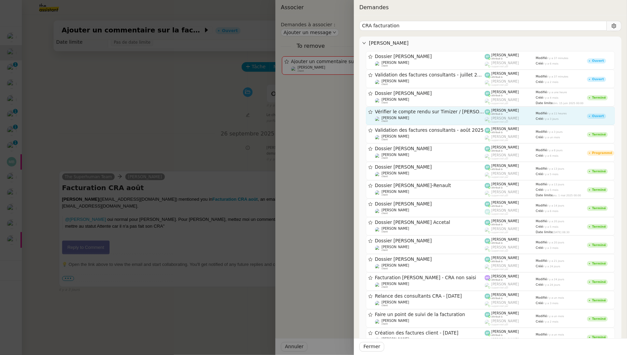
type input "CRA facturation"
click at [424, 113] on span "Vérifier le compte rendu sur Timizer / [PERSON_NAME] / Evolution timizer" at bounding box center [430, 112] width 110 height 5
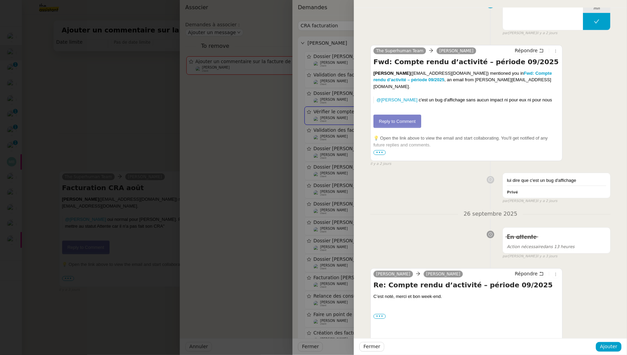
scroll to position [222, 0]
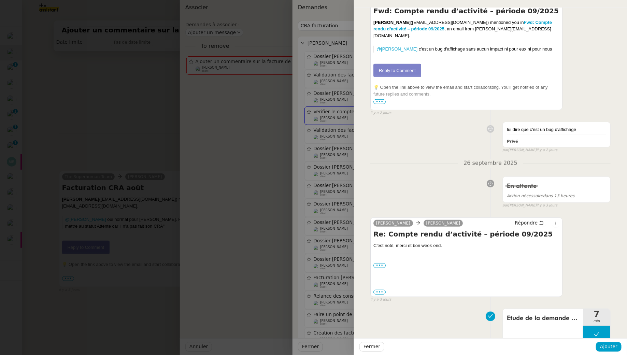
click at [108, 100] on div at bounding box center [313, 177] width 627 height 355
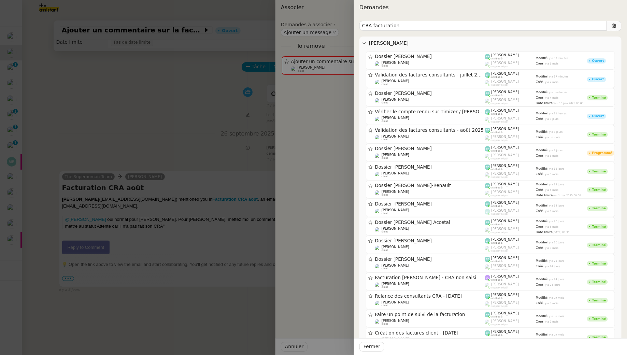
click at [171, 99] on div at bounding box center [313, 177] width 627 height 355
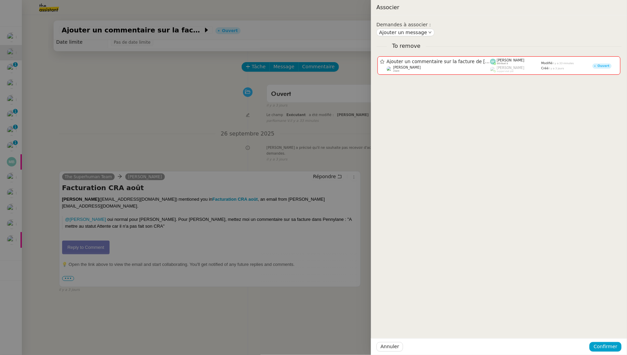
click at [169, 101] on div at bounding box center [313, 177] width 627 height 355
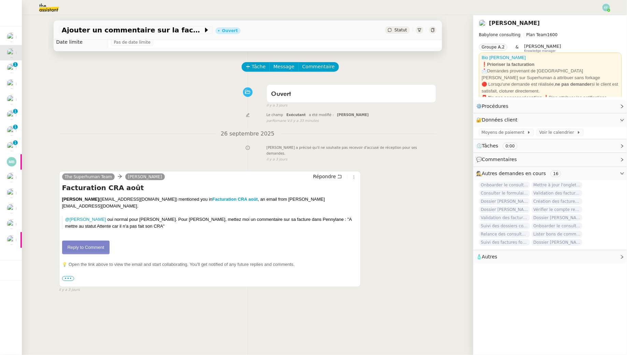
click at [96, 241] on link "Reply to Comment" at bounding box center [86, 248] width 48 height 14
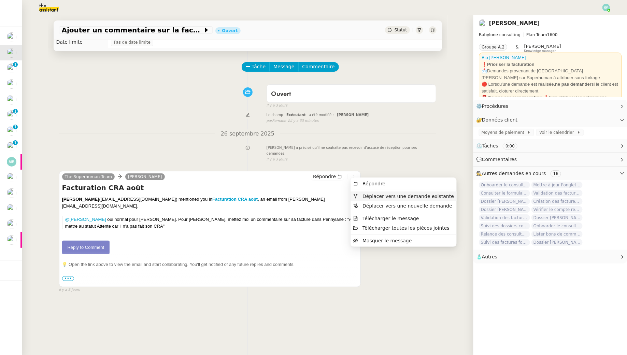
click at [360, 196] on span "Déplacer vers une demande existante" at bounding box center [403, 196] width 101 height 6
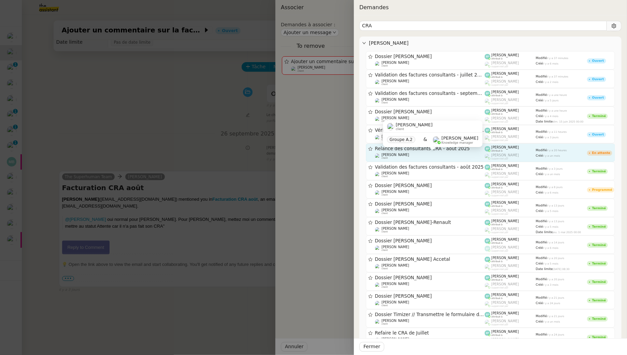
type input "CRA"
click at [436, 153] on div "[PERSON_NAME] client" at bounding box center [430, 156] width 110 height 7
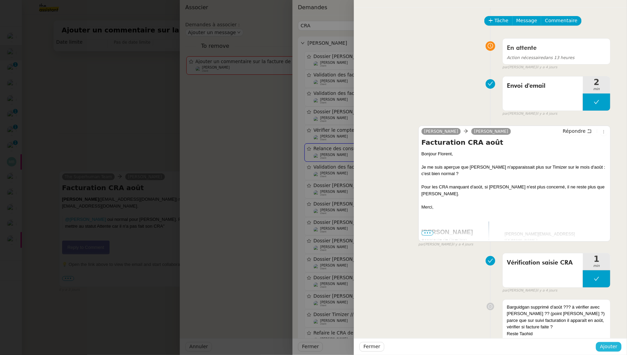
click at [604, 349] on span "Ajouter" at bounding box center [608, 347] width 17 height 8
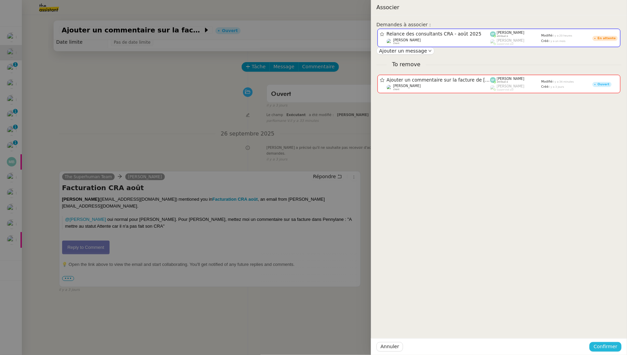
click at [604, 349] on span "Confirmer" at bounding box center [605, 347] width 24 height 8
click at [603, 328] on span "Ajouter" at bounding box center [605, 328] width 17 height 7
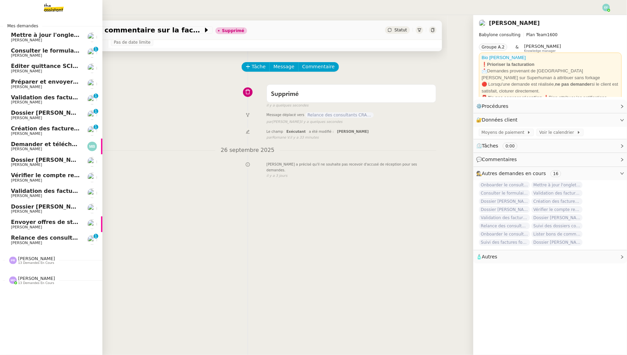
click at [16, 36] on span "Mettre à jour l'onglet bon de commande" at bounding box center [73, 35] width 124 height 6
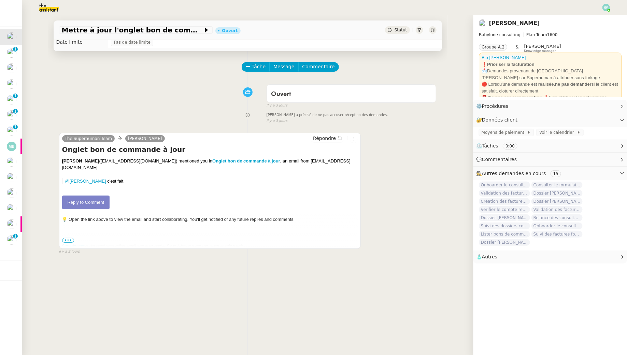
click at [98, 201] on link "Reply to Comment" at bounding box center [86, 203] width 48 height 14
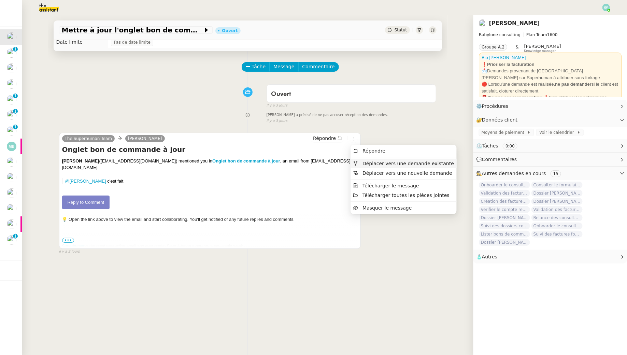
click at [360, 163] on span "Déplacer vers une demande existante" at bounding box center [403, 163] width 101 height 6
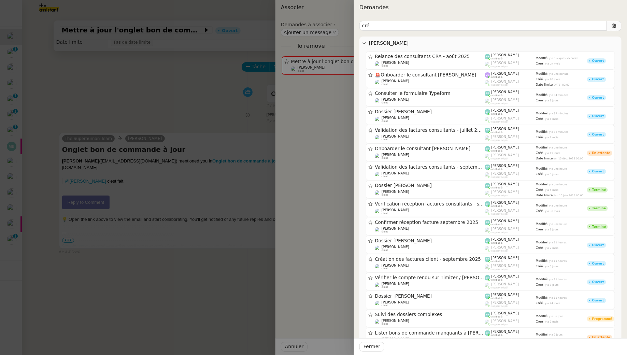
type input "cré"
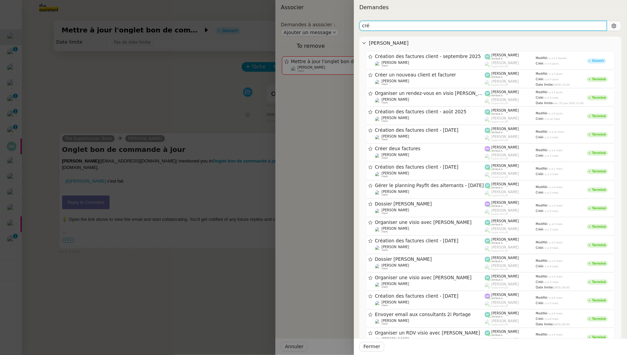
click at [422, 26] on input "cré" at bounding box center [482, 26] width 247 height 10
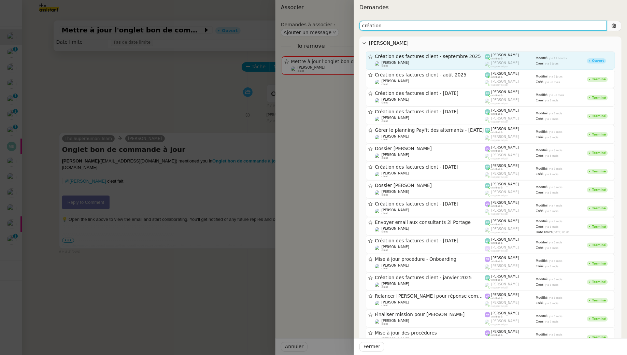
type input "création"
click at [441, 61] on div "[PERSON_NAME] client" at bounding box center [430, 64] width 110 height 7
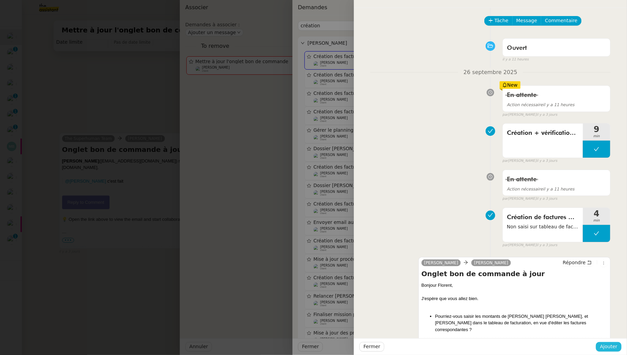
click at [612, 343] on span "Ajouter" at bounding box center [608, 347] width 17 height 8
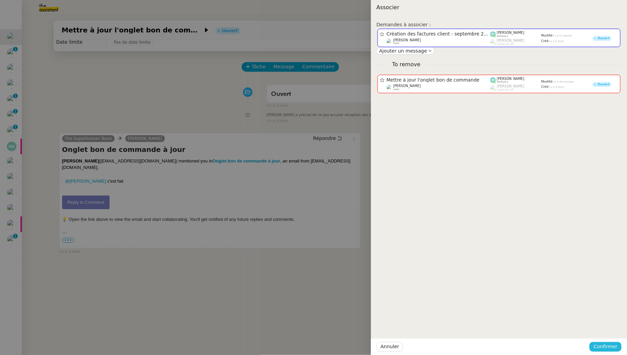
click at [601, 346] on span "Confirmer" at bounding box center [605, 347] width 24 height 8
click at [605, 327] on span "Ajouter" at bounding box center [605, 328] width 17 height 7
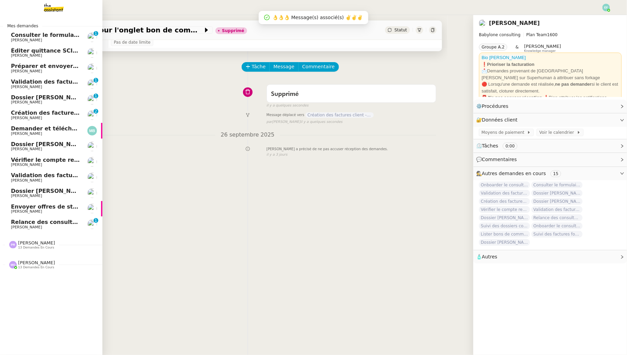
click at [29, 38] on span "Consulter le formulaire Typeform" at bounding box center [62, 35] width 102 height 6
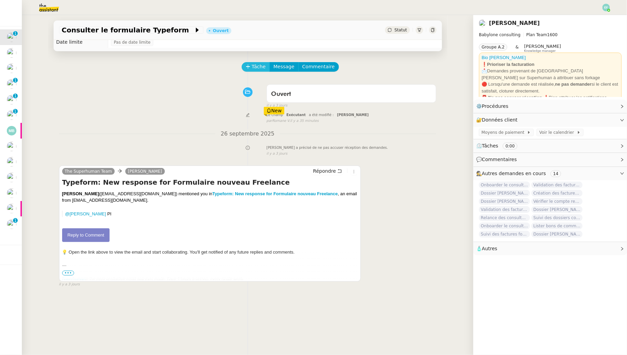
click at [247, 68] on icon at bounding box center [248, 66] width 5 height 5
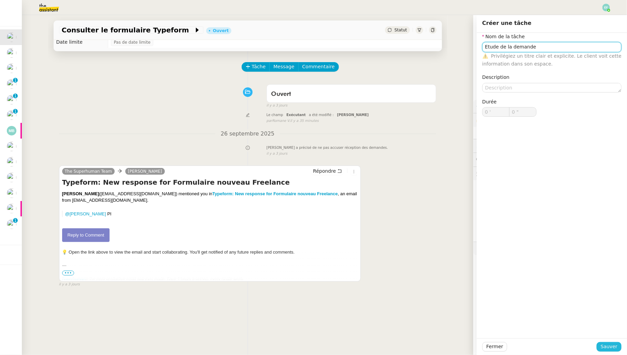
type input "Etude de la demande"
click at [602, 346] on button "Sauver" at bounding box center [608, 347] width 25 height 10
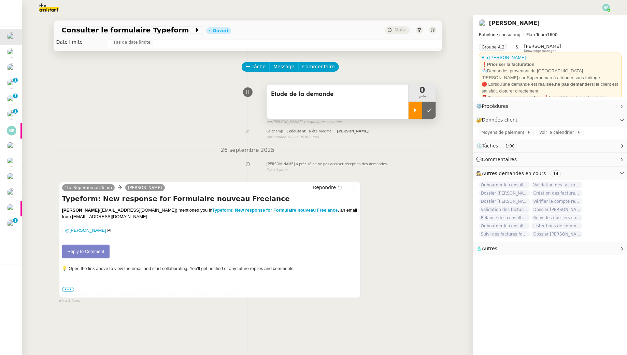
click at [410, 111] on div at bounding box center [415, 110] width 14 height 17
click at [89, 252] on link "Reply to Comment" at bounding box center [86, 252] width 48 height 14
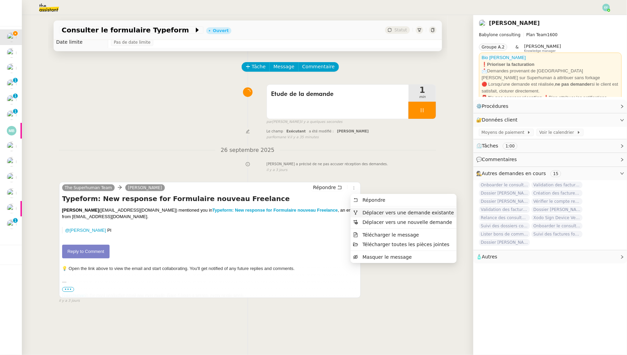
click at [361, 212] on span "Déplacer vers une demande existante" at bounding box center [403, 212] width 101 height 6
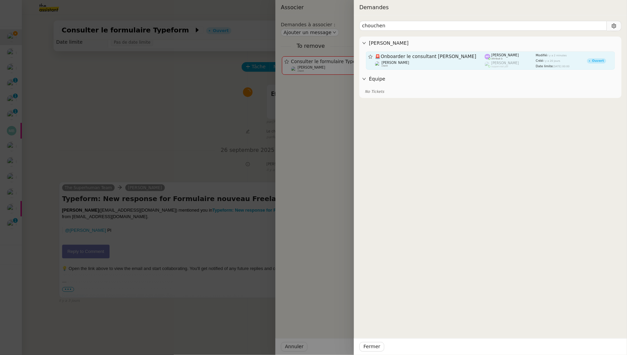
type input "chouchen"
click at [448, 58] on span "🚨 Onboarder le consultant Mahran KOUKI" at bounding box center [430, 56] width 110 height 5
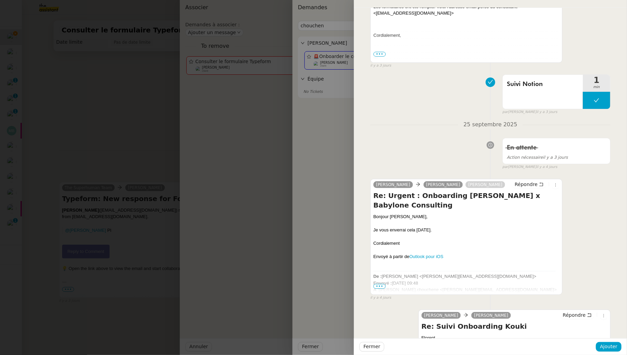
scroll to position [552, 0]
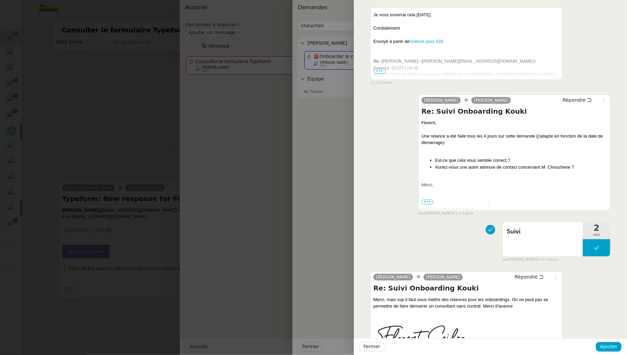
click at [607, 352] on div "Fermer Ajouter" at bounding box center [490, 346] width 273 height 17
click at [609, 348] on span "Ajouter" at bounding box center [608, 347] width 17 height 8
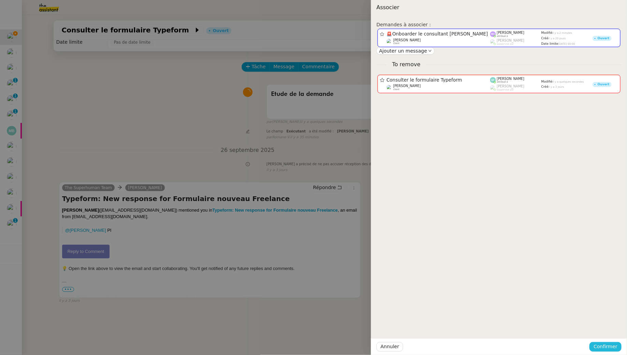
click at [611, 346] on span "Confirmer" at bounding box center [605, 347] width 24 height 8
click at [614, 326] on span "Ajouter" at bounding box center [605, 328] width 17 height 7
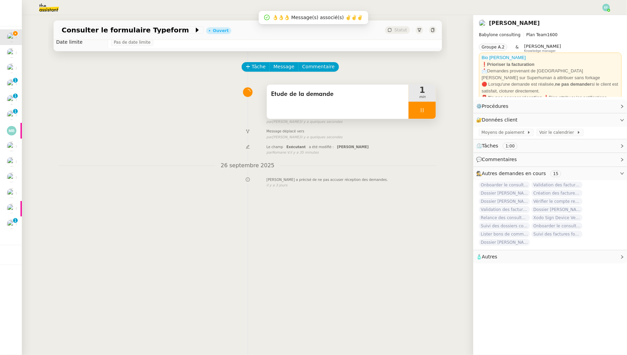
click at [428, 112] on div at bounding box center [421, 110] width 27 height 17
click at [428, 112] on icon at bounding box center [428, 110] width 5 height 4
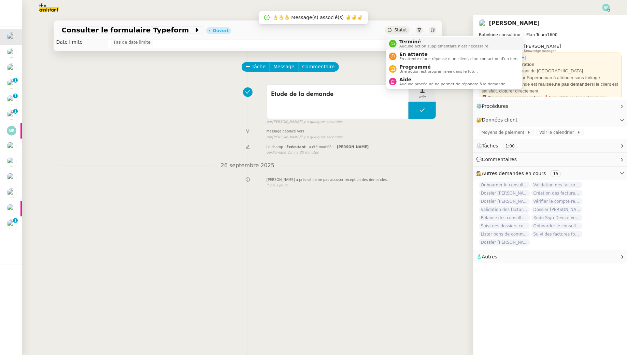
click at [404, 42] on span "Terminé" at bounding box center [444, 41] width 90 height 5
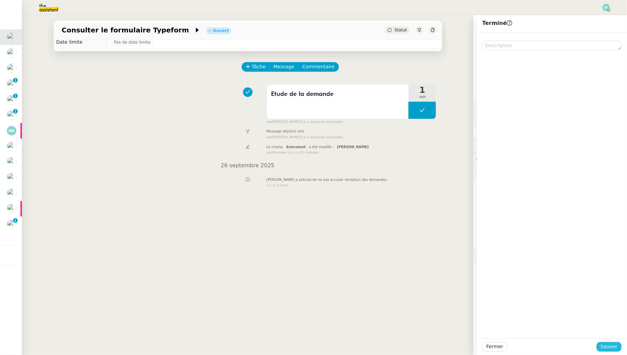
click at [601, 346] on button "Sauver" at bounding box center [608, 347] width 25 height 10
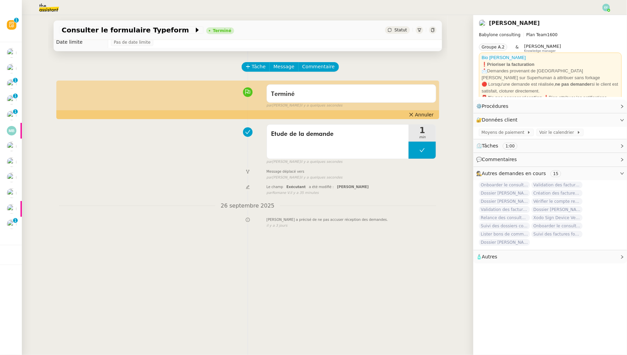
click at [606, 12] on div at bounding box center [313, 7] width 593 height 15
click at [605, 9] on img at bounding box center [606, 8] width 8 height 8
click at [593, 26] on span "Déconnexion" at bounding box center [591, 28] width 31 height 5
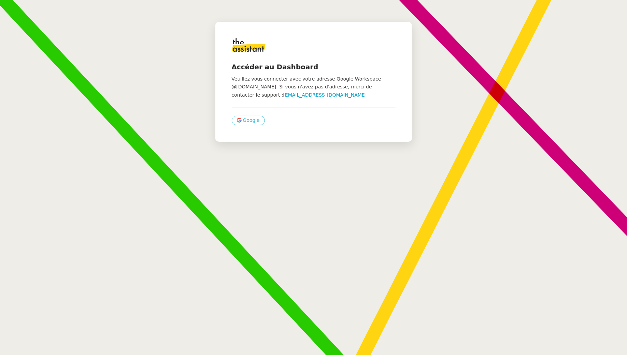
click at [249, 117] on span "Google" at bounding box center [251, 120] width 17 height 8
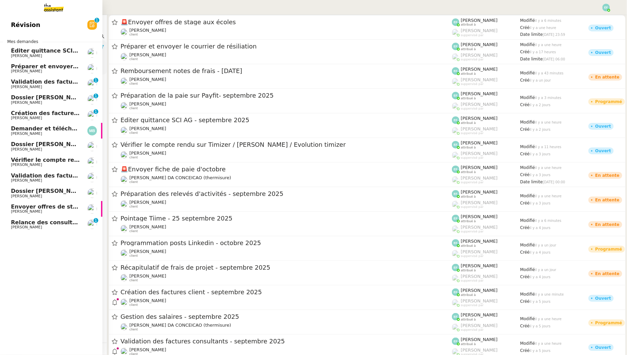
click at [21, 51] on span "Éditer quittance SCI AG - septembre 2025" at bounding box center [75, 50] width 129 height 6
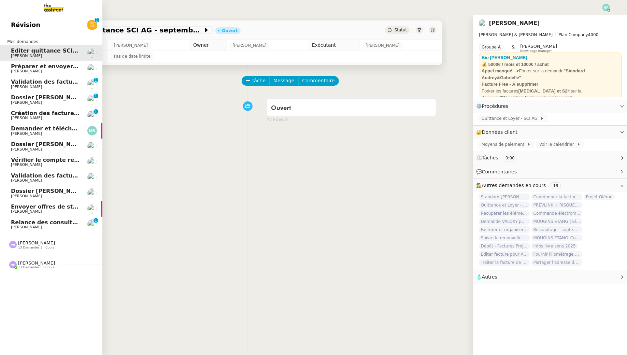
click at [24, 74] on link "Préparer et envoyer le courrier de résiliation [PERSON_NAME]" at bounding box center [51, 69] width 102 height 16
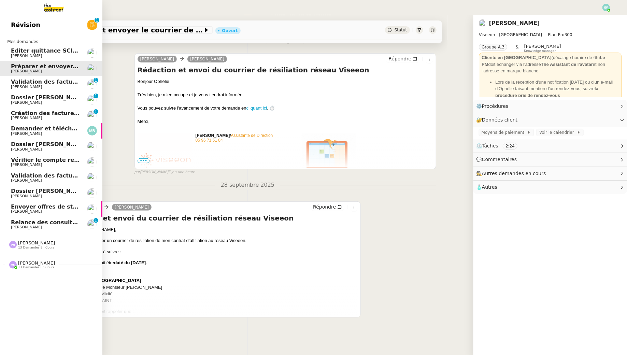
click at [11, 88] on span "[PERSON_NAME]" at bounding box center [26, 87] width 31 height 4
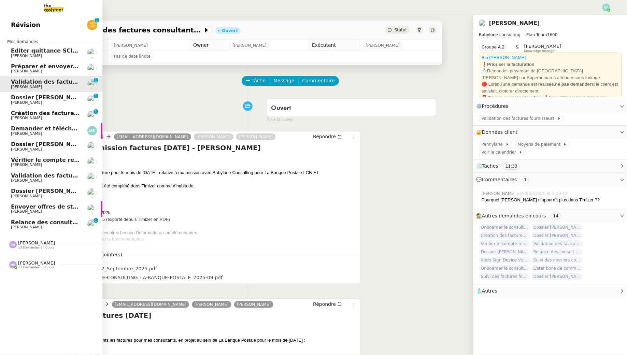
click at [47, 117] on span "[PERSON_NAME]" at bounding box center [45, 118] width 69 height 4
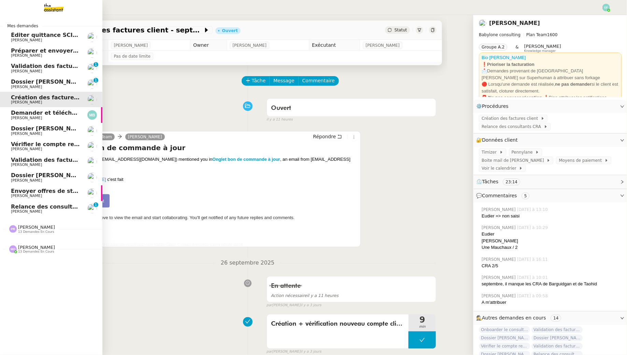
click at [18, 113] on span "Demander et télécharger les factures pour Qonto" at bounding box center [87, 113] width 152 height 6
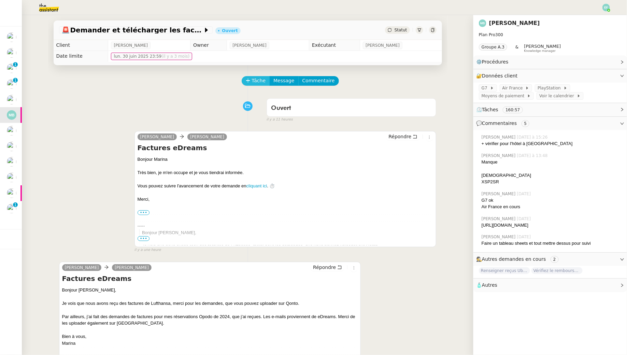
click at [253, 77] on span "Tâche" at bounding box center [259, 81] width 14 height 8
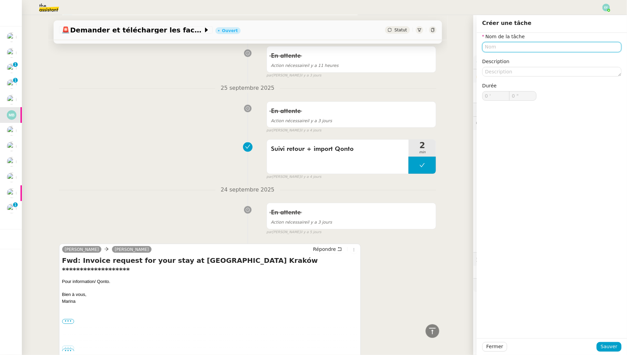
scroll to position [401, 0]
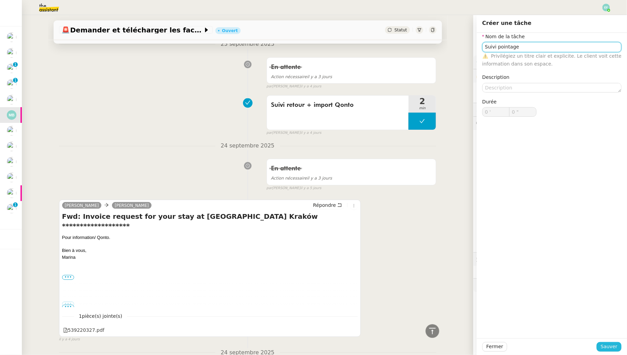
type input "Suivi pointage"
click at [612, 343] on span "Sauver" at bounding box center [609, 347] width 17 height 8
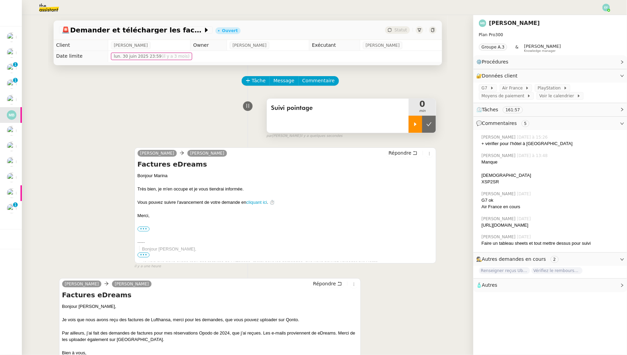
click at [421, 126] on div at bounding box center [415, 124] width 14 height 17
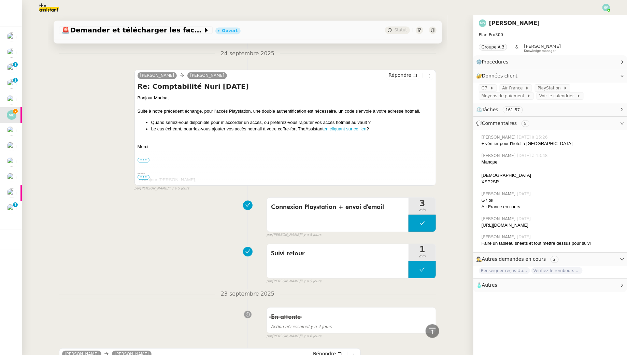
scroll to position [717, 0]
click at [607, 4] on img at bounding box center [606, 8] width 8 height 8
click at [597, 17] on li "Suivi" at bounding box center [587, 20] width 44 height 10
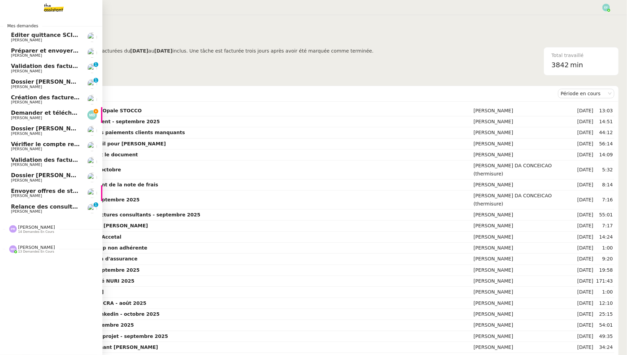
click at [19, 114] on span "Demander et télécharger les factures pour Qonto" at bounding box center [87, 113] width 152 height 6
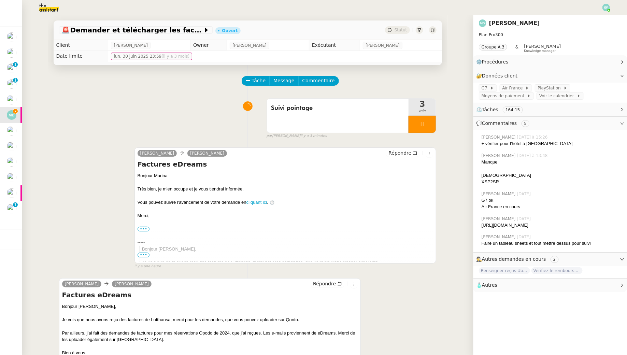
drag, startPoint x: 513, startPoint y: 232, endPoint x: 481, endPoint y: 227, distance: 32.0
click at [481, 227] on div "[PERSON_NAME] [DATE] [URL][DOMAIN_NAME]" at bounding box center [550, 222] width 143 height 18
copy div "[URL][DOMAIN_NAME]"
click at [314, 81] on span "Commentaire" at bounding box center [318, 81] width 32 height 8
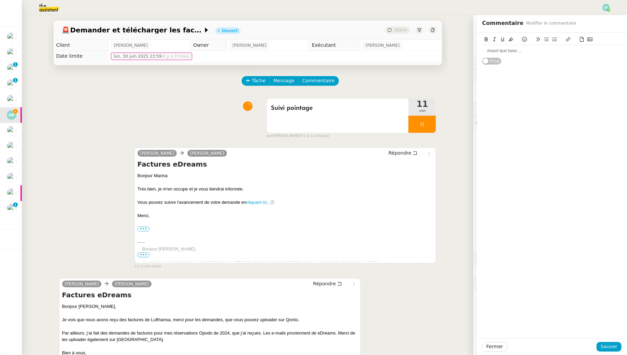
click at [359, 82] on div "Tâche Message Commentaire" at bounding box center [339, 84] width 194 height 16
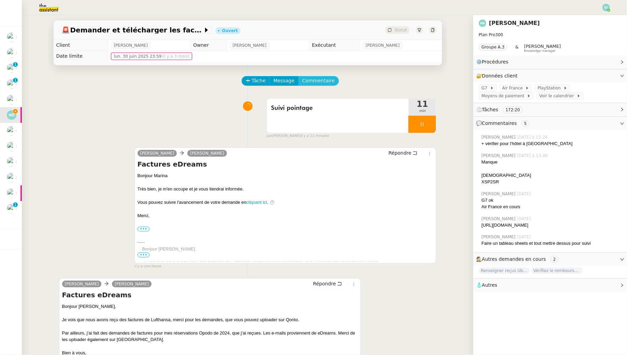
click at [316, 78] on span "Commentaire" at bounding box center [318, 81] width 32 height 8
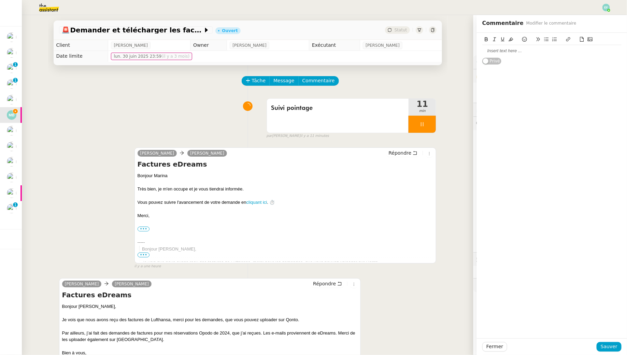
click at [492, 53] on div at bounding box center [551, 51] width 139 height 6
click at [605, 344] on span "Sauver" at bounding box center [609, 347] width 17 height 8
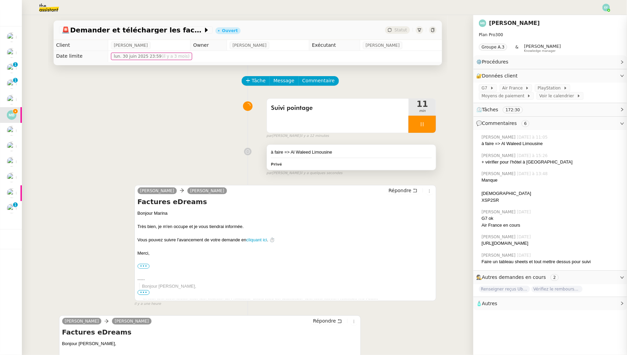
click at [360, 159] on div "à faire => Al Waleed Limousine Privé" at bounding box center [351, 157] width 169 height 25
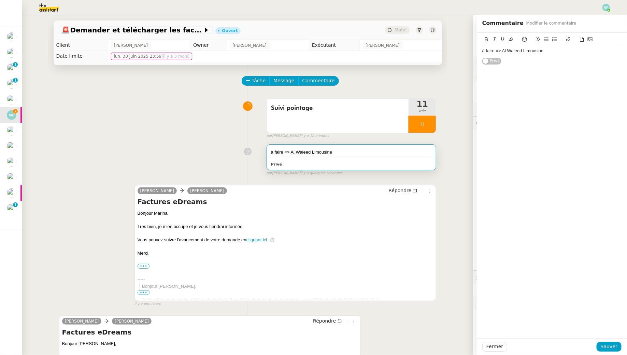
click at [516, 50] on div "à faire => Al Waleed Limousine" at bounding box center [551, 51] width 139 height 6
click at [516, 49] on div "à faire => Al Waleed Limousine" at bounding box center [551, 51] width 139 height 6
click at [483, 38] on button at bounding box center [486, 39] width 8 height 8
click at [504, 38] on icon at bounding box center [502, 39] width 5 height 5
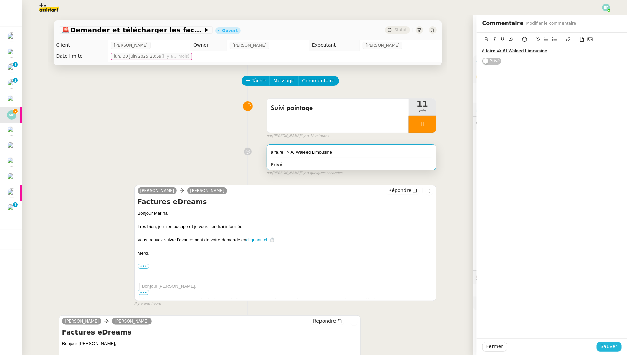
click at [616, 345] on span "Sauver" at bounding box center [609, 347] width 17 height 8
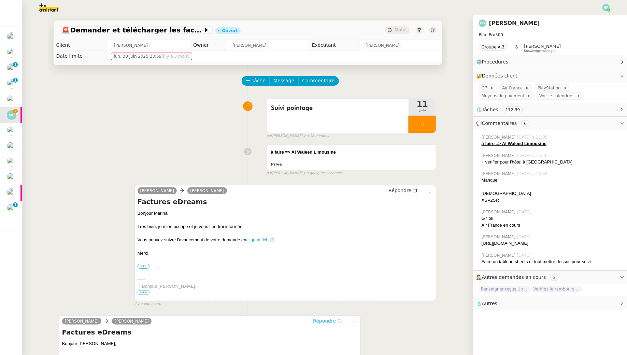
click at [338, 319] on icon at bounding box center [340, 321] width 4 height 4
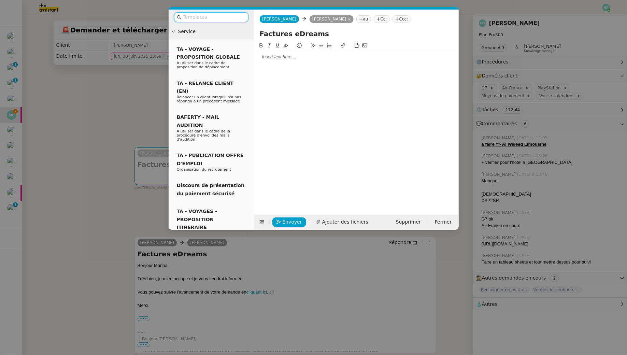
click at [291, 59] on div at bounding box center [356, 57] width 199 height 6
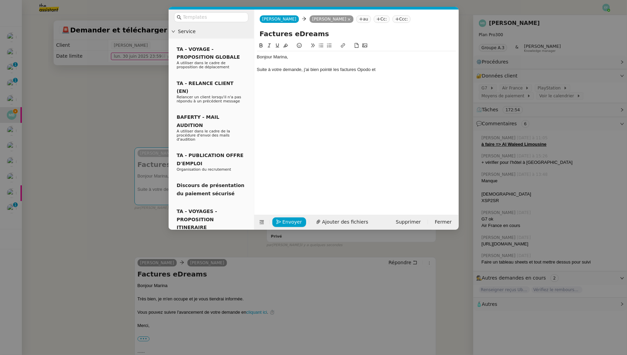
click at [89, 122] on nz-modal-container "Service TA - VOYAGE - PROPOSITION GLOBALE A utiliser dans le cadre de propositi…" at bounding box center [313, 177] width 627 height 355
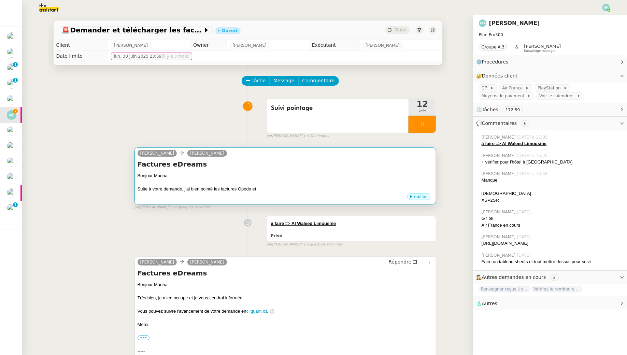
click at [221, 173] on div "Bonjour Marina," at bounding box center [286, 175] width 296 height 7
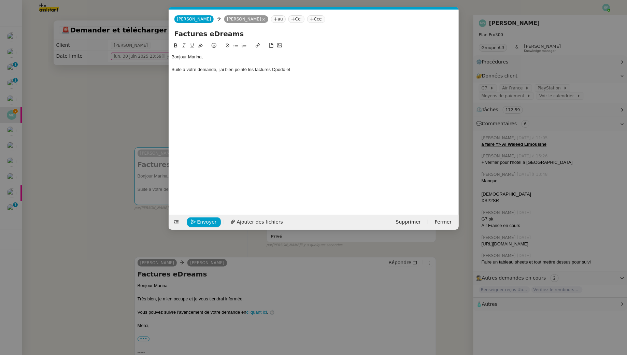
scroll to position [0, 14]
click at [302, 73] on div "Bonjour [PERSON_NAME], Suite à votre demande, j'ai bien pointé les factures Opo…" at bounding box center [314, 63] width 284 height 24
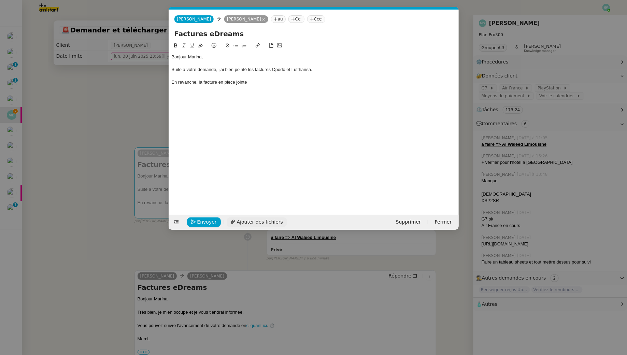
click at [248, 221] on span "Ajouter des fichiers" at bounding box center [260, 222] width 46 height 8
drag, startPoint x: 255, startPoint y: 82, endPoint x: 170, endPoint y: 82, distance: 85.0
click at [170, 82] on nz-spin "Bonjour Marina, Suite à votre demande, j'ai bien pointé les factures Opodo et L…" at bounding box center [314, 120] width 290 height 156
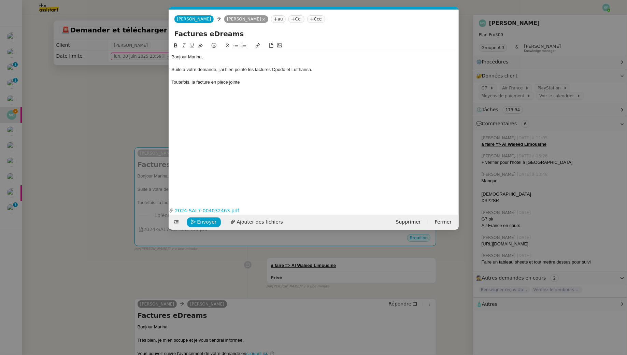
click at [191, 83] on div "Toutefois, la facture en pièce jointe" at bounding box center [314, 82] width 284 height 6
click at [293, 82] on div "Toutefois, je ne retrouve pas la facture en pièce jointe" at bounding box center [314, 82] width 284 height 6
click at [228, 79] on div "Toutefois, je ne retrouve pas la facture en pièce jointe" at bounding box center [314, 82] width 284 height 6
click at [345, 83] on div "Toutefois, je ne retrouve pas la transaction liée à facture en pièce jointe" at bounding box center [314, 82] width 284 height 6
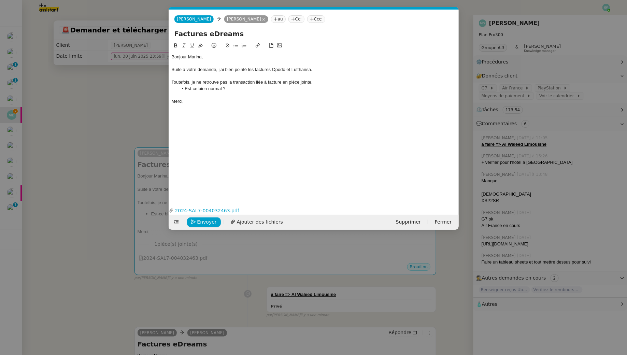
click at [205, 78] on div at bounding box center [314, 76] width 284 height 6
click at [263, 83] on div "Toutefois, je ne retrouve pas la transaction liée à facture en pièce jointe." at bounding box center [314, 82] width 284 height 6
click at [260, 88] on li "Est-ce bien normal ?" at bounding box center [317, 89] width 278 height 6
click at [286, 70] on div "Suite à votre demande, j'ai bien pointé les factures Opodo et Lufthansa." at bounding box center [314, 70] width 284 height 6
click at [343, 91] on li "Est-ce bien normal ?" at bounding box center [317, 89] width 278 height 6
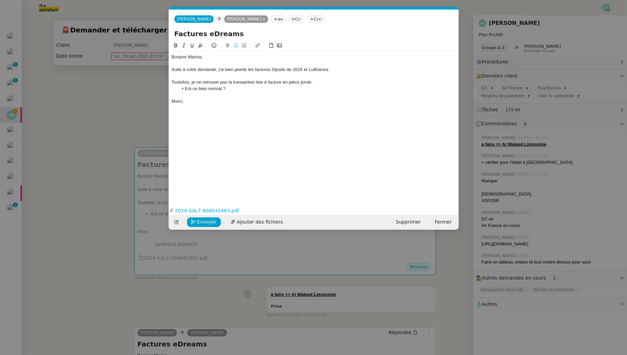
click at [240, 92] on div at bounding box center [314, 95] width 284 height 6
click at [231, 95] on div at bounding box center [314, 95] width 284 height 6
click at [230, 98] on div "Merci," at bounding box center [314, 101] width 284 height 6
click at [256, 82] on div "Toutefois, je ne retrouve pas la transaction liée à facture en pièce jointe." at bounding box center [314, 82] width 284 height 6
click at [247, 110] on div "Bonjour Marina, Suite à votre demande, j'ai bien pointé les factures Opodo de 2…" at bounding box center [314, 118] width 284 height 153
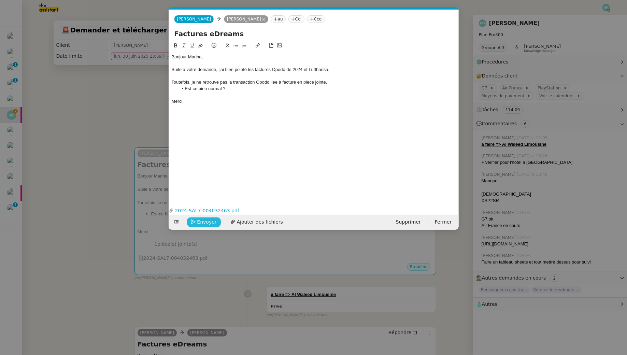
click at [204, 221] on span "Envoyer" at bounding box center [206, 222] width 19 height 8
click at [204, 221] on span "Confirmer l'envoi" at bounding box center [217, 222] width 41 height 8
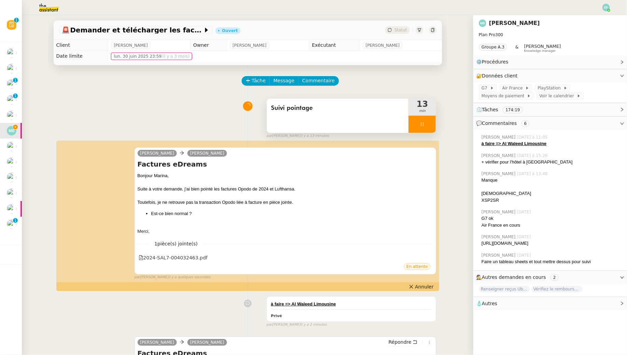
click at [358, 113] on span "Suivi pointage" at bounding box center [338, 108] width 134 height 10
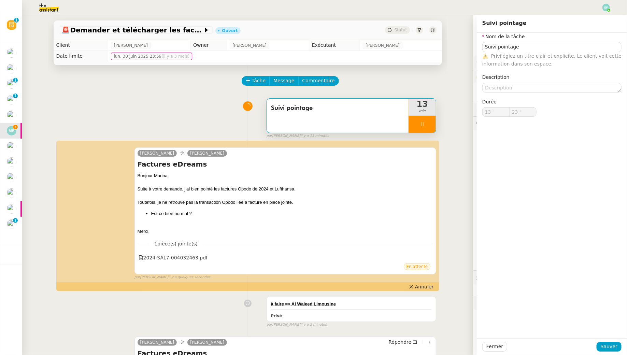
type input "Suivi pointage"
type input "13 '"
type input "23 ""
click at [557, 45] on input "Suivi pointage" at bounding box center [551, 47] width 139 height 10
type input "Suivi pointage"
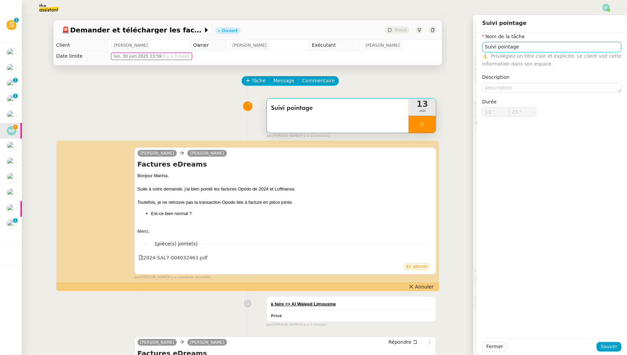
type input "24 ""
type input "Suivi pointage + envoi d'"
type input "25 ""
type input "Suivi pointage + envoi d'email"
type input "27 ""
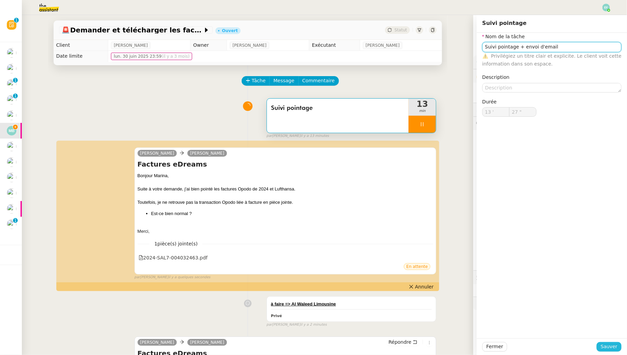
type input "Suivi pointage + envoi d'email"
click at [616, 346] on span "Sauver" at bounding box center [609, 347] width 17 height 8
type input "28 ""
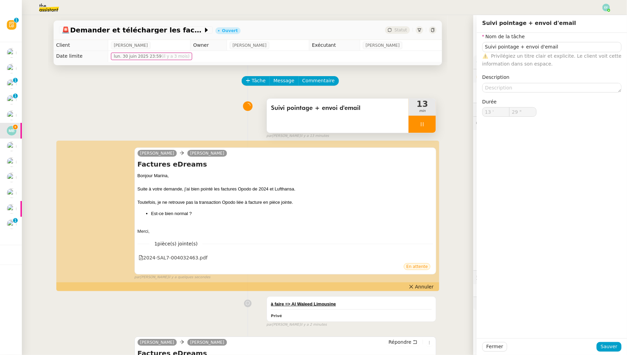
click at [427, 126] on div at bounding box center [421, 124] width 27 height 17
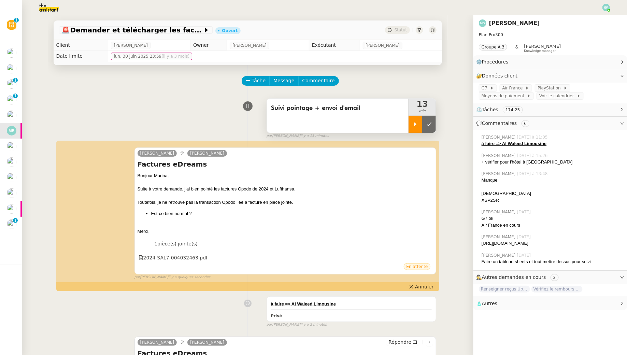
click at [427, 126] on icon at bounding box center [428, 123] width 5 height 5
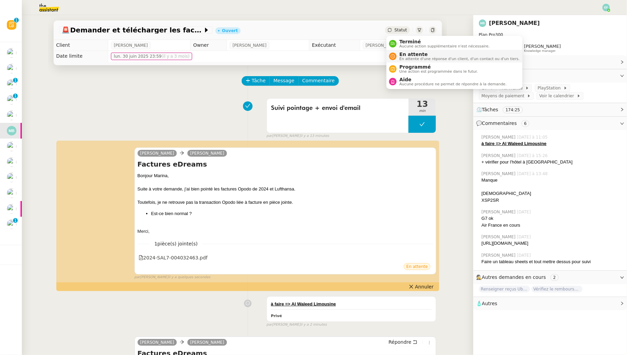
click at [402, 54] on span "En attente" at bounding box center [459, 54] width 120 height 5
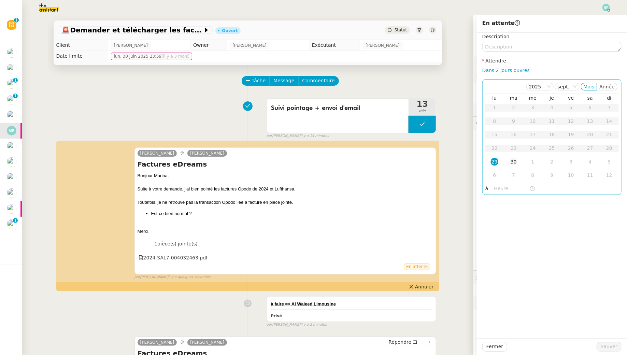
click at [514, 161] on div "30" at bounding box center [514, 162] width 8 height 8
click at [609, 346] on span "Sauver" at bounding box center [609, 347] width 17 height 8
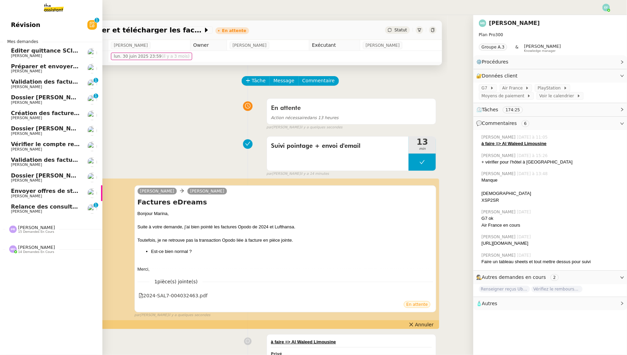
click at [24, 206] on span "Relance des consultants CRA - août 2025" at bounding box center [74, 206] width 126 height 6
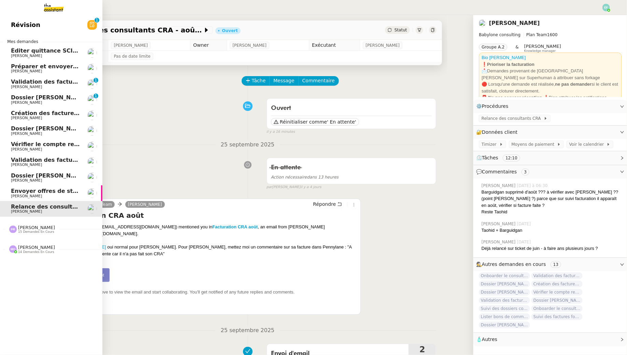
click at [59, 112] on span "Création des factures client - septembre 2025" at bounding box center [82, 113] width 142 height 6
